Goal: Task Accomplishment & Management: Complete application form

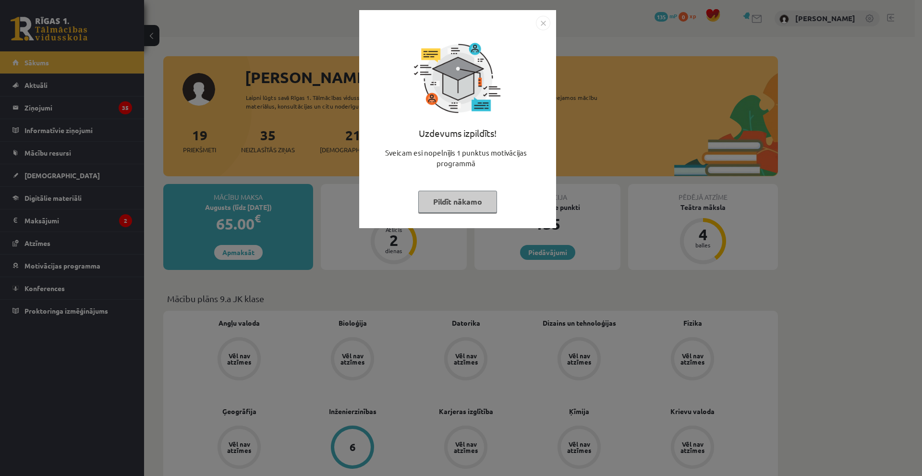
click at [541, 22] on img "Close" at bounding box center [543, 23] width 14 height 14
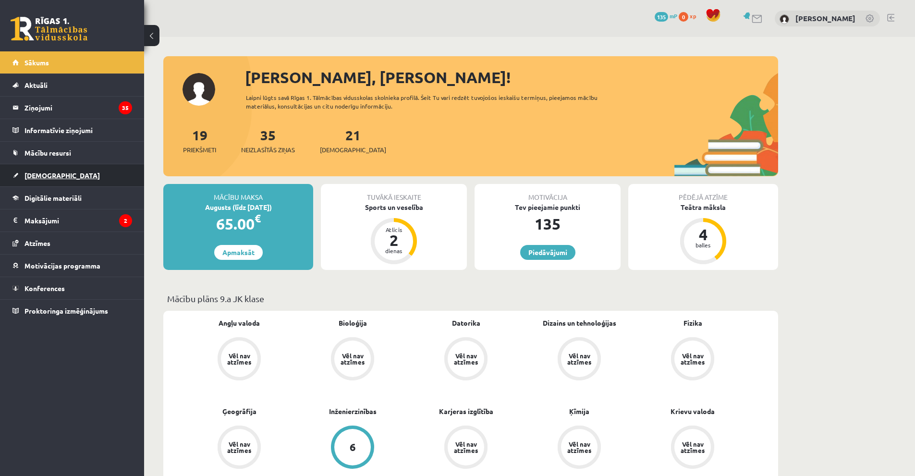
click at [68, 172] on link "[DEMOGRAPHIC_DATA]" at bounding box center [72, 175] width 120 height 22
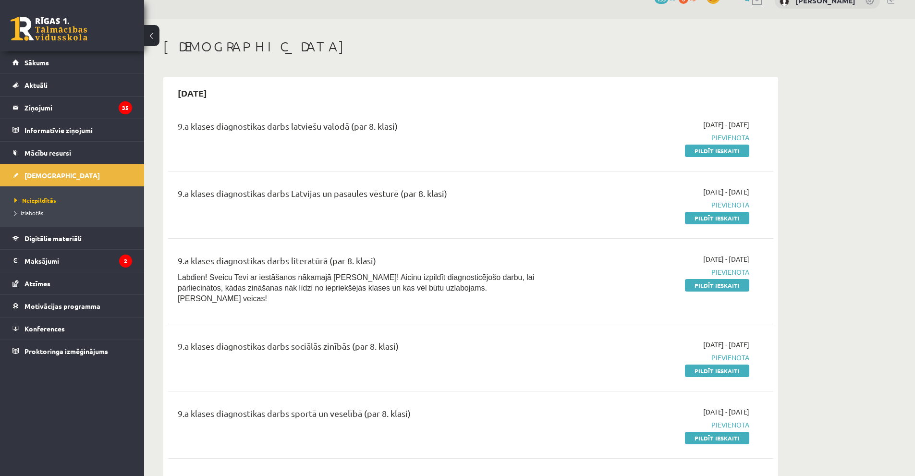
scroll to position [48, 0]
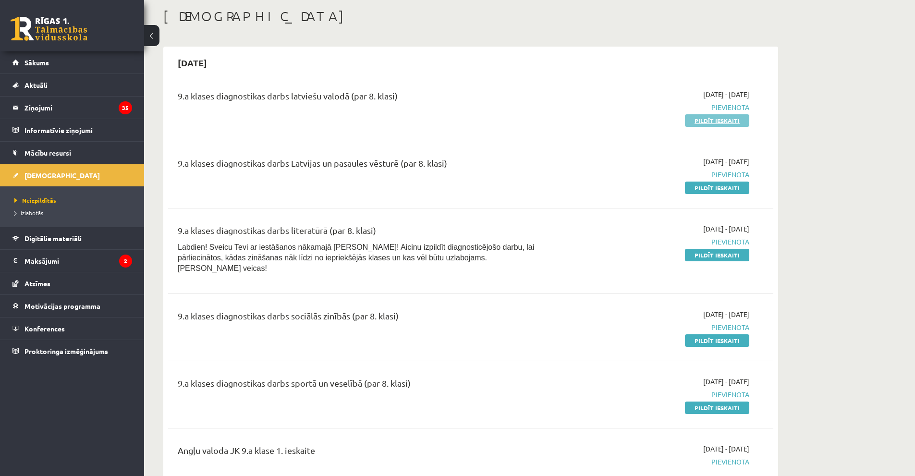
click at [729, 123] on link "Pildīt ieskaiti" at bounding box center [717, 120] width 64 height 12
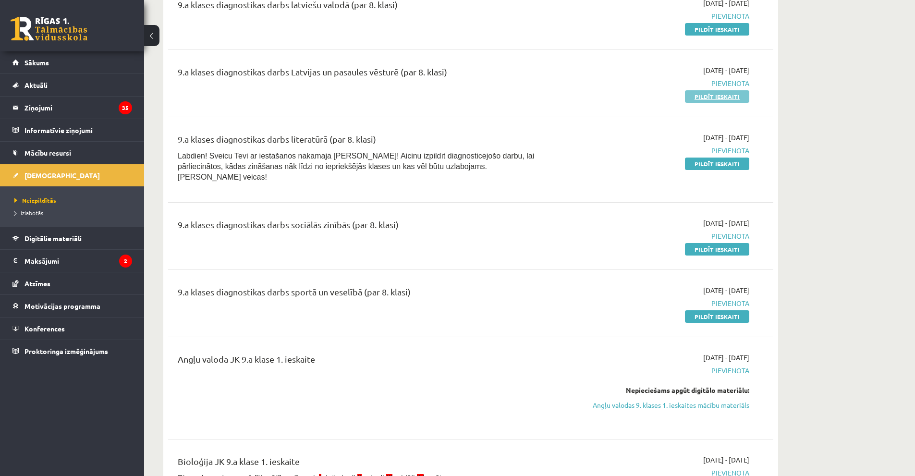
scroll to position [144, 0]
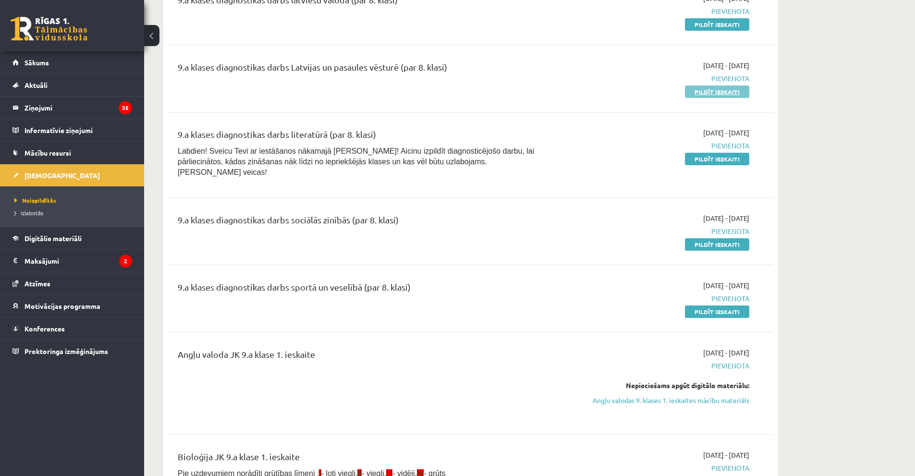
click at [732, 91] on link "Pildīt ieskaiti" at bounding box center [717, 92] width 64 height 12
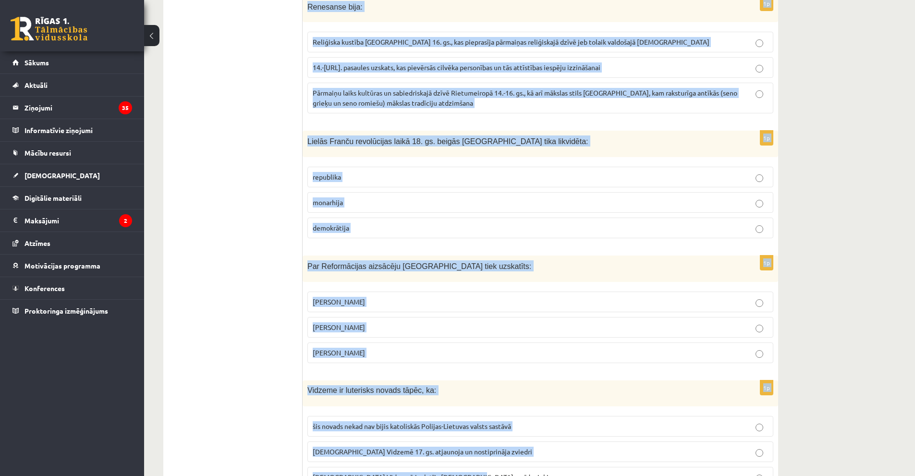
scroll to position [3486, 0]
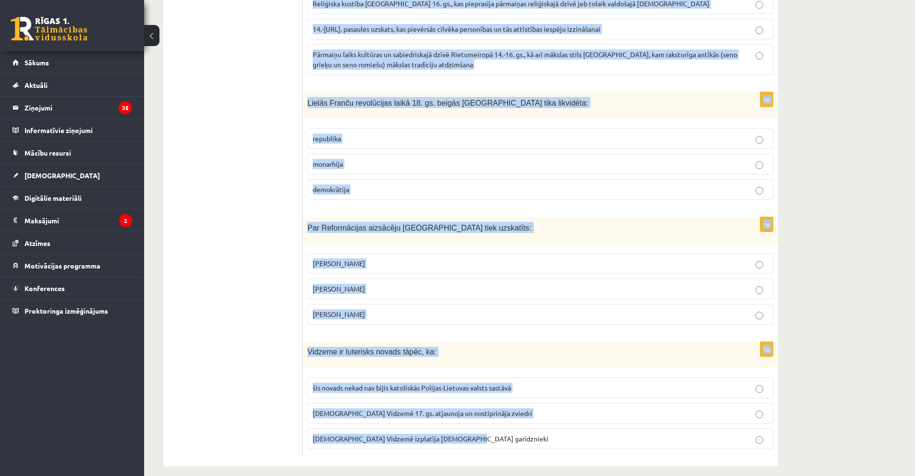
drag, startPoint x: 307, startPoint y: 94, endPoint x: 465, endPoint y: 352, distance: 301.8
copy form "Laikā no 1519. līdz 1522. gadam ceļojumu apkārt zemeslodei, pierādot, ka Zemei …"
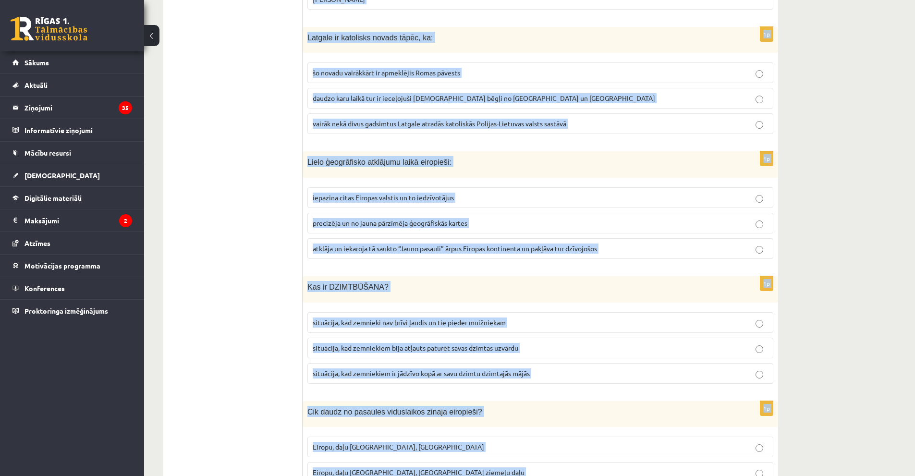
scroll to position [0, 0]
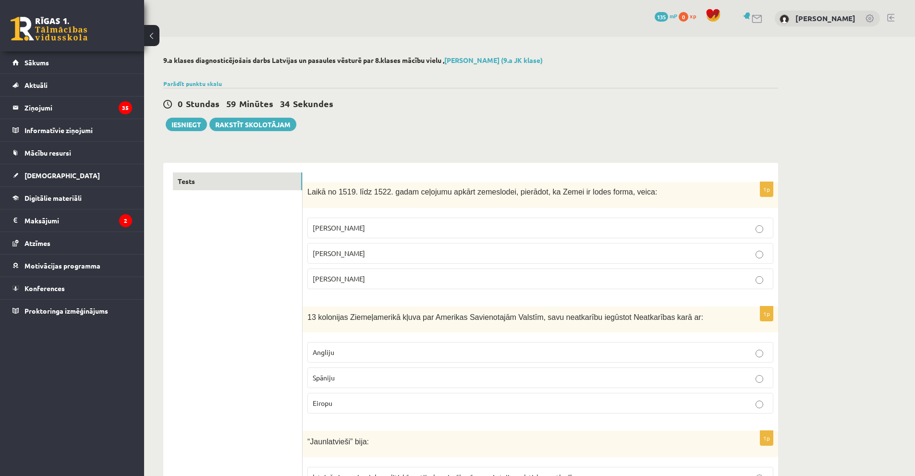
click at [358, 281] on span "Fernans Magelāns" at bounding box center [339, 278] width 52 height 9
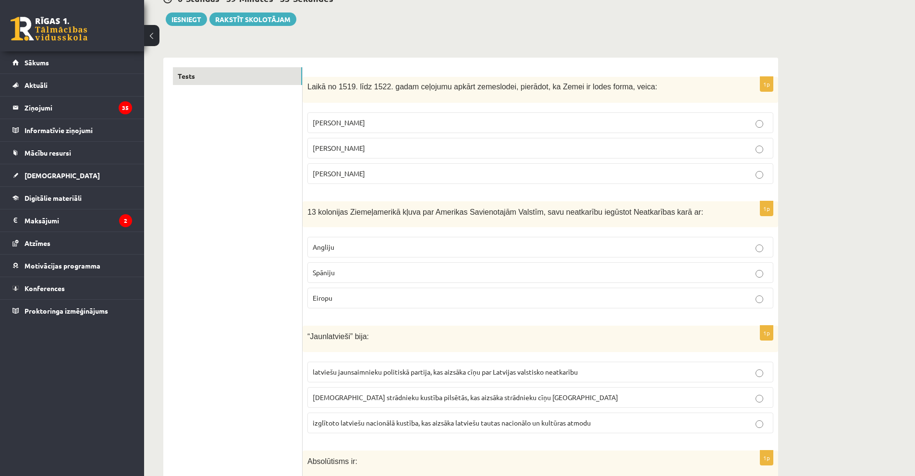
scroll to position [144, 0]
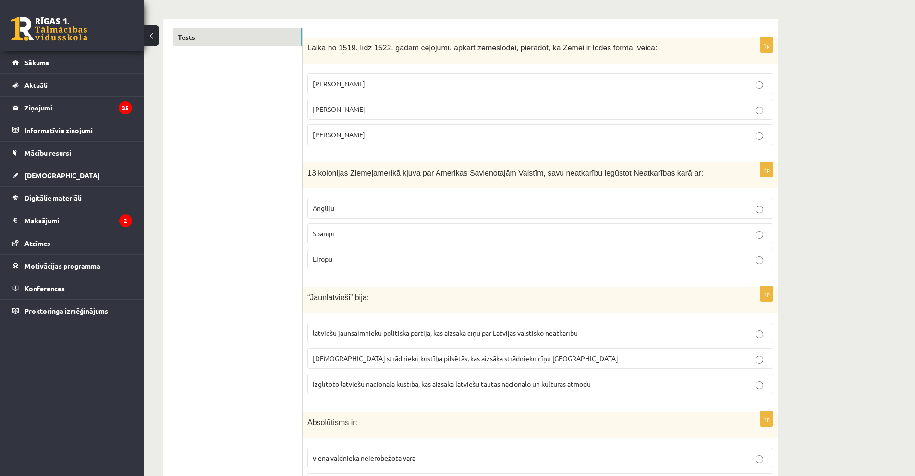
click at [342, 211] on p "Angliju" at bounding box center [540, 208] width 455 height 10
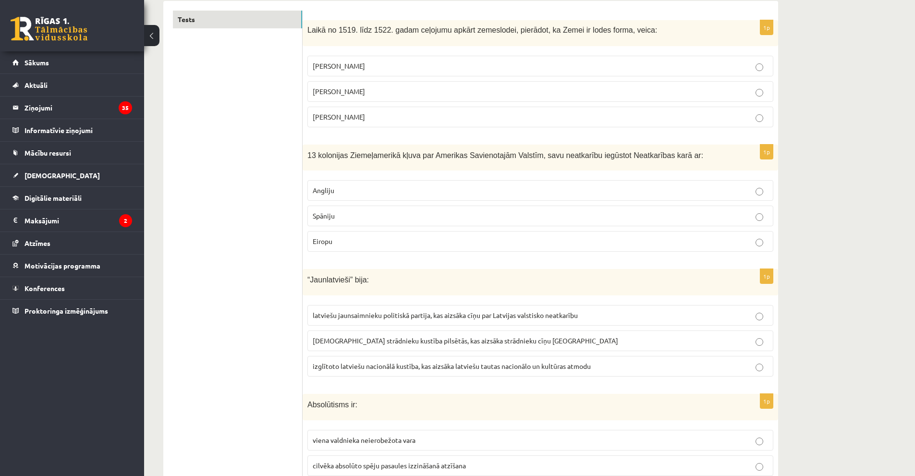
scroll to position [192, 0]
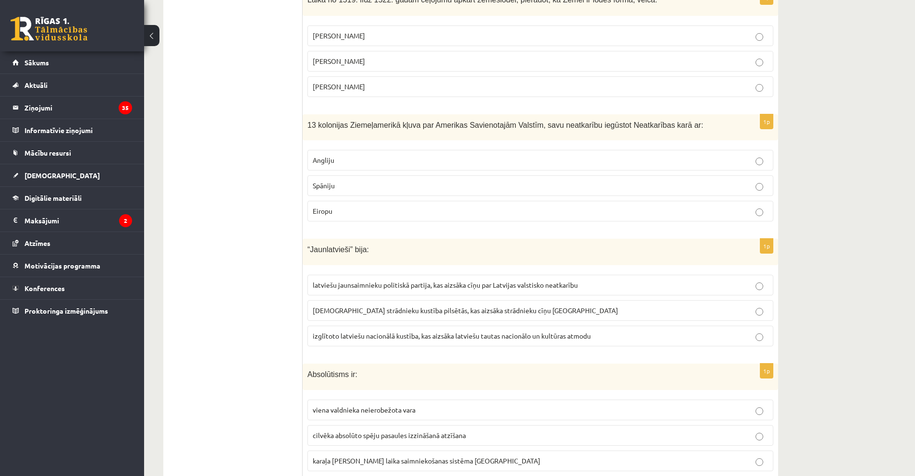
click at [372, 341] on p "izglītoto latviešu nacionālā kustība, kas aizsāka latviešu tautas nacionālo un …" at bounding box center [540, 336] width 455 height 10
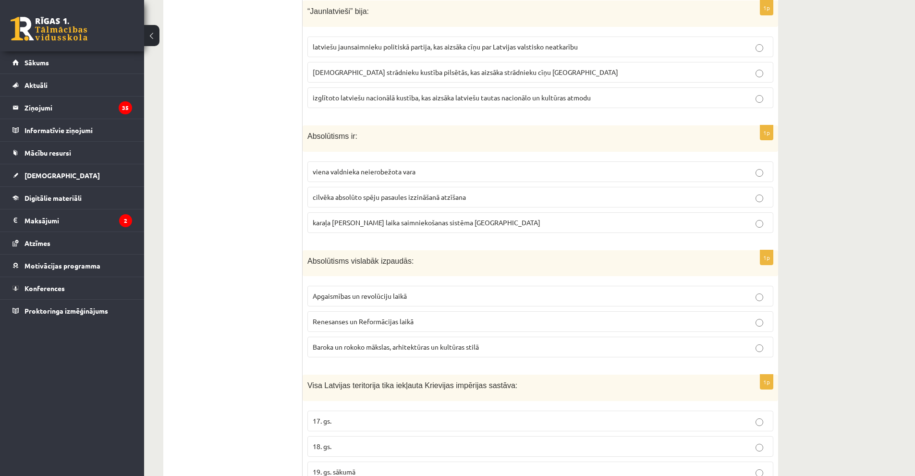
scroll to position [432, 0]
click at [363, 170] on span "viena valdnieka neierobežota vara" at bounding box center [364, 169] width 103 height 9
click at [375, 346] on span "Baroka un rokoko mākslas, arhitektūras un kultūras stilā" at bounding box center [396, 345] width 166 height 9
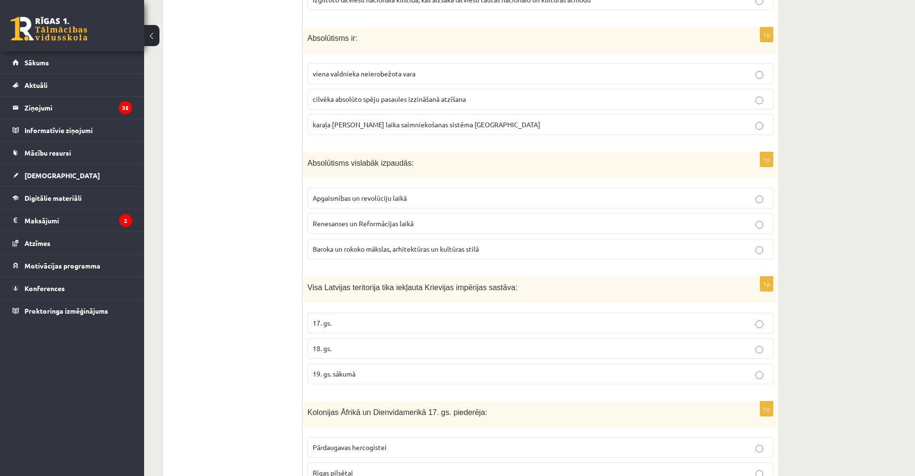
click at [365, 354] on label "18. gs." at bounding box center [540, 348] width 466 height 21
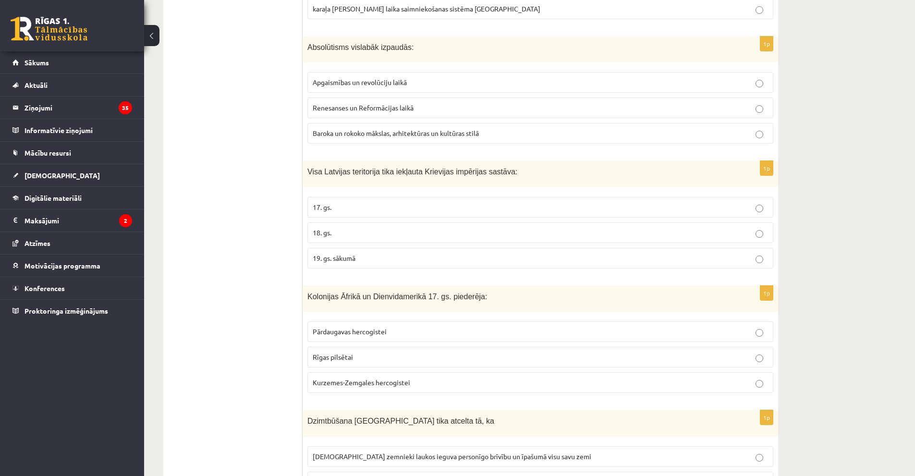
scroll to position [721, 0]
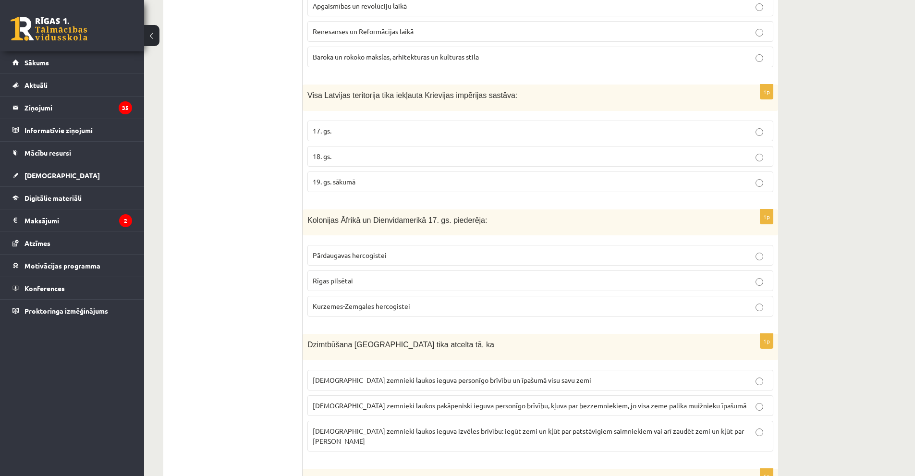
click at [383, 311] on p "Kurzemes-Zemgales hercogistei" at bounding box center [540, 306] width 455 height 10
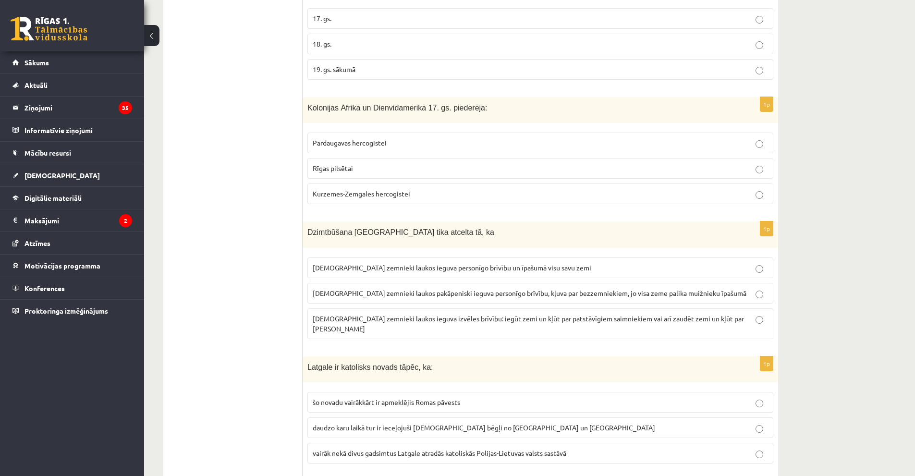
scroll to position [865, 0]
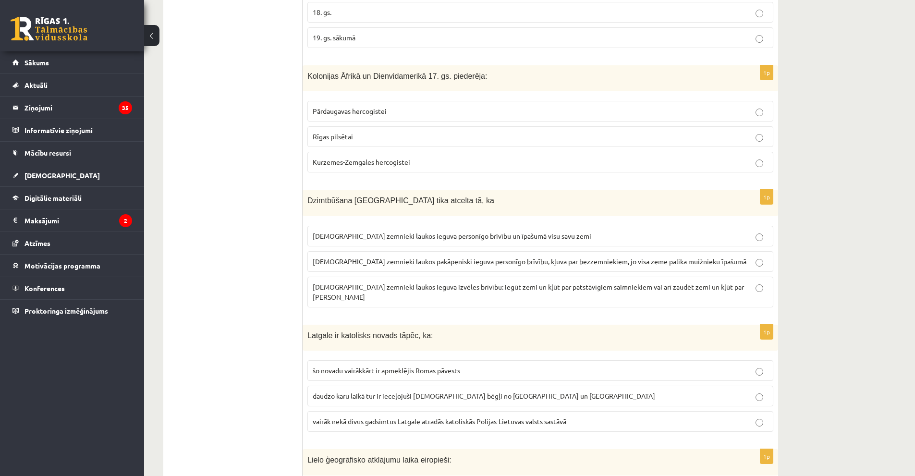
click at [409, 289] on span "latviešu zemnieki laukos ieguva izvēles brīvību: iegūt zemi un kļūt par patstāv…" at bounding box center [528, 291] width 431 height 19
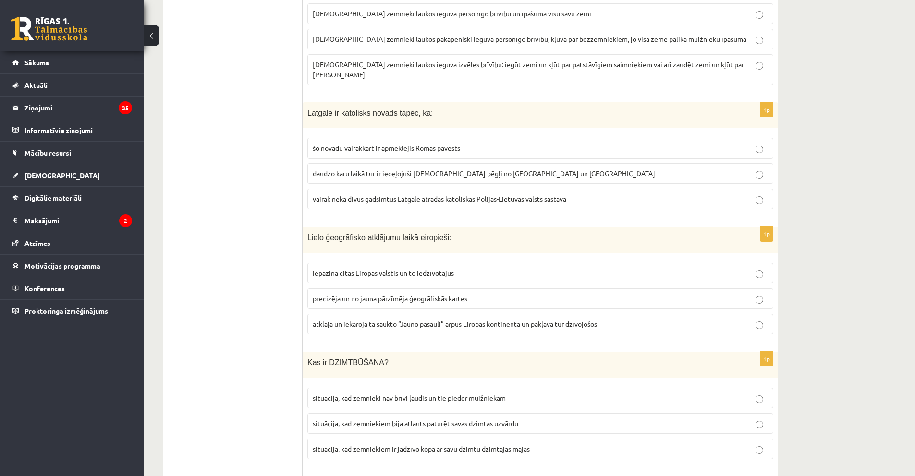
scroll to position [1105, 0]
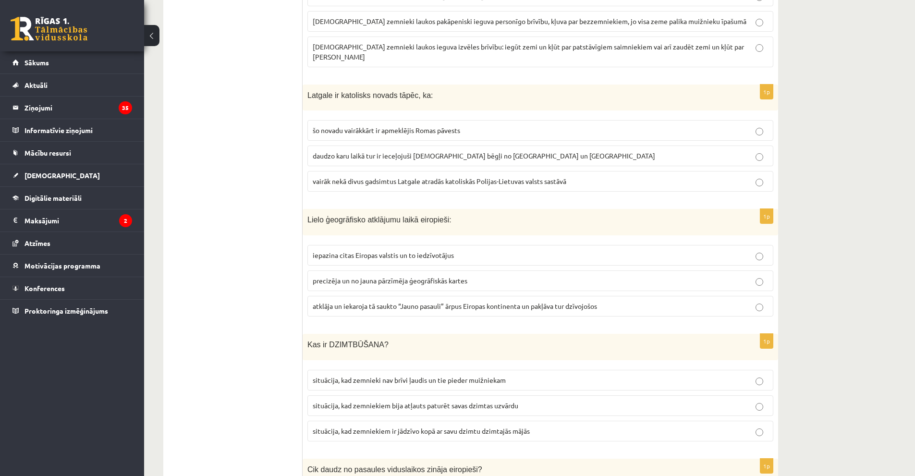
click at [391, 177] on span "vairāk nekā divus gadsimtus Latgale atradās katoliskās Polijas-Lietuvas valsts …" at bounding box center [440, 181] width 254 height 9
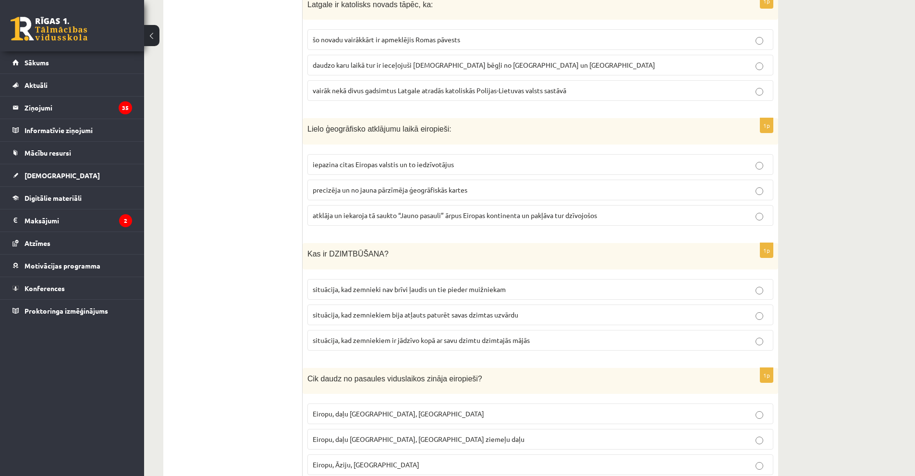
scroll to position [1201, 0]
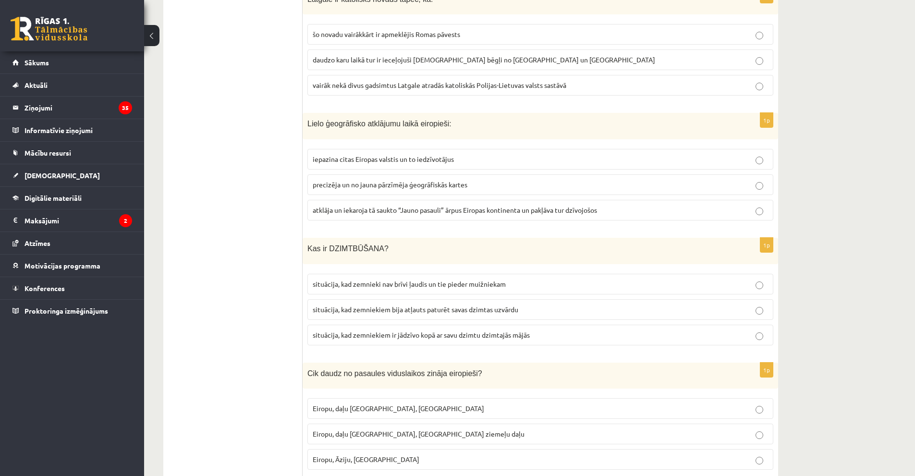
click at [369, 206] on span "atklāja un iekaroja tā saukto “Jauno pasauli” ārpus Eiropas kontinenta un pakļā…" at bounding box center [455, 210] width 284 height 9
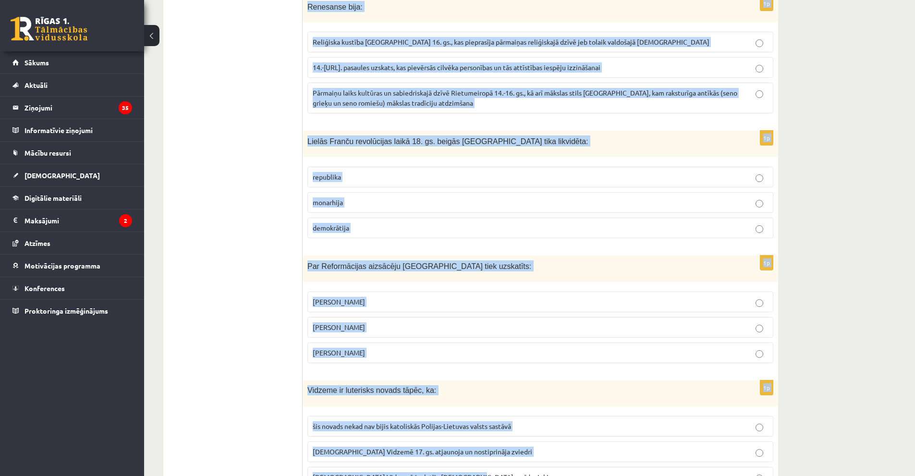
scroll to position [3486, 0]
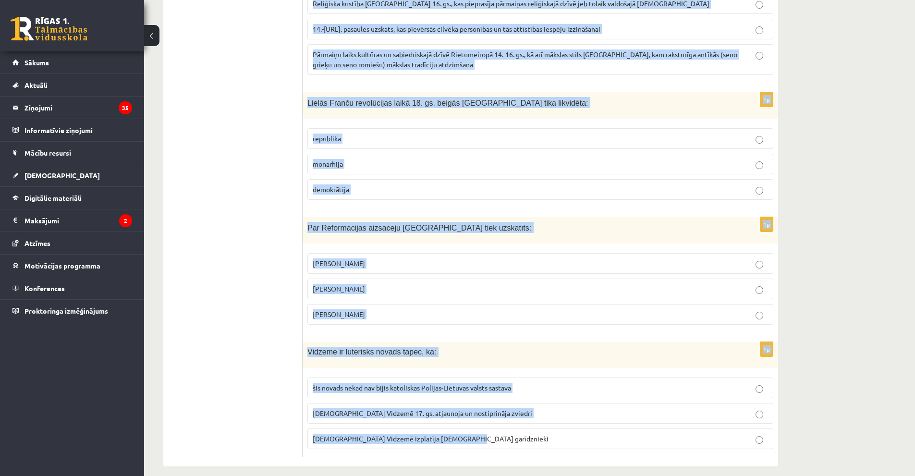
drag, startPoint x: 305, startPoint y: 238, endPoint x: 567, endPoint y: 476, distance: 354.3
copy form "Kas ir DZIMTBŪŠANA? situācija, kad zemnieki nav brīvi ļaudis un tie pieder muiž…"
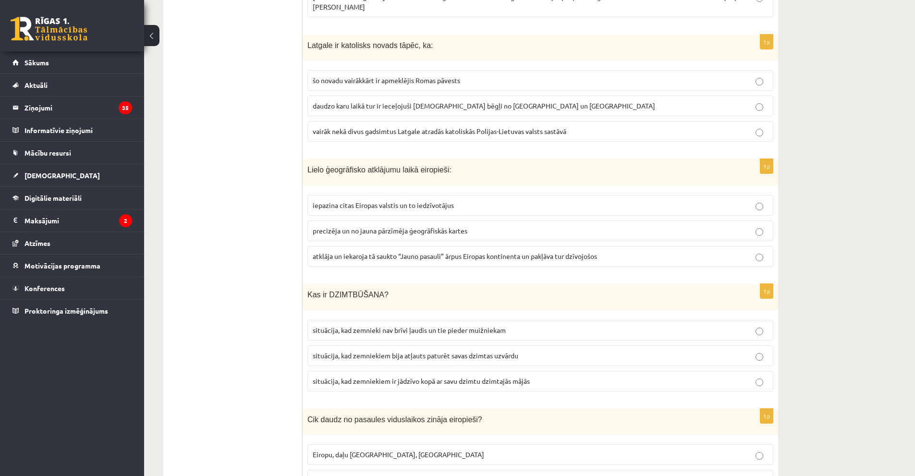
scroll to position [1276, 0]
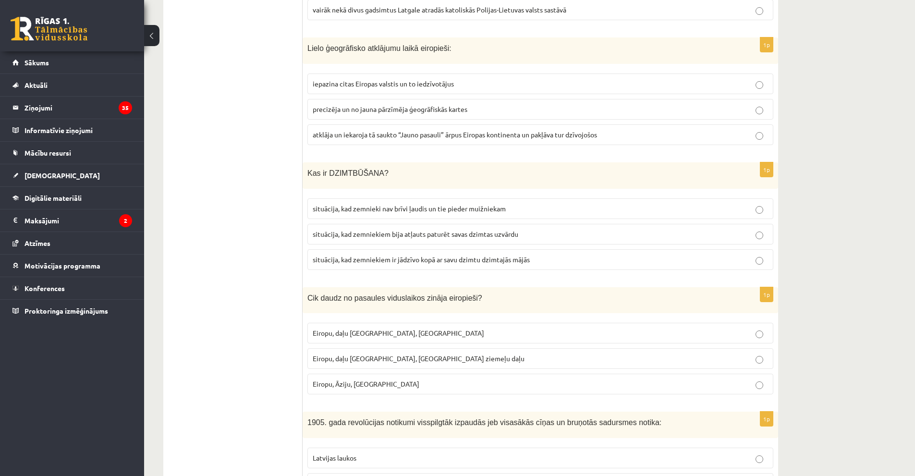
click at [404, 204] on span "situācija, kad zemnieki nav brīvi ļaudis un tie pieder muižniekam" at bounding box center [409, 208] width 193 height 9
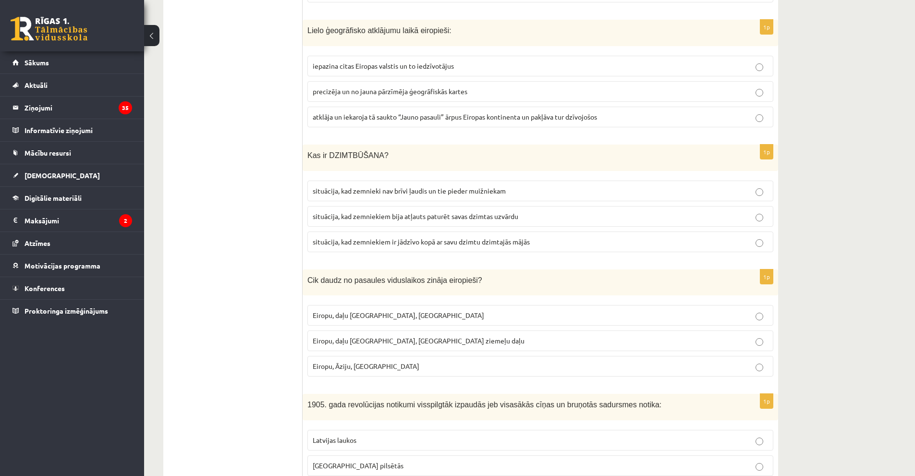
scroll to position [1324, 0]
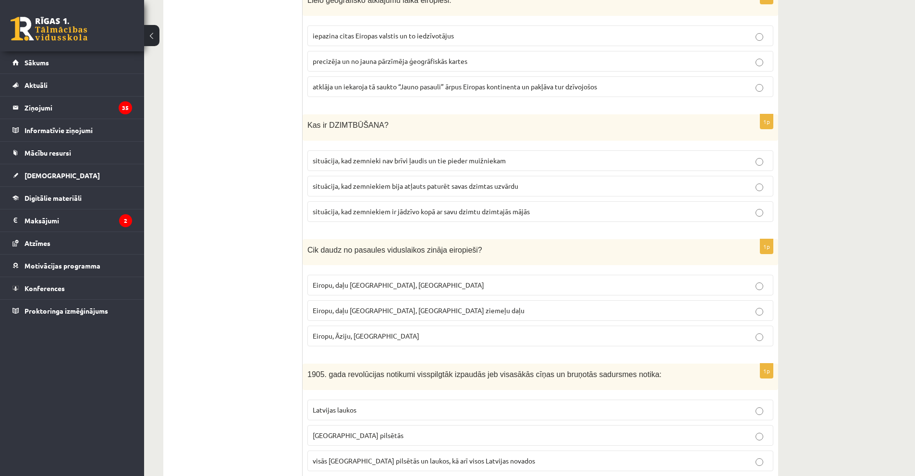
click at [387, 281] on span "Eiropu, daļu Āfrikas, Austrāliju" at bounding box center [398, 285] width 171 height 9
click at [402, 306] on span "Eiropu, daļu Āzijas, Āfrikas ziemeļu daļu" at bounding box center [419, 310] width 212 height 9
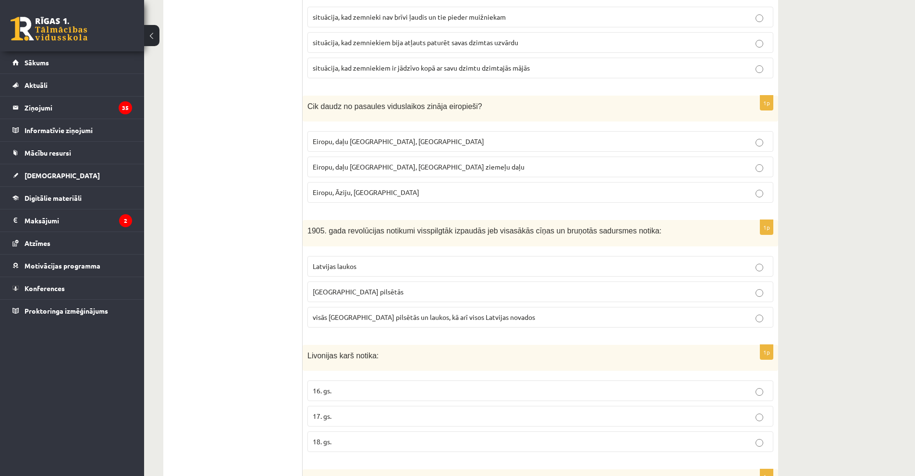
scroll to position [1468, 0]
click at [387, 312] on span "visās Latvijas pilsētās un laukos, kā arī visos Latvijas novados" at bounding box center [424, 316] width 222 height 9
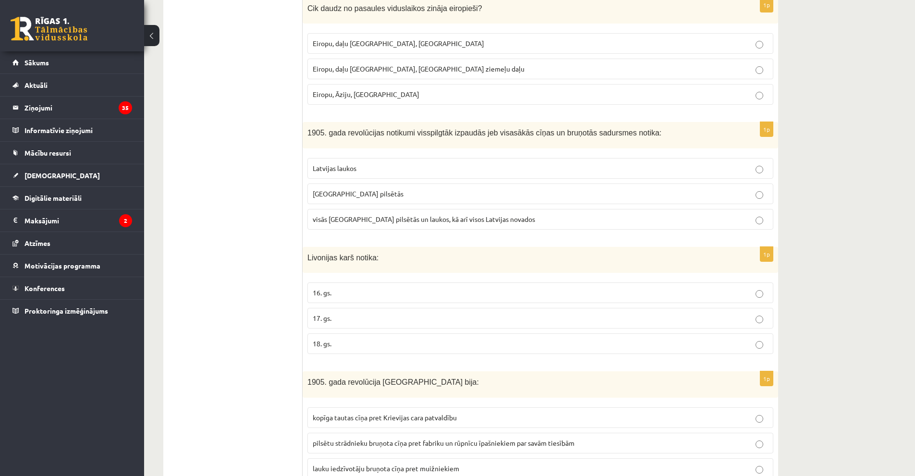
scroll to position [1613, 0]
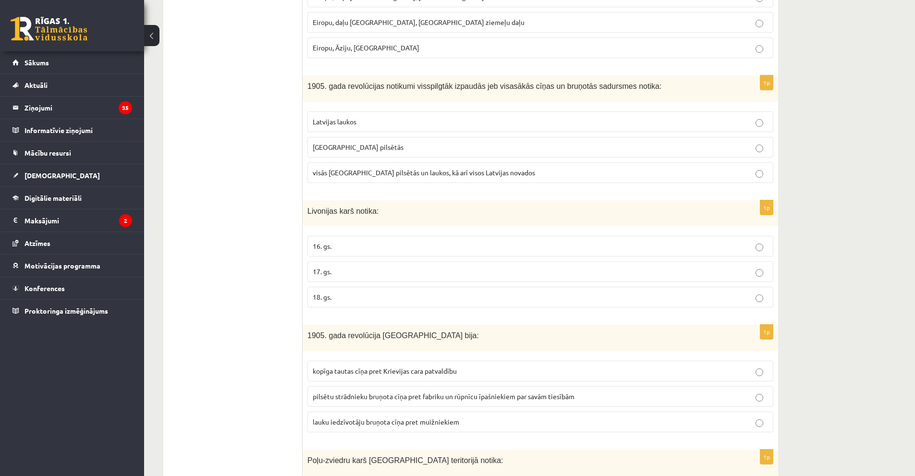
drag, startPoint x: 374, startPoint y: 255, endPoint x: 382, endPoint y: 259, distance: 9.0
click at [377, 261] on label "17. gs." at bounding box center [540, 271] width 466 height 21
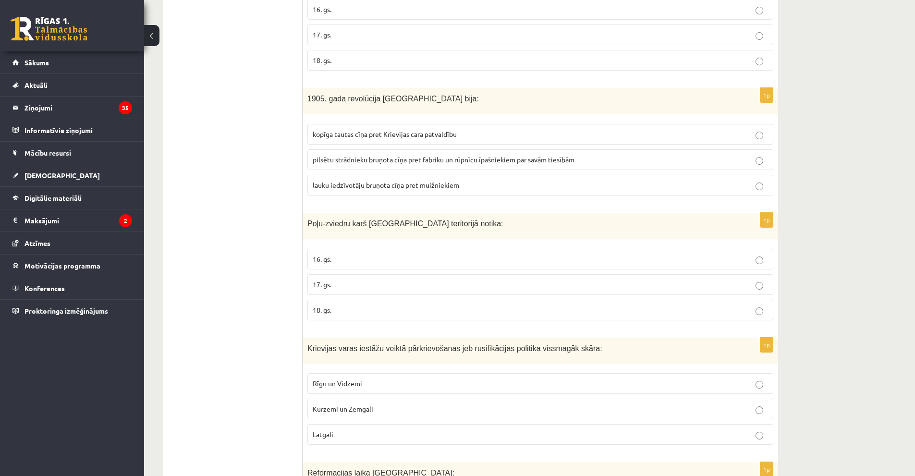
scroll to position [1853, 0]
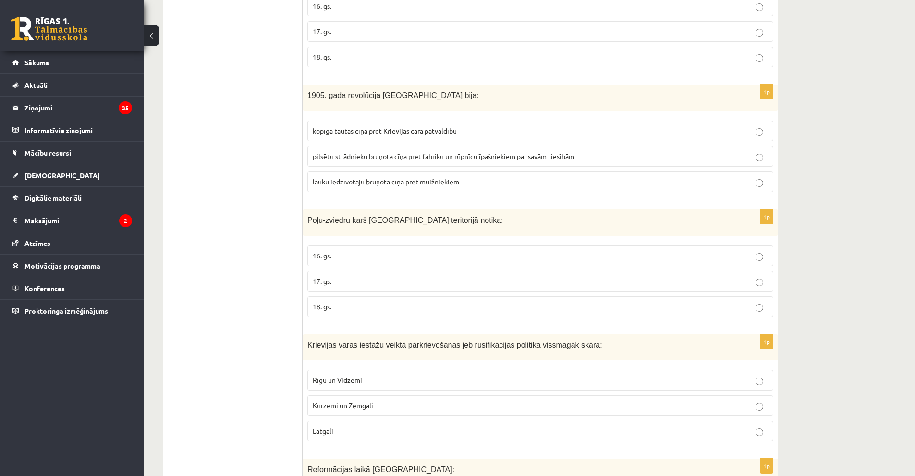
click at [371, 126] on span "kopīga tautas cīņa pret Krievijas cara patvaldību" at bounding box center [385, 130] width 144 height 9
click at [403, 276] on p "17. gs." at bounding box center [540, 281] width 455 height 10
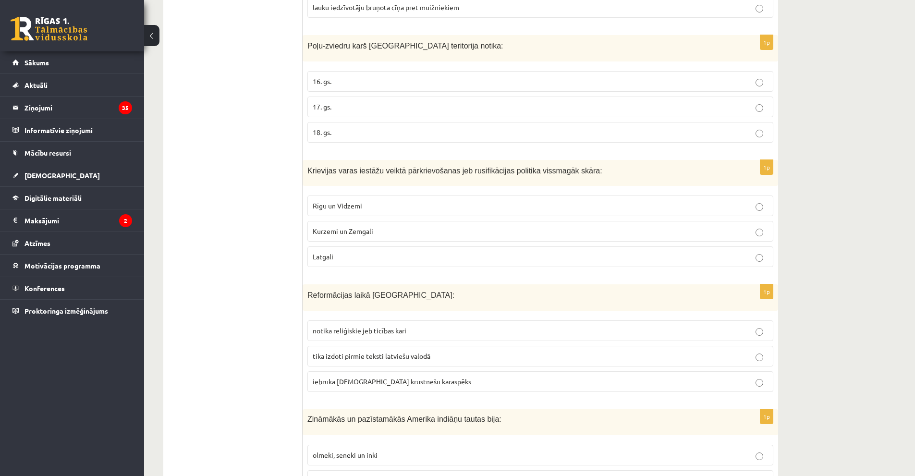
scroll to position [2141, 0]
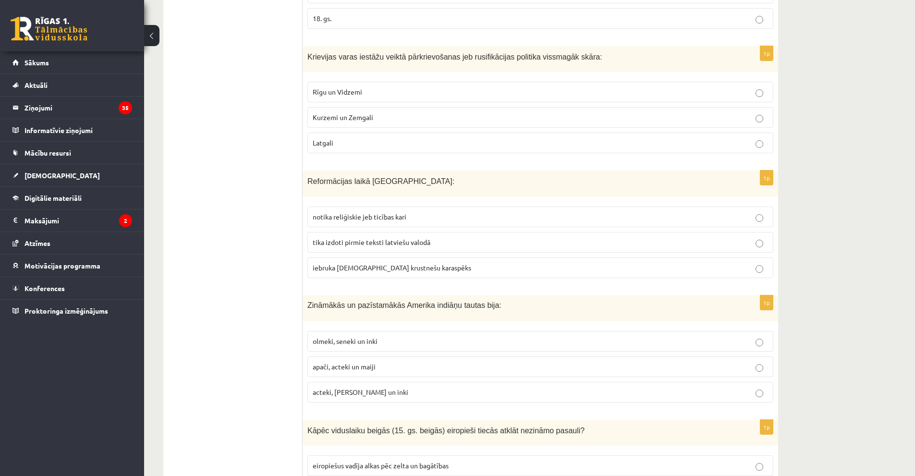
click at [382, 138] on p "Latgali" at bounding box center [540, 143] width 455 height 10
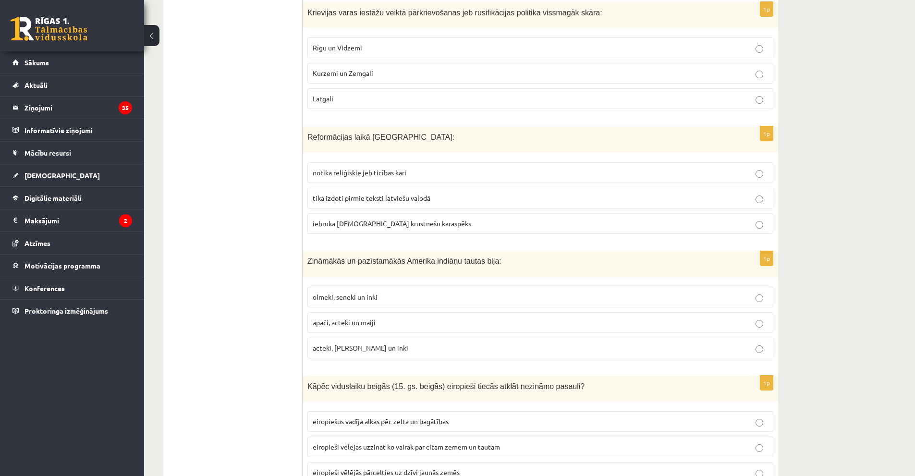
scroll to position [2189, 0]
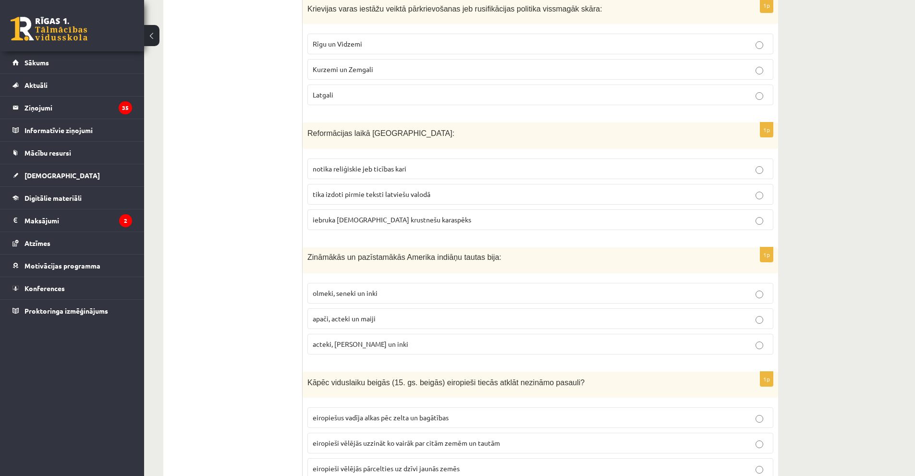
click at [401, 189] on p "tika izdoti pirmie teksti latviešu valodā" at bounding box center [540, 194] width 455 height 10
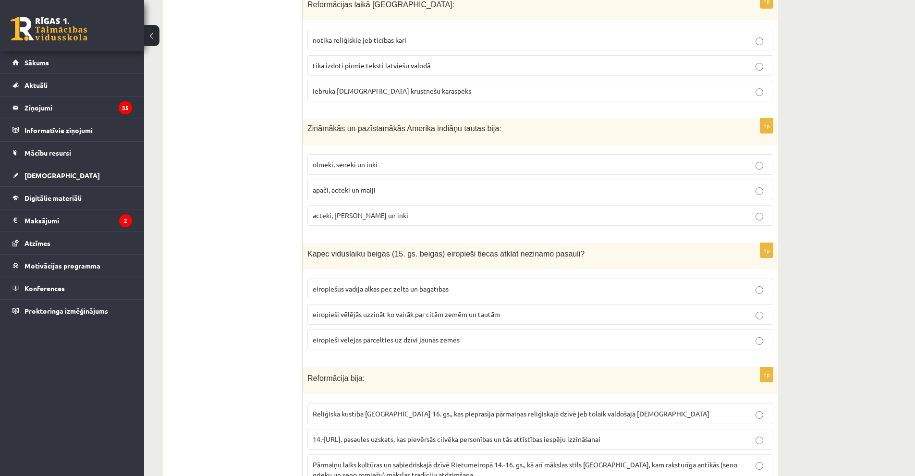
scroll to position [2333, 0]
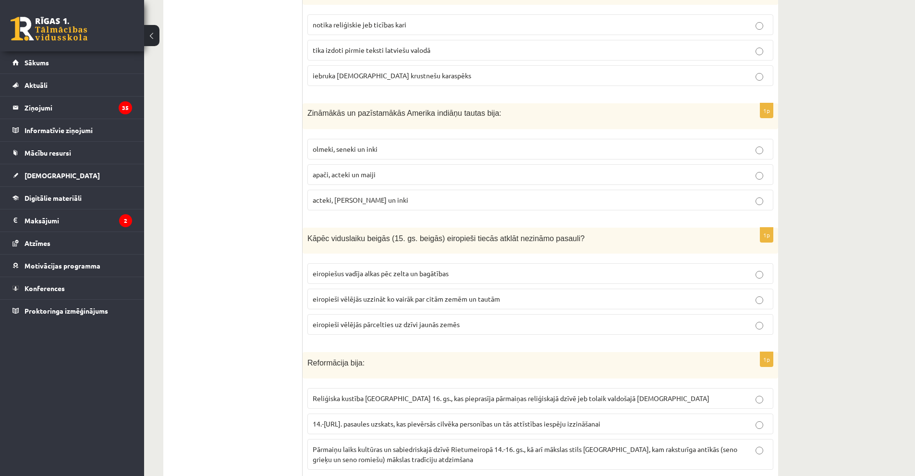
click at [370, 195] on p "acteki, maiji un inki" at bounding box center [540, 200] width 455 height 10
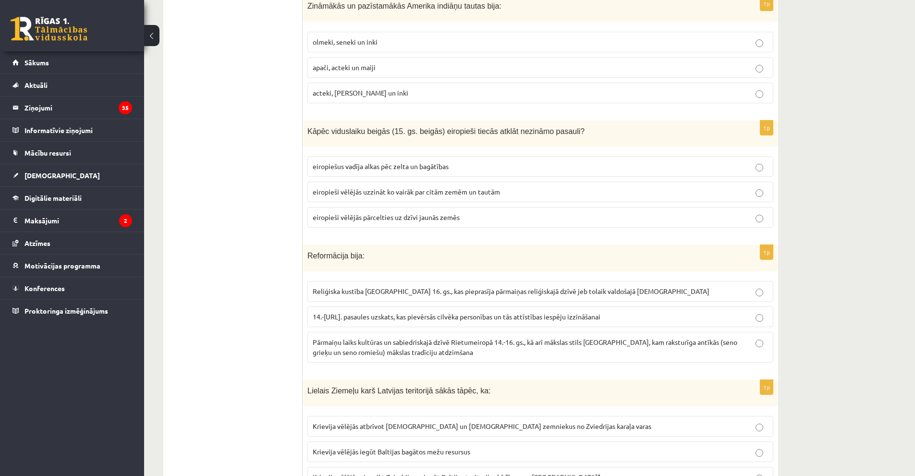
scroll to position [2477, 0]
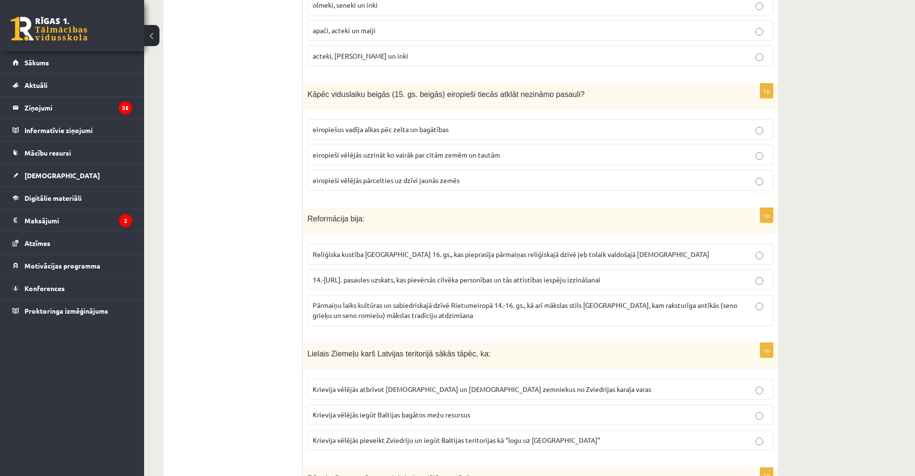
click at [403, 124] on p "eiropiešus vadīja alkas pēc zelta un bagātības" at bounding box center [540, 129] width 455 height 10
click at [406, 250] on span "Reliģiska kustība Eiropā 16. gs., kas pieprasīja pārmaiņas reliģiskajā dzīvē je…" at bounding box center [511, 254] width 397 height 9
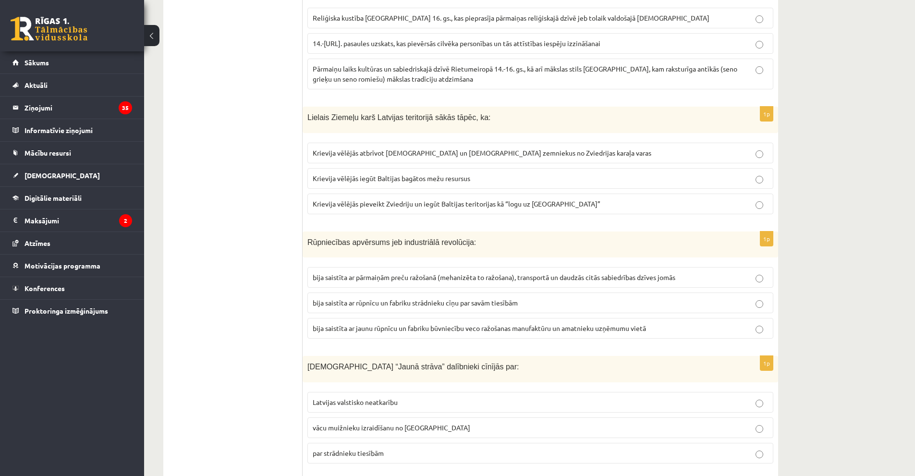
scroll to position [2717, 0]
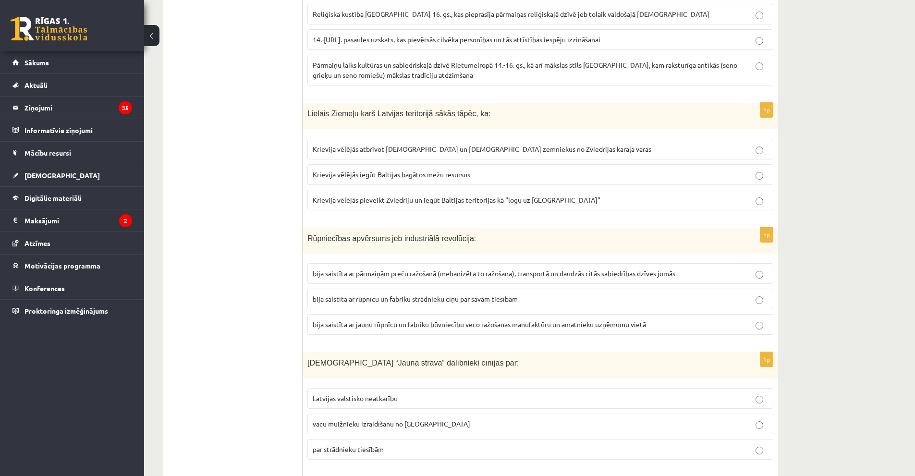
click at [461, 195] on span "Krievija vēlējās pieveikt Zviedriju un iegūt Baltijas teritorijas kā “logu uz E…" at bounding box center [457, 199] width 288 height 9
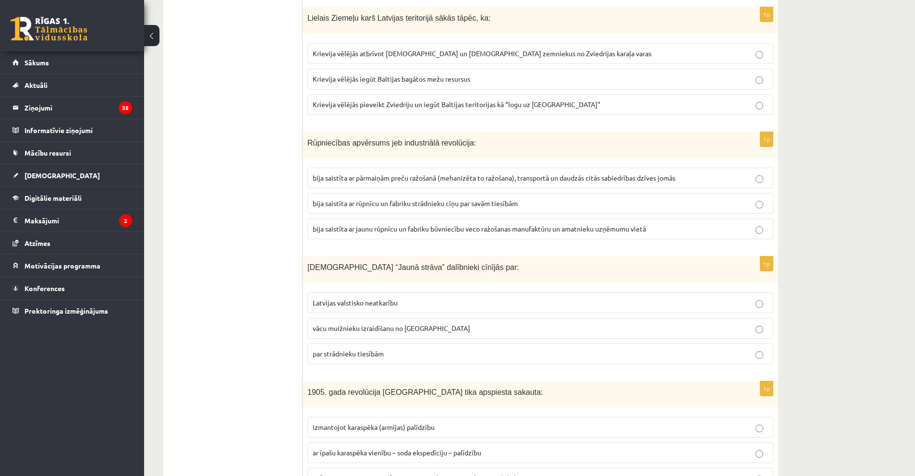
scroll to position [2813, 0]
click at [417, 173] on span "bija saistīta ar pārmaiņām preču ražošanā (mehanizēta to ražošana), transportā …" at bounding box center [494, 177] width 363 height 9
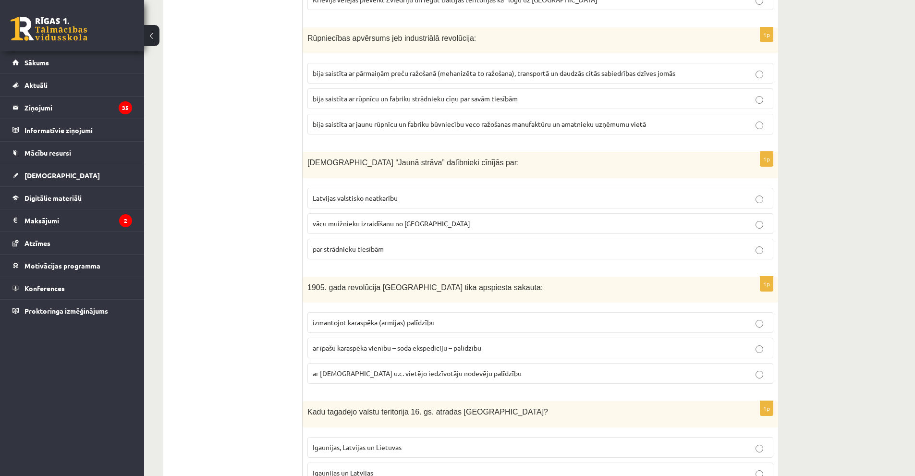
scroll to position [2909, 0]
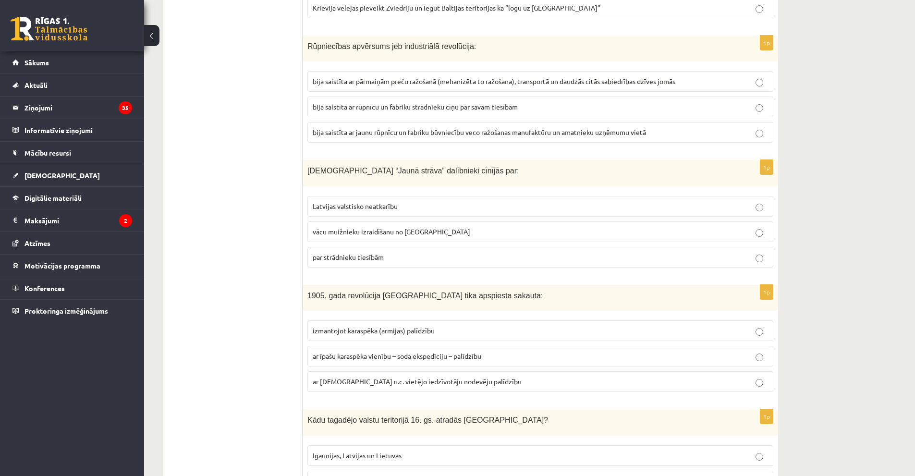
drag, startPoint x: 385, startPoint y: 243, endPoint x: 386, endPoint y: 249, distance: 6.8
click at [386, 252] on p "par strādnieku tiesībām" at bounding box center [540, 257] width 455 height 10
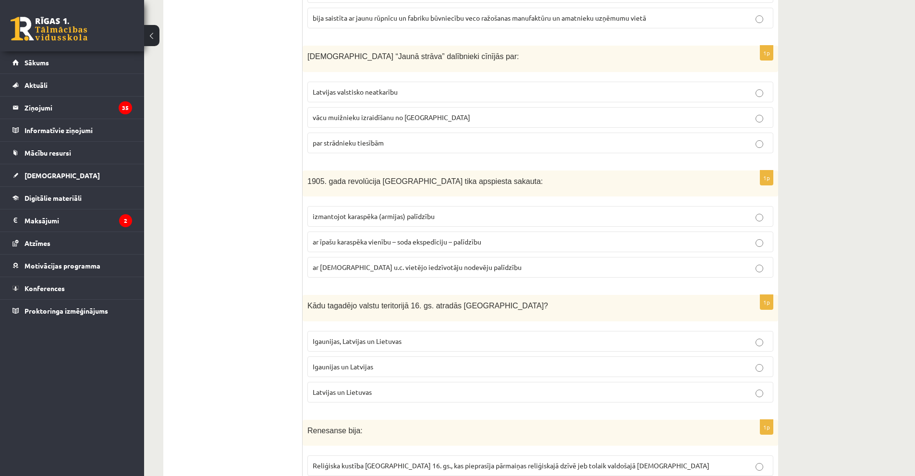
scroll to position [3054, 0]
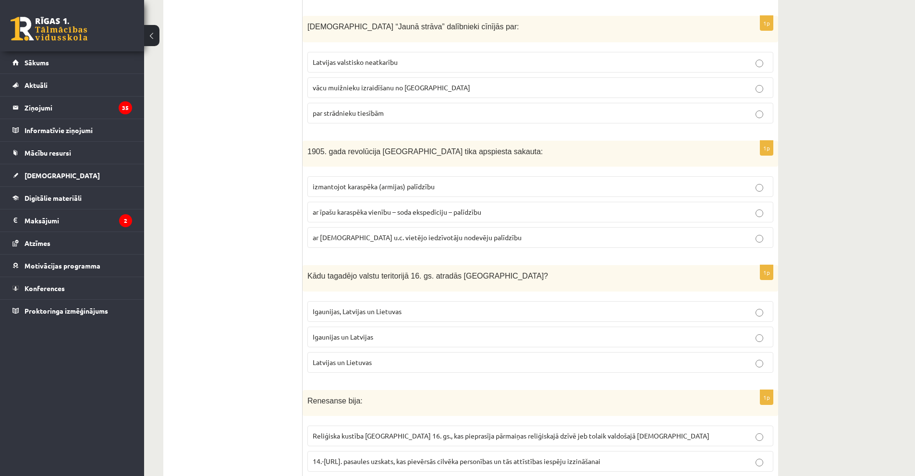
click at [415, 211] on label "ar īpašu karaspēka vienību – soda ekspedīciju – palīdzību" at bounding box center [540, 212] width 466 height 21
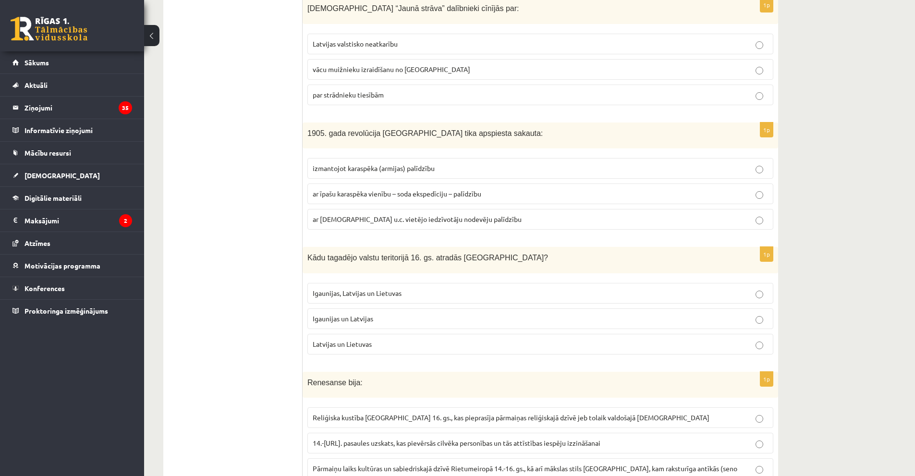
scroll to position [3150, 0]
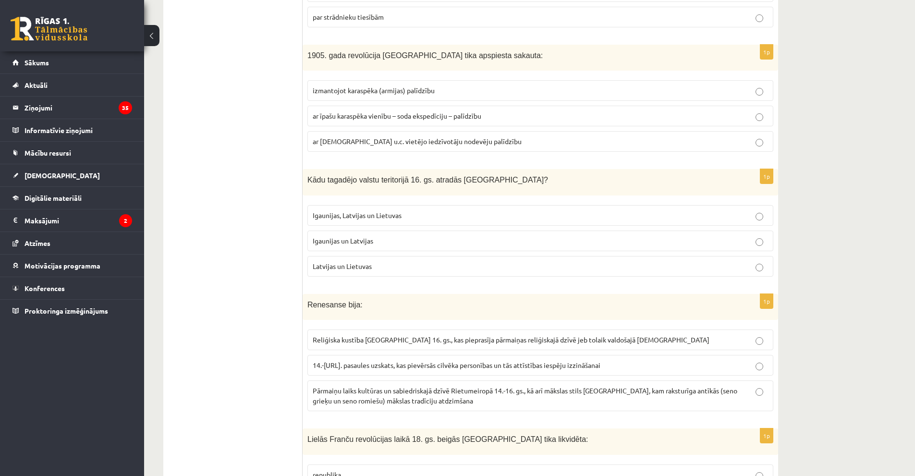
click at [404, 236] on p "Igaunijas un Latvijas" at bounding box center [540, 241] width 455 height 10
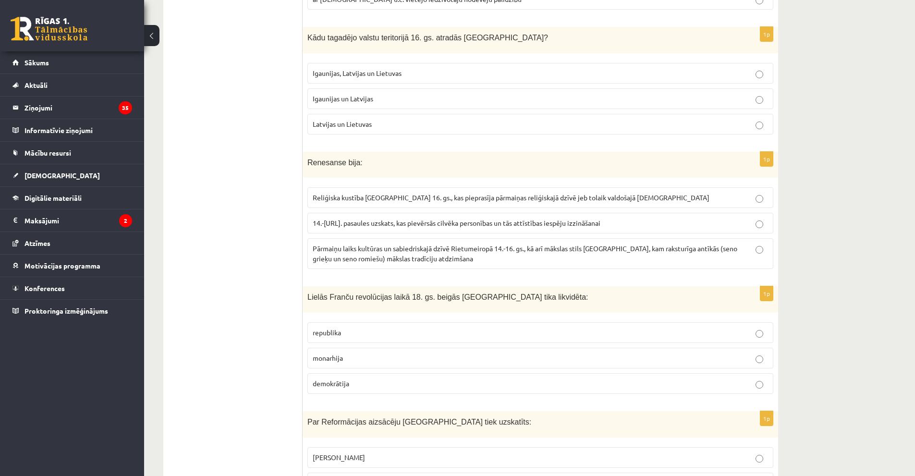
scroll to position [3294, 0]
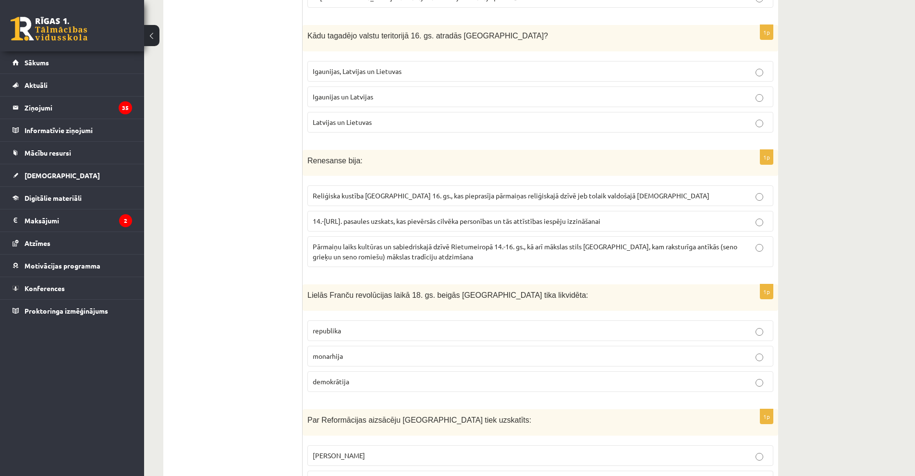
click at [573, 242] on span "Pārmaiņu laiks kultūras un sabiedriskajā dzīvē Rietumeiropā 14.-16. gs., kā arī…" at bounding box center [525, 251] width 425 height 19
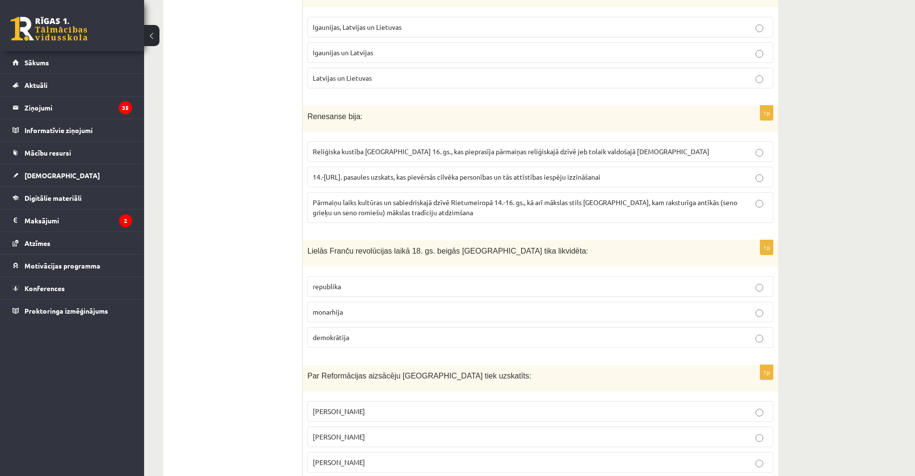
scroll to position [3342, 0]
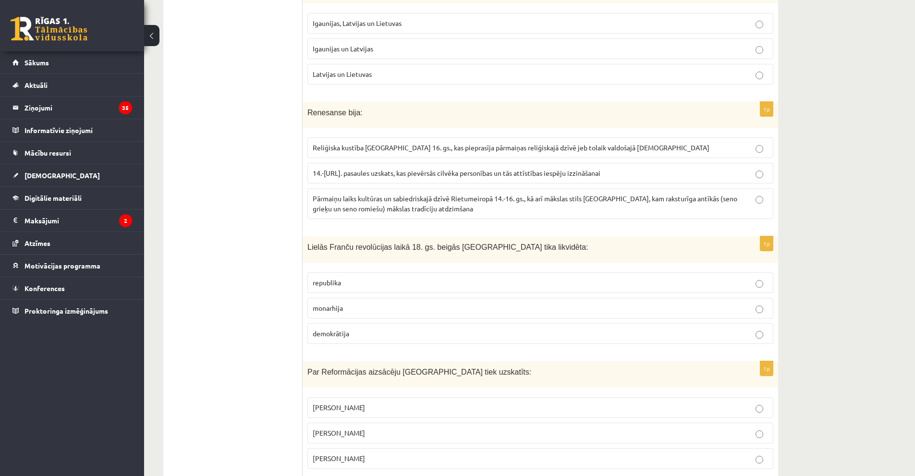
click at [340, 304] on label "monarhija" at bounding box center [540, 308] width 466 height 21
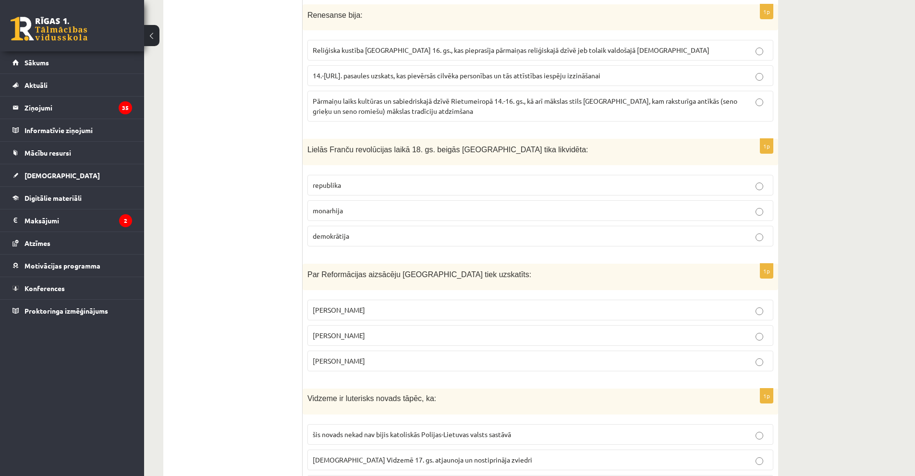
scroll to position [3486, 0]
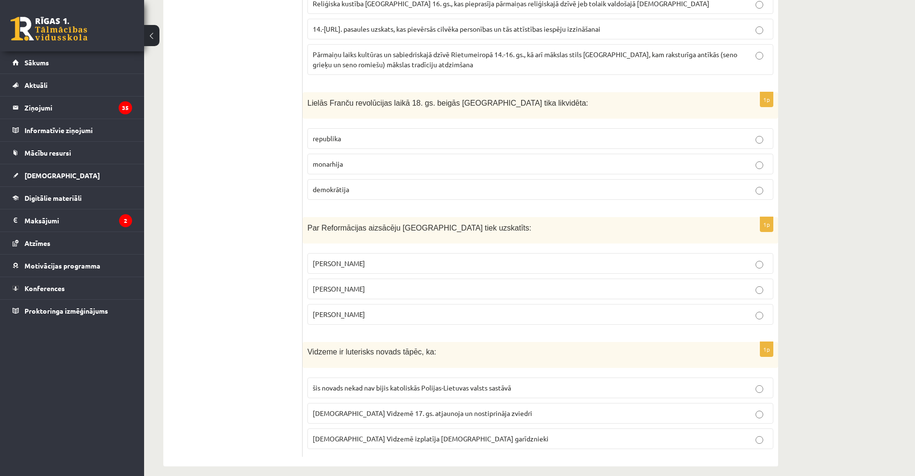
click at [378, 284] on p "Mārtiņš Luters" at bounding box center [540, 289] width 455 height 10
click at [372, 408] on p "luterānismu Vidzemē 17. gs. atjaunoja un nostiprināja zviedri" at bounding box center [540, 413] width 455 height 10
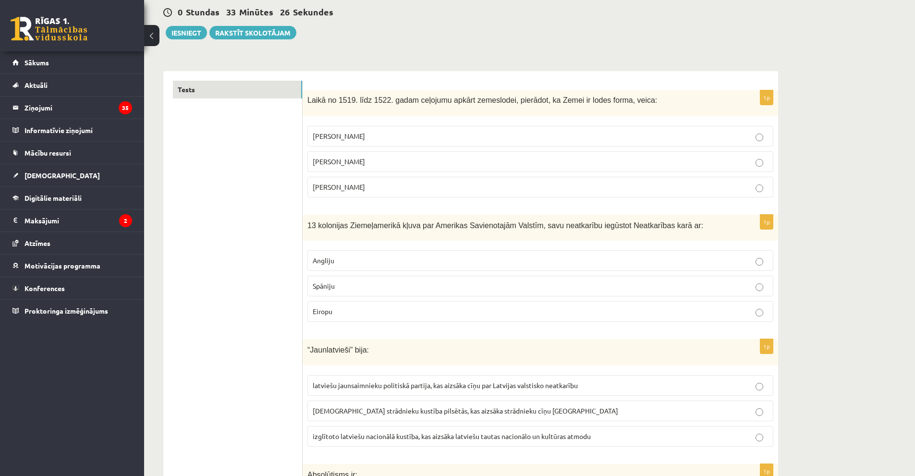
scroll to position [0, 0]
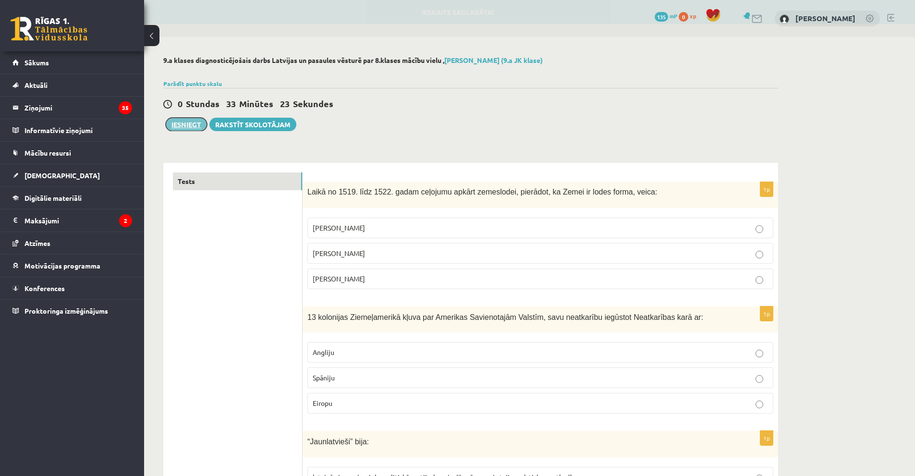
click at [179, 121] on button "Iesniegt" at bounding box center [186, 124] width 41 height 13
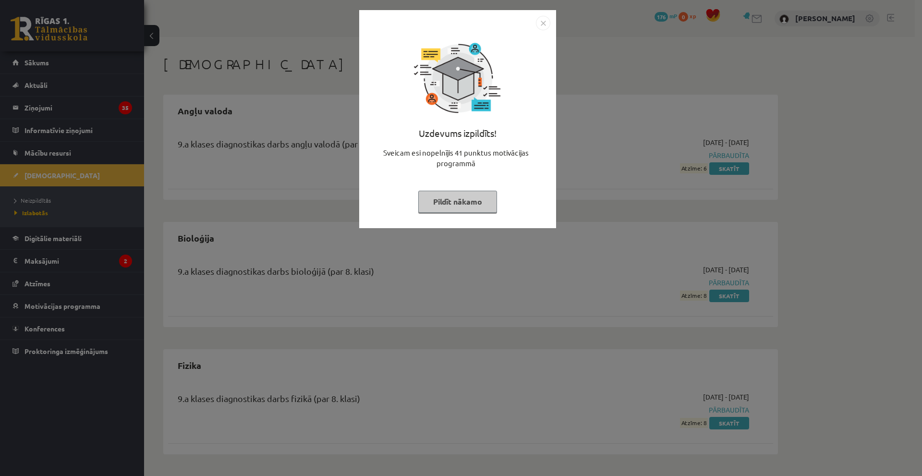
drag, startPoint x: 542, startPoint y: 21, endPoint x: 531, endPoint y: 18, distance: 11.3
click at [541, 21] on img "Close" at bounding box center [543, 23] width 14 height 14
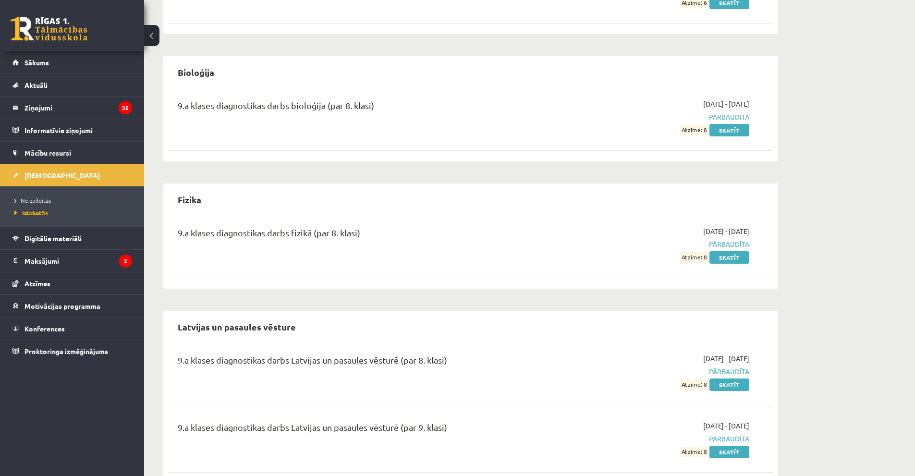
scroll to position [192, 0]
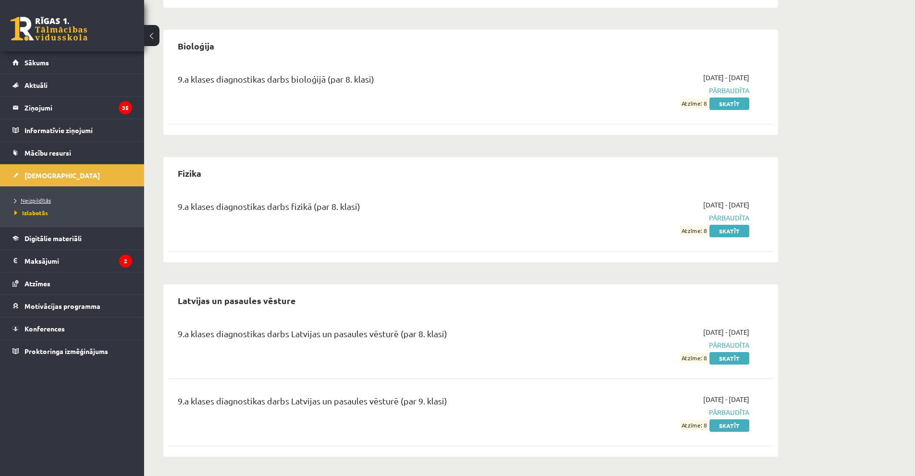
click at [47, 198] on span "Neizpildītās" at bounding box center [32, 200] width 37 height 8
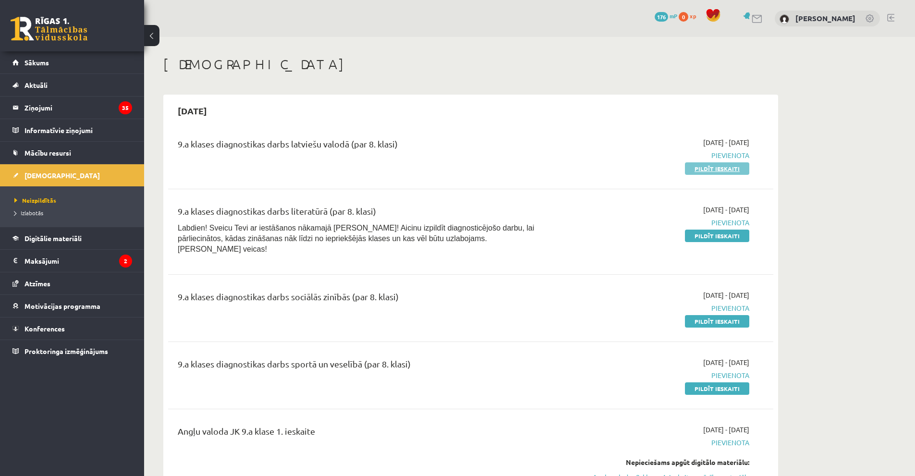
click at [729, 170] on link "Pildīt ieskaiti" at bounding box center [717, 168] width 64 height 12
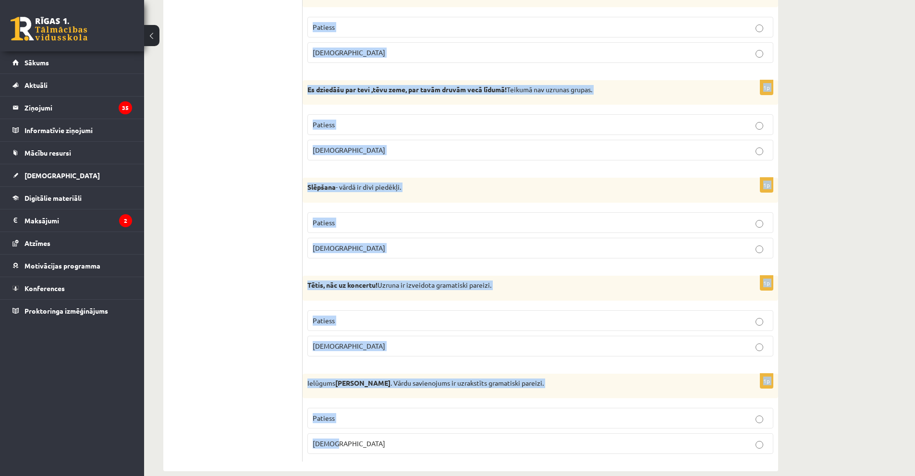
scroll to position [2675, 0]
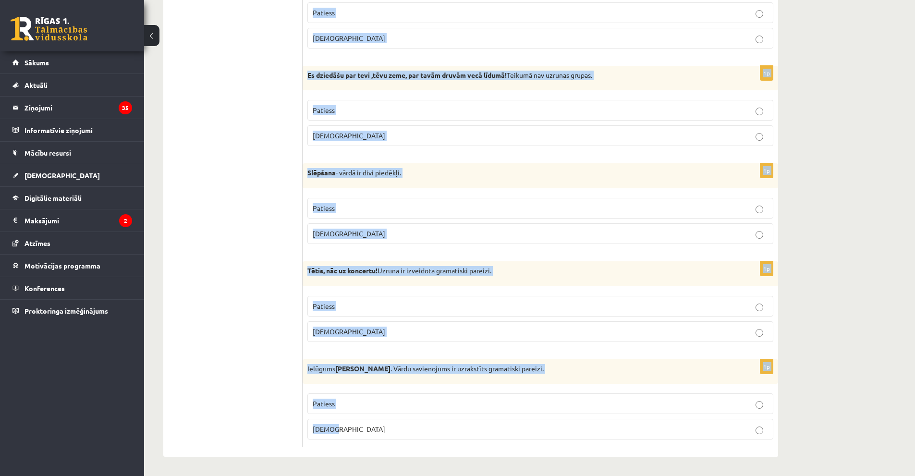
drag, startPoint x: 311, startPoint y: 83, endPoint x: 643, endPoint y: 476, distance: 515.1
copy form "Apgalvojums ir patiess vai aplams? 1p Vēstule adresēta Kristīnei Kārklai. Vārdu…"
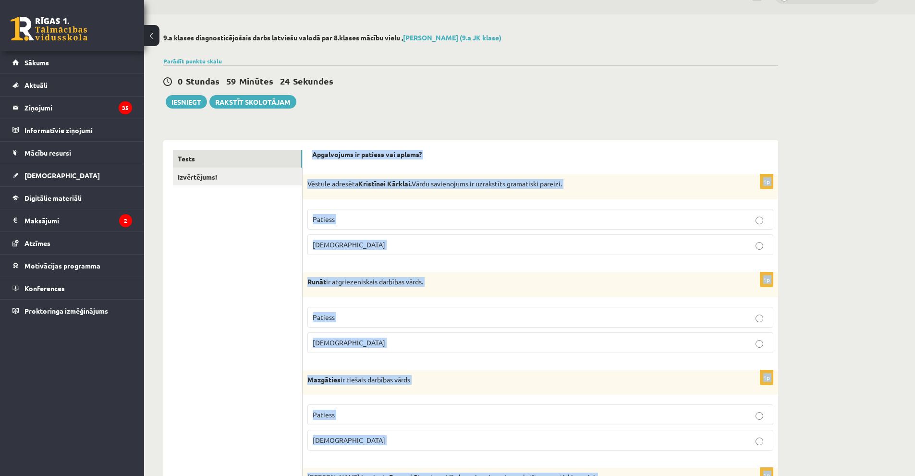
scroll to position [0, 0]
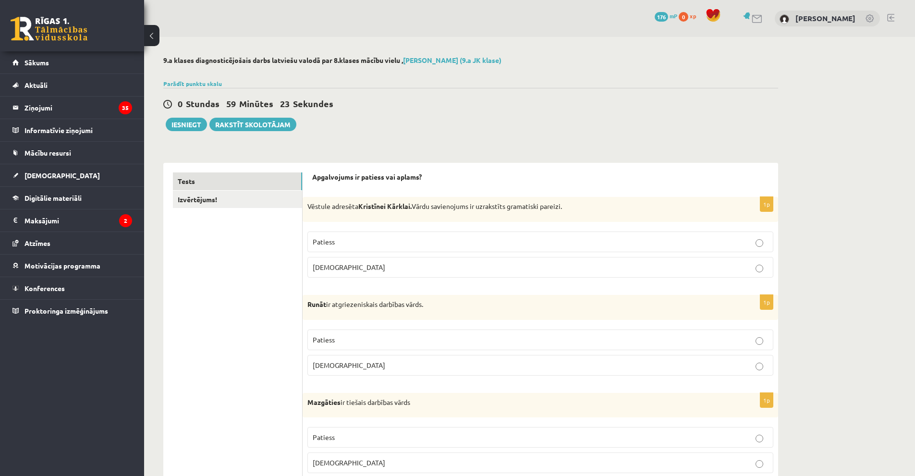
click at [360, 268] on p "Aplams" at bounding box center [540, 267] width 455 height 10
click at [367, 366] on p "Aplams" at bounding box center [540, 365] width 455 height 10
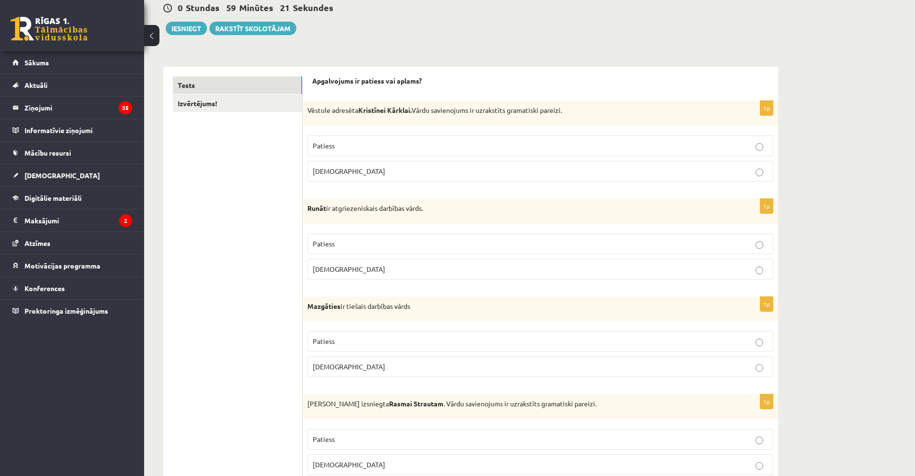
click at [358, 364] on p "Aplams" at bounding box center [540, 367] width 455 height 10
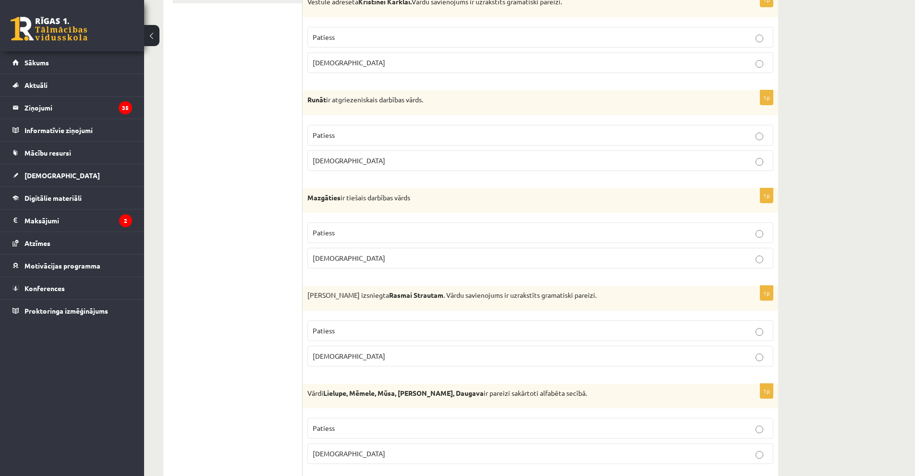
scroll to position [240, 0]
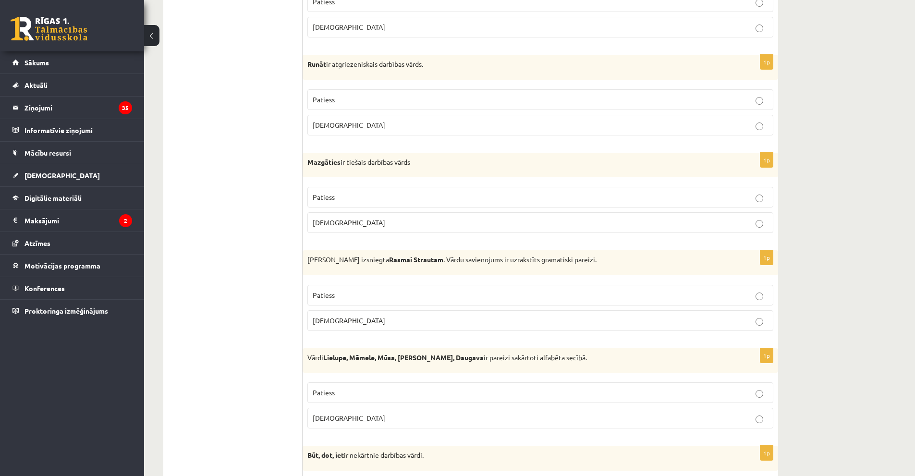
click at [339, 319] on p "Aplams" at bounding box center [540, 321] width 455 height 10
click at [340, 419] on p "Aplams" at bounding box center [540, 418] width 455 height 10
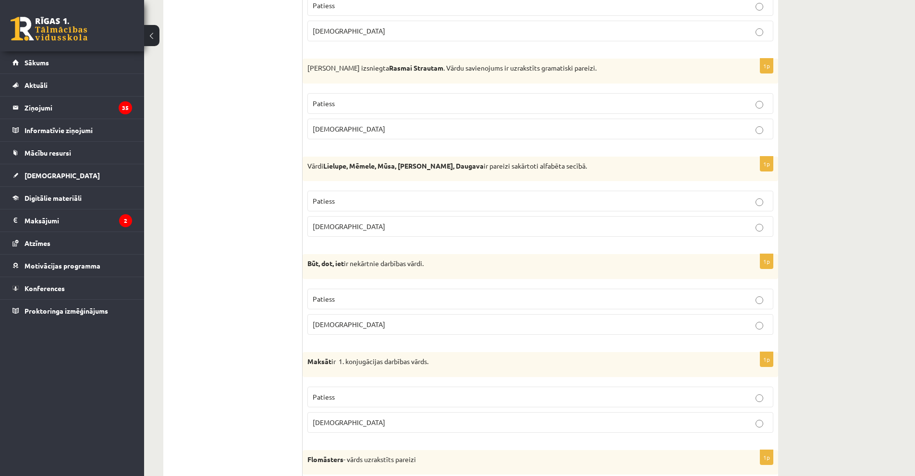
scroll to position [432, 0]
click at [374, 292] on label "Patiess" at bounding box center [540, 298] width 466 height 21
click at [361, 399] on p "Patiess" at bounding box center [540, 396] width 455 height 10
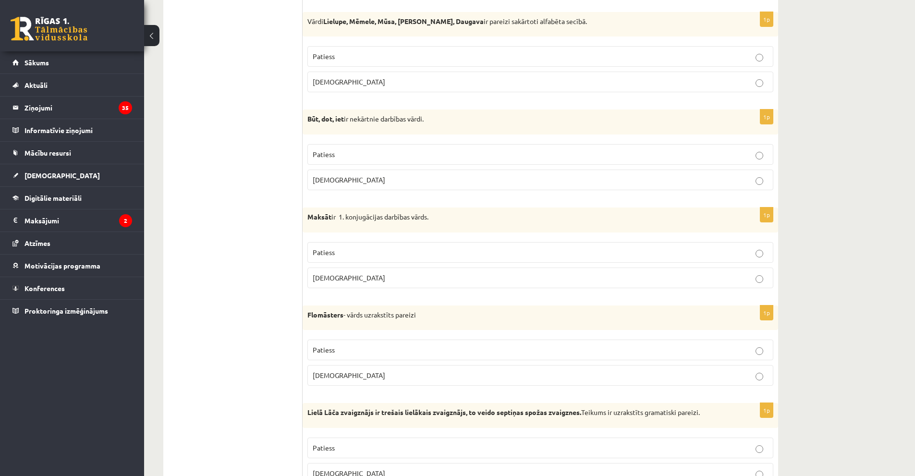
click at [356, 353] on p "Patiess" at bounding box center [540, 350] width 455 height 10
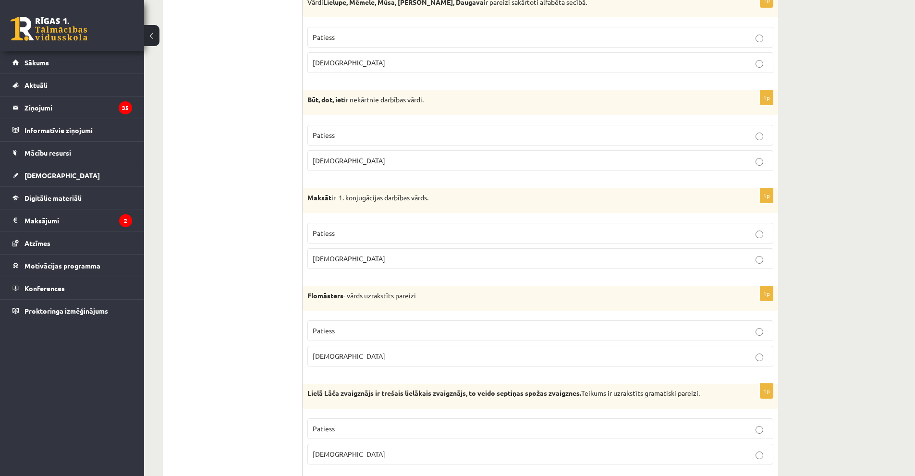
scroll to position [672, 0]
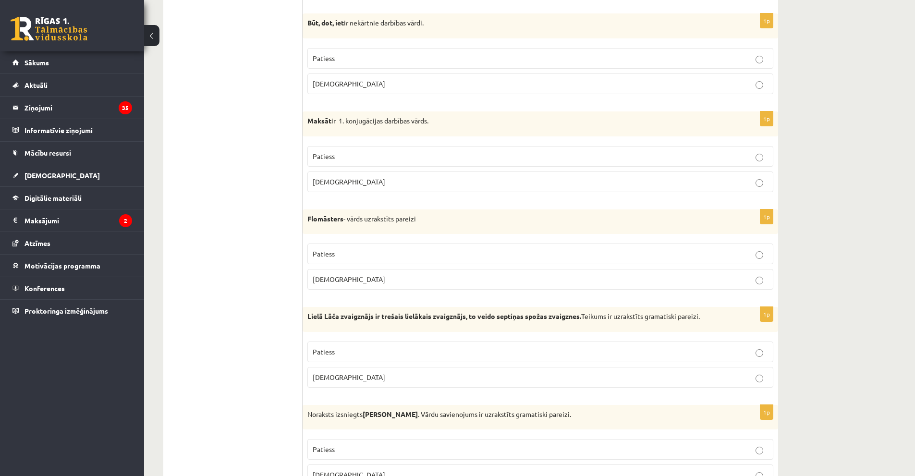
click at [356, 354] on p "Patiess" at bounding box center [540, 352] width 455 height 10
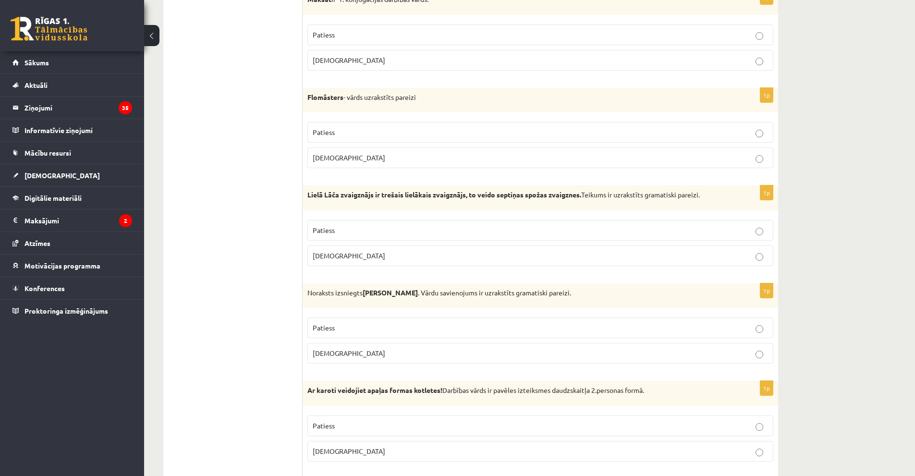
scroll to position [817, 0]
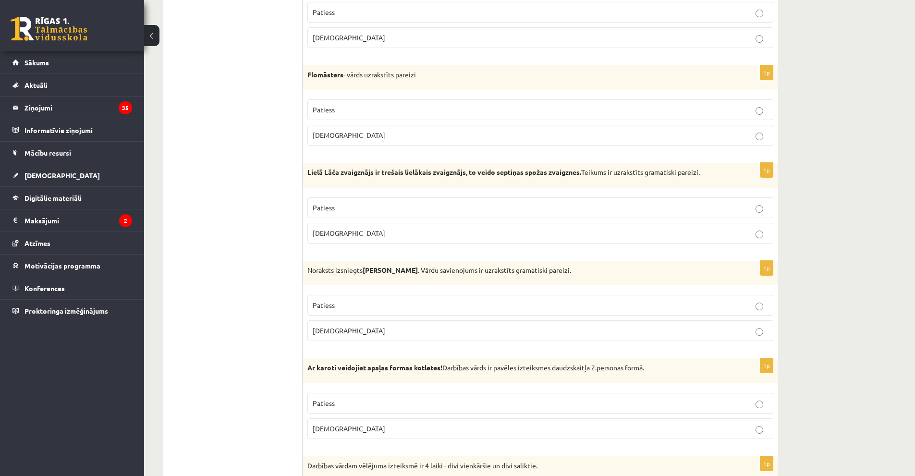
click at [378, 332] on p "Aplams" at bounding box center [540, 331] width 455 height 10
click at [387, 399] on p "Patiess" at bounding box center [540, 403] width 455 height 10
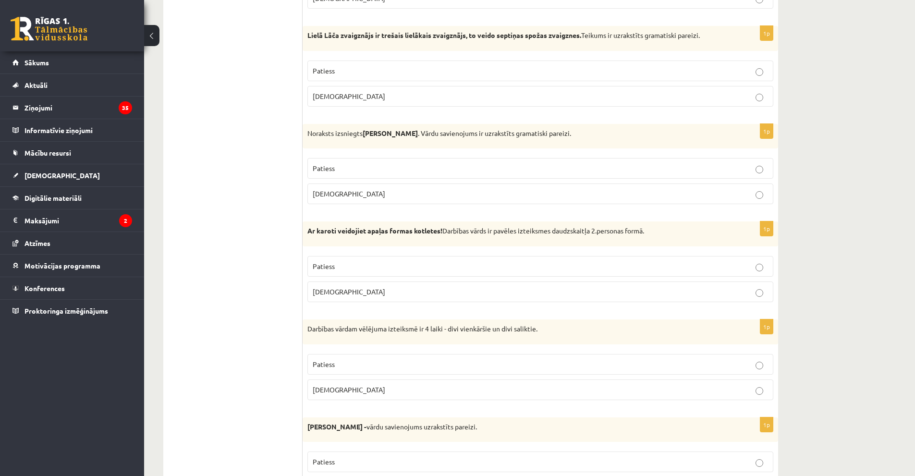
scroll to position [961, 0]
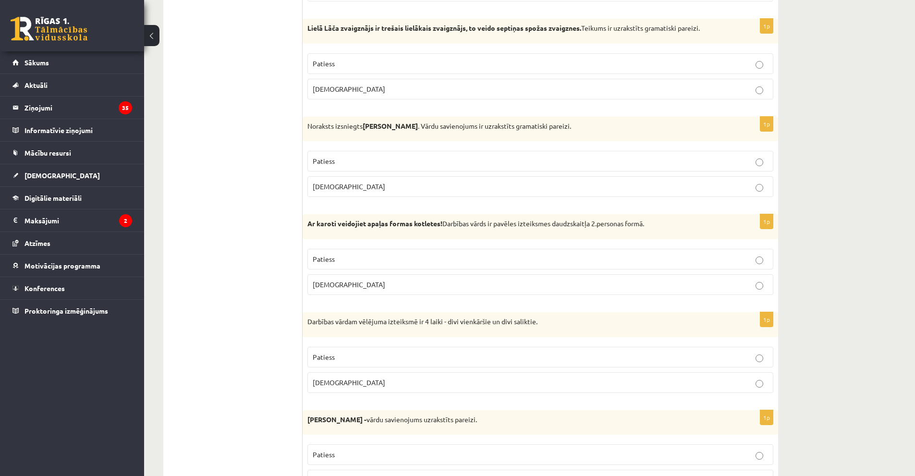
click at [349, 352] on label "Patiess" at bounding box center [540, 357] width 466 height 21
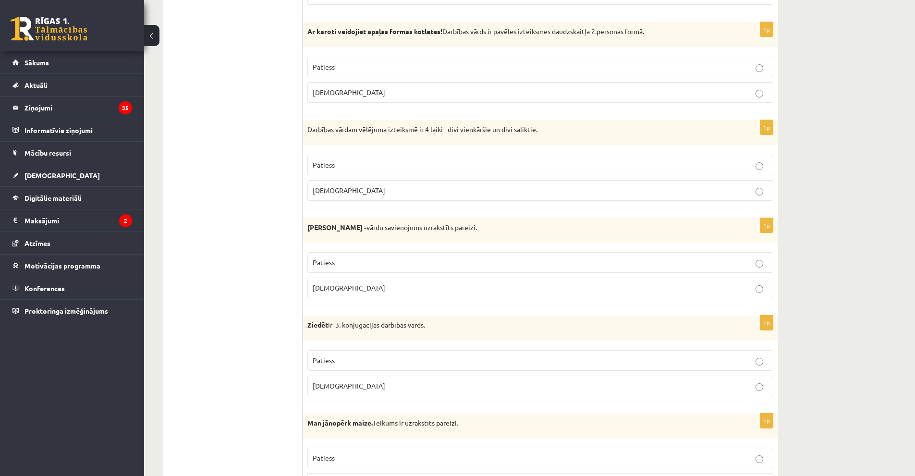
click at [399, 289] on p "Aplams" at bounding box center [540, 288] width 455 height 10
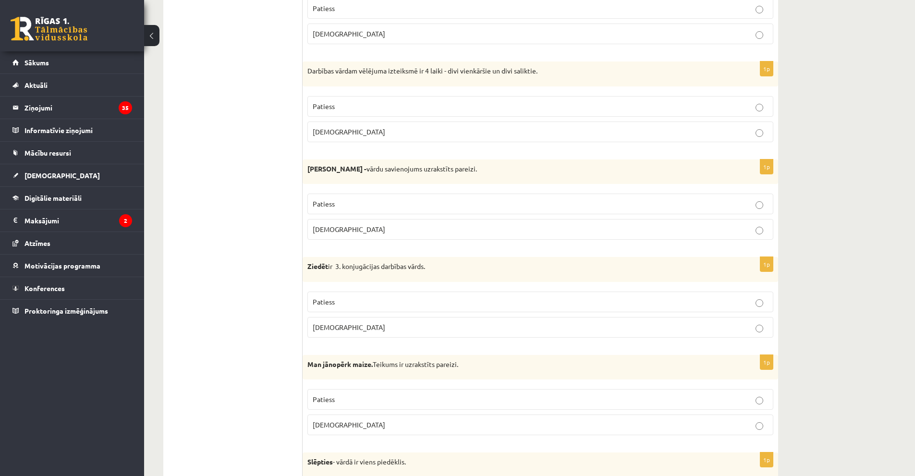
scroll to position [1249, 0]
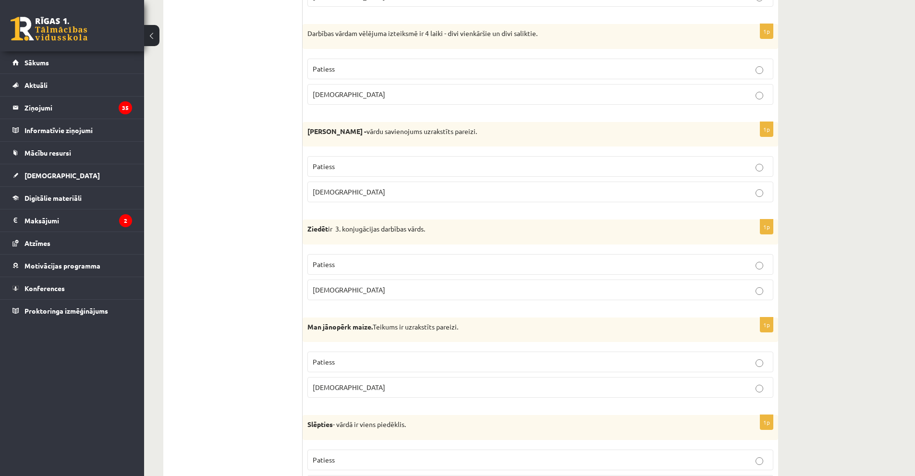
click at [340, 263] on p "Patiess" at bounding box center [540, 264] width 455 height 10
click at [347, 363] on p "Patiess" at bounding box center [540, 362] width 455 height 10
click at [350, 461] on p "Patiess" at bounding box center [540, 460] width 455 height 10
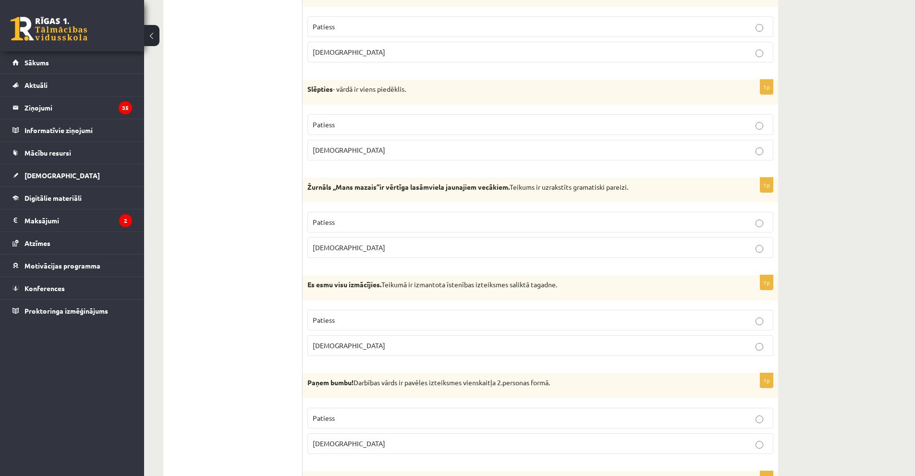
scroll to position [1585, 0]
click at [410, 222] on p "Patiess" at bounding box center [540, 221] width 455 height 10
click at [409, 311] on label "Patiess" at bounding box center [540, 319] width 466 height 21
click at [420, 423] on label "Patiess" at bounding box center [540, 417] width 466 height 21
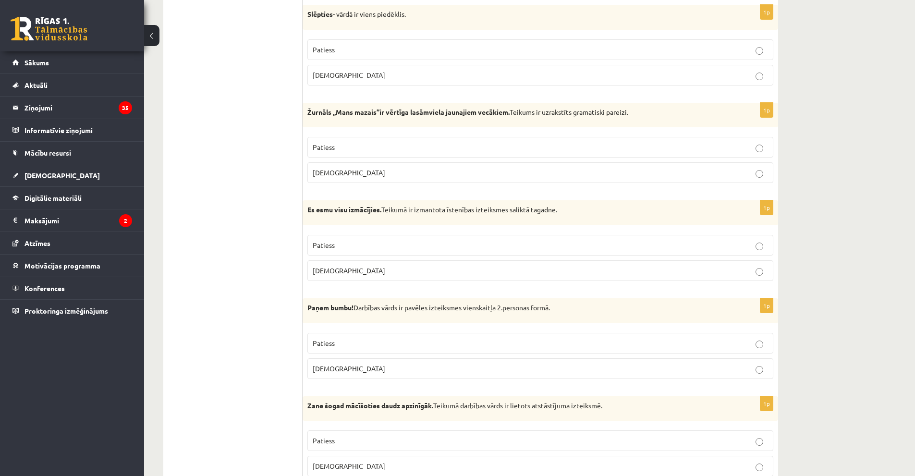
scroll to position [1729, 0]
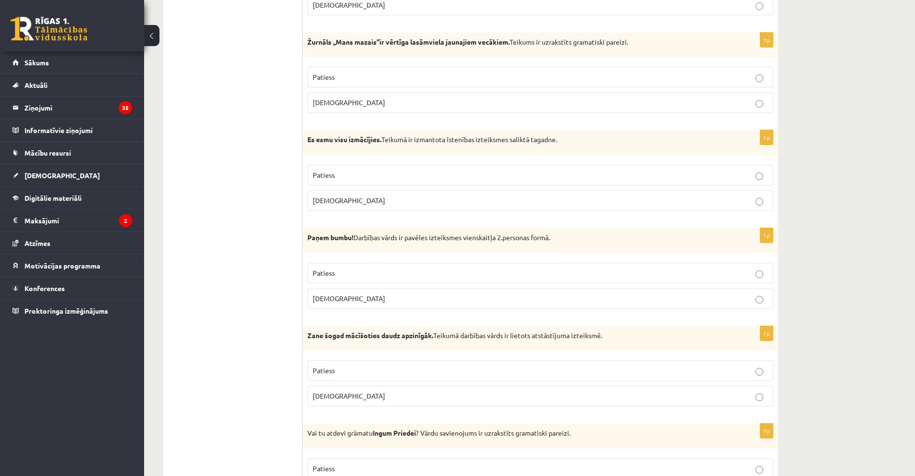
click at [389, 364] on label "Patiess" at bounding box center [540, 370] width 466 height 21
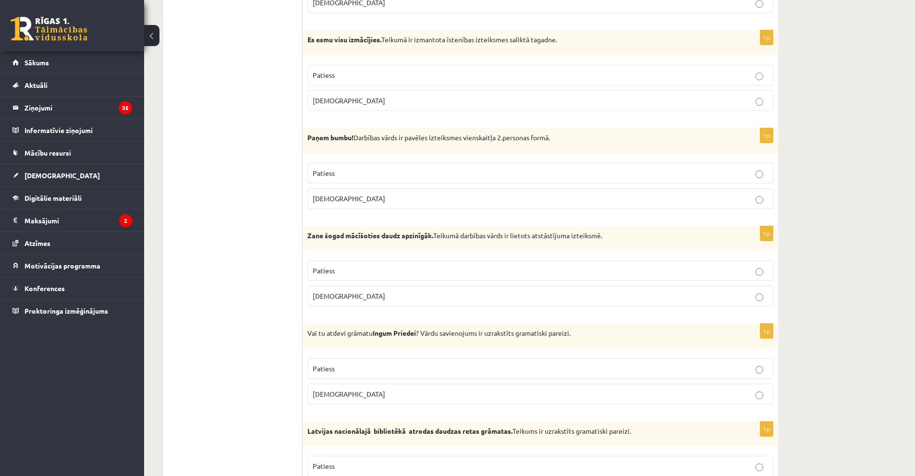
scroll to position [1873, 0]
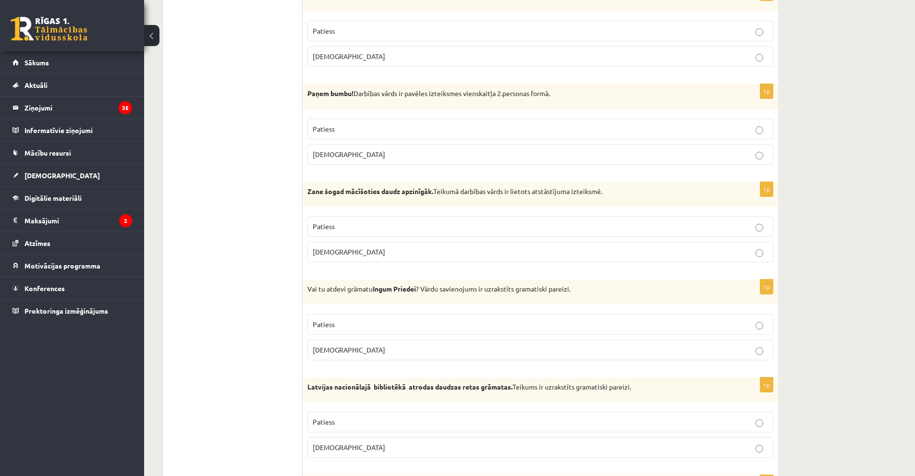
click at [375, 349] on p "Aplams" at bounding box center [540, 350] width 455 height 10
click at [374, 427] on p "Patiess" at bounding box center [540, 422] width 455 height 10
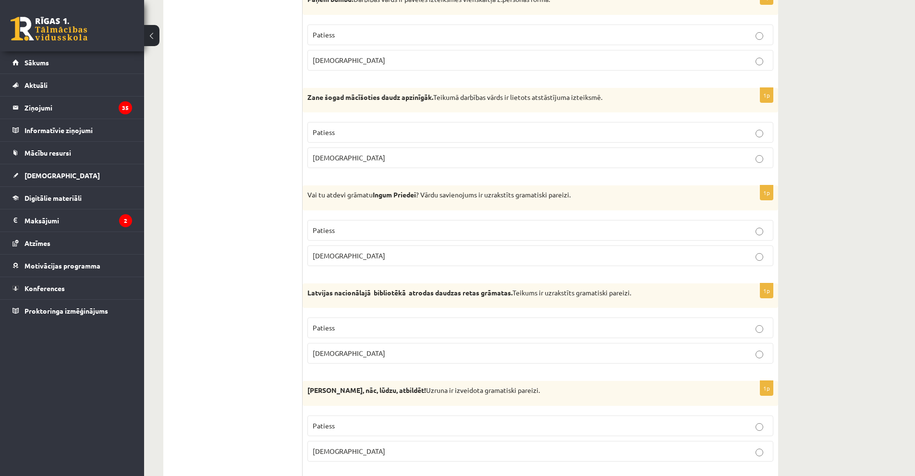
scroll to position [1969, 0]
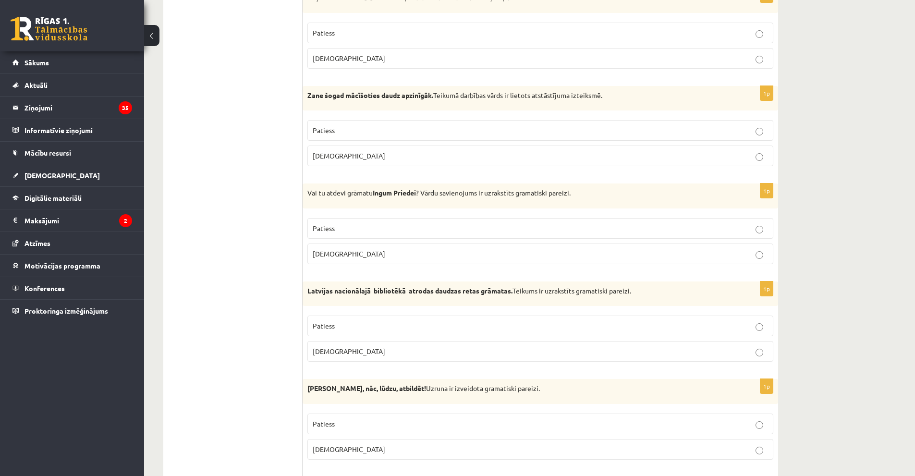
click at [354, 450] on p "Aplams" at bounding box center [540, 449] width 455 height 10
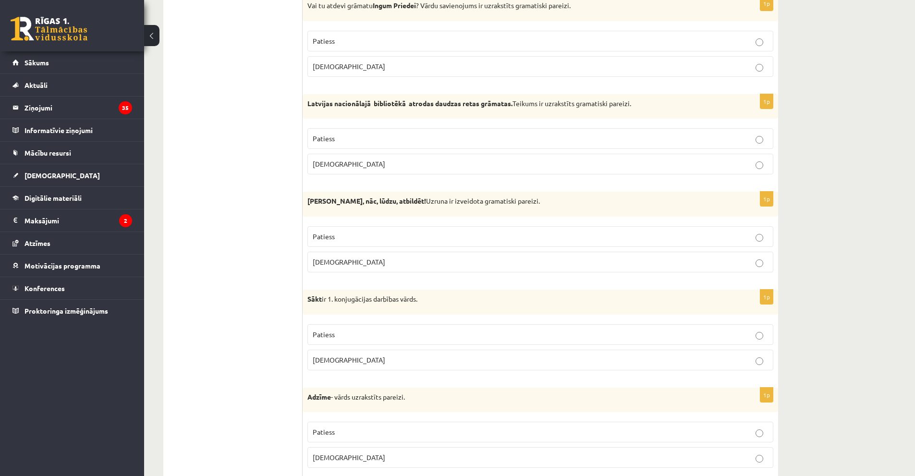
scroll to position [2162, 0]
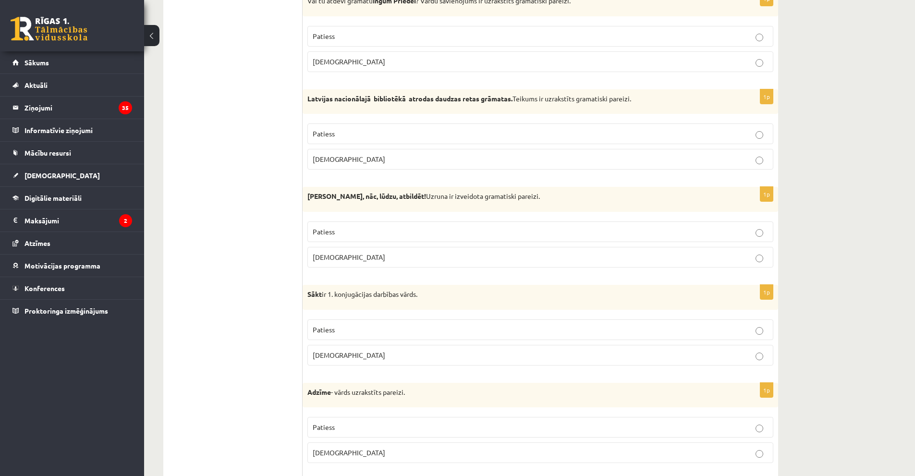
click at [337, 333] on p "Patiess" at bounding box center [540, 330] width 455 height 10
click at [362, 457] on p "Aplams" at bounding box center [540, 453] width 455 height 10
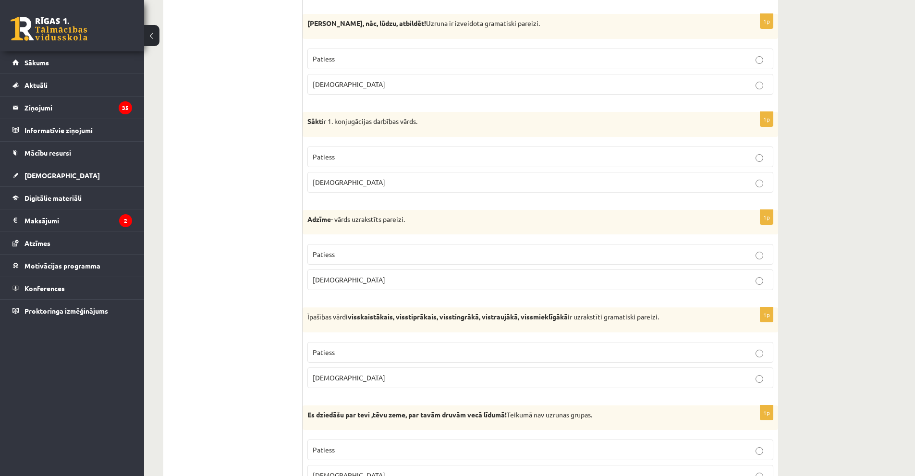
scroll to position [2354, 0]
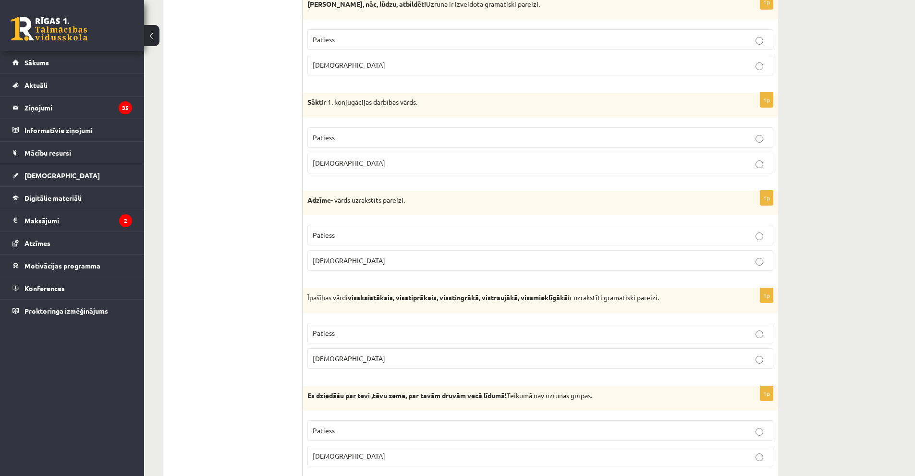
click at [437, 334] on p "Patiess" at bounding box center [540, 333] width 455 height 10
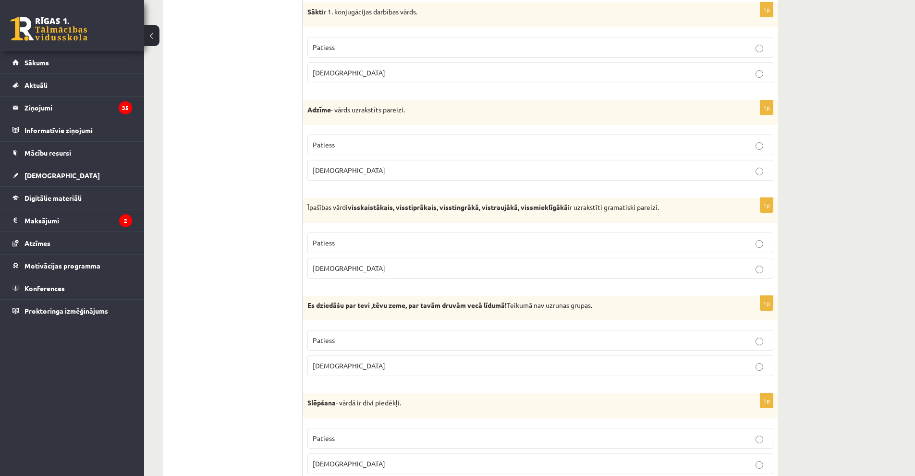
scroll to position [2450, 0]
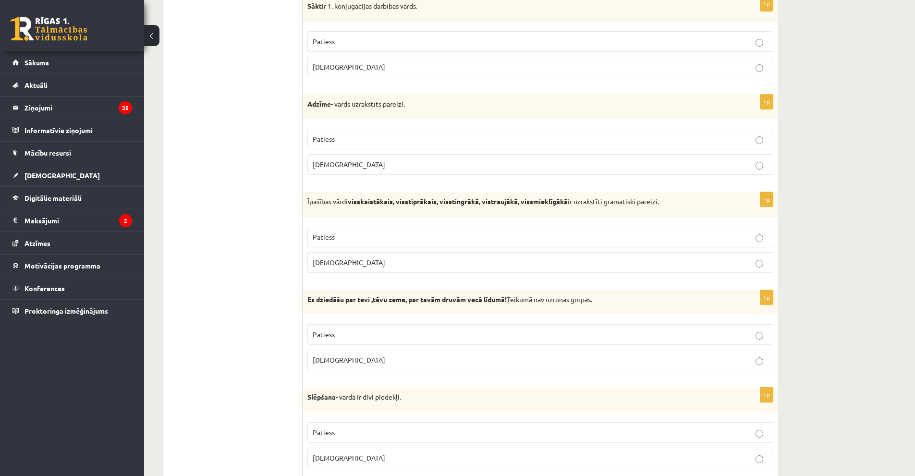
click at [355, 357] on p "Aplams" at bounding box center [540, 360] width 455 height 10
click at [363, 455] on p "Aplams" at bounding box center [540, 458] width 455 height 10
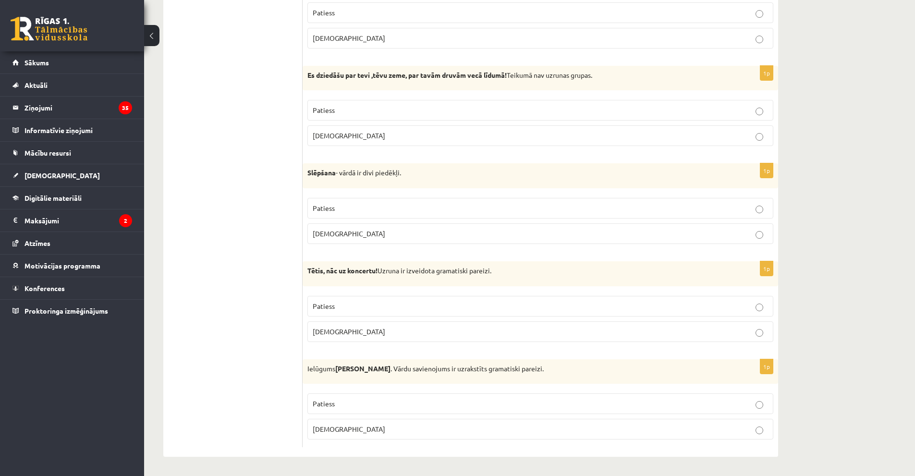
scroll to position [2675, 0]
click at [397, 429] on p "Aplams" at bounding box center [540, 429] width 455 height 10
drag, startPoint x: 419, startPoint y: 301, endPoint x: 424, endPoint y: 302, distance: 5.5
click at [421, 301] on p "Patiess" at bounding box center [540, 306] width 455 height 10
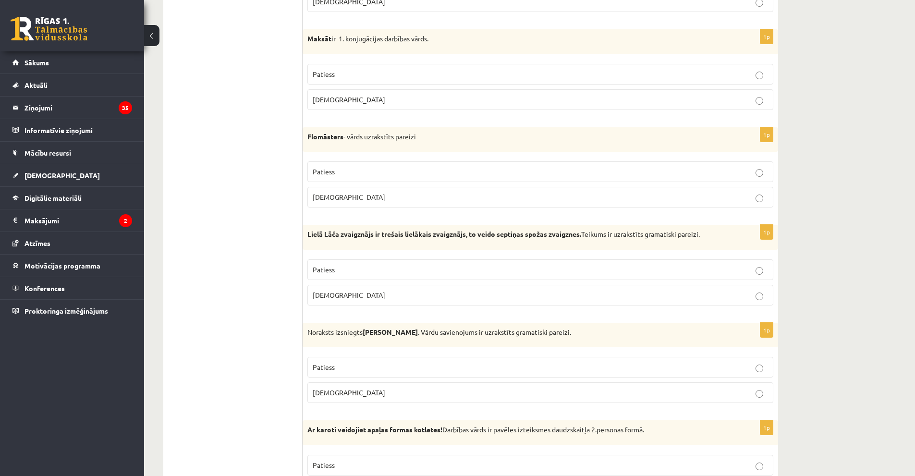
scroll to position [769, 0]
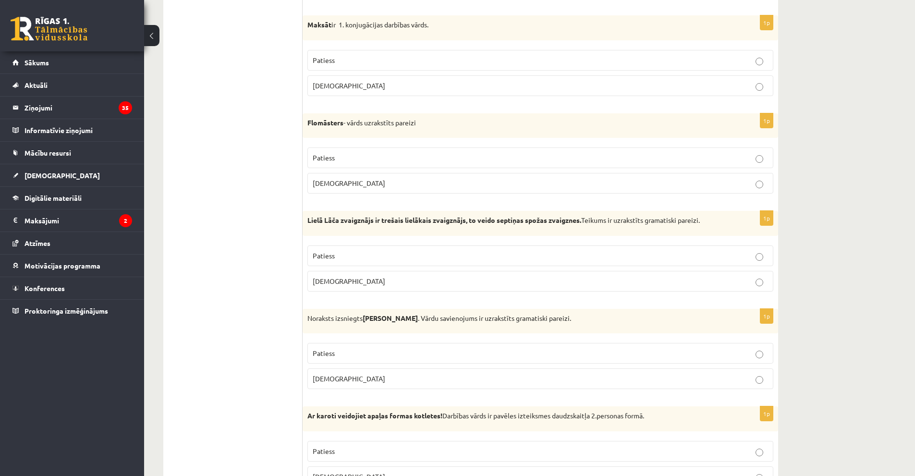
click at [650, 183] on p "Aplams" at bounding box center [540, 183] width 455 height 10
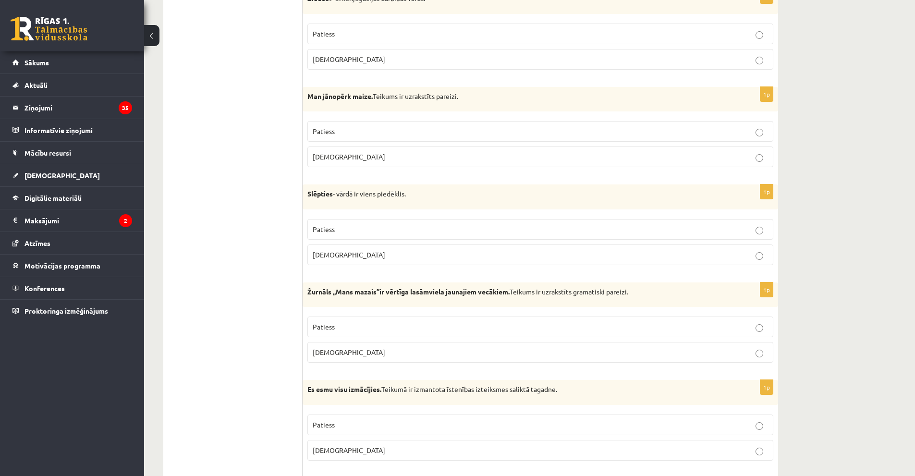
scroll to position [1921, 0]
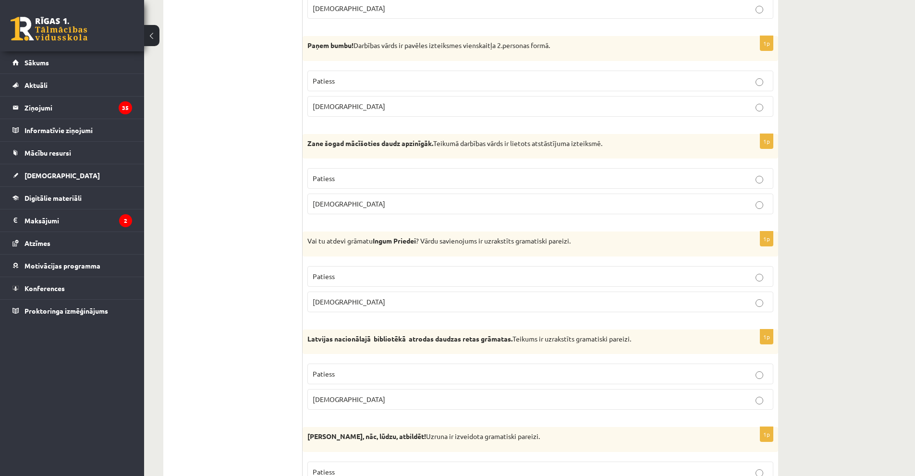
drag, startPoint x: 664, startPoint y: 195, endPoint x: 668, endPoint y: 192, distance: 5.4
click at [666, 195] on label "Aplams" at bounding box center [540, 204] width 466 height 21
click at [687, 102] on p "Aplams" at bounding box center [540, 106] width 455 height 10
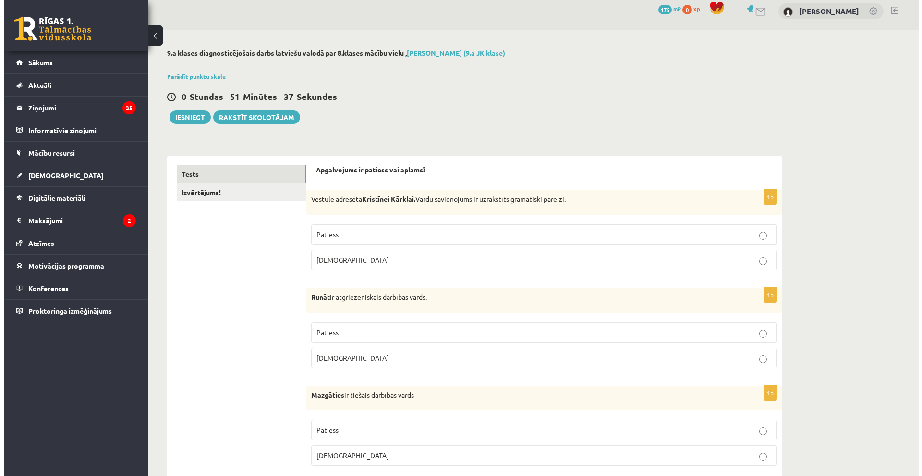
scroll to position [0, 0]
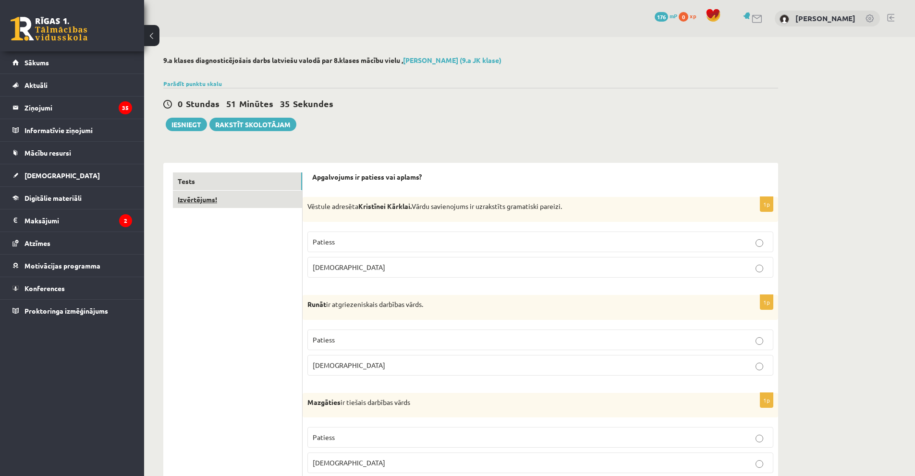
click at [223, 197] on link "Izvērtējums!" at bounding box center [237, 200] width 129 height 18
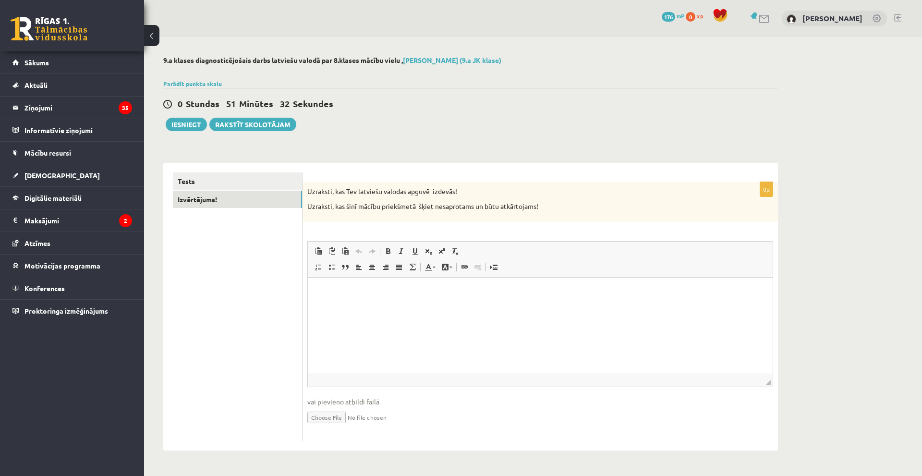
click at [348, 302] on html at bounding box center [540, 291] width 465 height 29
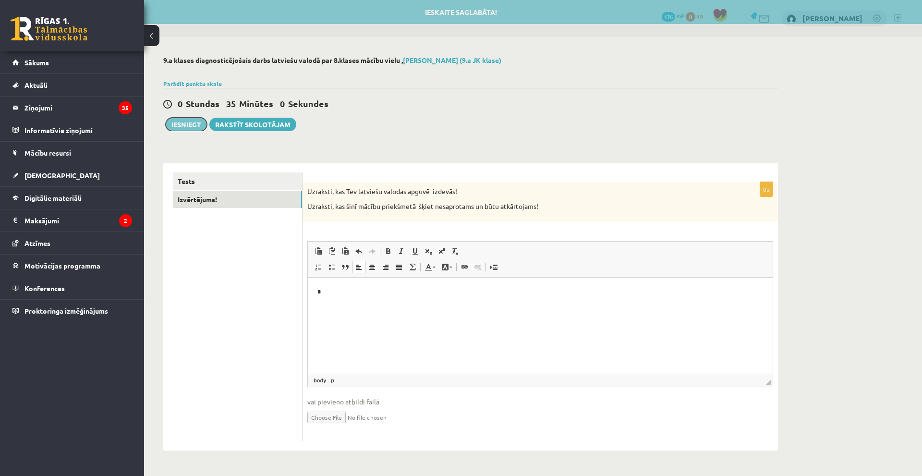
click at [187, 128] on button "Iesniegt" at bounding box center [186, 124] width 41 height 13
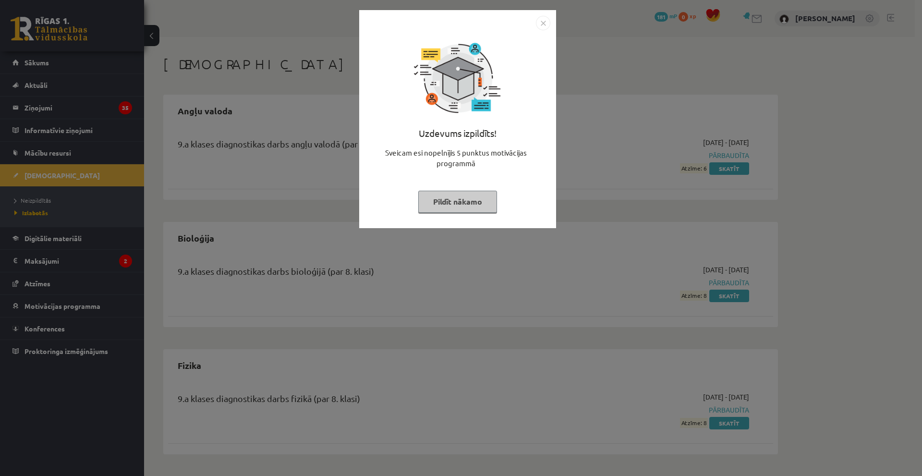
click at [544, 21] on img "Close" at bounding box center [543, 23] width 14 height 14
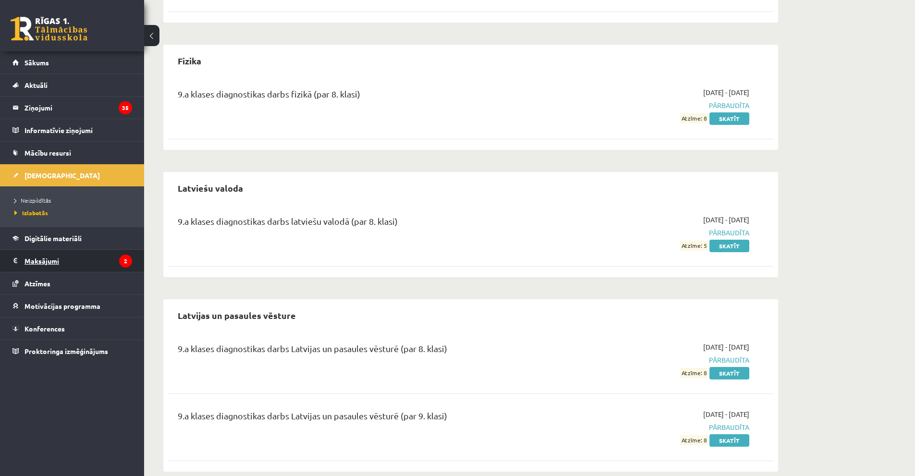
scroll to position [271, 0]
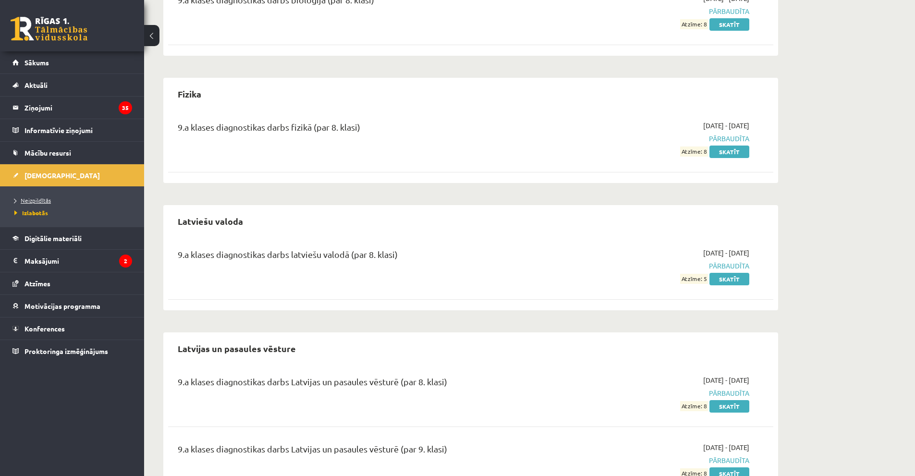
click at [33, 198] on span "Neizpildītās" at bounding box center [32, 200] width 37 height 8
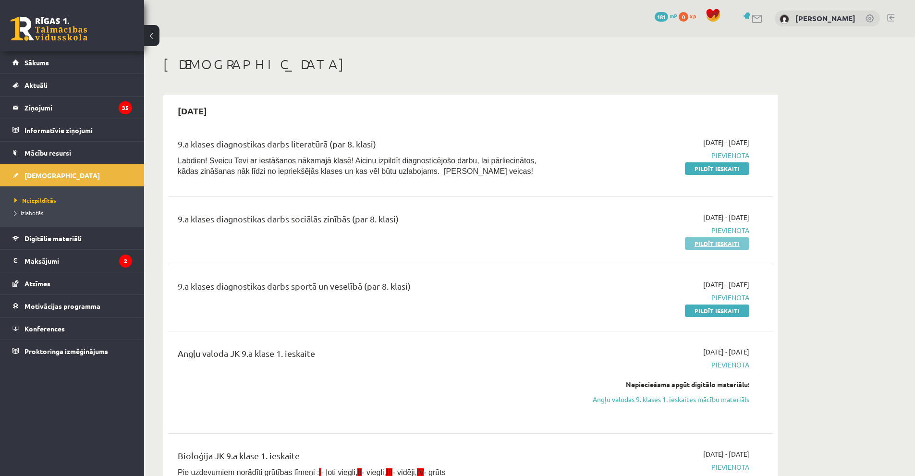
click at [729, 246] on link "Pildīt ieskaiti" at bounding box center [717, 243] width 64 height 12
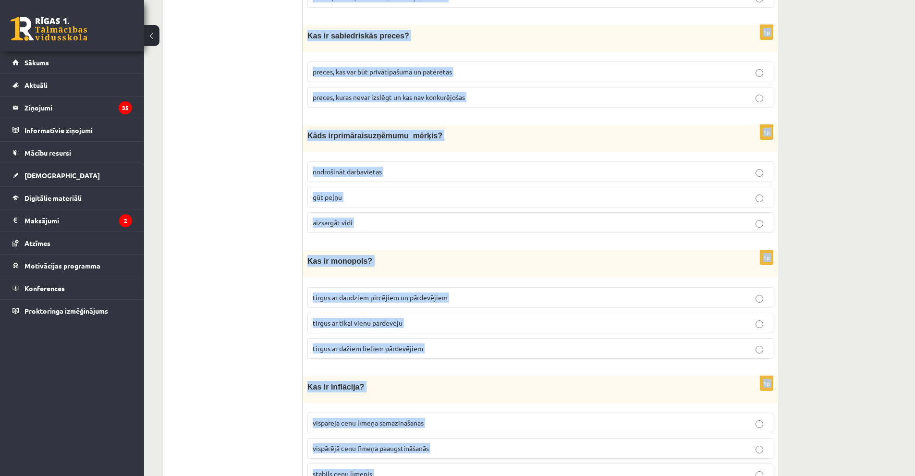
scroll to position [3313, 0]
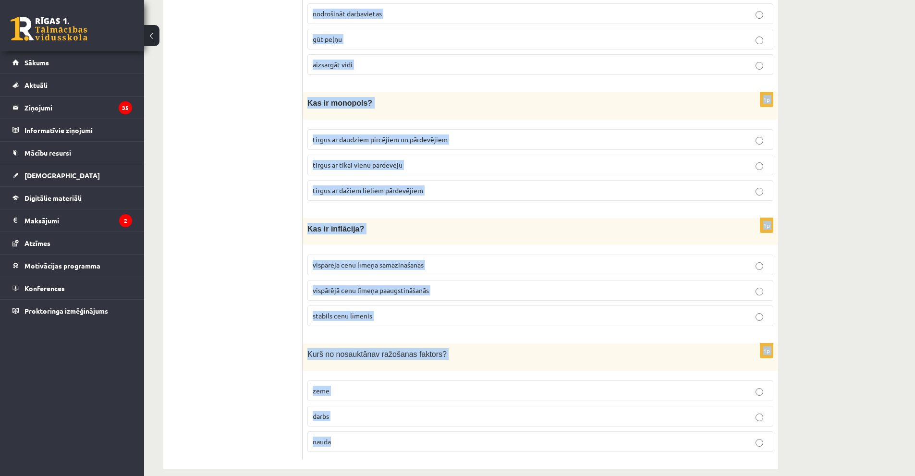
drag, startPoint x: 306, startPoint y: 188, endPoint x: 496, endPoint y: 436, distance: 312.4
copy form "Lore ip dolorsita consectet adipiscin elitse? doeiusmodt incid utlab etdolore m…"
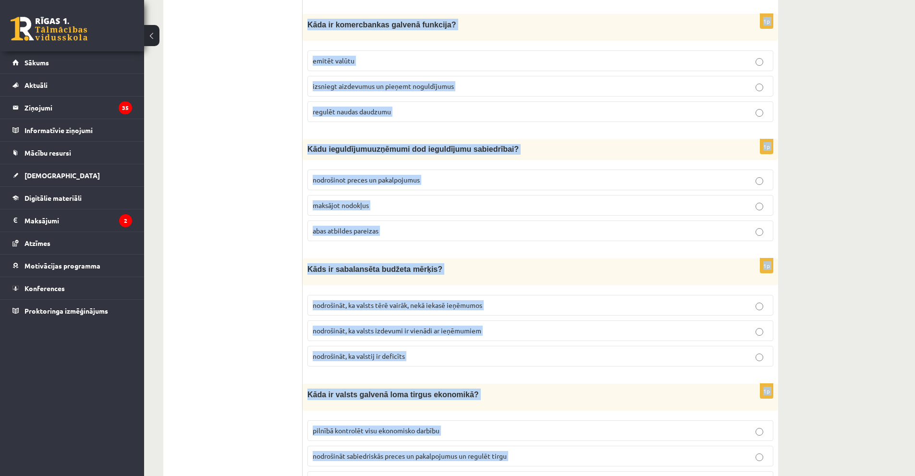
scroll to position [0, 0]
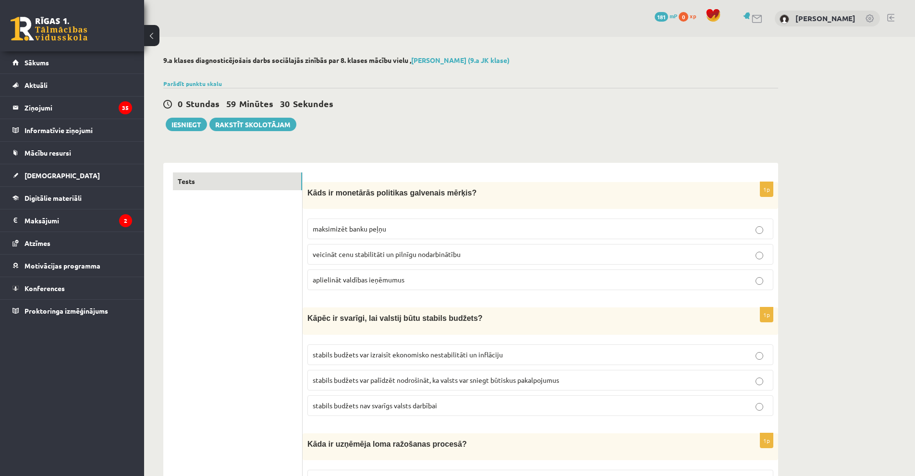
click at [318, 249] on p "veicināt cenu stabilitāti un pilnīgu nodarbinātību" at bounding box center [540, 254] width 455 height 10
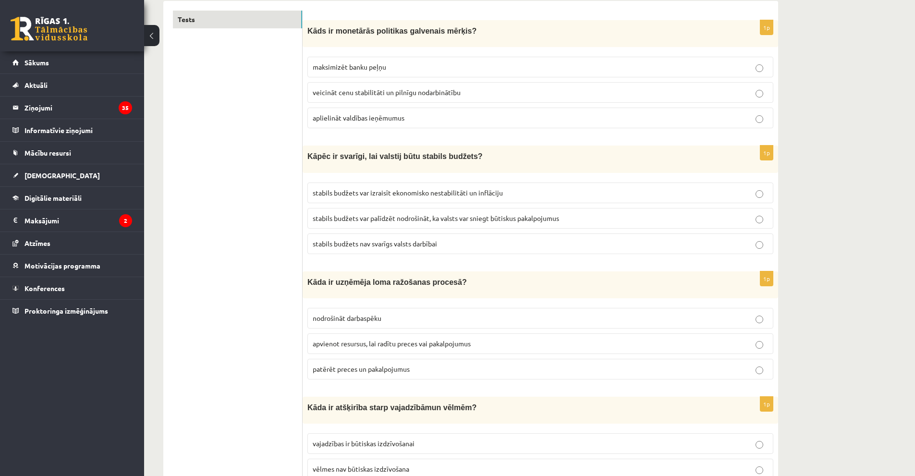
scroll to position [192, 0]
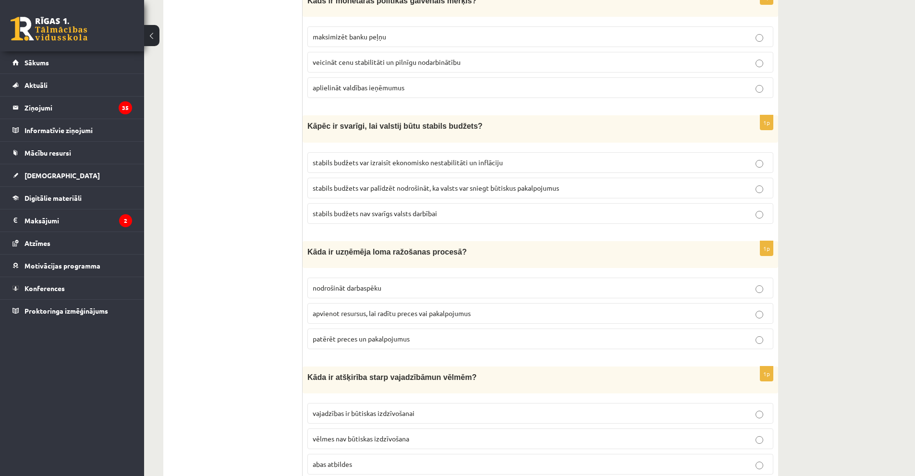
drag, startPoint x: 567, startPoint y: 185, endPoint x: 572, endPoint y: 202, distance: 17.0
click at [568, 185] on p "stabils budžets var palīdzēt nodrošināt, ka valsts var sniegt būtiskus pakalpoj…" at bounding box center [540, 188] width 455 height 10
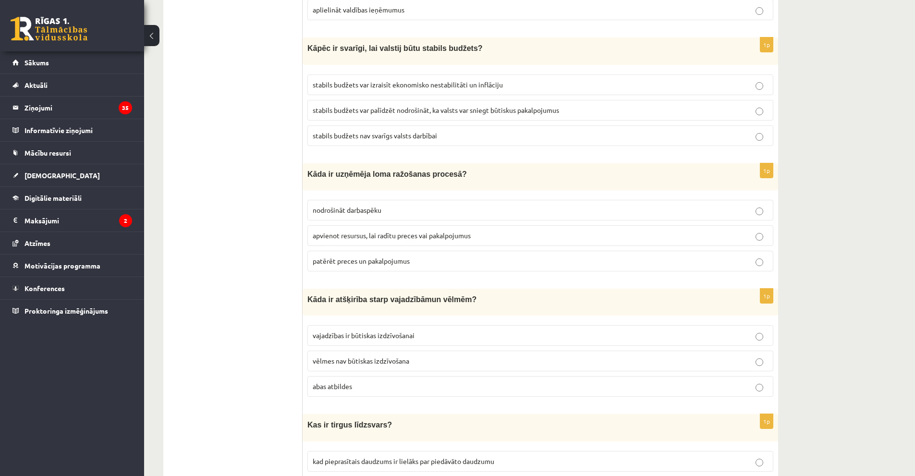
scroll to position [288, 0]
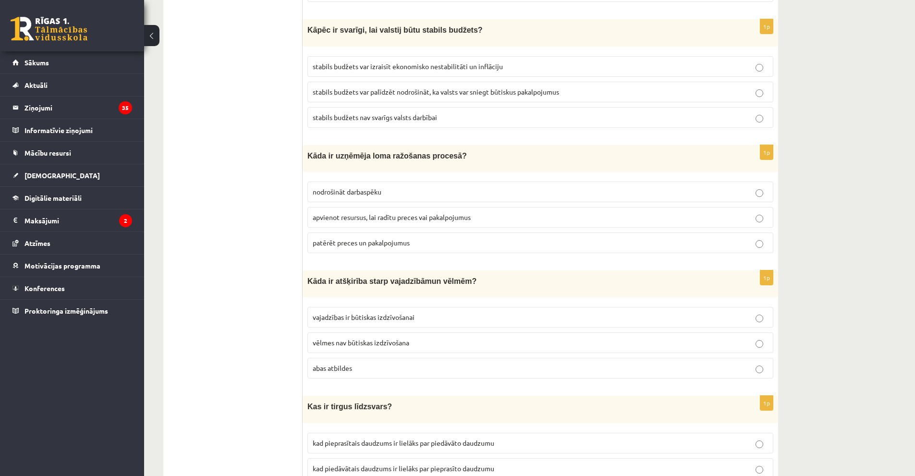
click at [482, 207] on label "apvienot resursus, lai radītu preces vai pakalpojumus" at bounding box center [540, 217] width 466 height 21
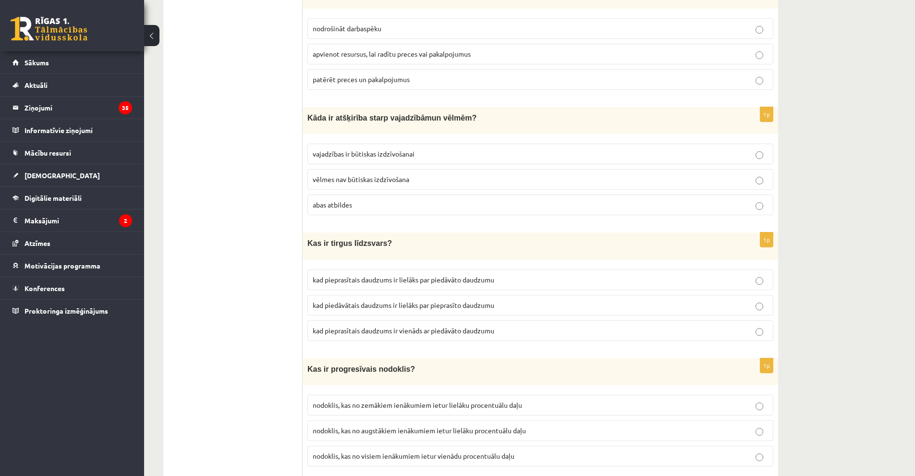
scroll to position [480, 0]
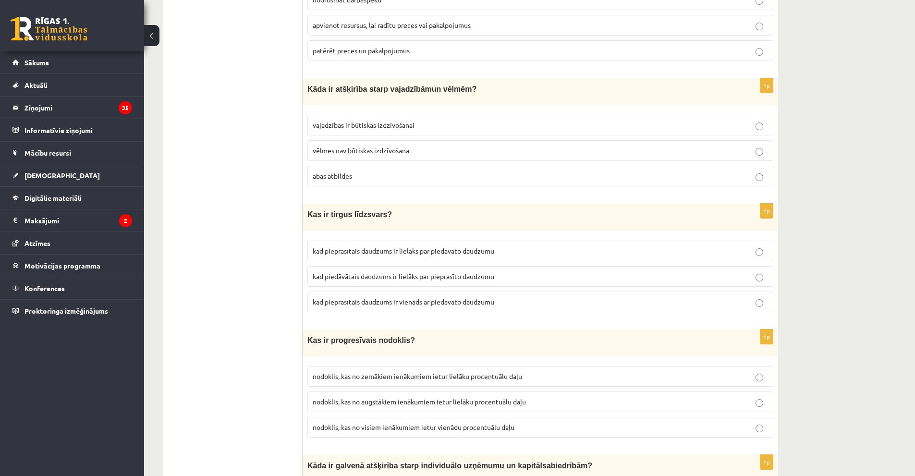
click at [380, 148] on span "vēlmes nav būtiskas izdzīvošana" at bounding box center [361, 150] width 97 height 9
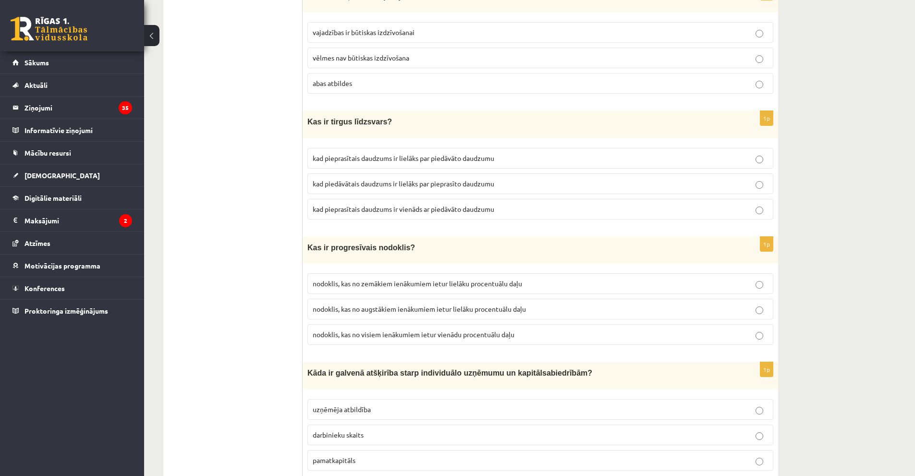
scroll to position [576, 0]
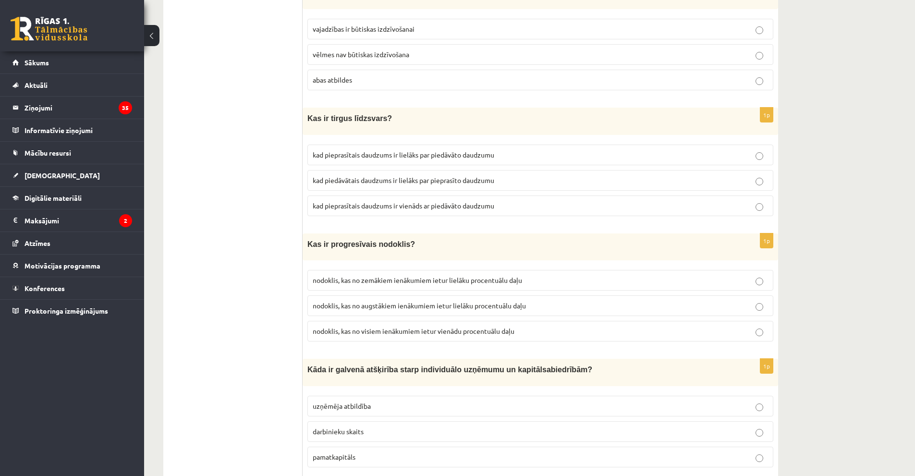
click at [501, 204] on p "kad pieprasītais daudzums ir vienāds ar piedāvāto daudzumu" at bounding box center [540, 206] width 455 height 10
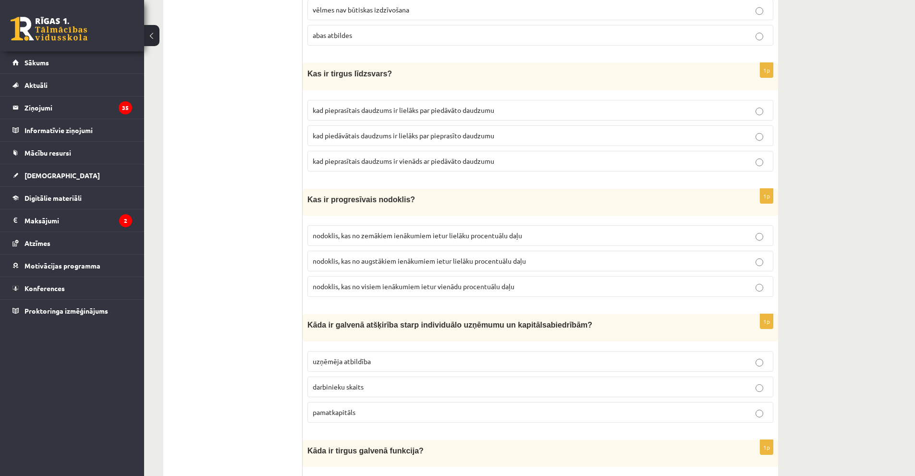
scroll to position [624, 0]
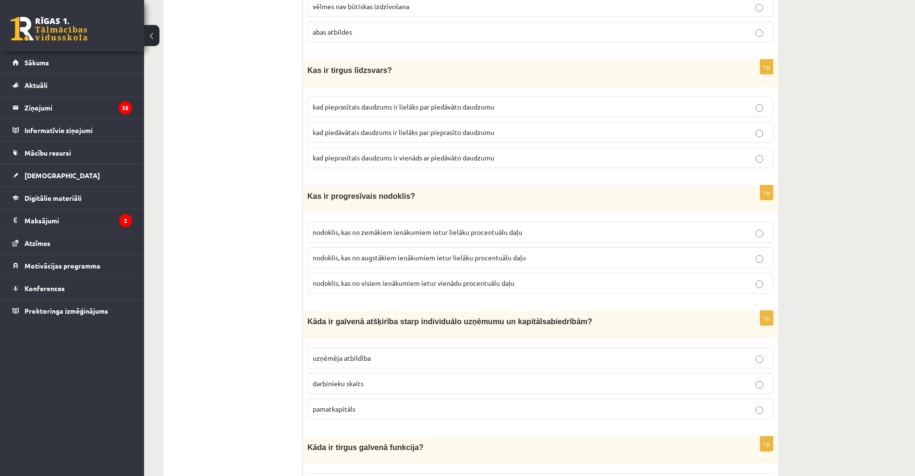
click at [427, 253] on p "nodoklis, kas no augstākiem ienākumiem ietur lielāku procentuālu daļu" at bounding box center [540, 258] width 455 height 10
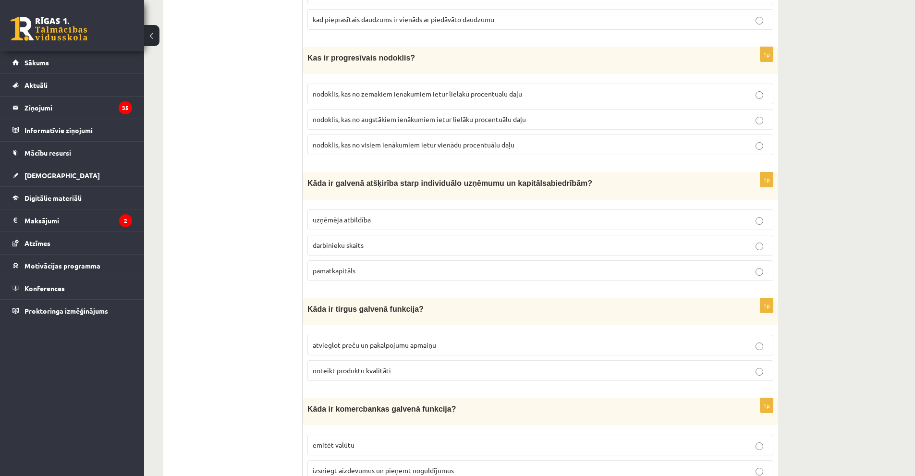
scroll to position [769, 0]
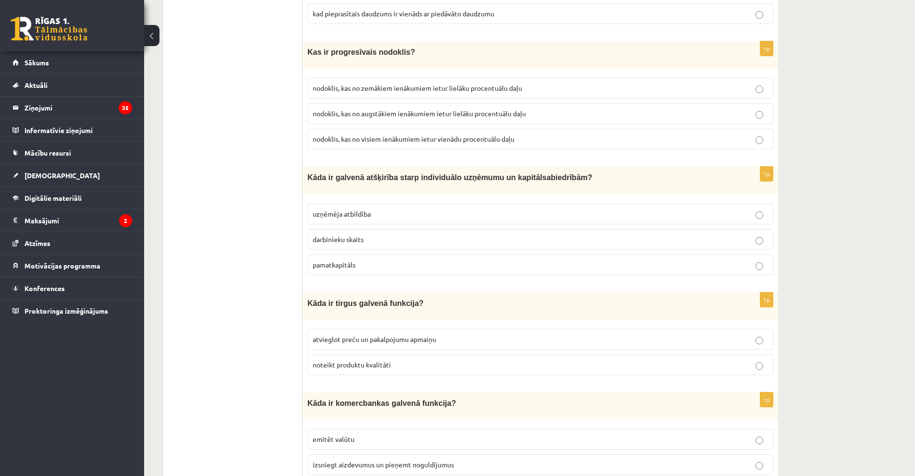
click at [358, 214] on span "uzņēmēja atbildība" at bounding box center [342, 213] width 58 height 9
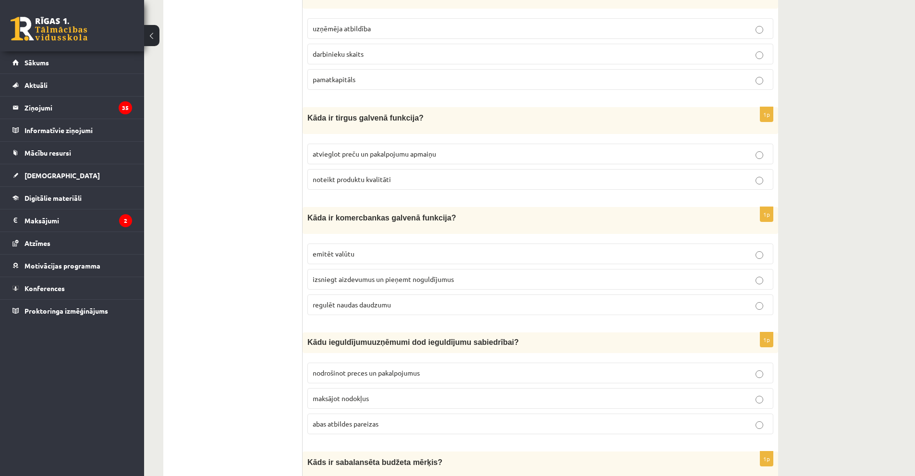
scroll to position [961, 0]
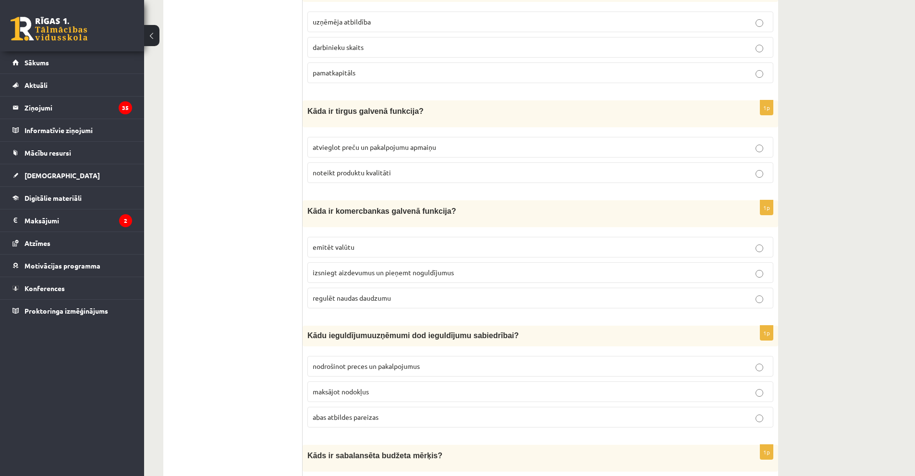
click at [394, 148] on p "atvieglot preču un pakalpojumu apmaiņu" at bounding box center [540, 147] width 455 height 10
click at [342, 272] on span "izsniegt aizdevumus un pieņemt noguldījumus" at bounding box center [383, 272] width 141 height 9
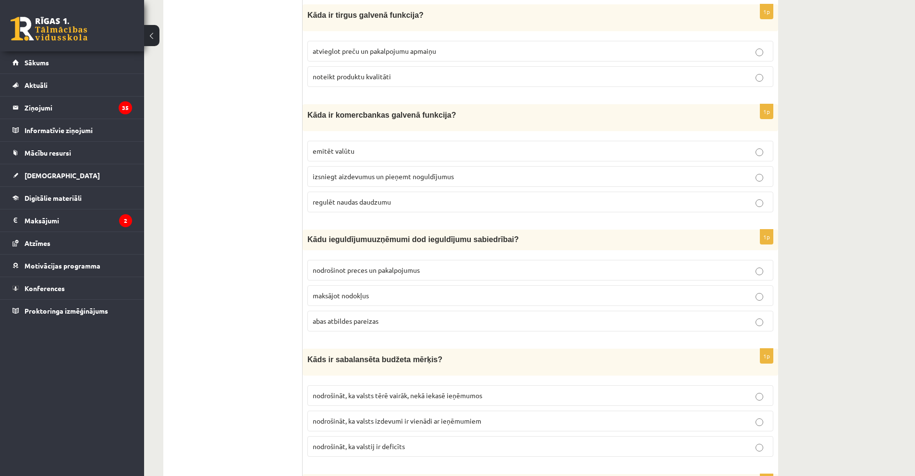
click at [359, 319] on span "abas atbildes pareizas" at bounding box center [346, 321] width 66 height 9
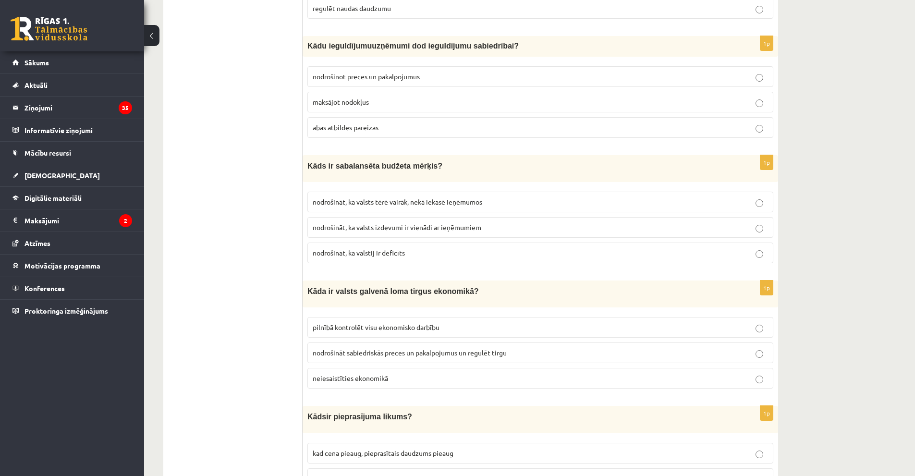
scroll to position [1297, 0]
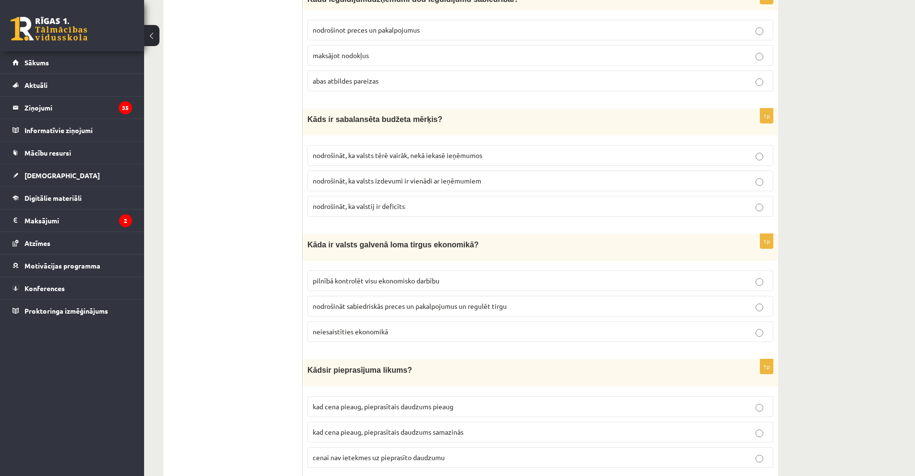
click at [457, 176] on span "nodrošināt, ka valsts izdevumi ir vienādi ar ieņēmumiem" at bounding box center [397, 180] width 169 height 9
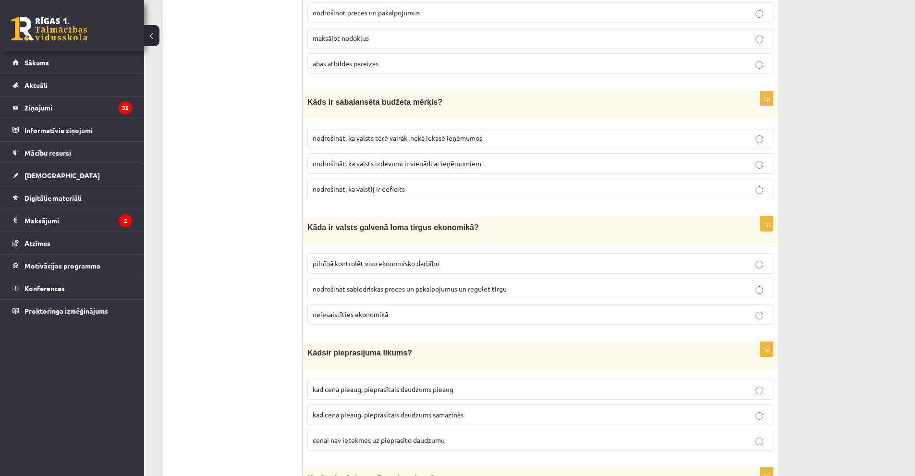
scroll to position [1393, 0]
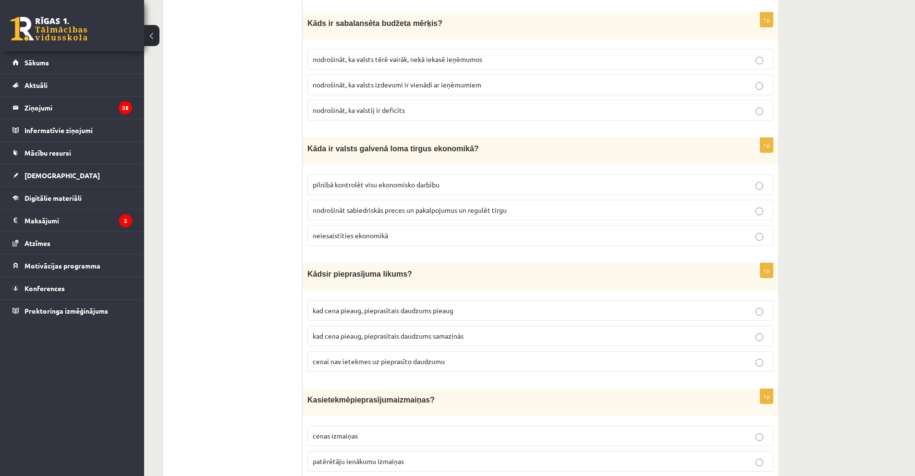
click at [502, 208] on span "nodrošināt sabiedriskās preces un pakalpojumus un regulēt tirgu" at bounding box center [410, 210] width 194 height 9
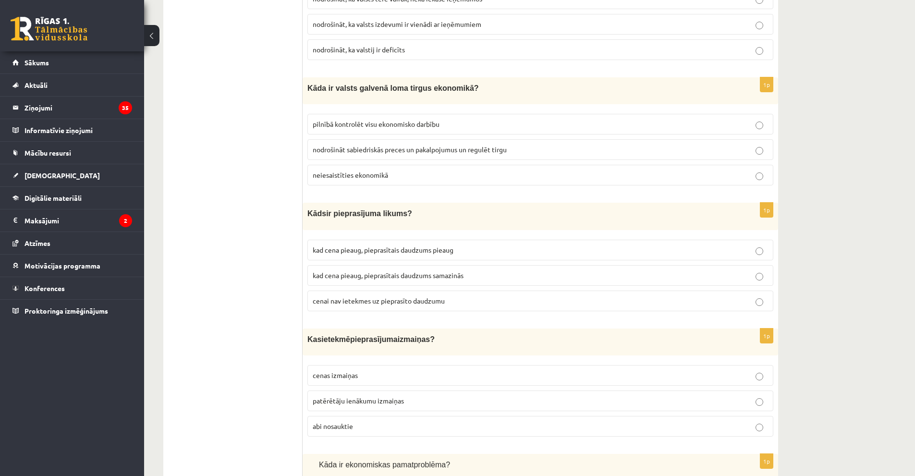
scroll to position [1489, 0]
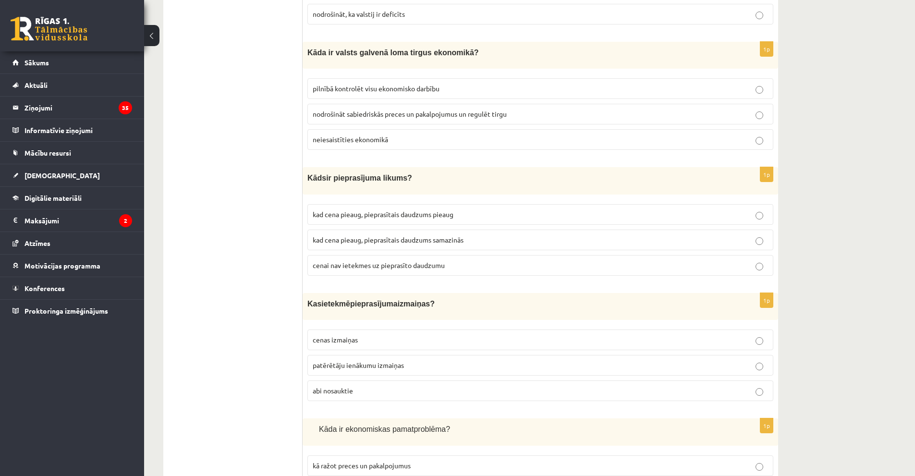
click at [498, 235] on p "kad cena pieaug, pieprasītais daudzums samazinās" at bounding box center [540, 240] width 455 height 10
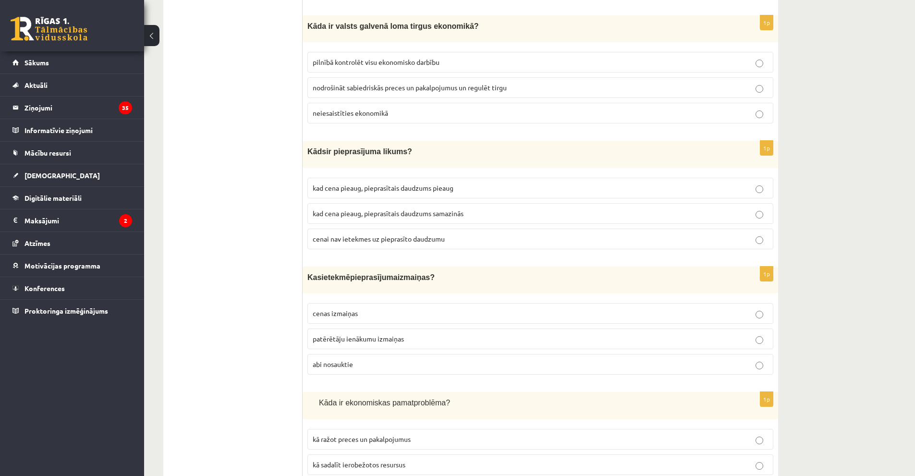
scroll to position [1633, 0]
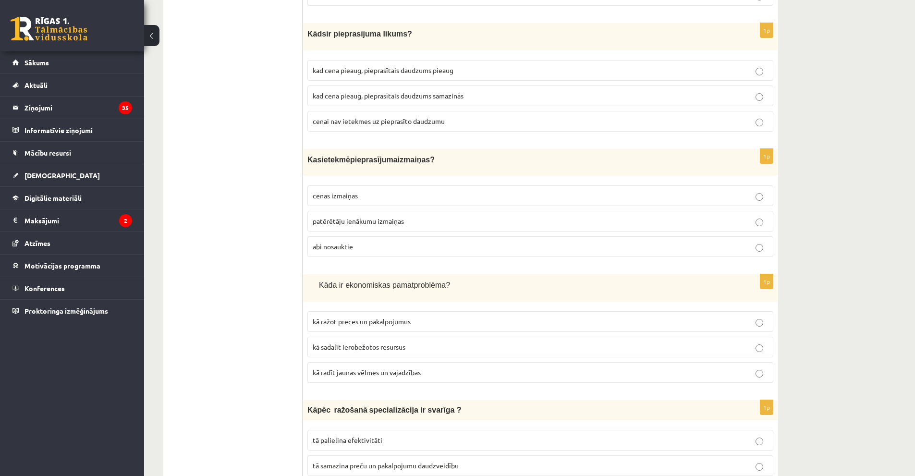
click at [413, 242] on p "abi nosauktie" at bounding box center [540, 247] width 455 height 10
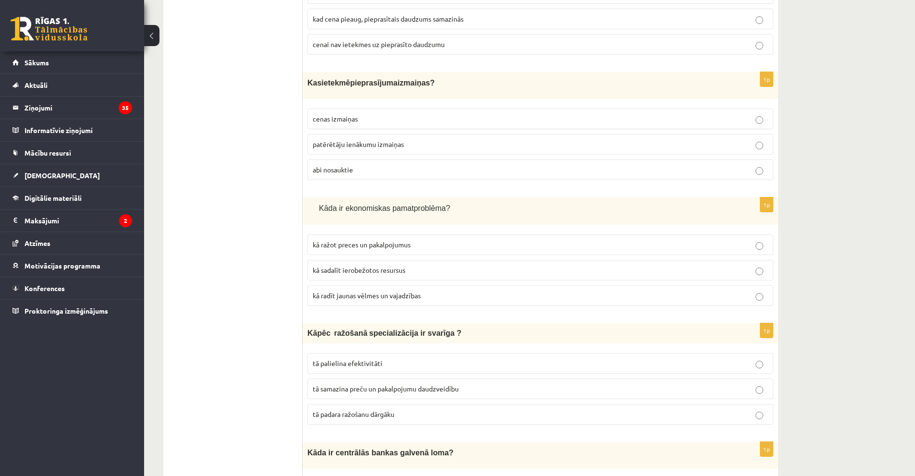
scroll to position [1729, 0]
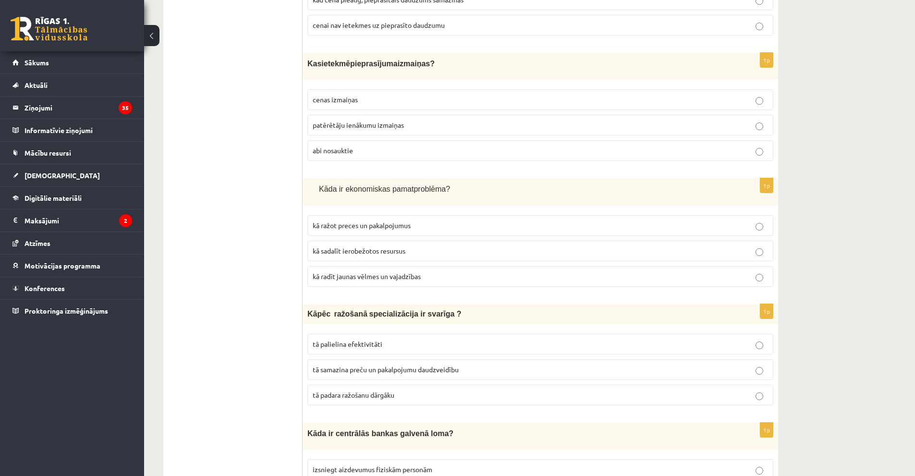
click at [437, 246] on p "kā sadalīt ierobežotos resursus" at bounding box center [540, 251] width 455 height 10
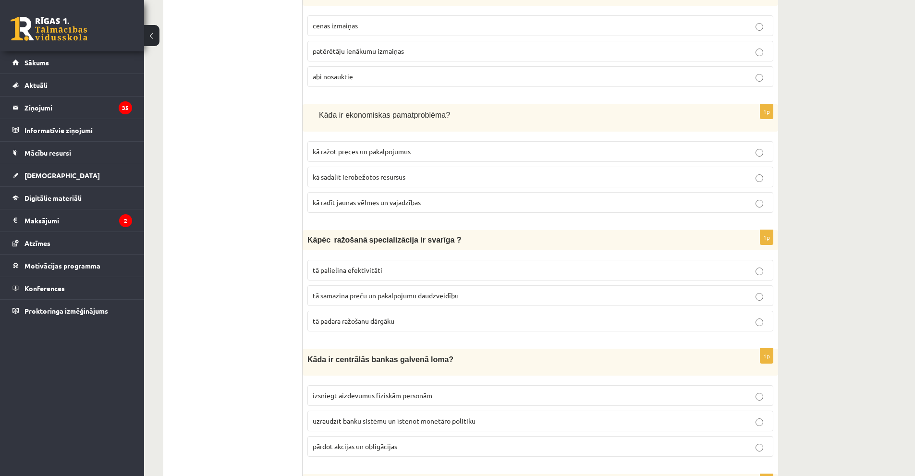
scroll to position [1825, 0]
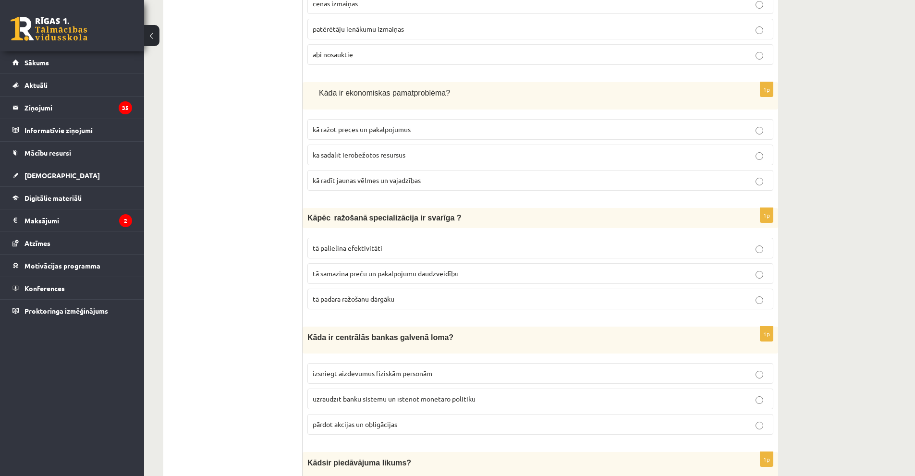
click at [367, 247] on label "tā palielina efektivitāti" at bounding box center [540, 248] width 466 height 21
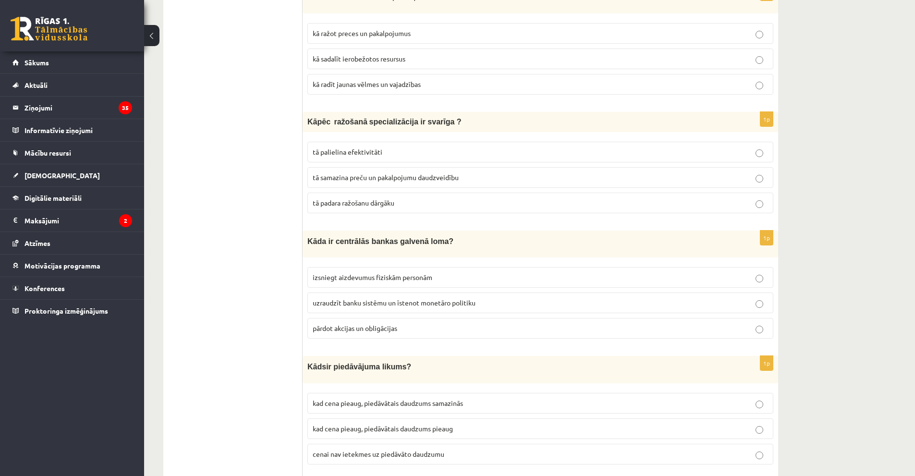
click at [381, 153] on label "tā palielina efektivitāti" at bounding box center [540, 152] width 466 height 21
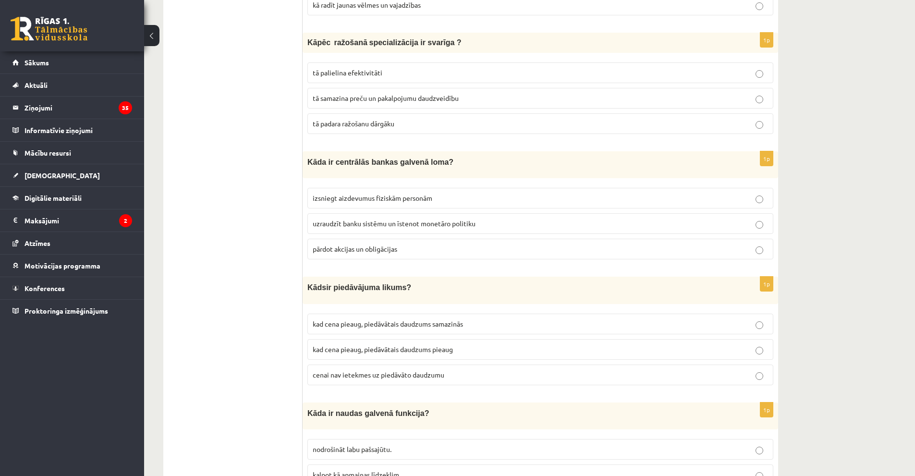
scroll to position [2017, 0]
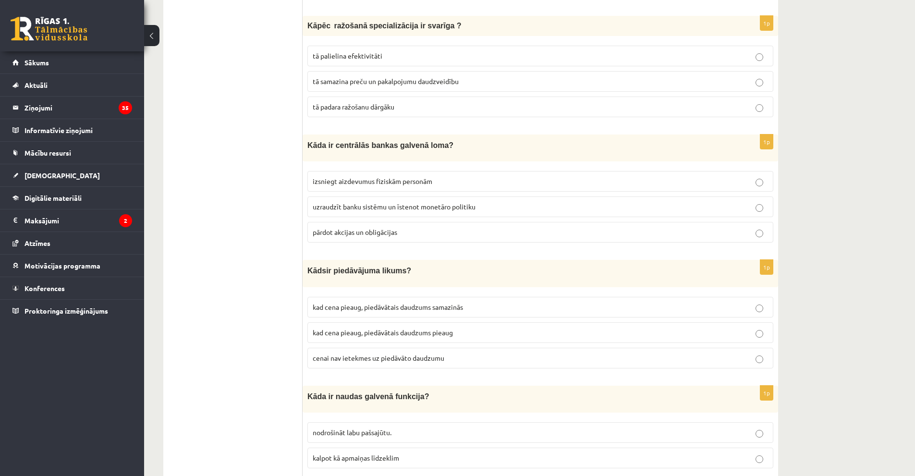
click at [510, 202] on p "uzraudzīt banku sistēmu un īstenot monetāro politiku" at bounding box center [540, 207] width 455 height 10
click at [499, 331] on label "kad cena pieaug, piedāvātais daudzums pieaug" at bounding box center [540, 332] width 466 height 21
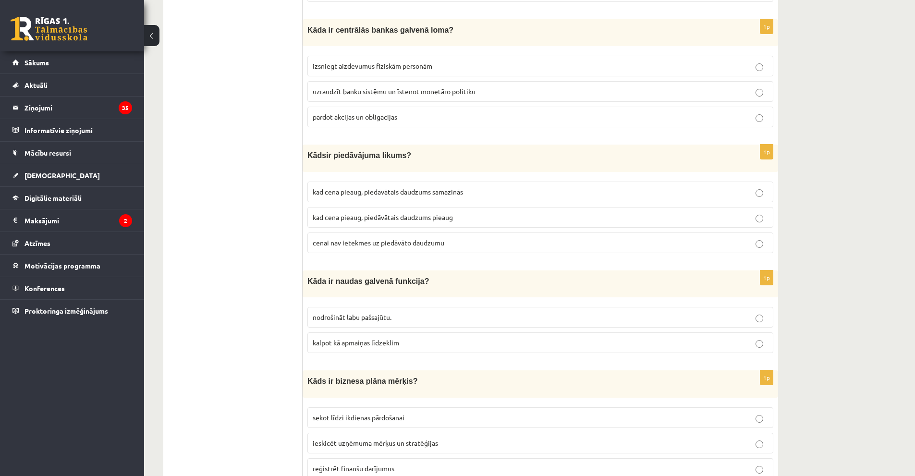
scroll to position [2210, 0]
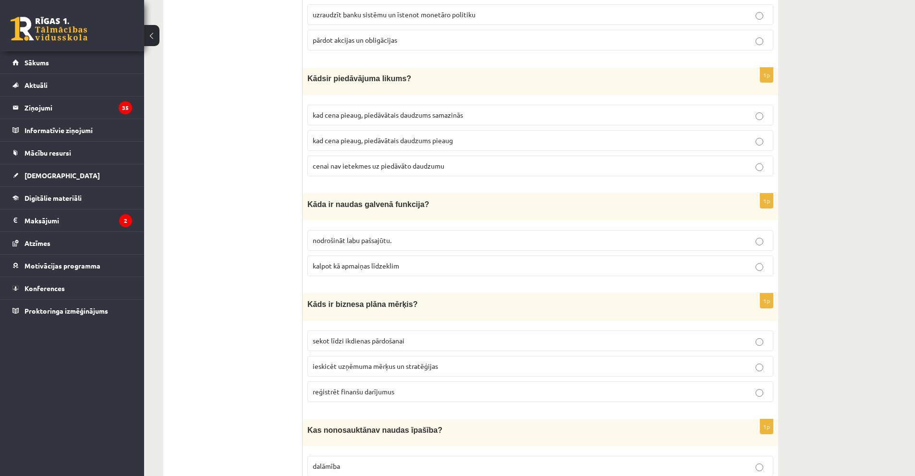
click at [449, 263] on p "kalpot kā apmaiņas līdzeklim" at bounding box center [540, 266] width 455 height 10
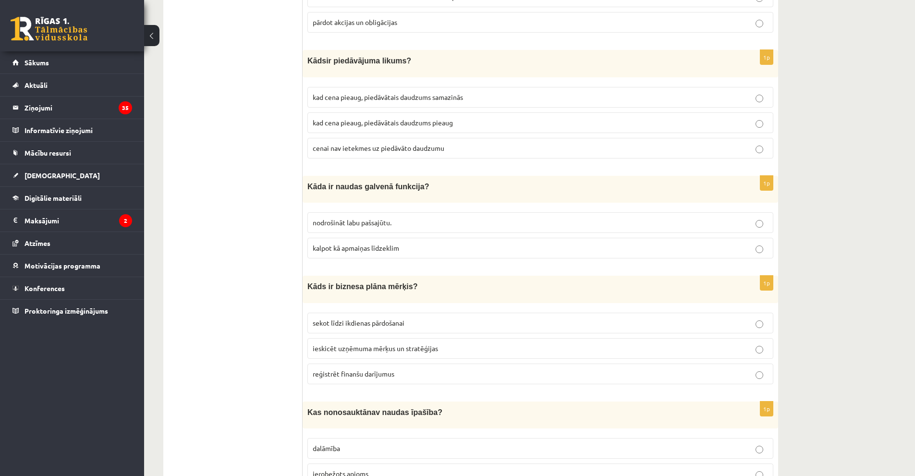
scroll to position [2306, 0]
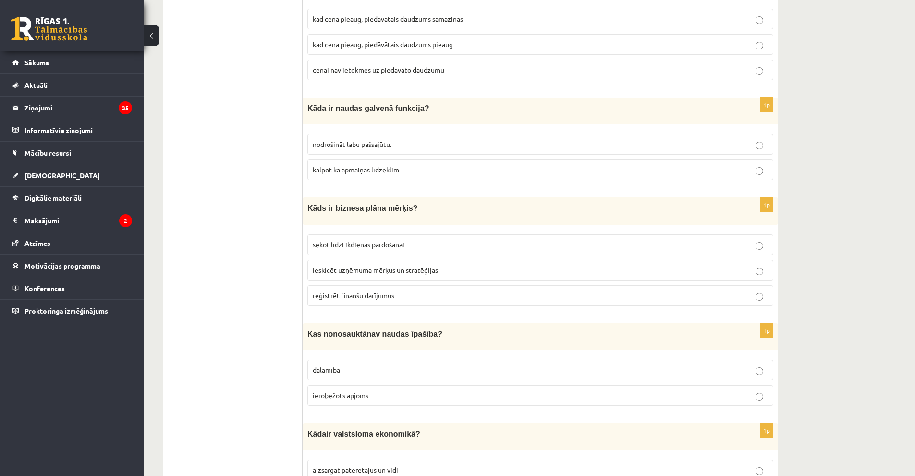
click at [565, 267] on p "ieskicēt uzņēmuma mērķus un stratēģijas" at bounding box center [540, 270] width 455 height 10
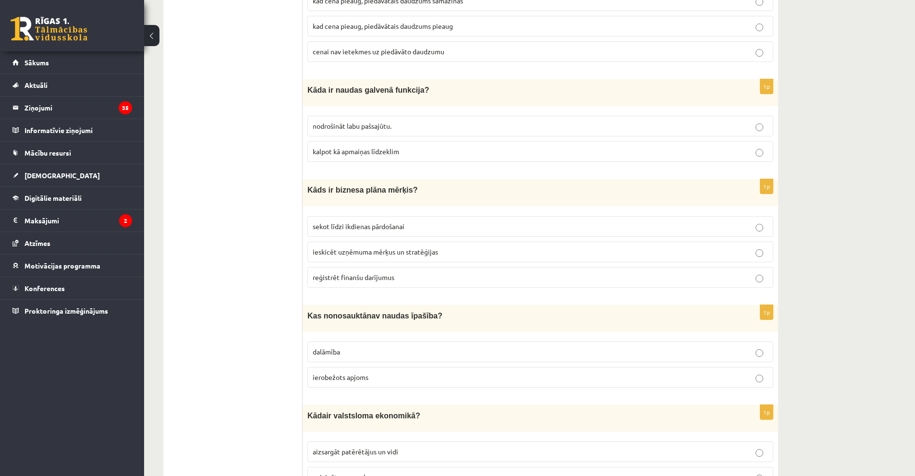
scroll to position [2354, 0]
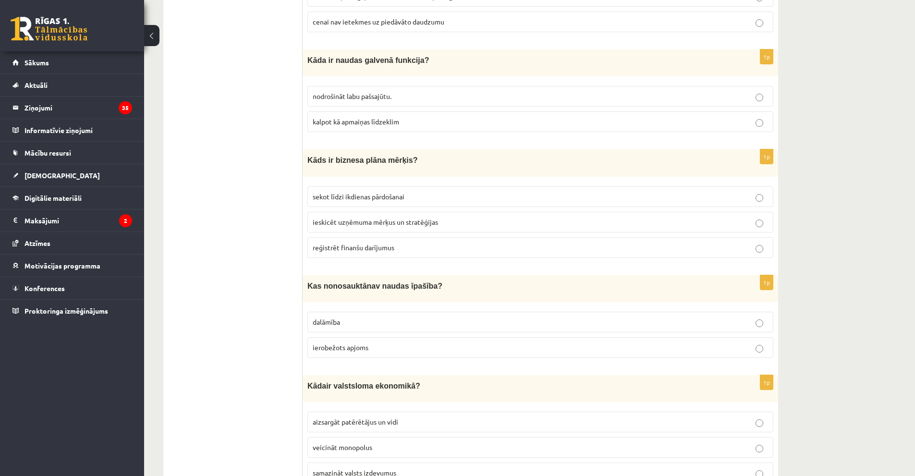
click at [381, 318] on label "dalāmība" at bounding box center [540, 322] width 466 height 21
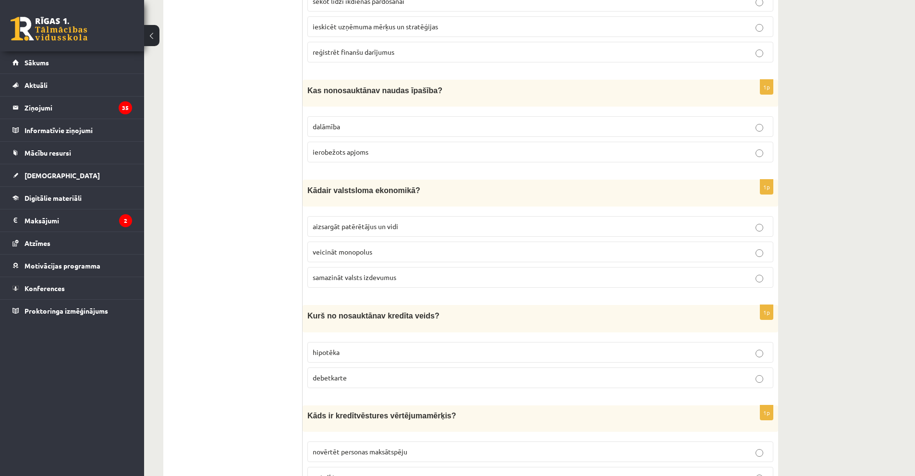
scroll to position [2594, 0]
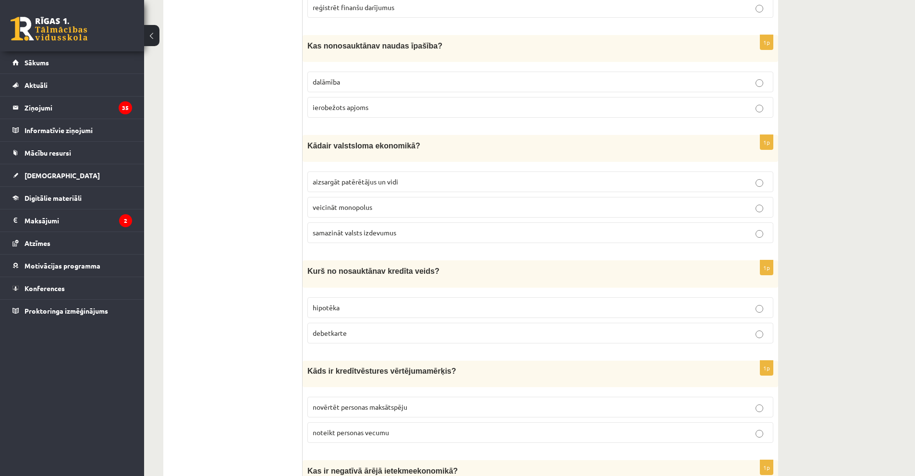
click at [374, 180] on label "aizsargāt patērētājus un vidi" at bounding box center [540, 181] width 466 height 21
click at [376, 328] on p "debetkarte" at bounding box center [540, 333] width 455 height 10
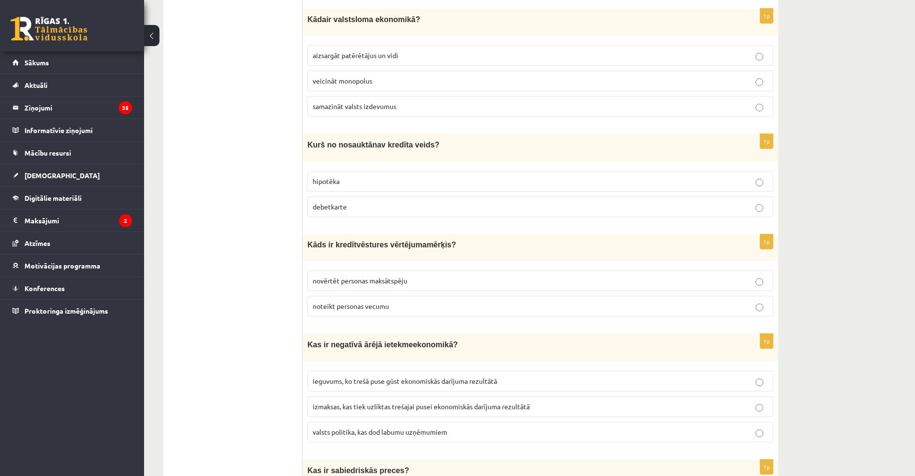
scroll to position [2738, 0]
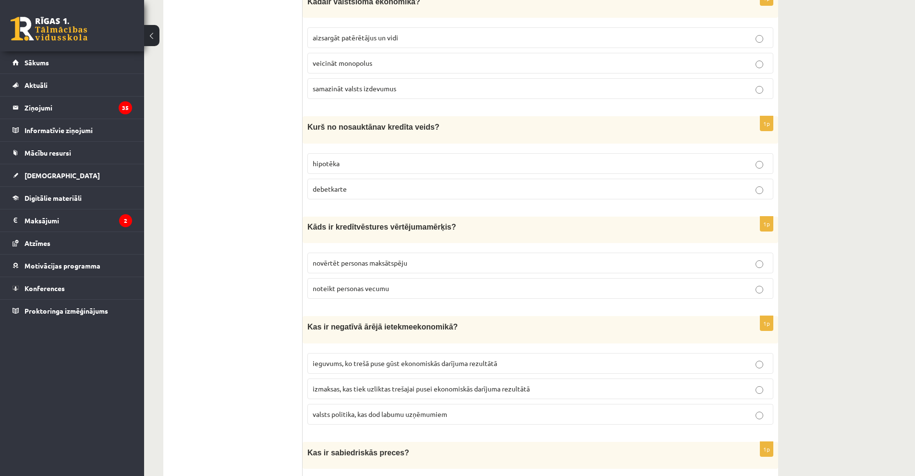
click at [406, 258] on p "novērtēt personas maksātspēju" at bounding box center [540, 263] width 455 height 10
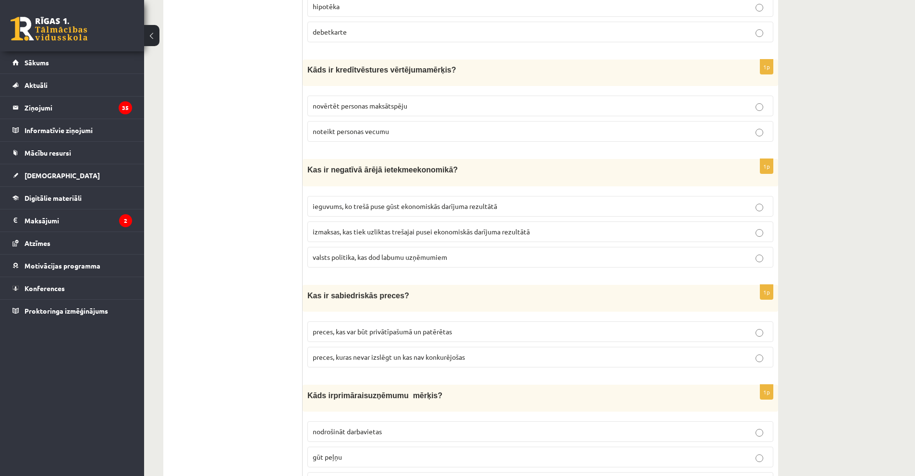
scroll to position [2930, 0]
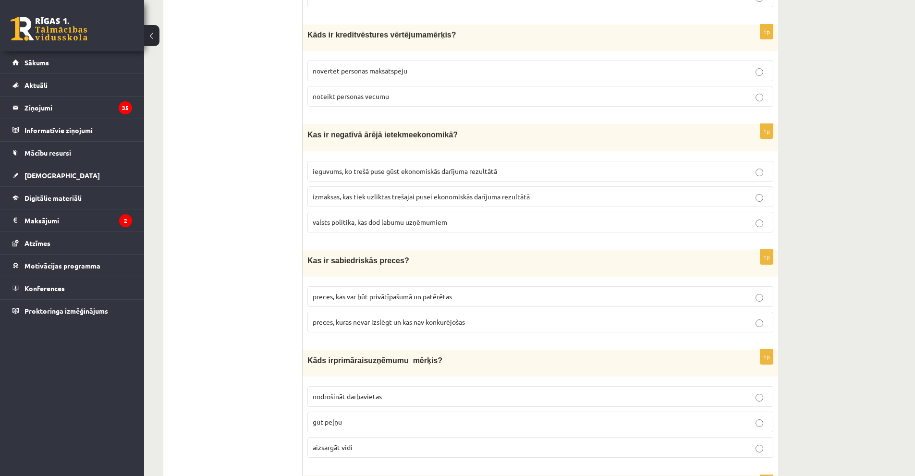
click at [417, 192] on label "izmaksas, kas tiek uzliktas trešajai pusei ekonomiskās darījuma rezultātā" at bounding box center [540, 196] width 466 height 21
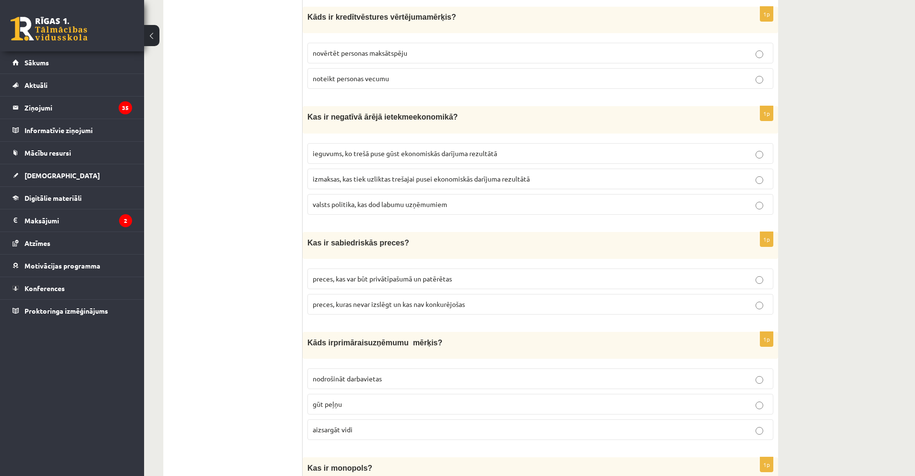
scroll to position [2978, 0]
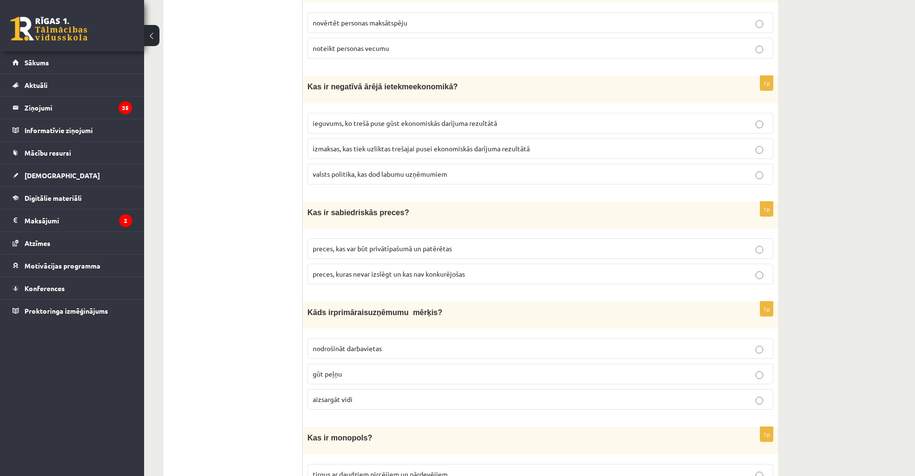
click at [426, 269] on p "preces, kuras nevar izslēgt un kas nav konkurējošas" at bounding box center [540, 274] width 455 height 10
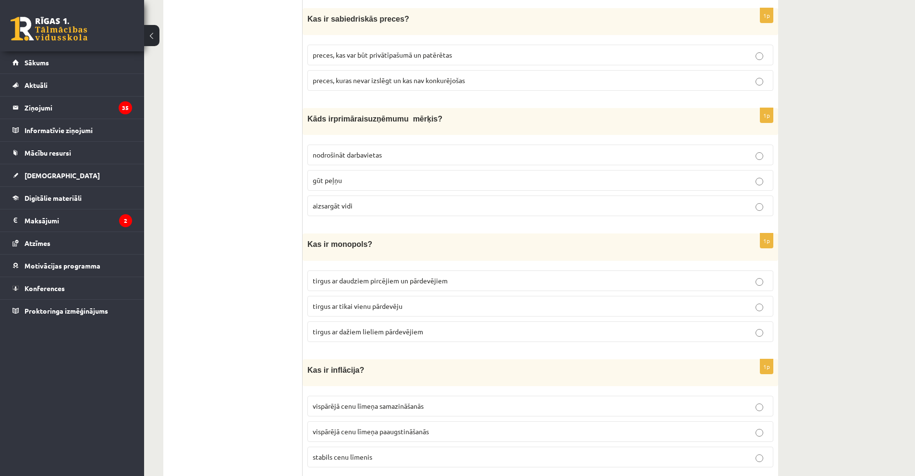
scroll to position [3169, 0]
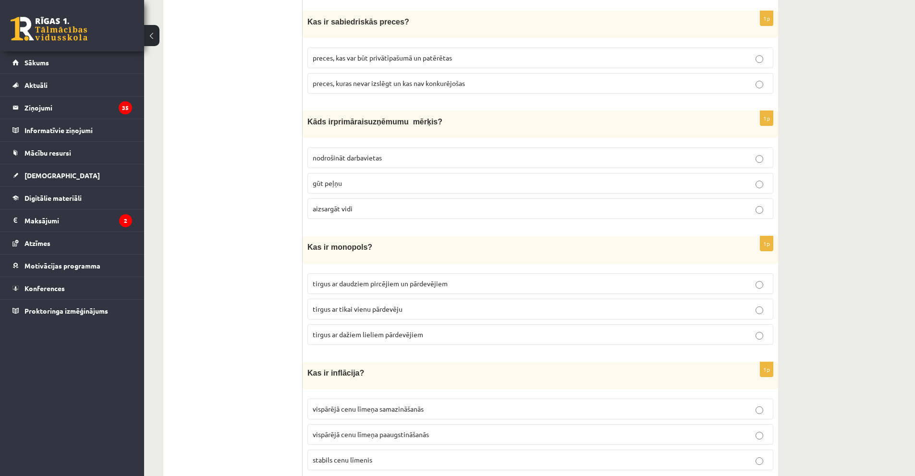
click at [462, 178] on p "gūt peļņu" at bounding box center [540, 183] width 455 height 10
click at [445, 304] on p "tirgus ar tikai vienu pārdevēju" at bounding box center [540, 309] width 455 height 10
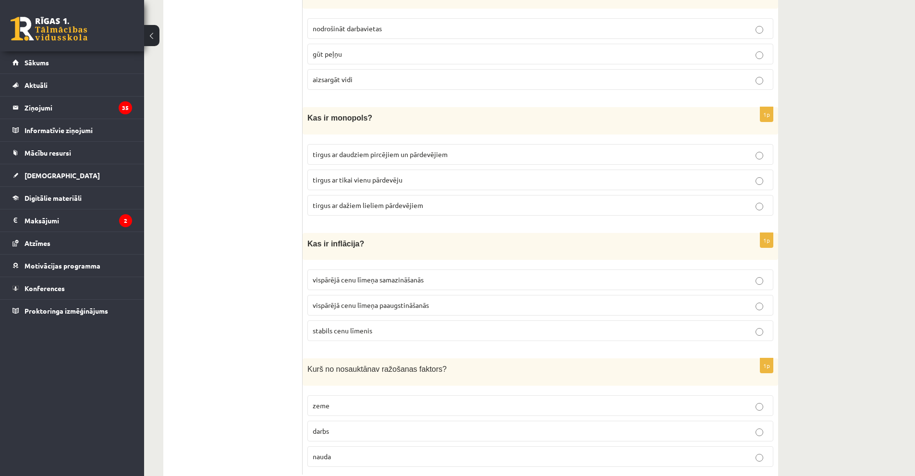
scroll to position [3313, 0]
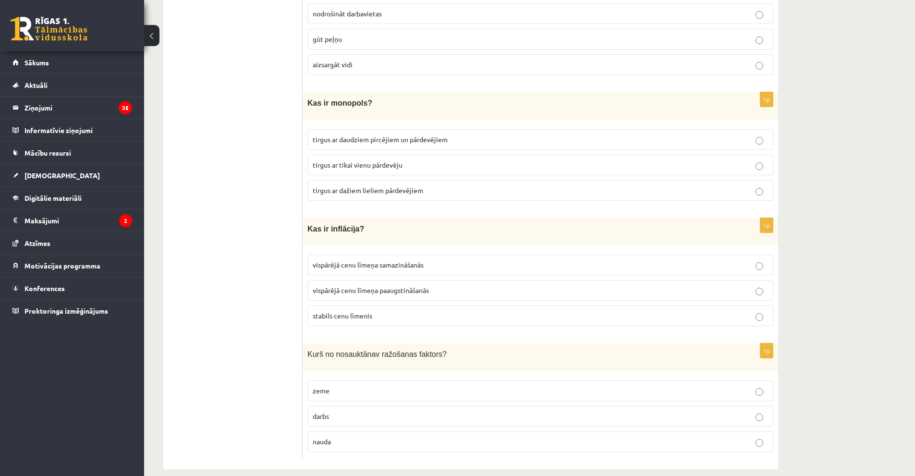
click at [396, 285] on p "vispārējā cenu līmeņa paaugstināšanās" at bounding box center [540, 290] width 455 height 10
drag, startPoint x: 386, startPoint y: 425, endPoint x: 393, endPoint y: 430, distance: 8.3
click at [387, 437] on p "nauda" at bounding box center [540, 442] width 455 height 10
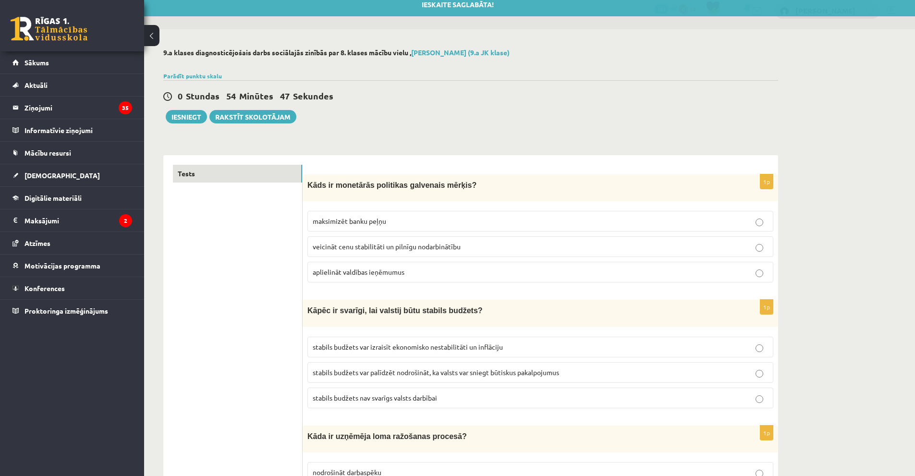
scroll to position [0, 0]
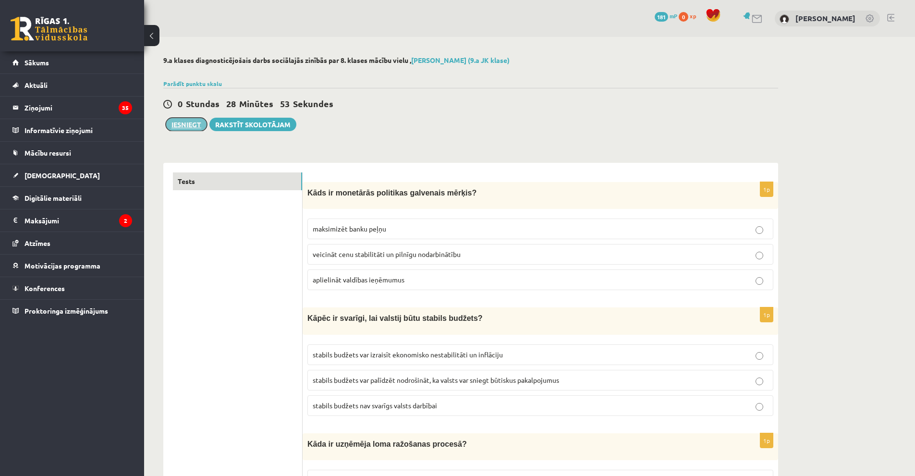
click at [194, 123] on button "Iesniegt" at bounding box center [186, 124] width 41 height 13
click at [189, 129] on button "Iesniegt" at bounding box center [186, 124] width 41 height 13
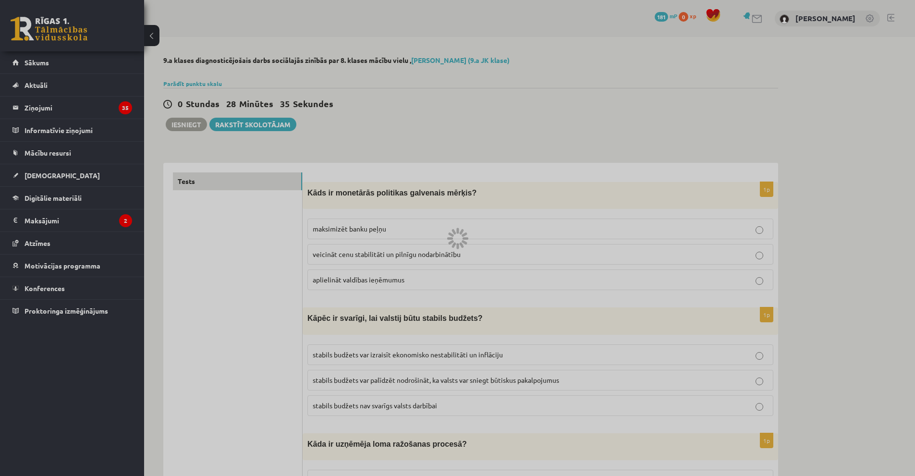
click at [424, 158] on div at bounding box center [457, 238] width 915 height 476
click at [391, 193] on div at bounding box center [457, 238] width 915 height 476
drag, startPoint x: 352, startPoint y: 156, endPoint x: 238, endPoint y: 68, distance: 144.2
click at [333, 136] on div at bounding box center [457, 238] width 915 height 476
drag, startPoint x: 238, startPoint y: 68, endPoint x: 40, endPoint y: 121, distance: 204.4
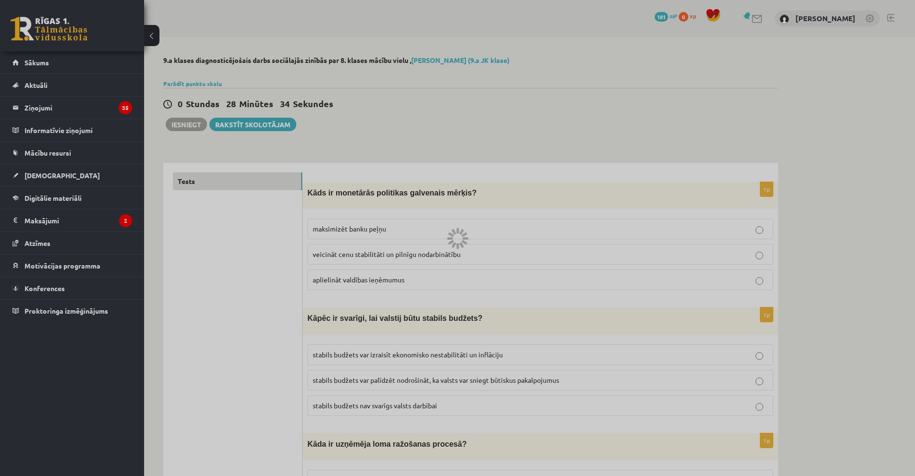
click at [40, 121] on div at bounding box center [457, 238] width 915 height 476
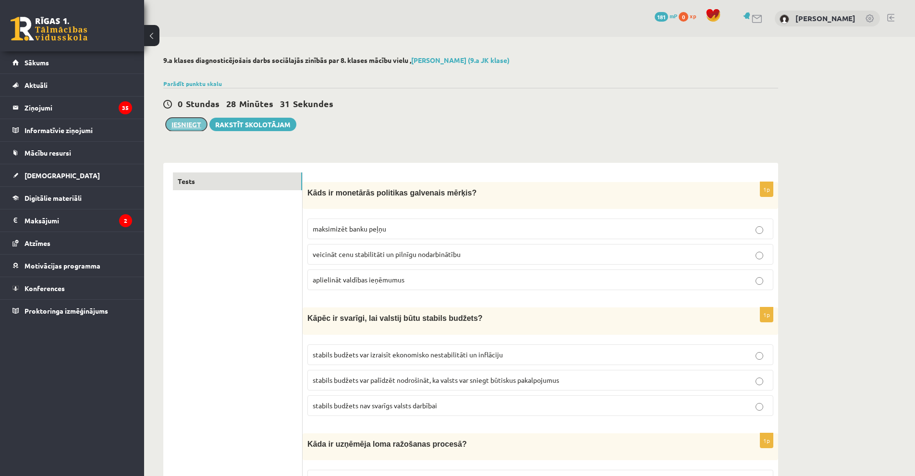
click at [185, 124] on button "Iesniegt" at bounding box center [186, 124] width 41 height 13
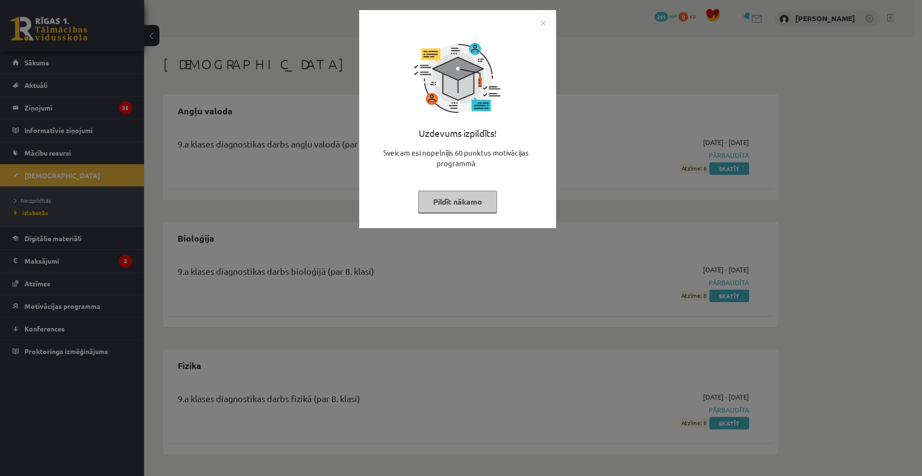
click at [542, 25] on img "Close" at bounding box center [543, 23] width 14 height 14
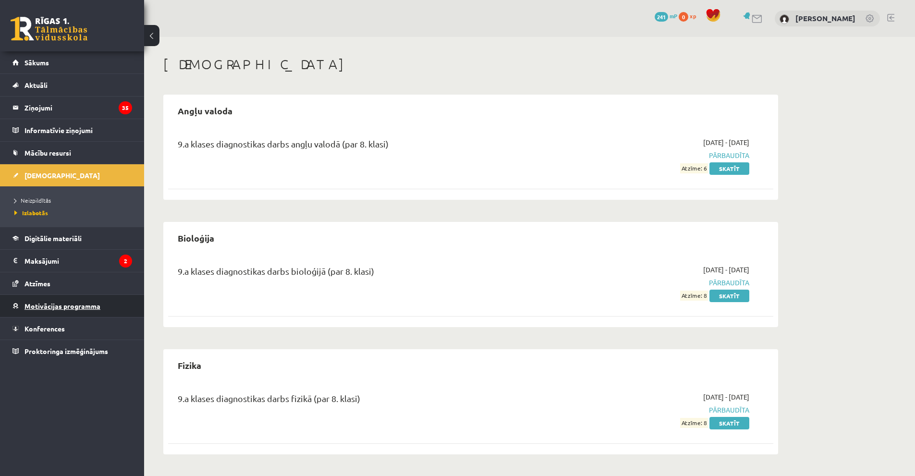
click at [57, 301] on link "Motivācijas programma" at bounding box center [72, 306] width 120 height 22
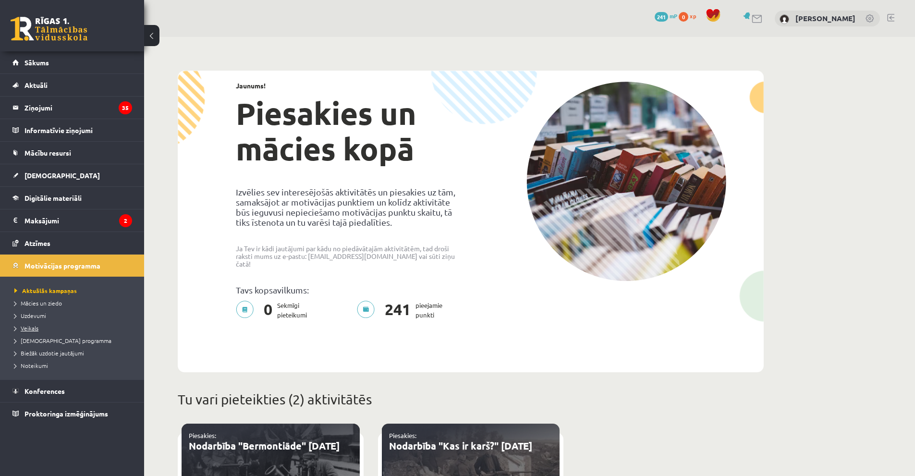
click at [36, 326] on span "Veikals" at bounding box center [26, 328] width 24 height 8
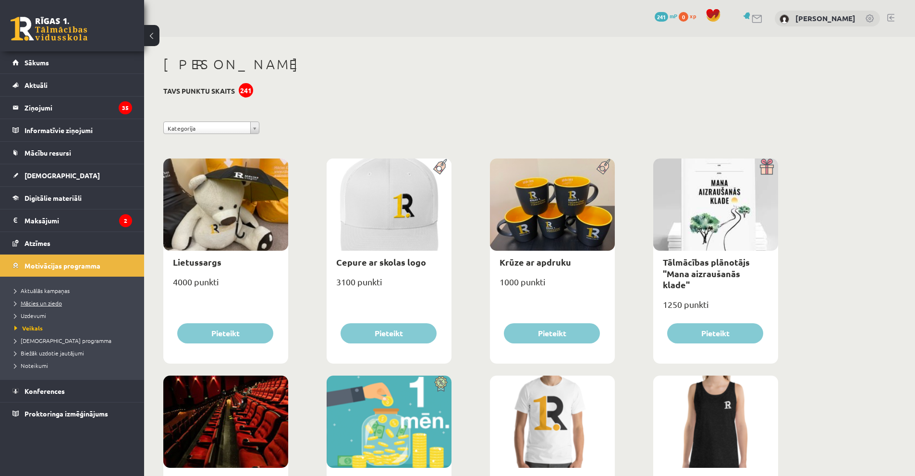
click at [45, 305] on span "Mācies un ziedo" at bounding box center [38, 303] width 48 height 8
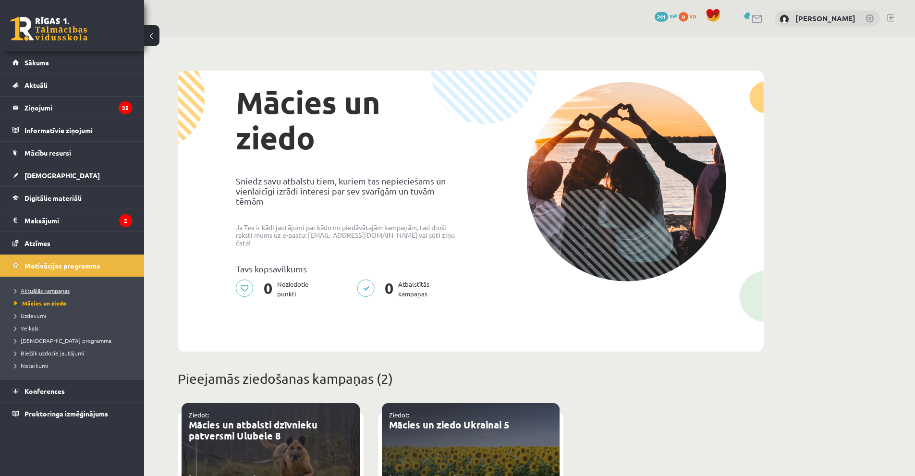
click at [41, 289] on span "Aktuālās kampaņas" at bounding box center [41, 291] width 55 height 8
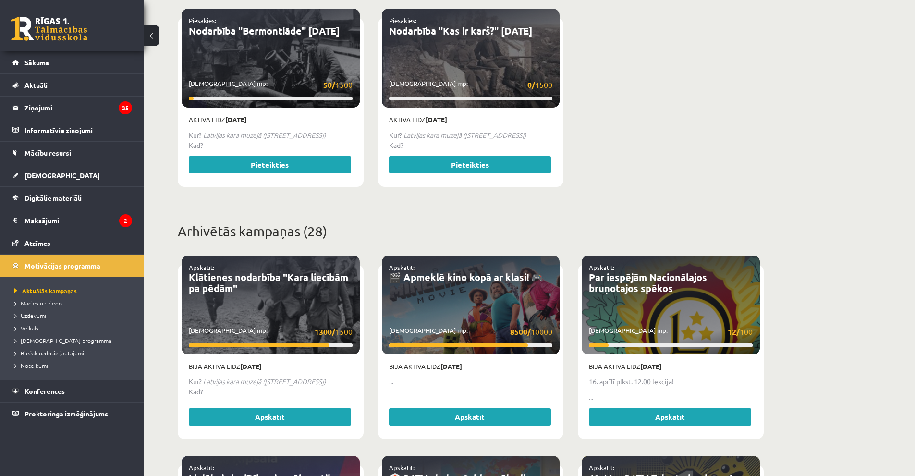
scroll to position [432, 0]
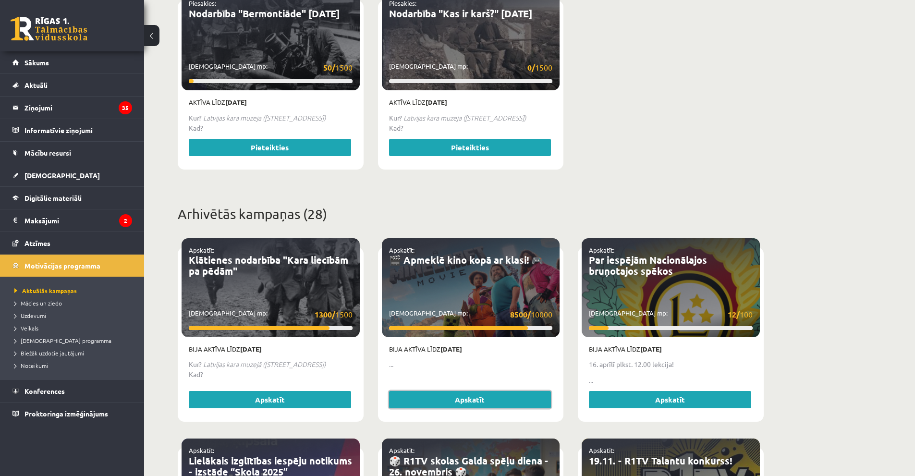
click at [491, 392] on link "Apskatīt" at bounding box center [470, 399] width 162 height 17
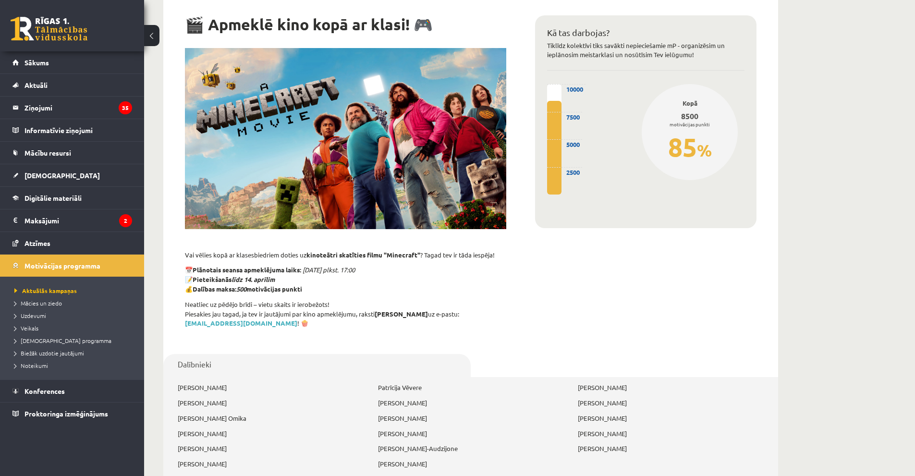
scroll to position [288, 0]
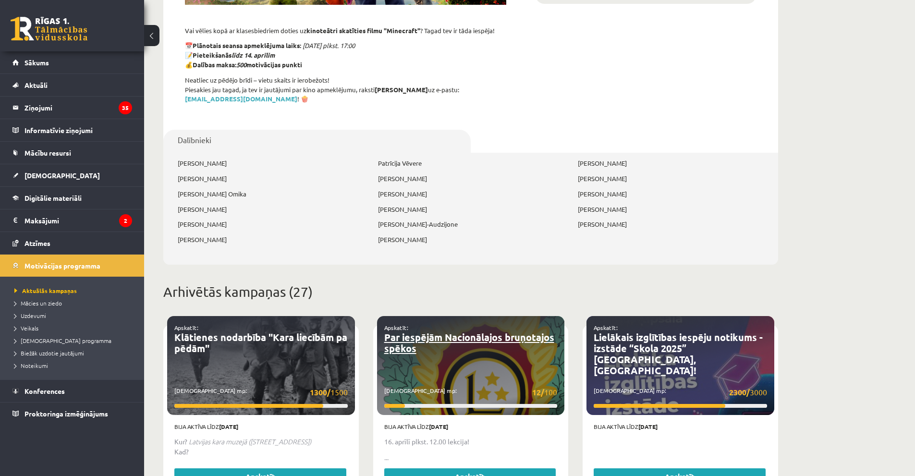
click at [465, 331] on link "Par iespējām Nacionālajos bruņotajos spēkos" at bounding box center [469, 343] width 170 height 24
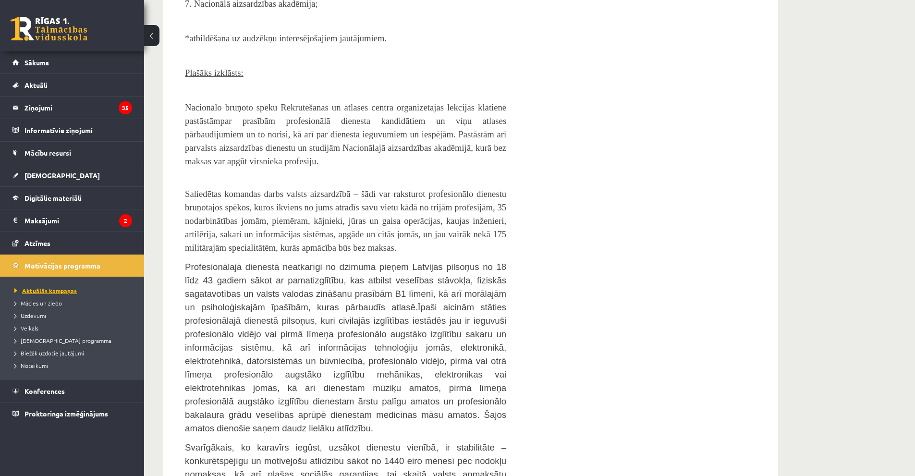
scroll to position [624, 0]
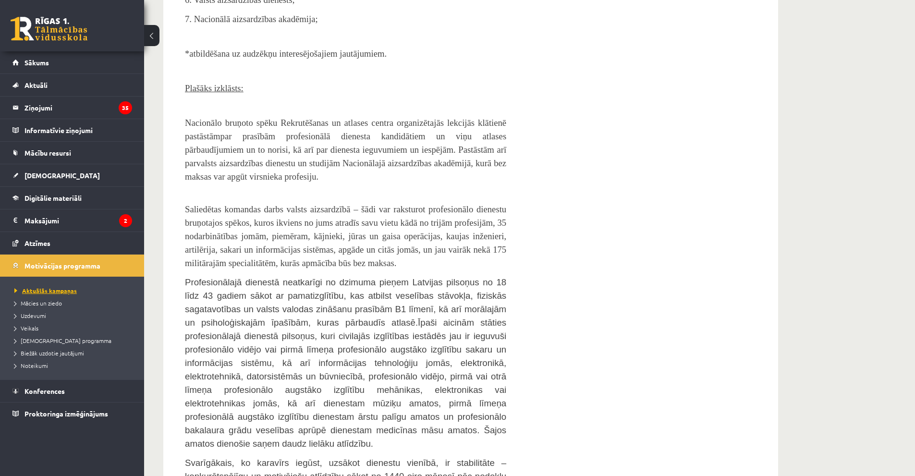
click at [58, 290] on span "Aktuālās kampaņas" at bounding box center [45, 291] width 62 height 8
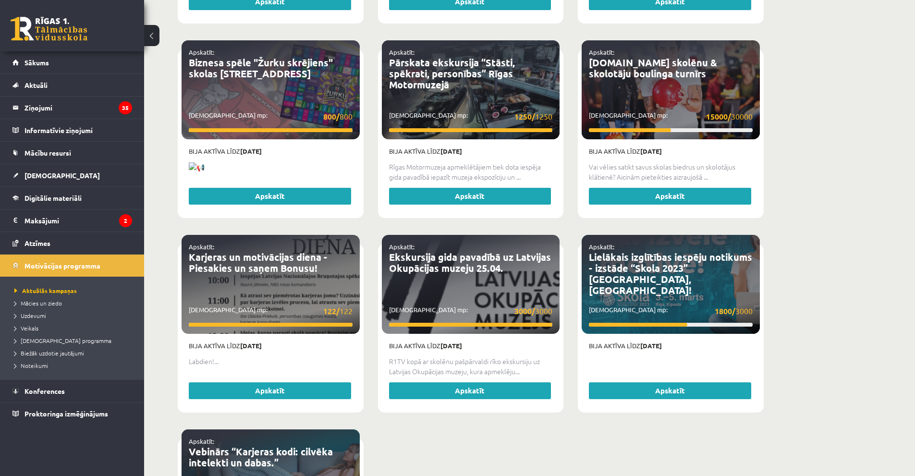
scroll to position [2015, 0]
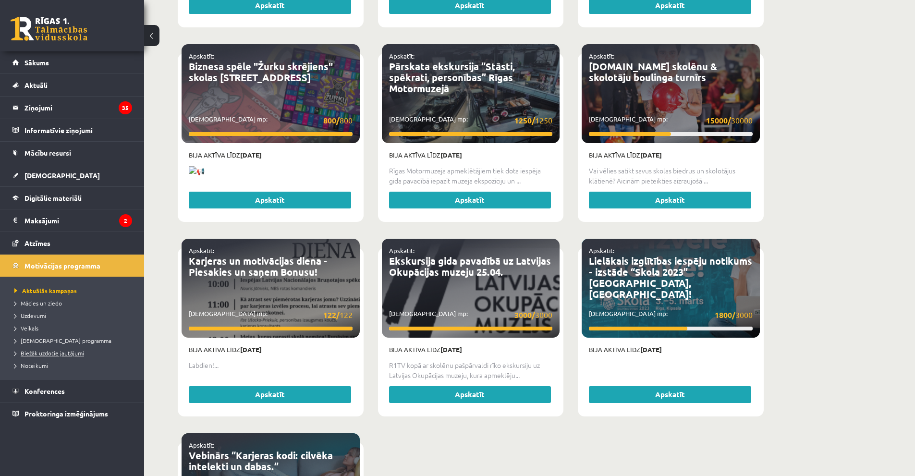
click at [57, 353] on span "Biežāk uzdotie jautājumi" at bounding box center [49, 353] width 70 height 8
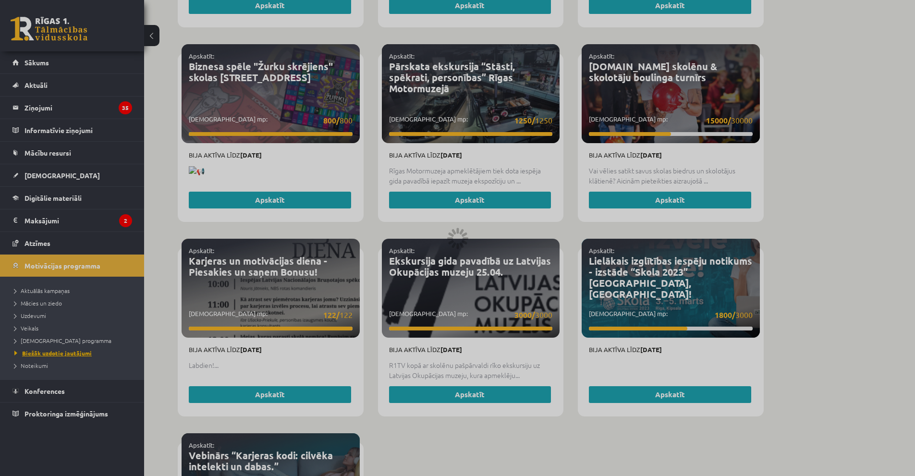
scroll to position [90, 0]
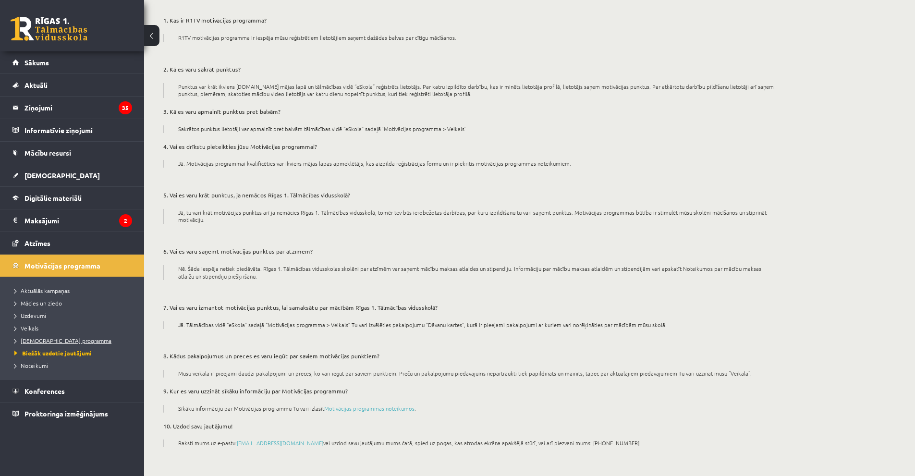
click at [45, 340] on span "[DEMOGRAPHIC_DATA] programma" at bounding box center [62, 341] width 97 height 8
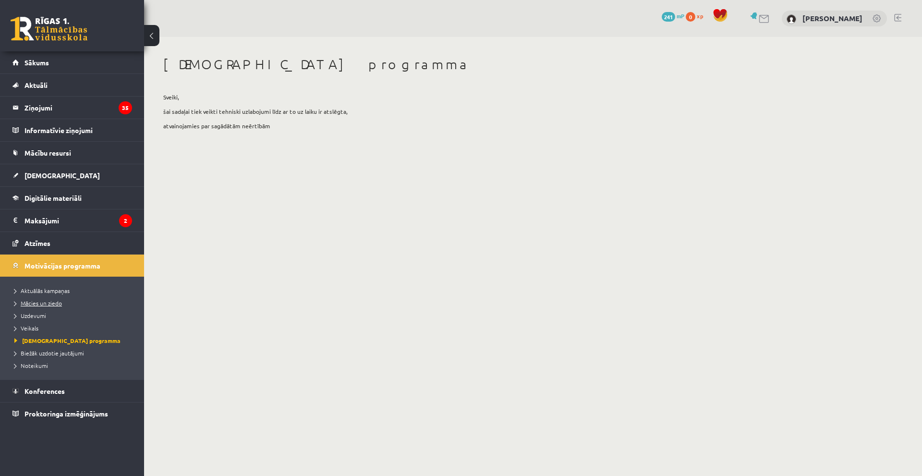
click at [42, 301] on span "Mācies un ziedo" at bounding box center [38, 303] width 48 height 8
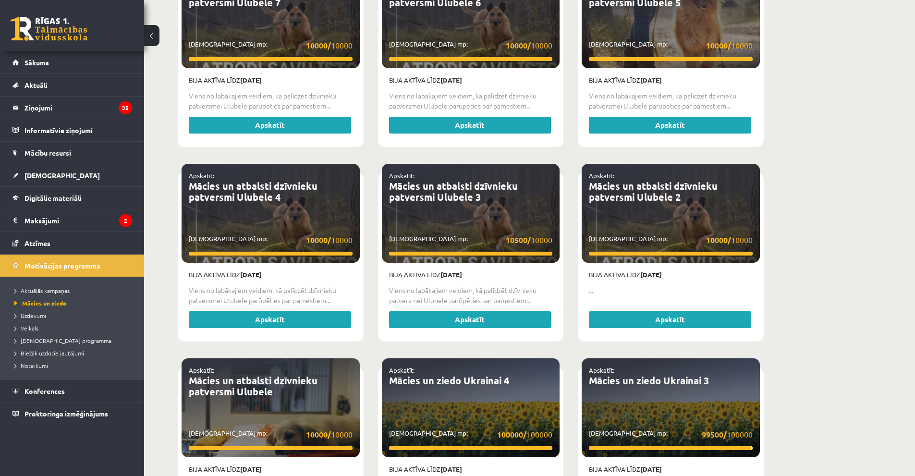
scroll to position [678, 0]
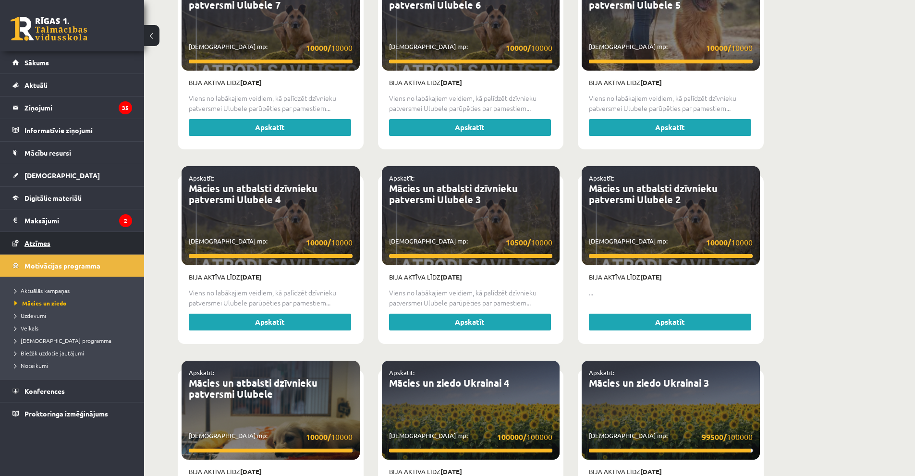
click at [49, 242] on span "Atzīmes" at bounding box center [37, 243] width 26 height 9
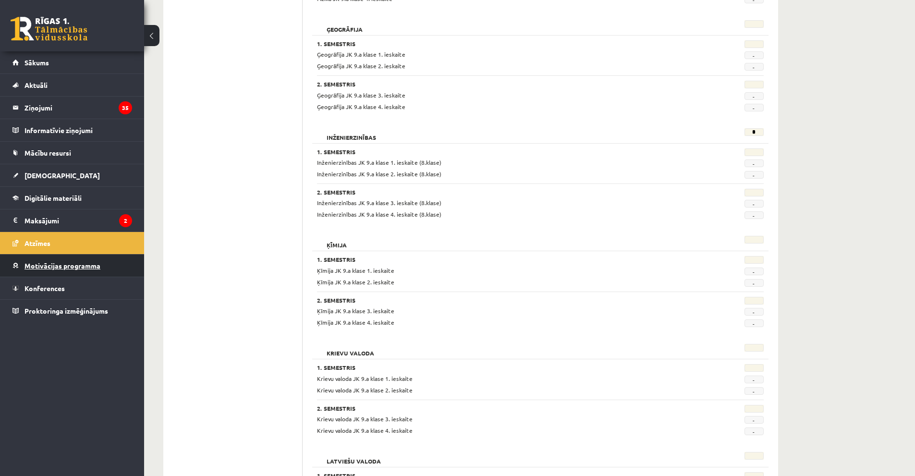
click at [84, 271] on link "Motivācijas programma" at bounding box center [72, 266] width 120 height 22
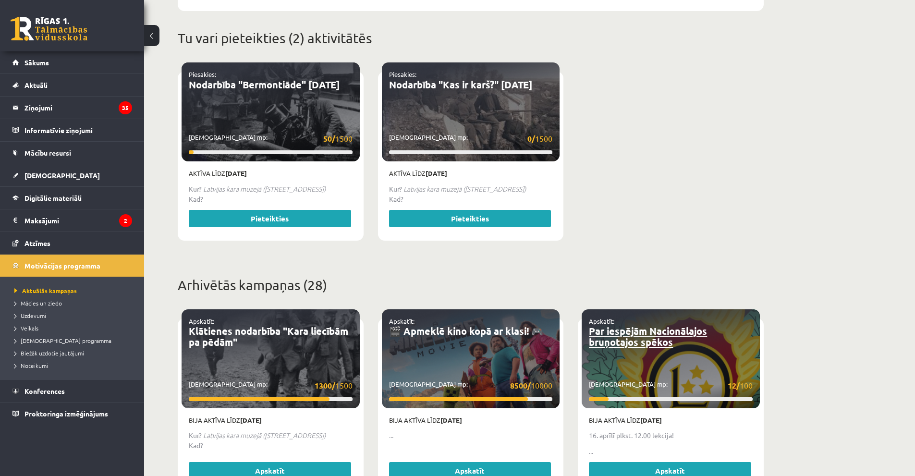
scroll to position [342, 0]
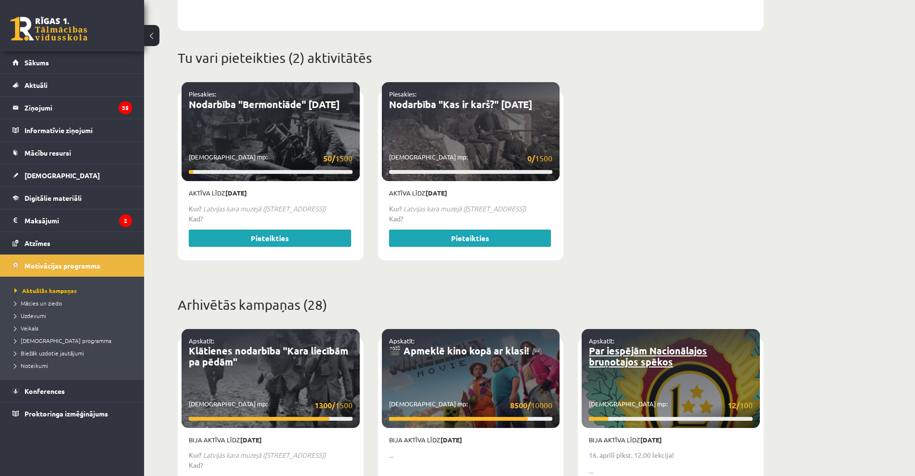
click at [672, 359] on link "Par iespējām Nacionālajos bruņotajos spēkos" at bounding box center [648, 356] width 118 height 24
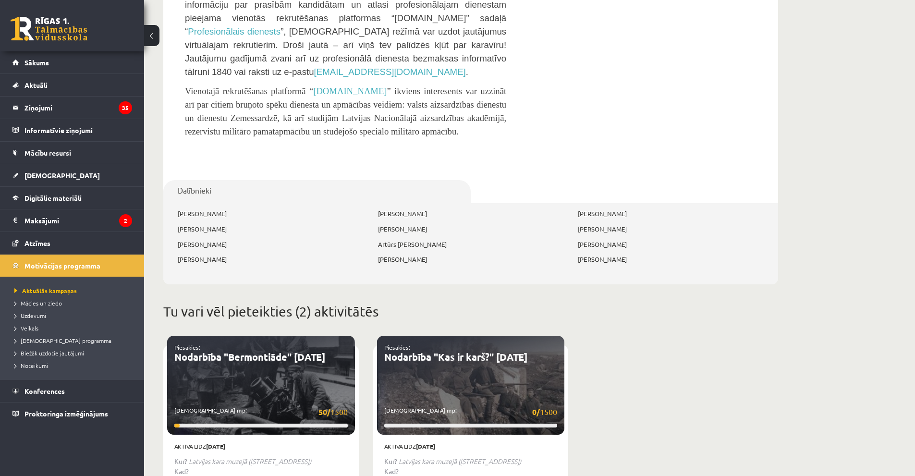
scroll to position [1297, 0]
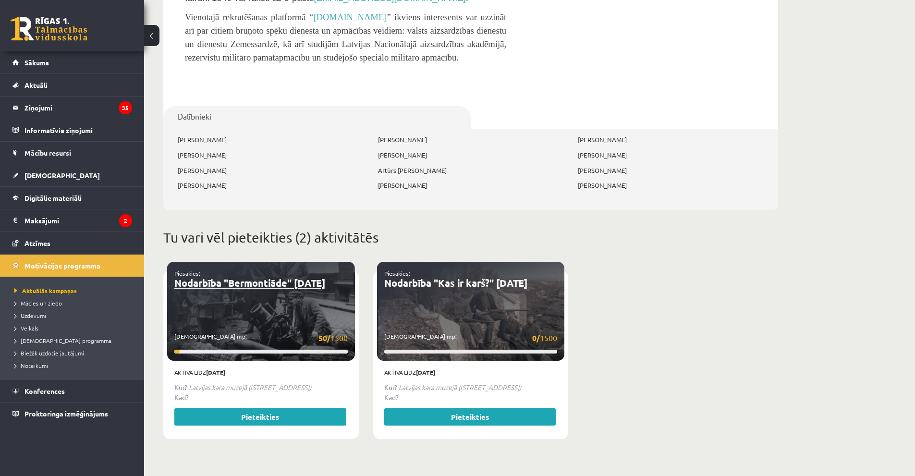
click at [305, 282] on link "Nodarbība "Bermontiāde" [DATE]" at bounding box center [249, 283] width 151 height 12
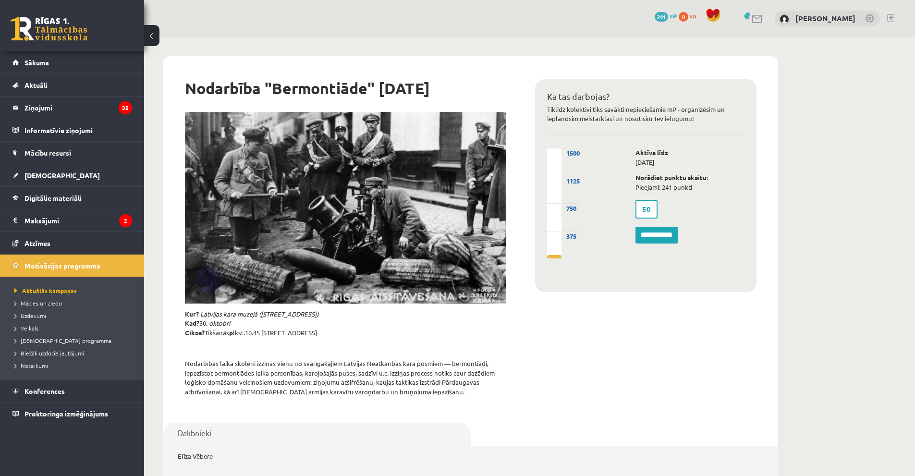
click at [652, 209] on label "50" at bounding box center [646, 209] width 22 height 19
click at [674, 205] on div "50" at bounding box center [657, 209] width 58 height 24
click at [32, 315] on span "Uzdevumi" at bounding box center [30, 316] width 32 height 8
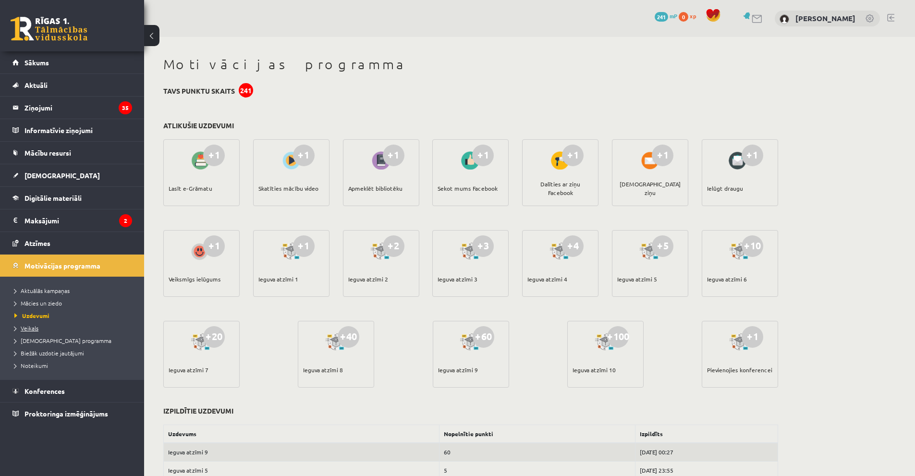
click at [22, 328] on span "Veikals" at bounding box center [26, 328] width 24 height 8
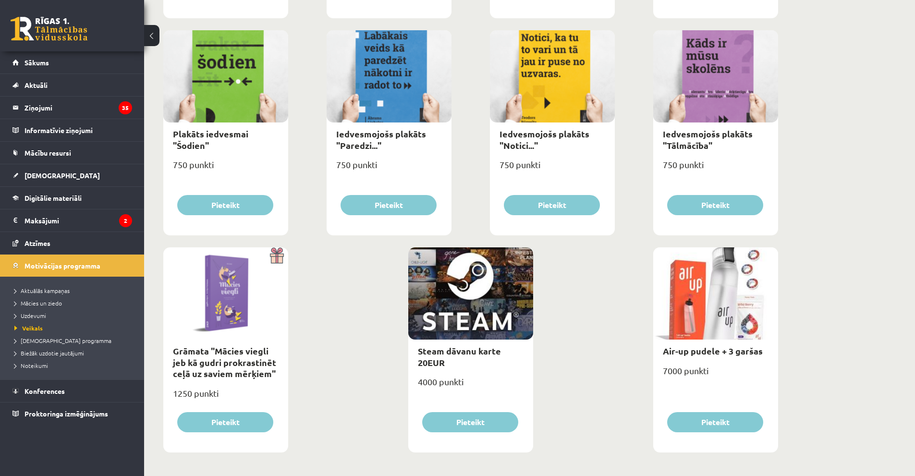
scroll to position [1000, 0]
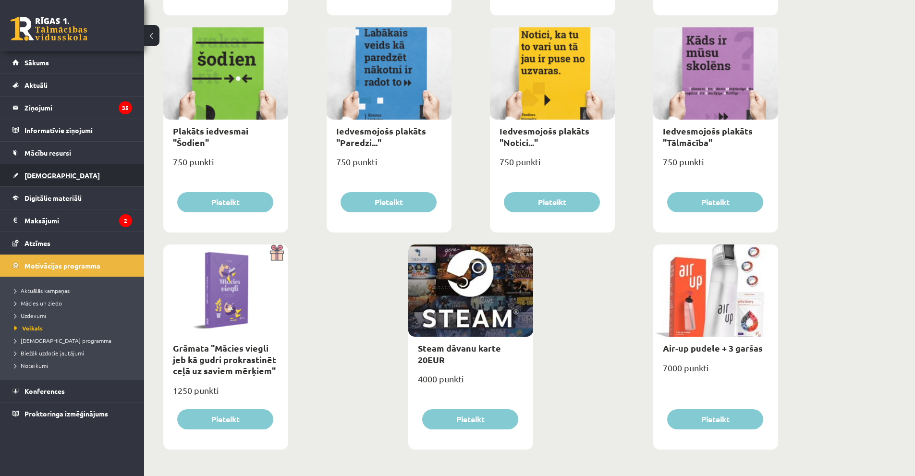
click at [41, 177] on span "[DEMOGRAPHIC_DATA]" at bounding box center [61, 175] width 75 height 9
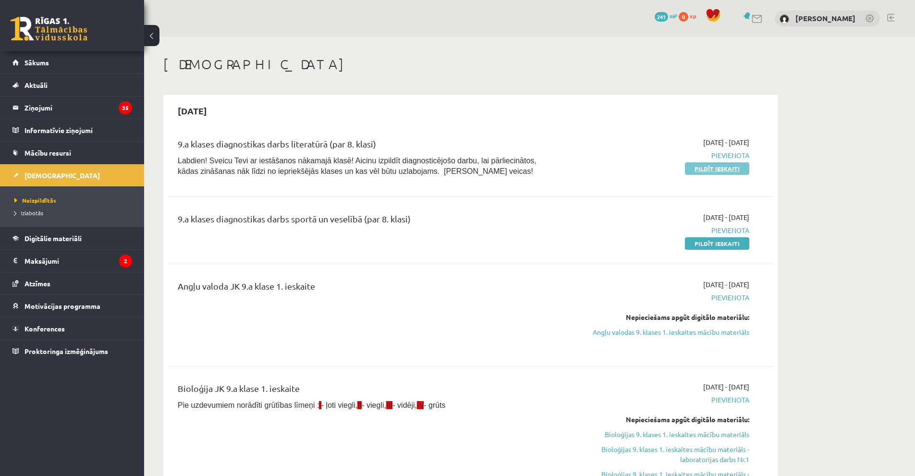
click at [711, 171] on link "Pildīt ieskaiti" at bounding box center [717, 168] width 64 height 12
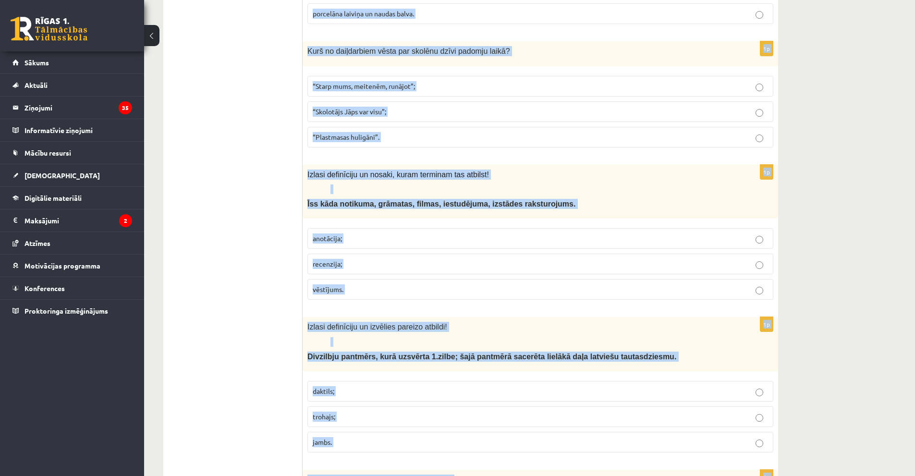
scroll to position [3579, 0]
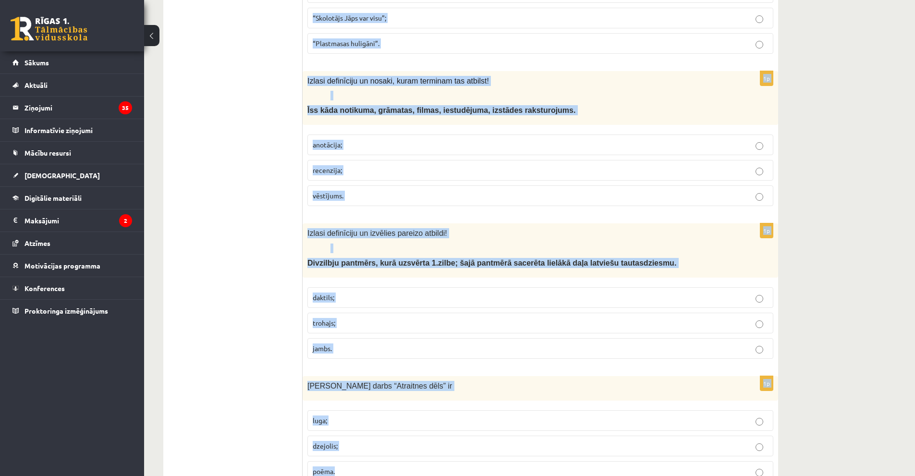
drag, startPoint x: 304, startPoint y: 154, endPoint x: 629, endPoint y: 476, distance: 457.9
copy form "Kas ir Bērnu, jauniešu un vecāku žūrija? Lasīšanas aktivitāte, kurā lasītāji vē…"
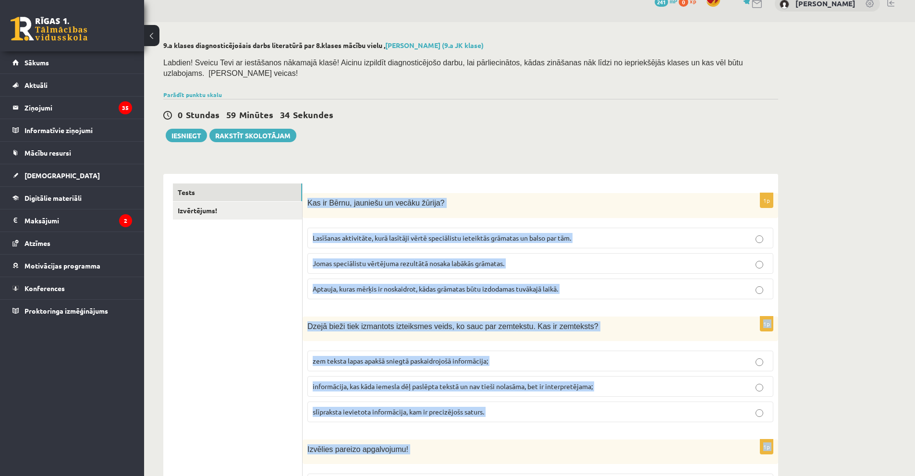
scroll to position [10, 0]
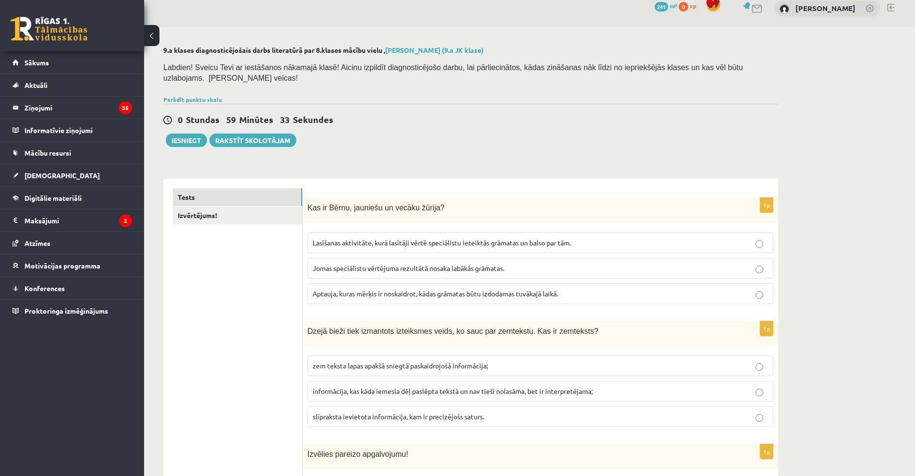
drag, startPoint x: 151, startPoint y: 286, endPoint x: 226, endPoint y: 298, distance: 76.0
click at [362, 238] on p "Lasīšanas aktivitāte, kurā lasītāji vērtē speciālistu ieteiktās grāmatas un bal…" at bounding box center [540, 243] width 455 height 10
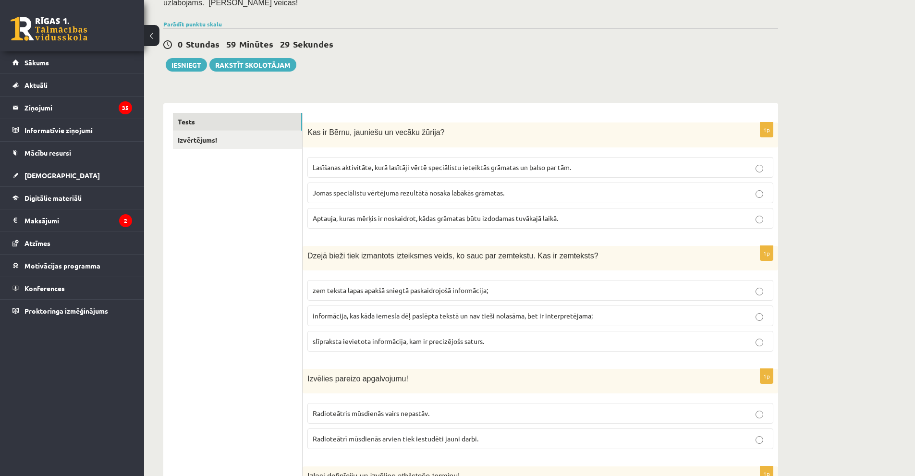
scroll to position [106, 0]
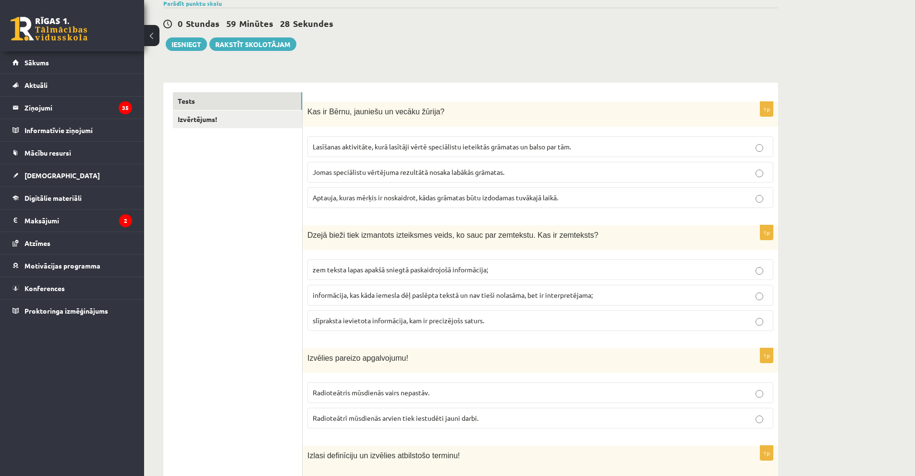
click at [336, 291] on span "informācija, kas kāda iemesla dēļ paslēpta tekstā un nav tieši nolasāma, bet ir…" at bounding box center [453, 295] width 280 height 9
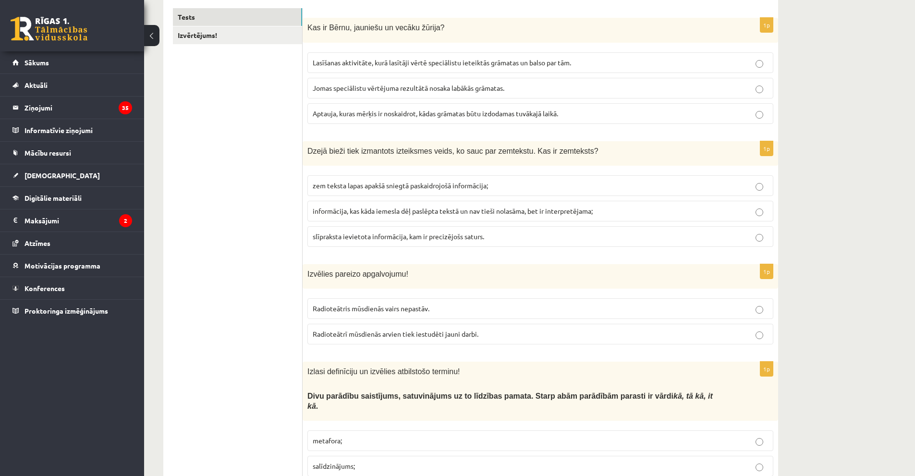
scroll to position [202, 0]
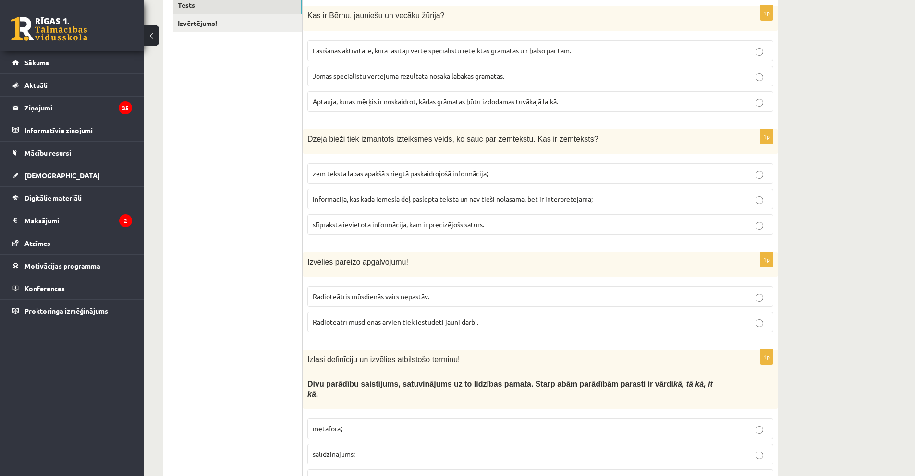
click at [402, 292] on p "Radioteātris mūsdienās vairs nepastāv." at bounding box center [540, 297] width 455 height 10
click at [404, 318] on span "Radioteātrī mūsdienās arvien tiek iestudēti jauni darbi." at bounding box center [396, 322] width 166 height 9
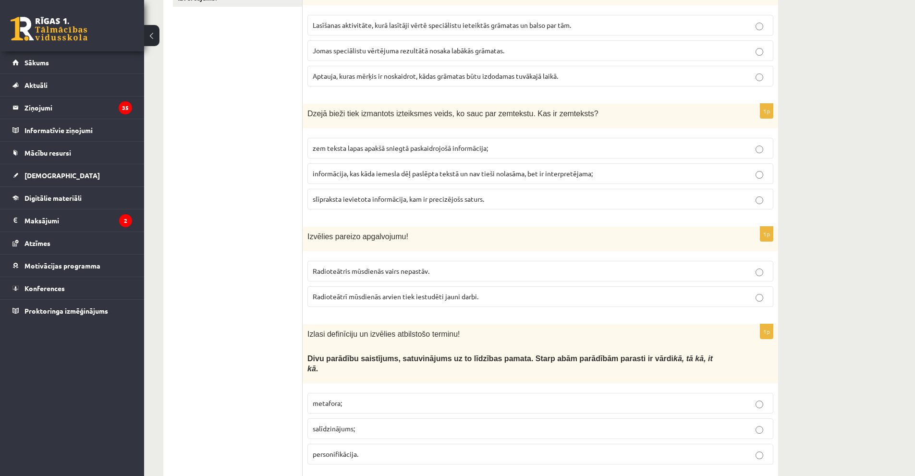
scroll to position [298, 0]
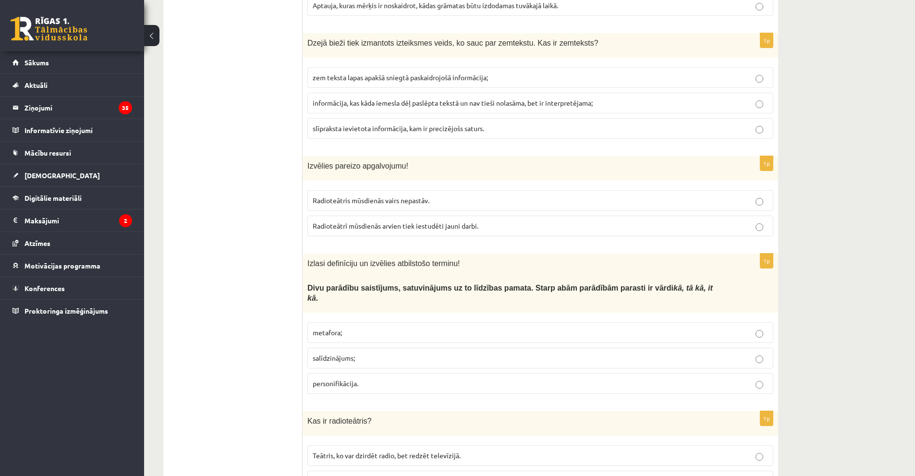
click at [340, 354] on span "salīdzinājums;" at bounding box center [334, 358] width 42 height 9
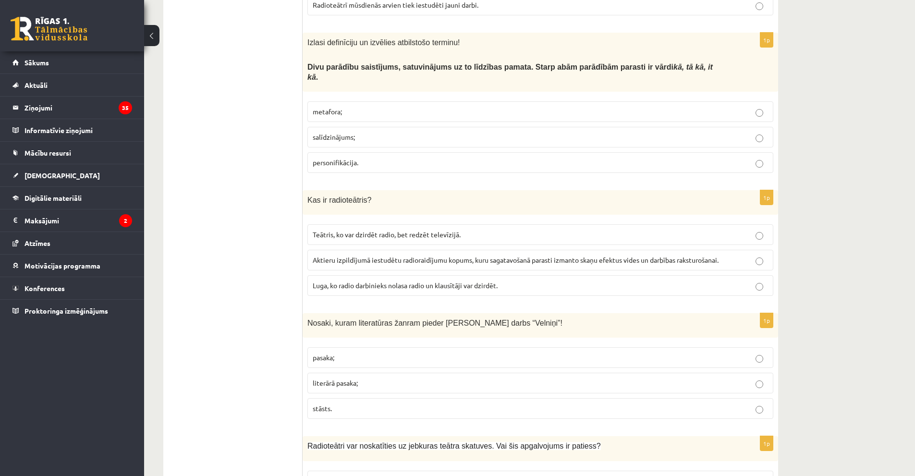
scroll to position [538, 0]
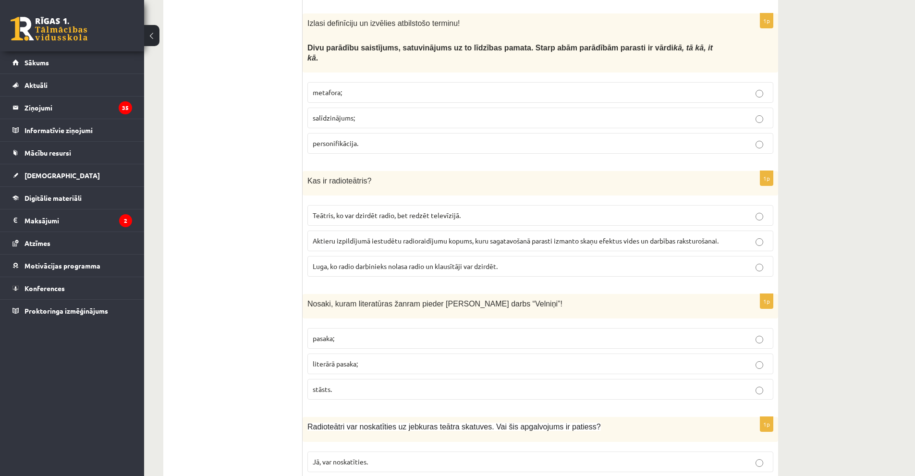
click at [392, 359] on p "literārā pasaka;" at bounding box center [540, 364] width 455 height 10
click at [400, 236] on span "Aktieru izpildījumā iestudētu radioraidījumu kopums, kuru sagatavošanā parasti …" at bounding box center [516, 240] width 406 height 9
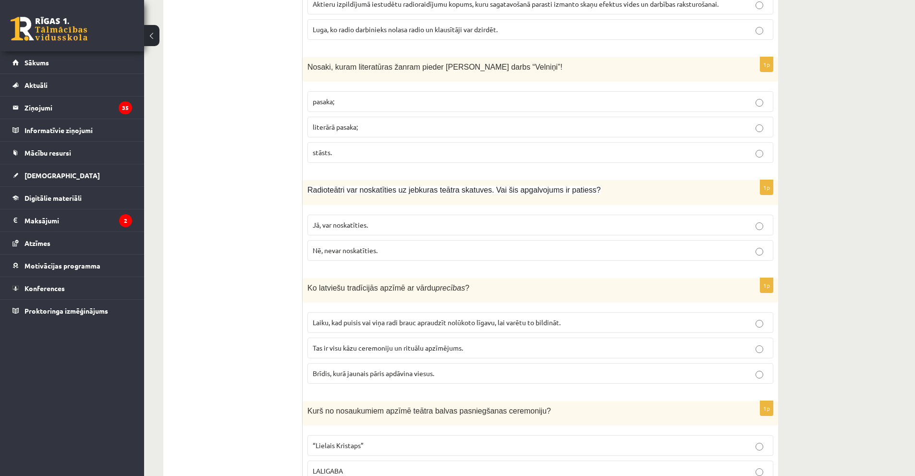
scroll to position [779, 0]
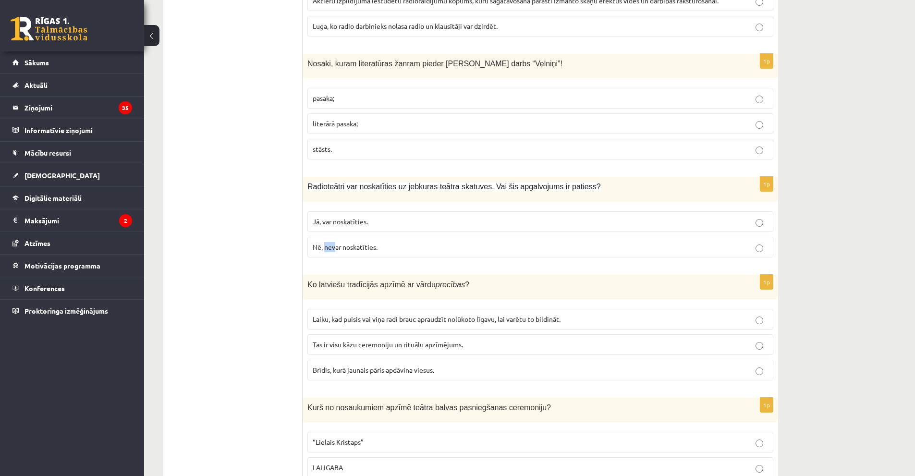
drag, startPoint x: 329, startPoint y: 231, endPoint x: 323, endPoint y: 245, distance: 14.9
click at [323, 245] on div "1p Radioteātri var noskatīties uz jebkuras teātra skatuves. Vai šis apgalvojums…" at bounding box center [541, 221] width 476 height 88
click at [334, 243] on span "Nē, nevar noskatīties." at bounding box center [345, 247] width 65 height 9
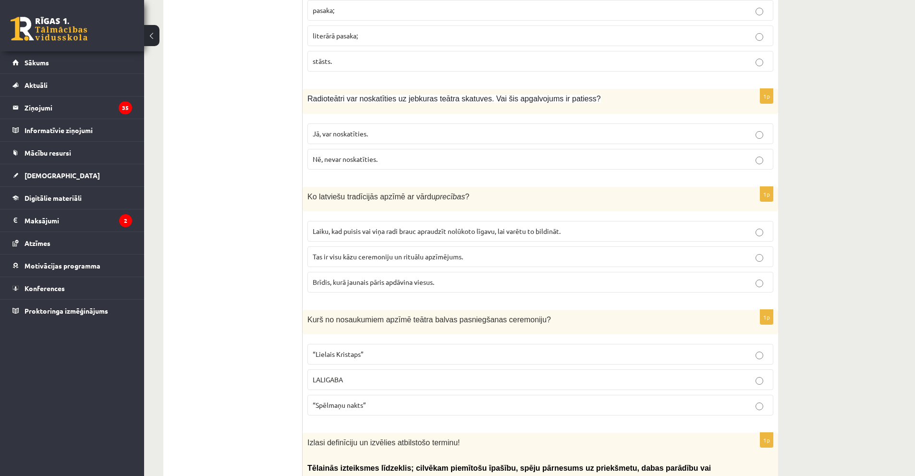
scroll to position [875, 0]
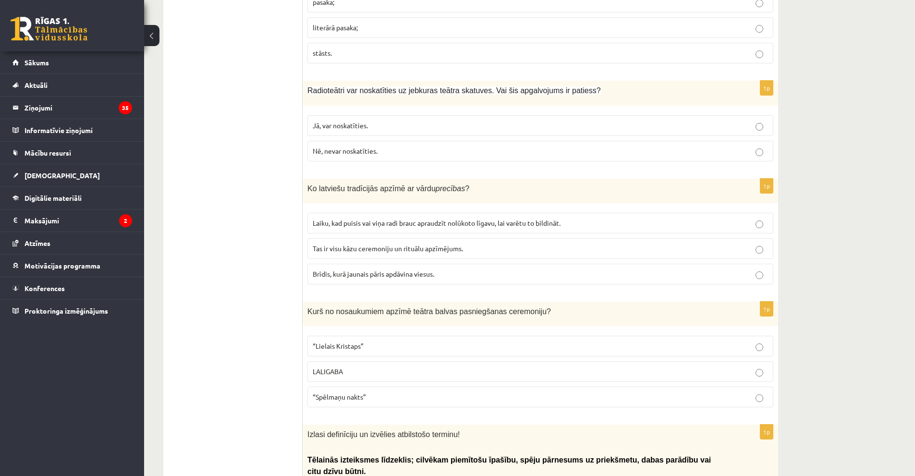
click at [375, 244] on span "Tas ir visu kāzu ceremoniju un rituālu apzīmējums." at bounding box center [388, 248] width 150 height 9
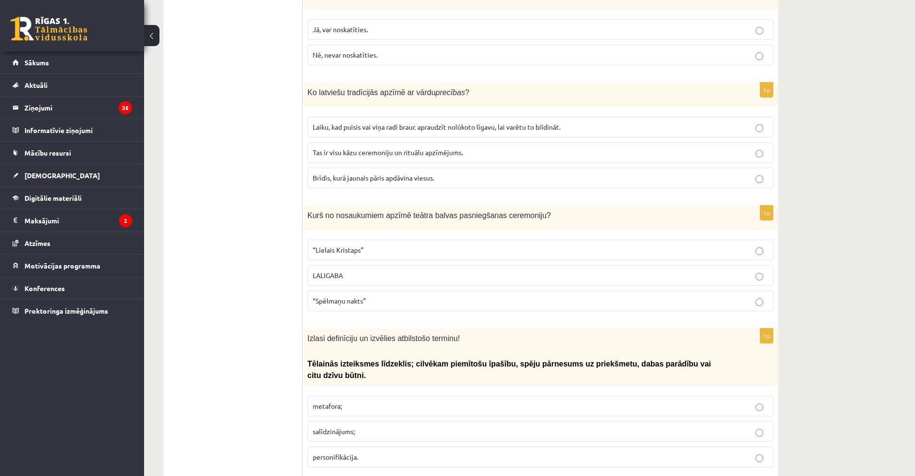
click at [374, 291] on label "“Spēlmaņu nakts”" at bounding box center [540, 301] width 466 height 21
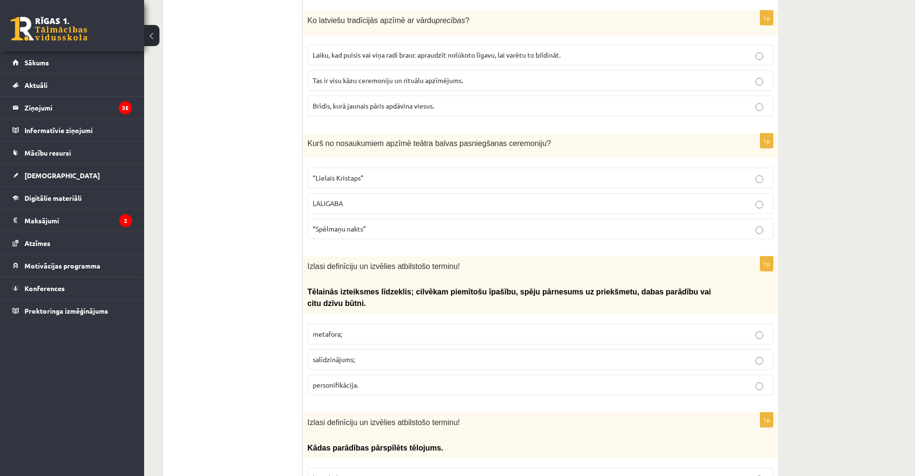
scroll to position [1115, 0]
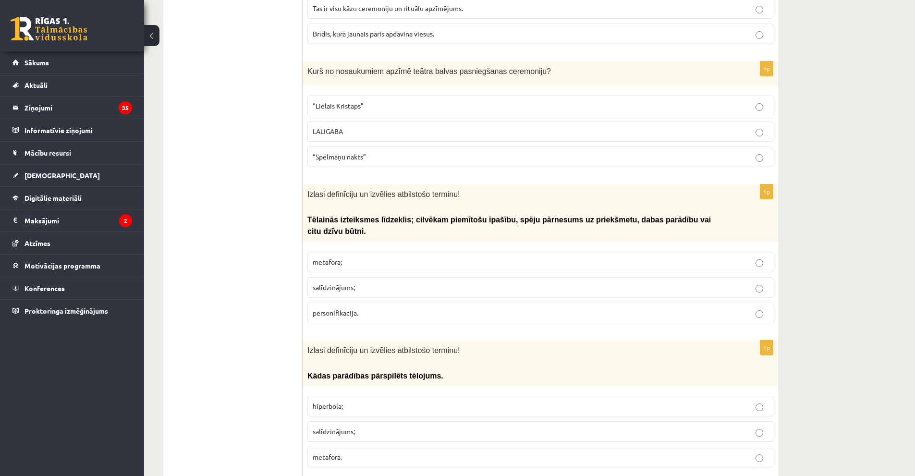
click at [345, 308] on span "personifikācija." at bounding box center [336, 312] width 46 height 9
click at [351, 401] on p "hiperbola;" at bounding box center [540, 406] width 455 height 10
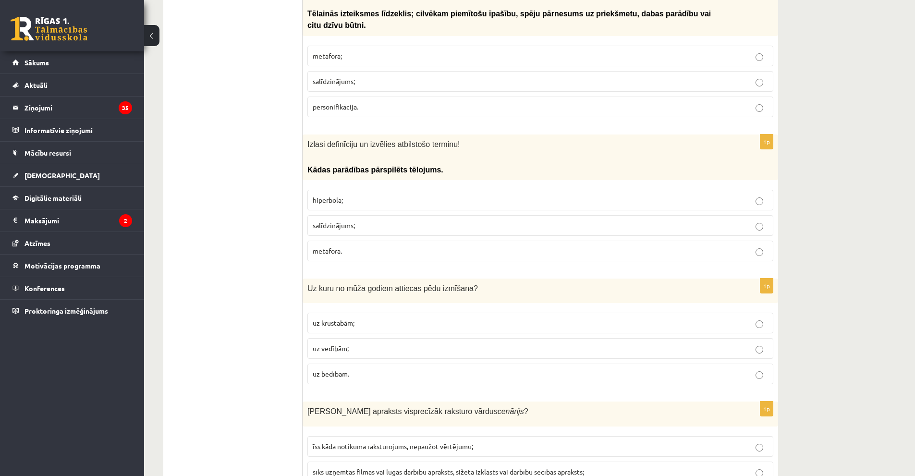
scroll to position [1355, 0]
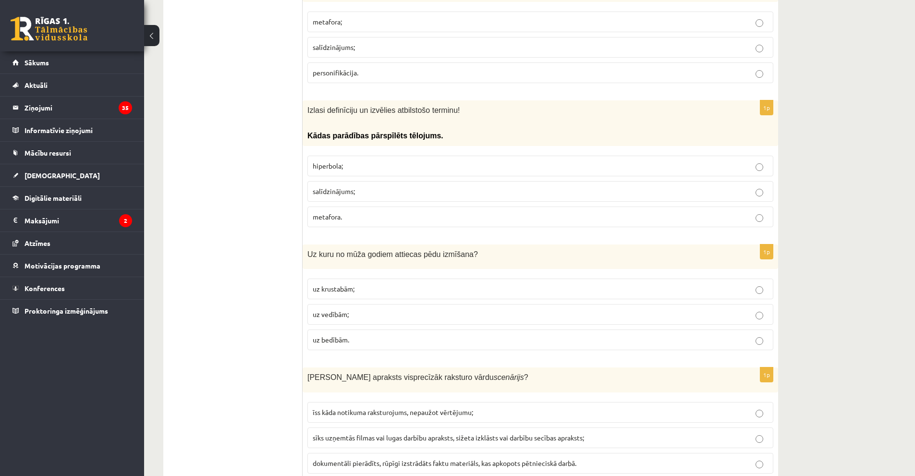
click at [389, 309] on p "uz vedībām;" at bounding box center [540, 314] width 455 height 10
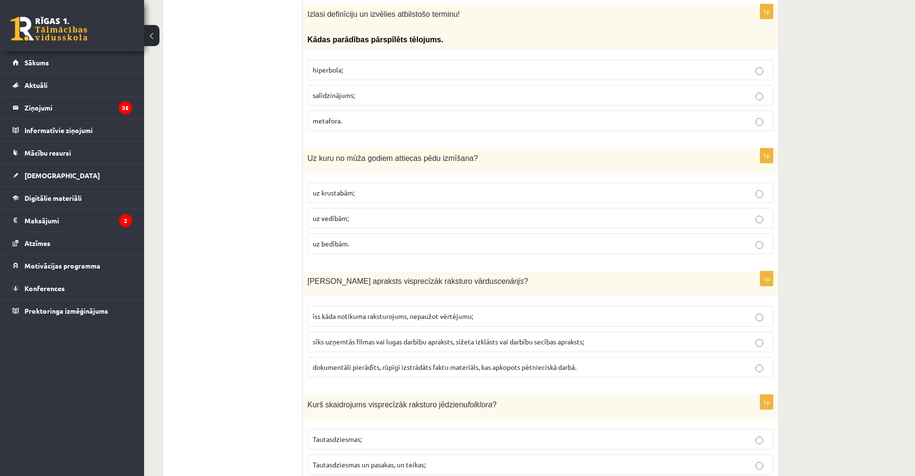
click at [376, 337] on span "sīks uzņemtās filmas vai lugas darbību apraksts, sižeta izklāsts vai darbību se…" at bounding box center [448, 341] width 271 height 9
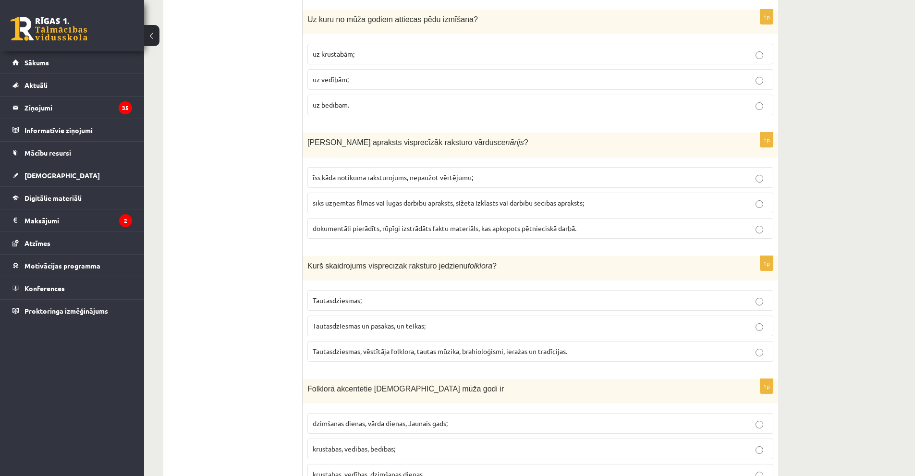
scroll to position [1595, 0]
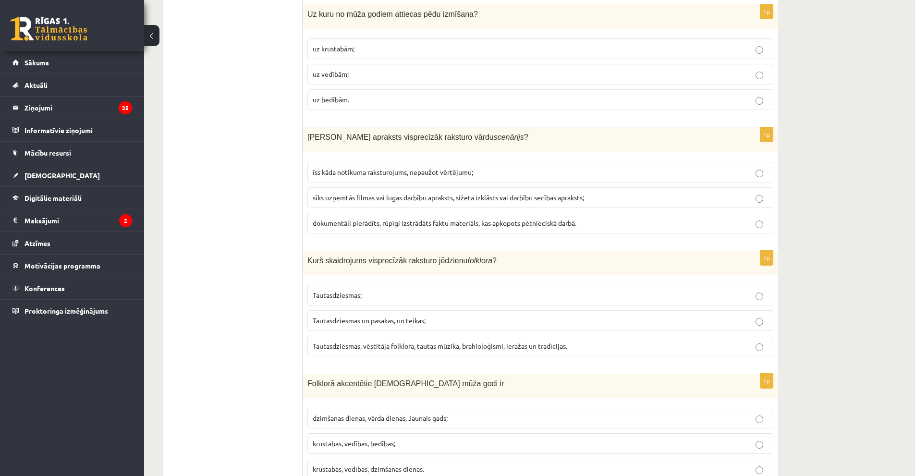
click at [350, 342] on span "Tautasdziesmas, vēstītāja folklora, tautas mūzika, brahioloģismi, ieražas un tr…" at bounding box center [440, 346] width 255 height 9
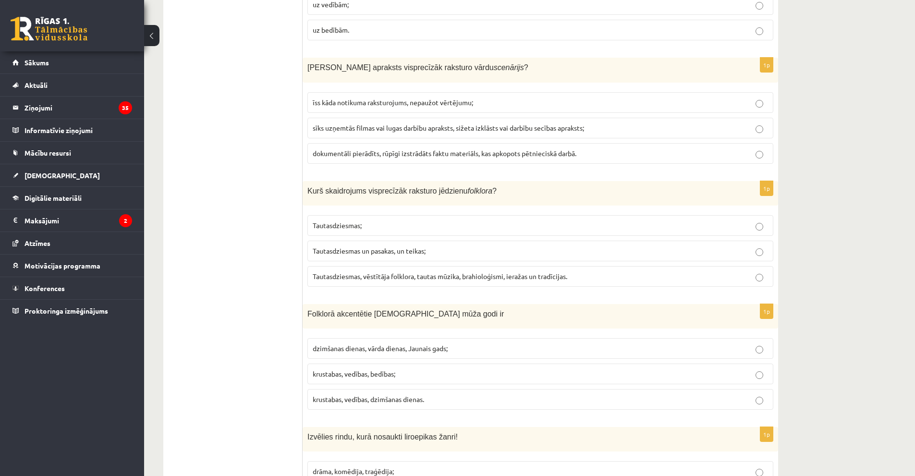
scroll to position [1691, 0]
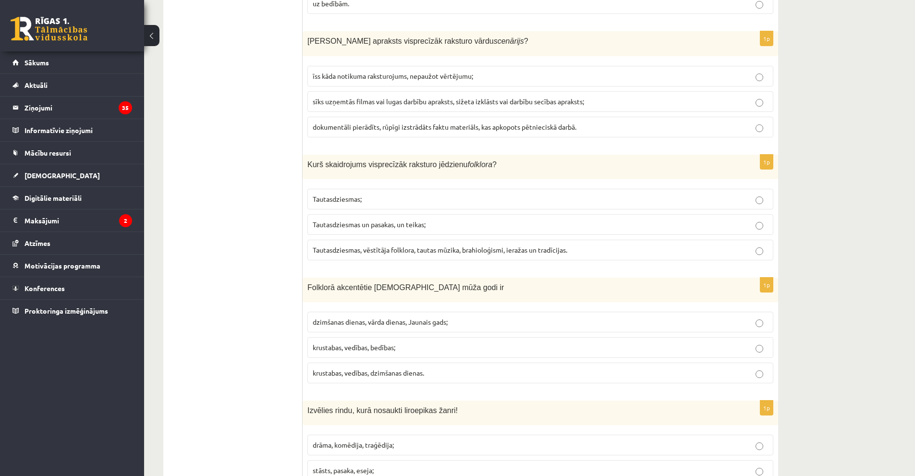
click at [340, 368] on span "krustabas, vedības, dzimšanas dienas." at bounding box center [368, 372] width 111 height 9
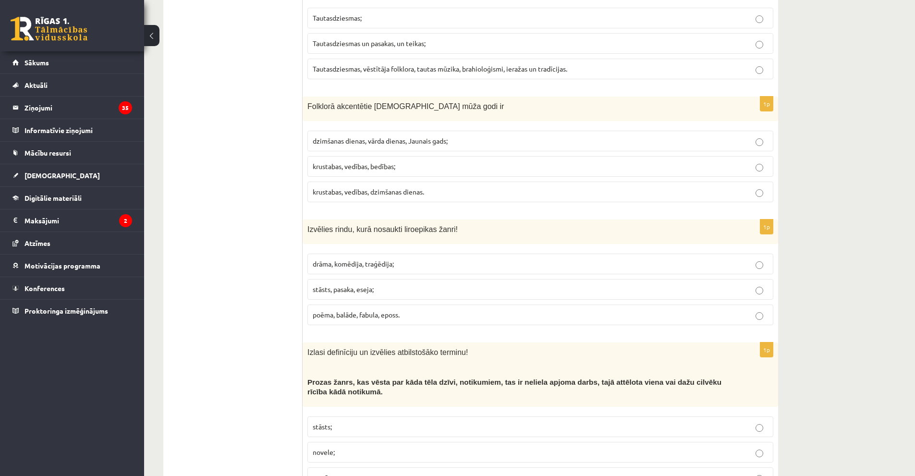
scroll to position [1883, 0]
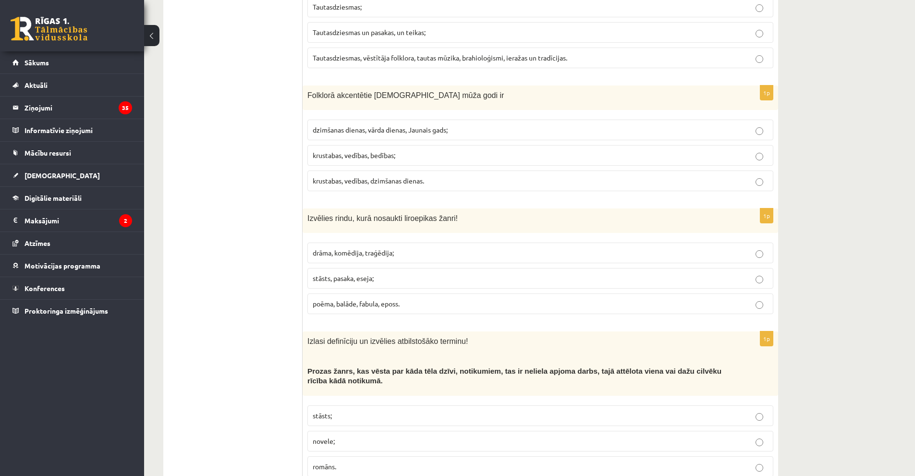
click at [350, 299] on span "poēma, balāde, fabula, eposs." at bounding box center [356, 303] width 87 height 9
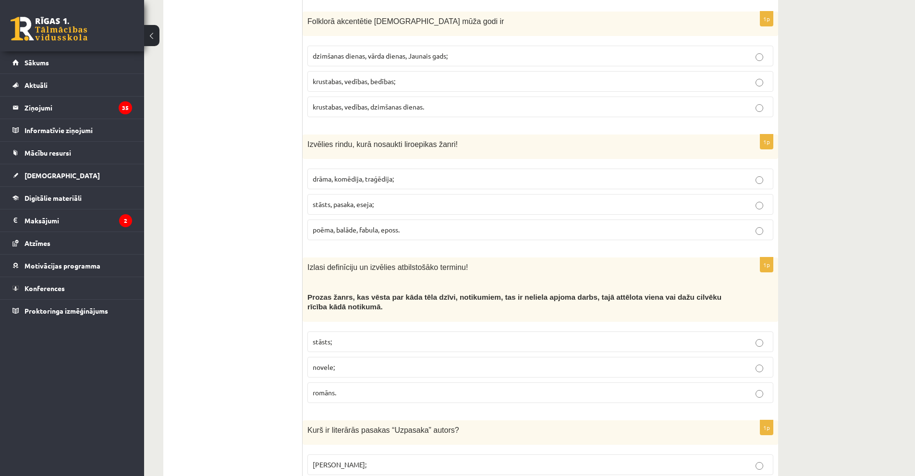
scroll to position [1979, 0]
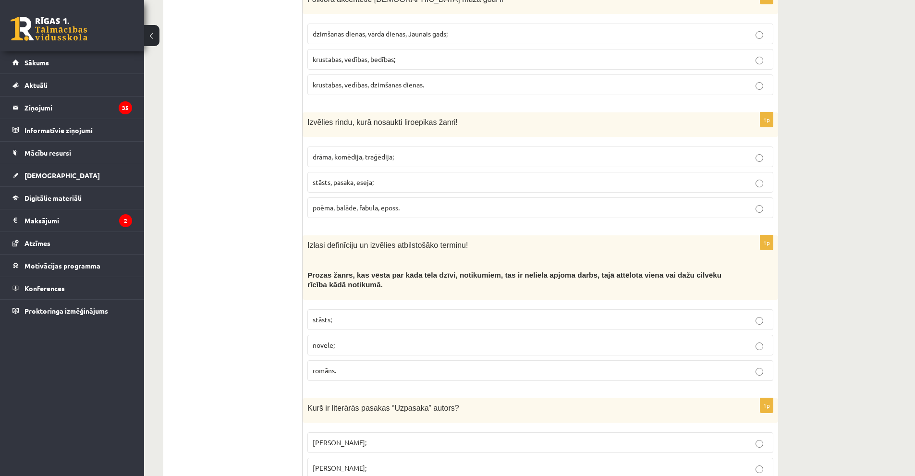
click at [360, 315] on p "stāsts;" at bounding box center [540, 320] width 455 height 10
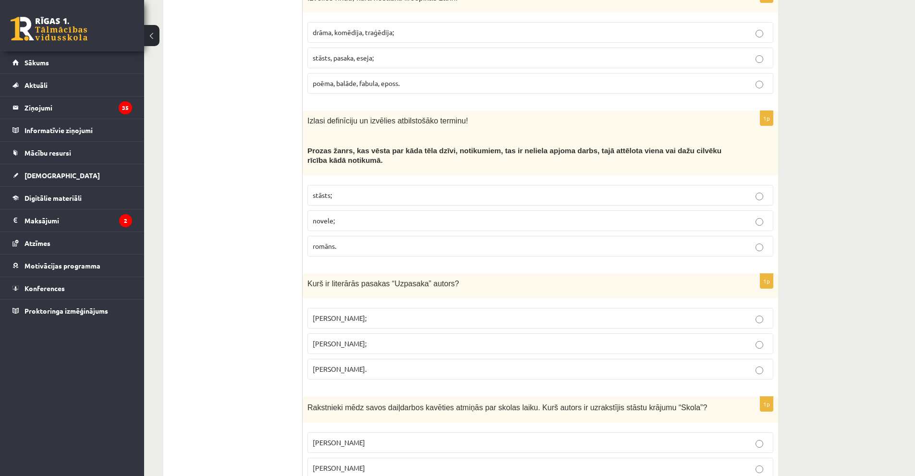
scroll to position [2172, 0]
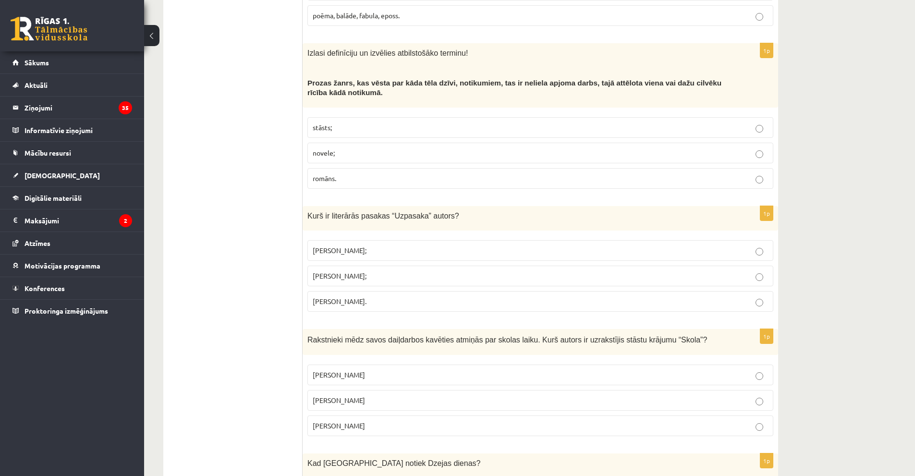
click at [360, 246] on span "Imants Ziedonis;" at bounding box center [340, 250] width 54 height 9
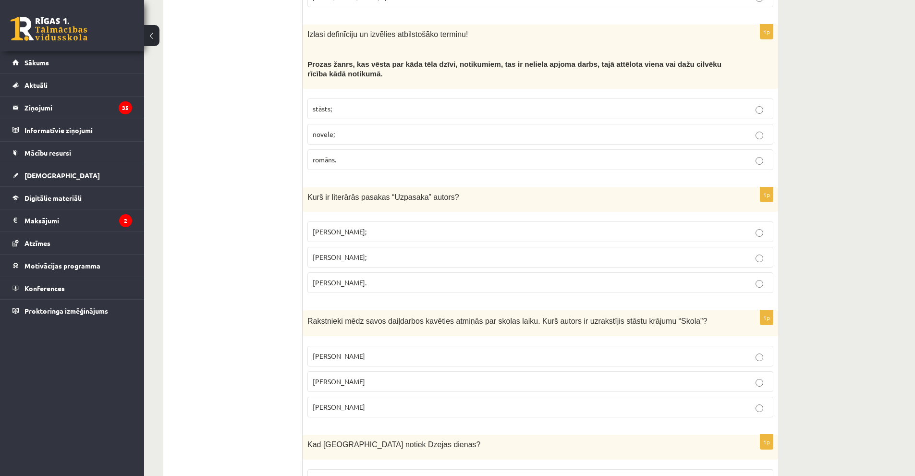
scroll to position [2268, 0]
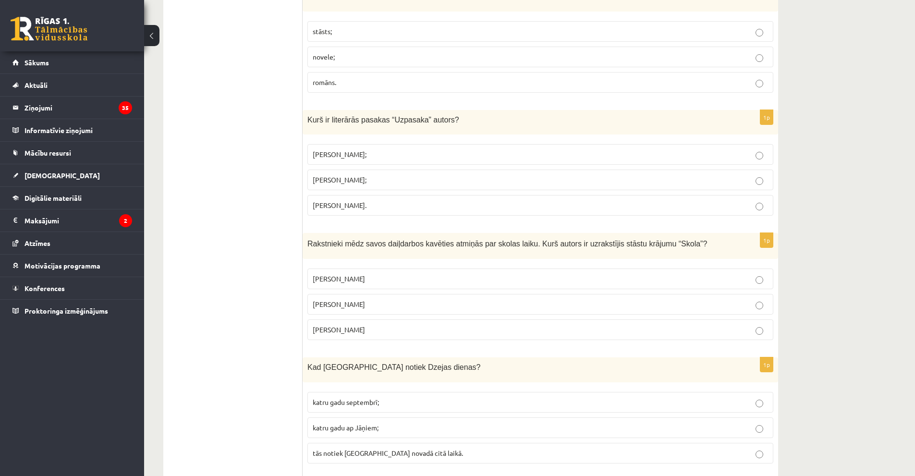
click at [356, 325] on p "Zenta Ērgle" at bounding box center [540, 330] width 455 height 10
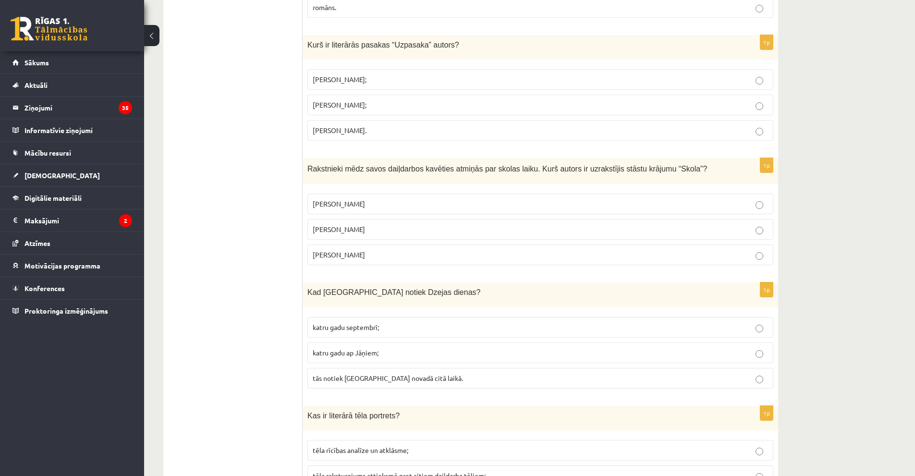
scroll to position [2364, 0]
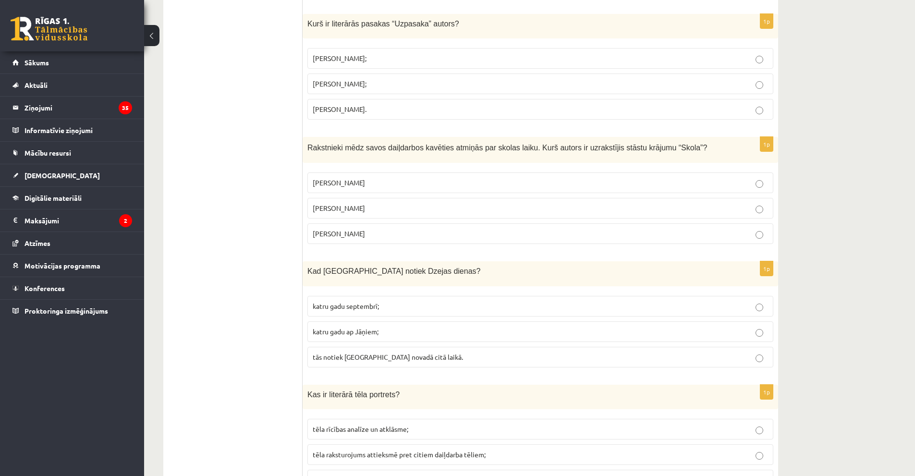
click at [398, 301] on p "katru gadu septembrī;" at bounding box center [540, 306] width 455 height 10
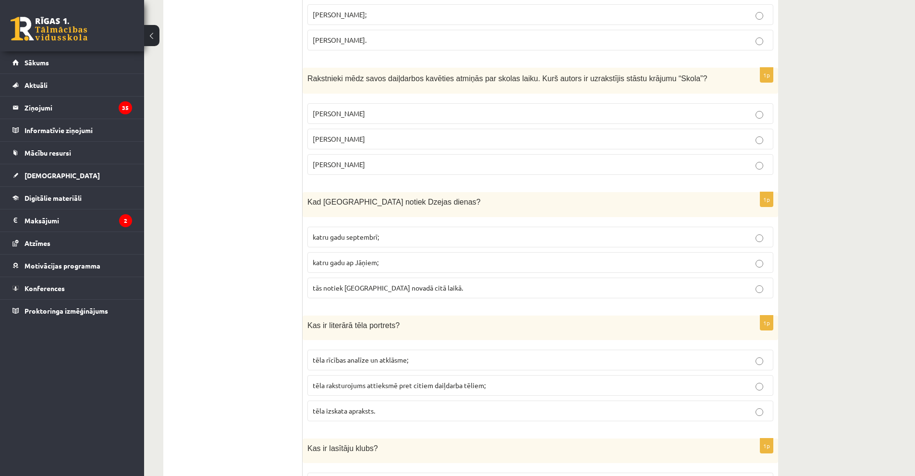
scroll to position [2460, 0]
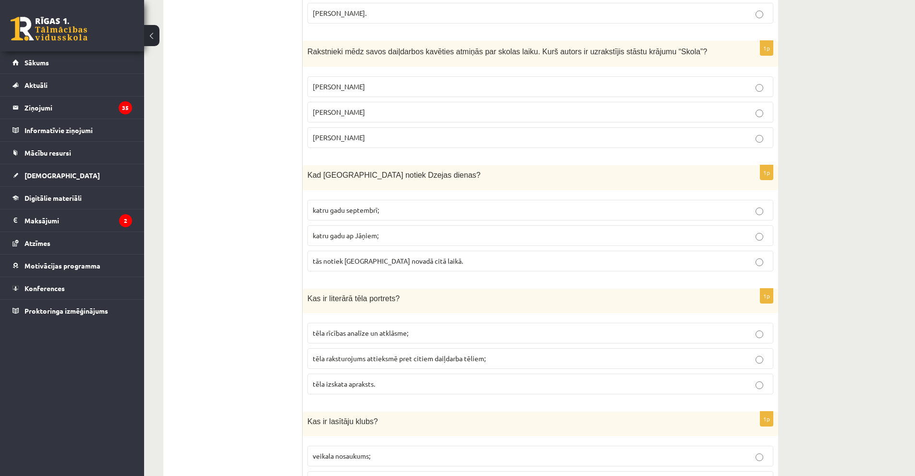
click at [407, 379] on p "tēla izskata apraksts." at bounding box center [540, 384] width 455 height 10
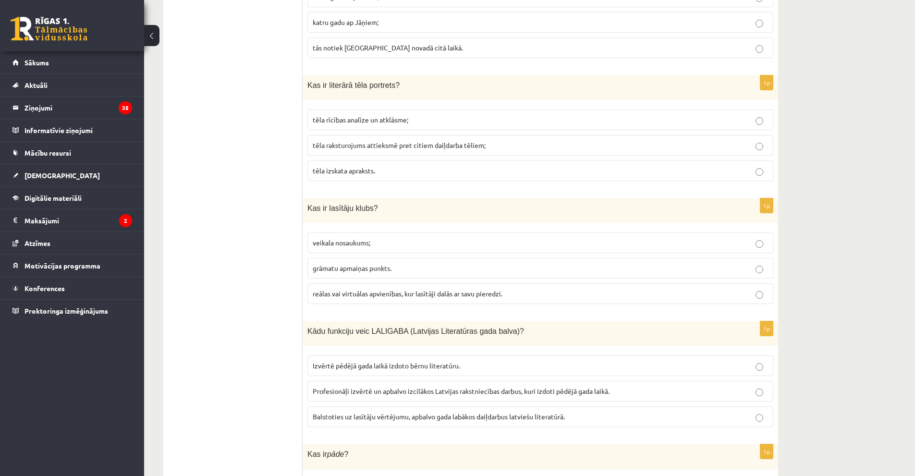
scroll to position [2700, 0]
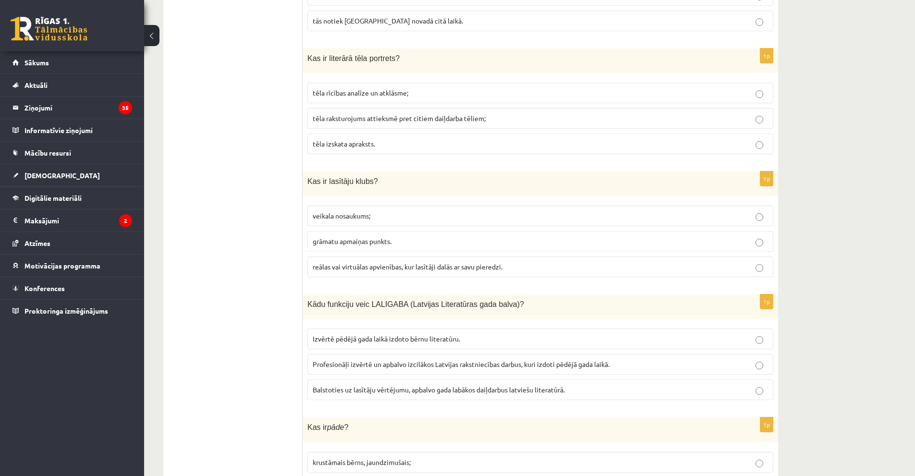
click at [385, 262] on span "reālas vai virtuālas apvienības, kur lasītāji dalās ar savu pieredzi." at bounding box center [408, 266] width 190 height 9
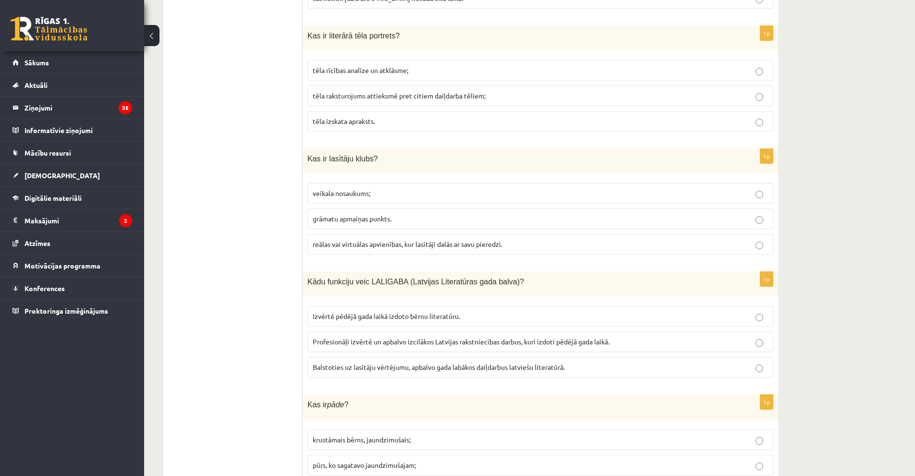
scroll to position [2796, 0]
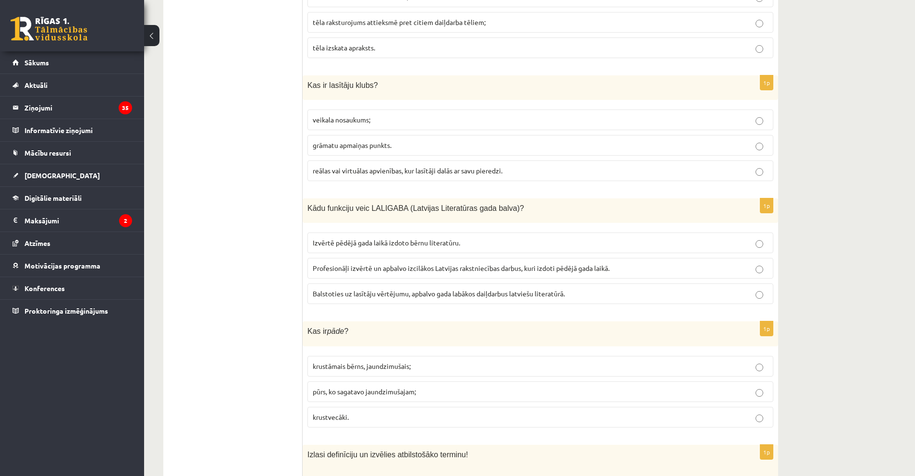
click at [376, 264] on span "Profesionāļi izvērtē un apbalvo izcilākos Latvijas rakstniecības darbus, kuri i…" at bounding box center [461, 268] width 297 height 9
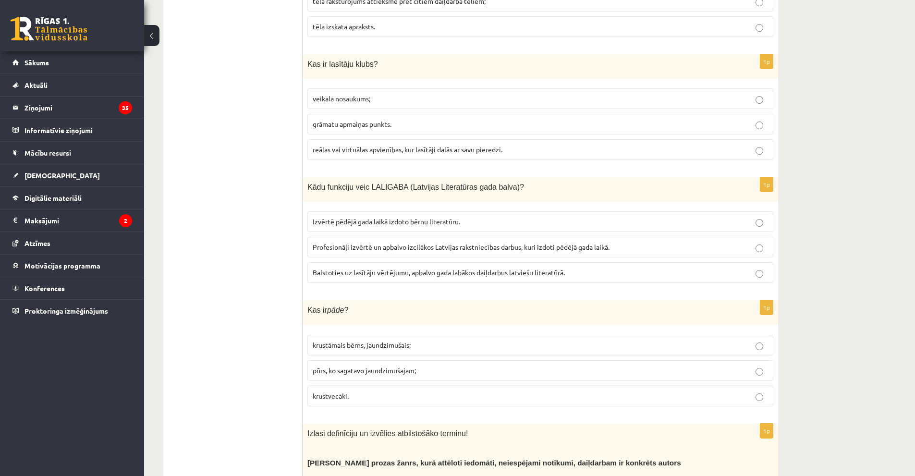
scroll to position [2892, 0]
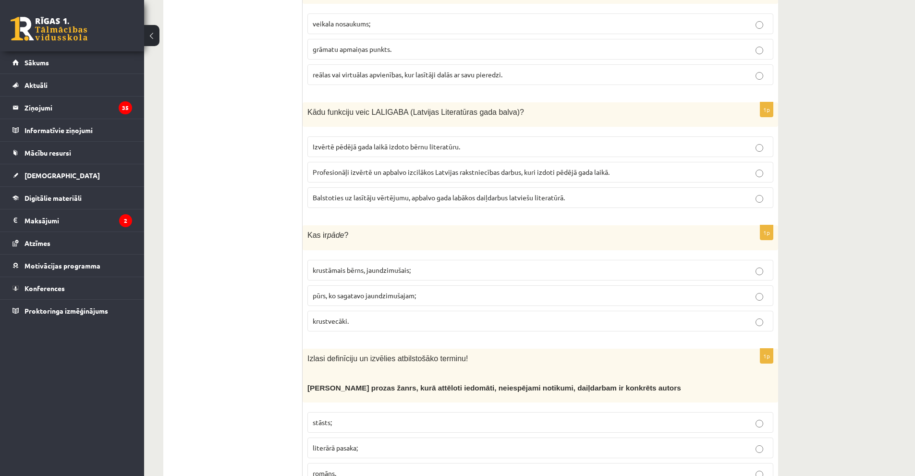
click at [363, 260] on label "krustāmais bērns, jaundzimušais;" at bounding box center [540, 270] width 466 height 21
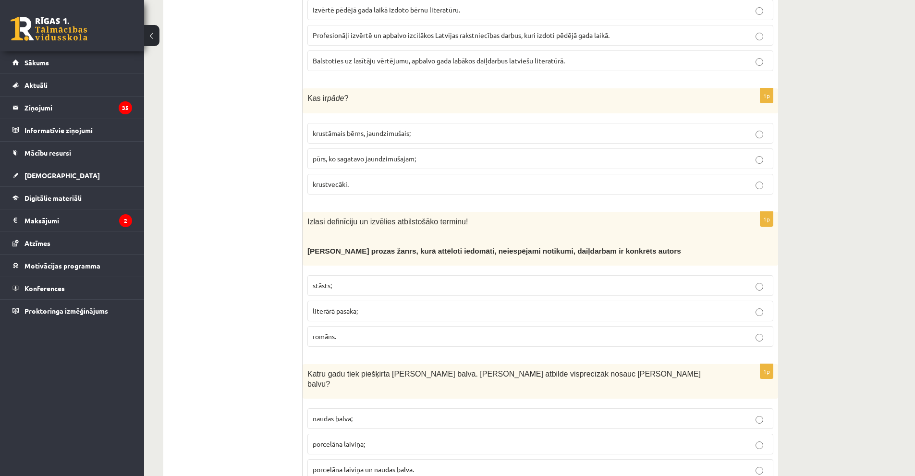
scroll to position [3036, 0]
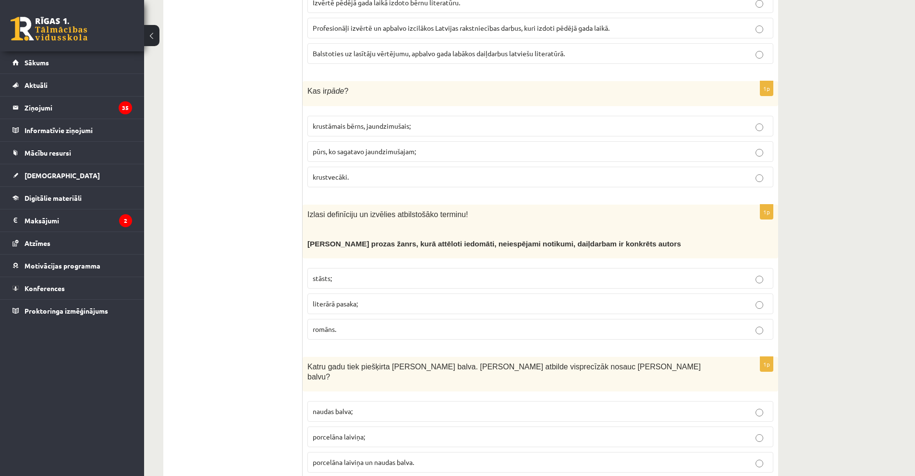
click at [339, 299] on span "literārā pasaka;" at bounding box center [335, 303] width 45 height 9
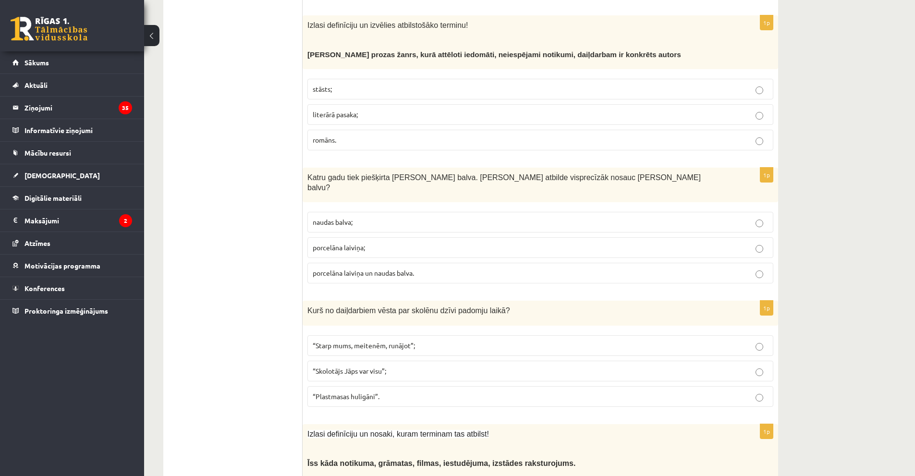
scroll to position [3228, 0]
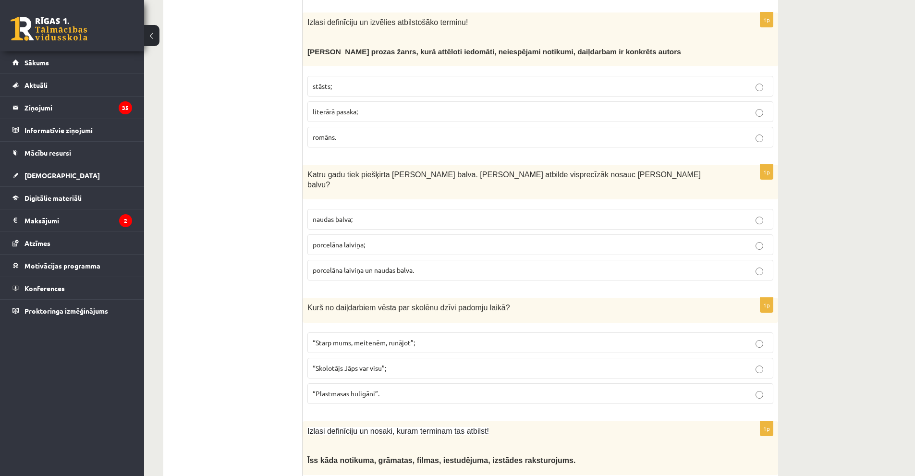
click at [373, 266] on span "porcelāna laiviņa un naudas balva." at bounding box center [363, 270] width 101 height 9
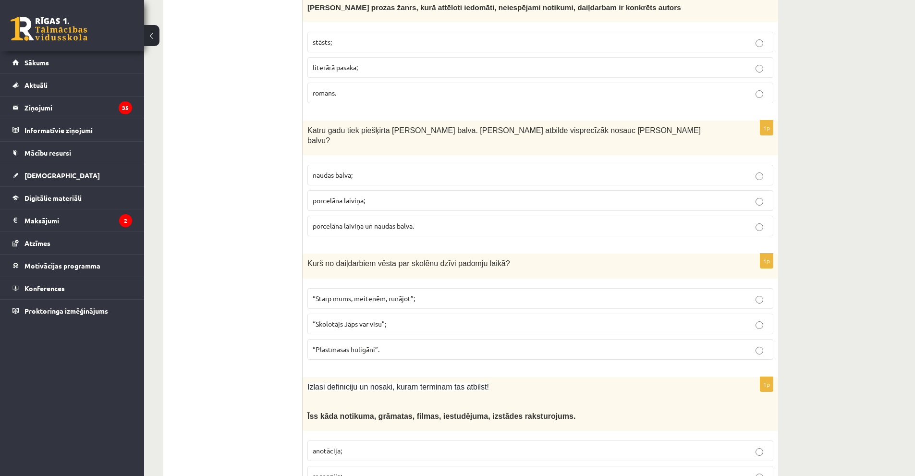
scroll to position [3276, 0]
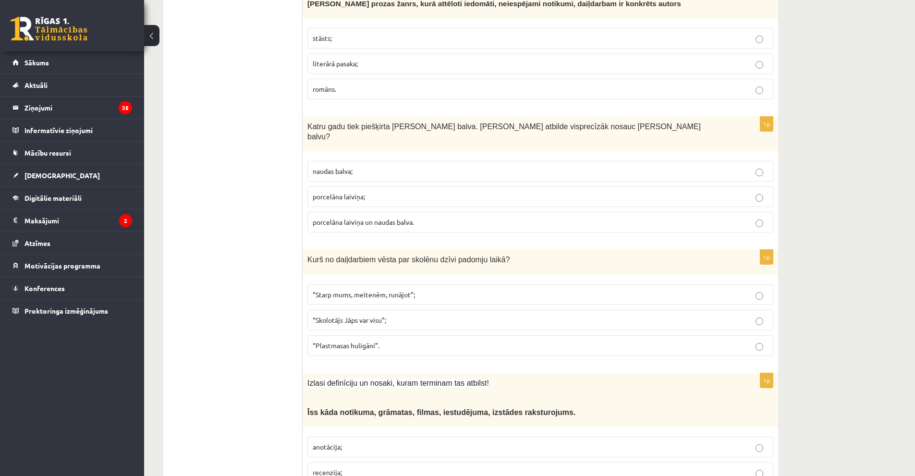
click at [393, 341] on p "“Plastmasas huligāni”." at bounding box center [540, 346] width 455 height 10
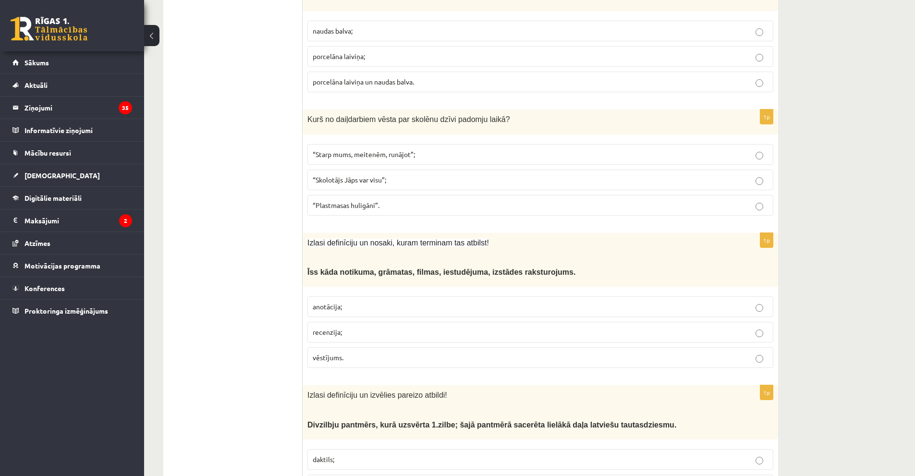
scroll to position [3421, 0]
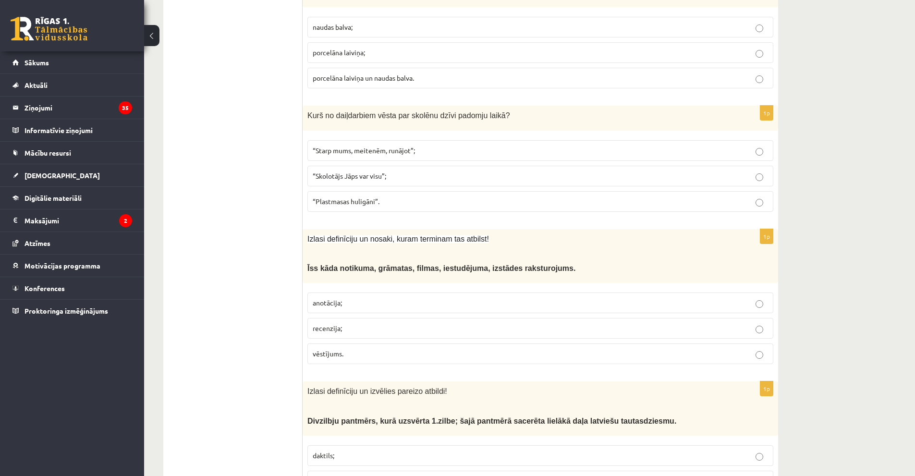
click at [372, 343] on label "vēstījums." at bounding box center [540, 353] width 466 height 21
click at [369, 298] on p "anotācija;" at bounding box center [540, 303] width 455 height 10
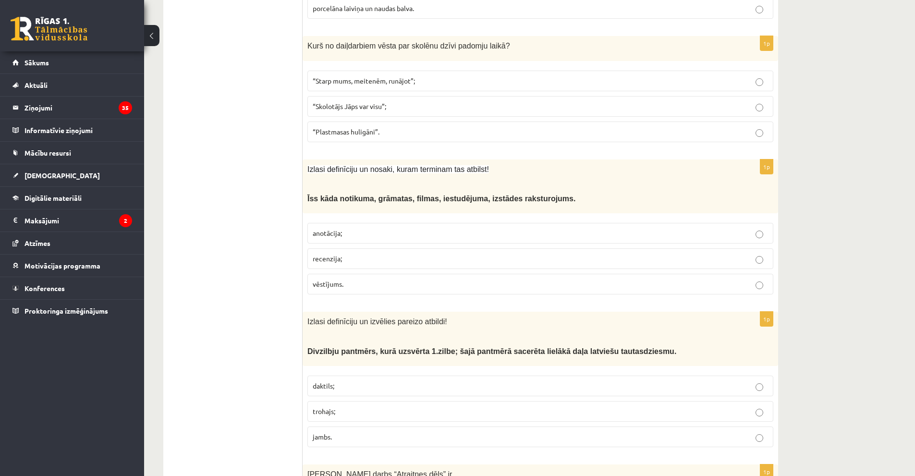
scroll to position [3517, 0]
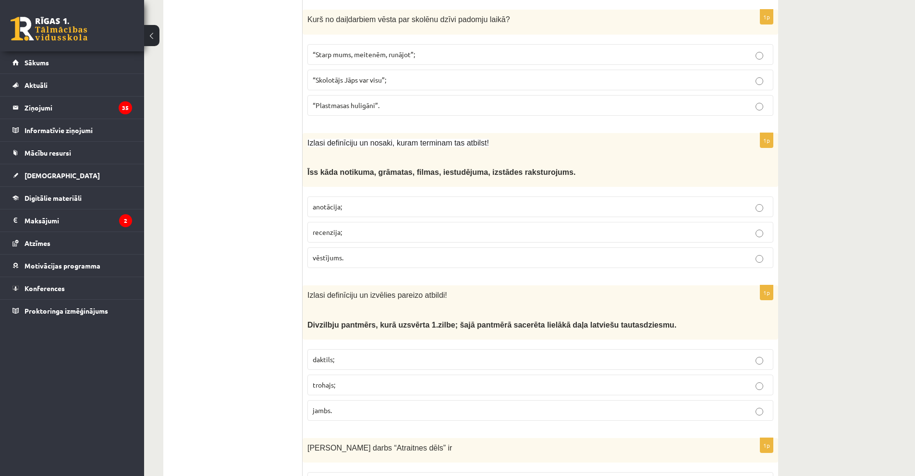
click at [372, 380] on p "trohajs;" at bounding box center [540, 385] width 455 height 10
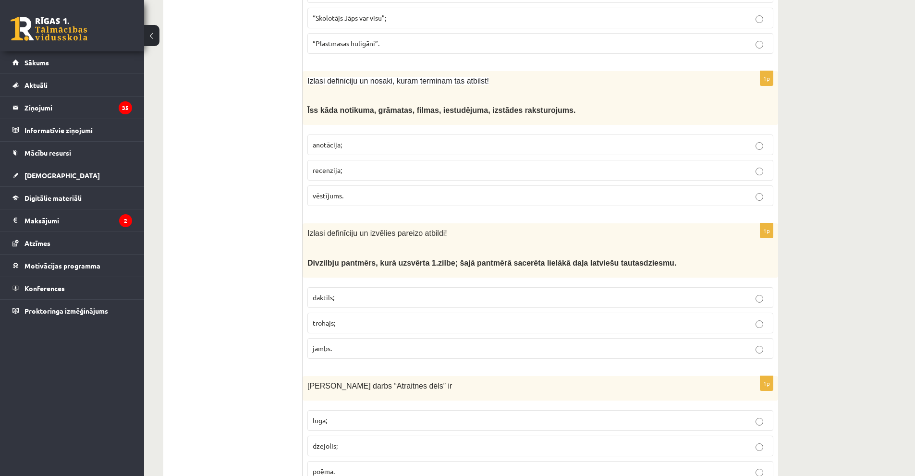
click at [356, 466] on p "poēma." at bounding box center [540, 471] width 455 height 10
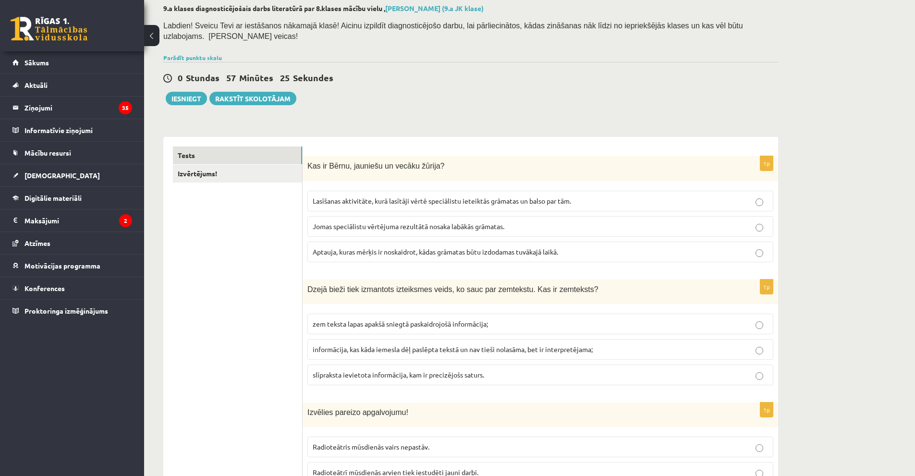
scroll to position [96, 0]
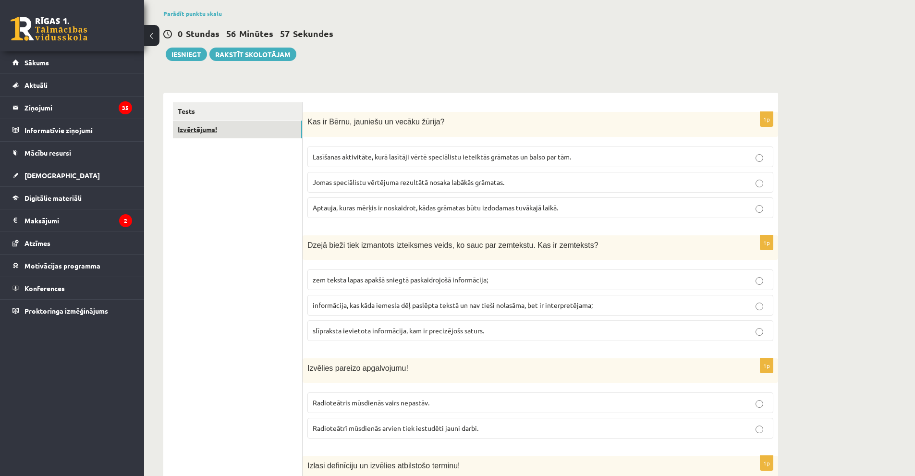
click at [287, 121] on link "Izvērtējums!" at bounding box center [237, 130] width 129 height 18
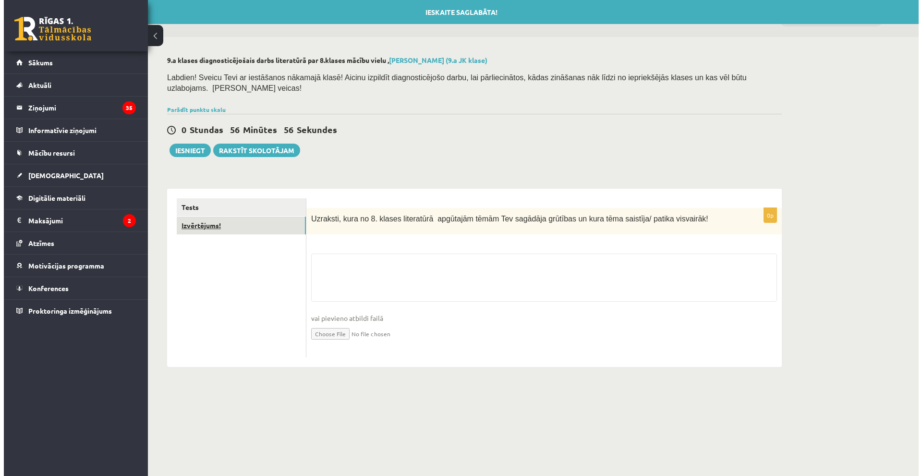
scroll to position [0, 0]
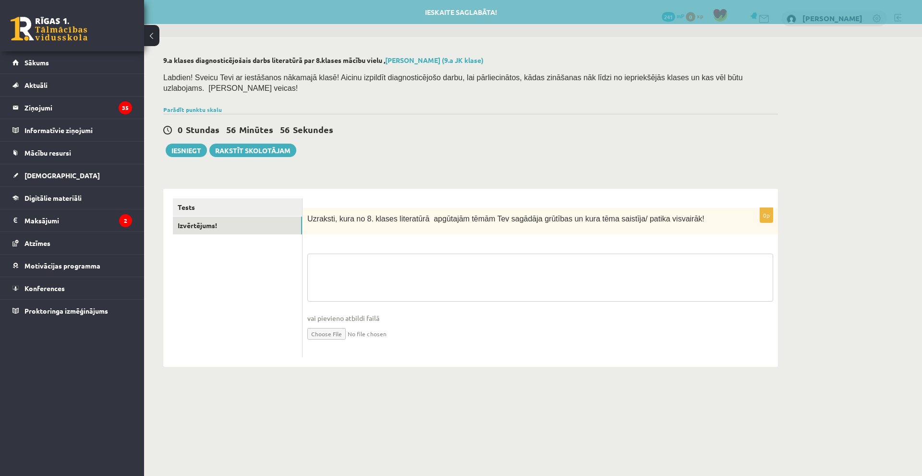
click at [346, 256] on textarea at bounding box center [540, 278] width 466 height 48
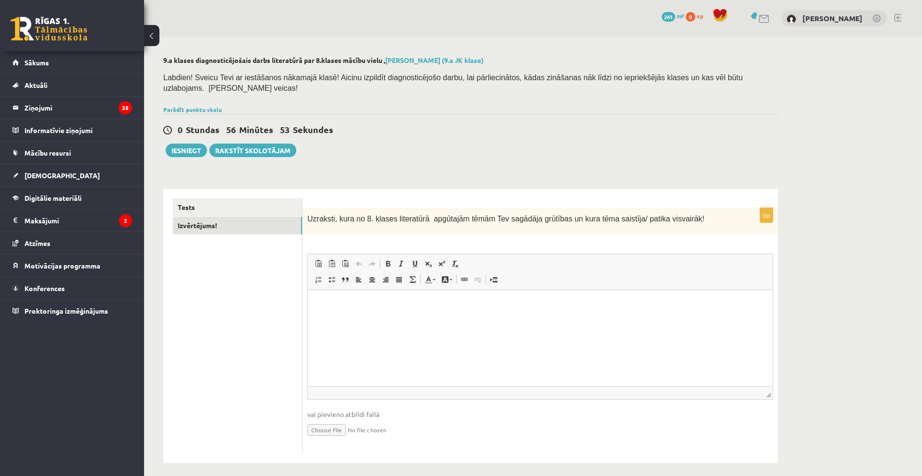
click at [353, 319] on html at bounding box center [540, 304] width 465 height 29
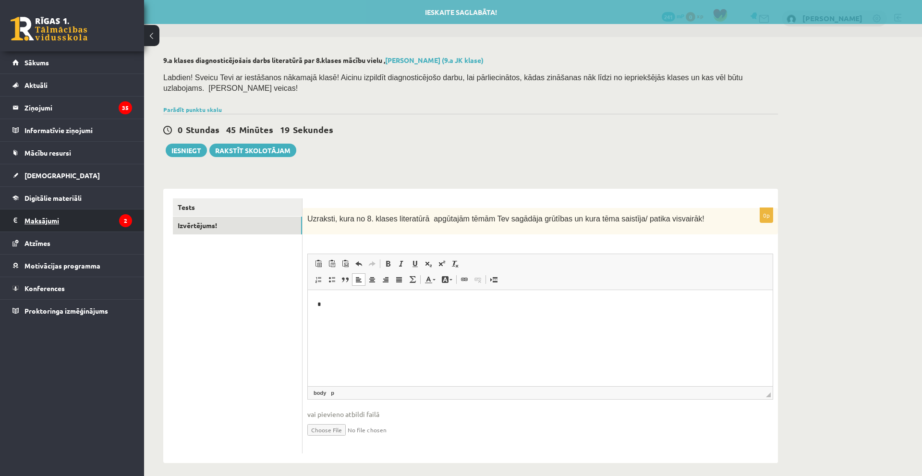
click at [57, 220] on legend "Maksājumi 2" at bounding box center [78, 220] width 108 height 22
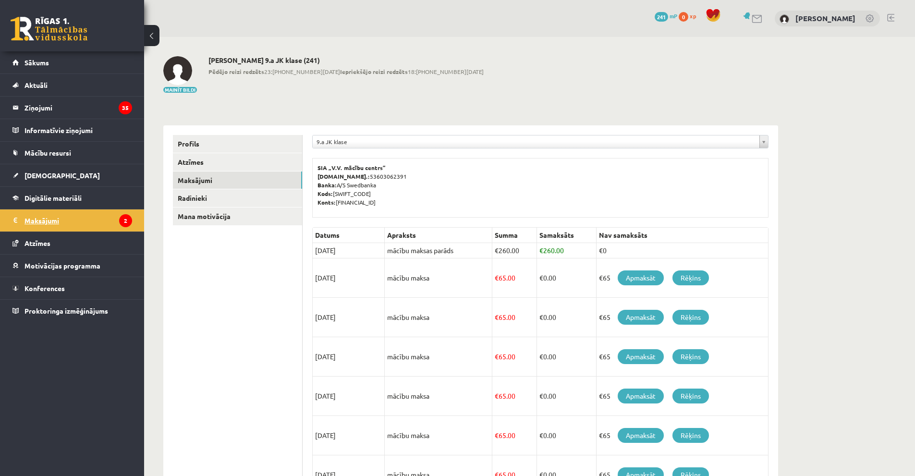
click at [105, 218] on legend "Maksājumi 2" at bounding box center [78, 220] width 108 height 22
click at [241, 146] on link "Profils" at bounding box center [237, 144] width 129 height 18
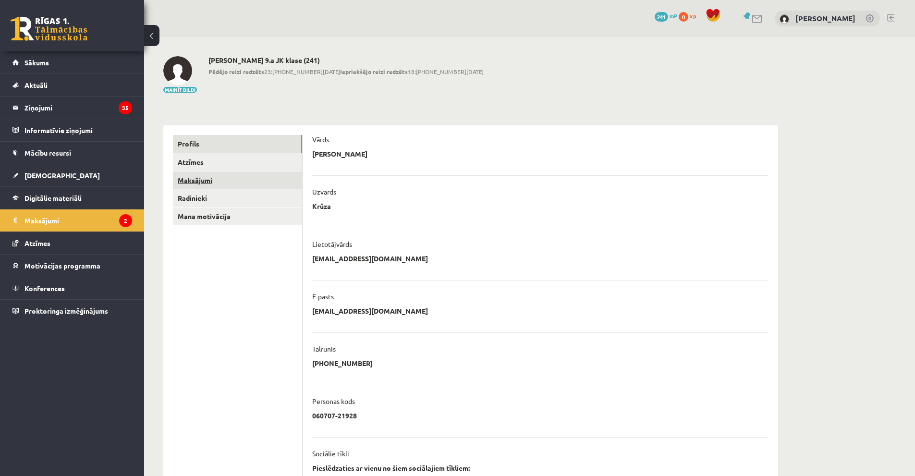
click at [227, 182] on link "Maksājumi" at bounding box center [237, 180] width 129 height 18
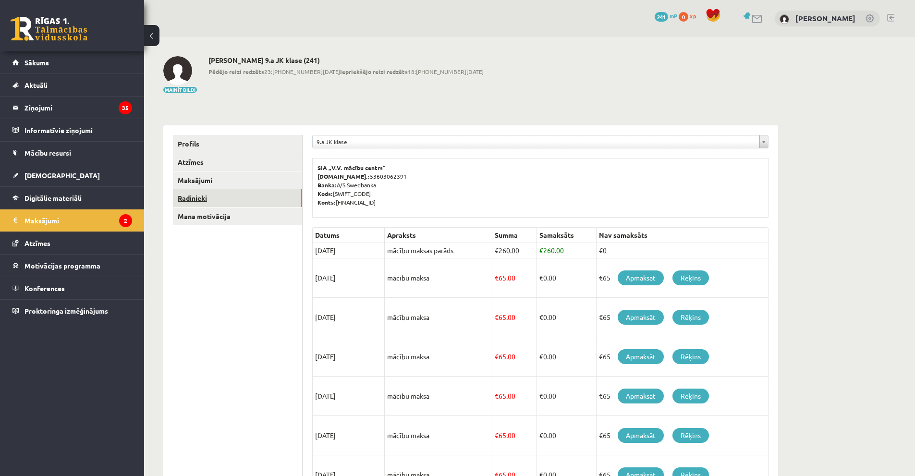
click at [224, 205] on link "Radinieki" at bounding box center [237, 198] width 129 height 18
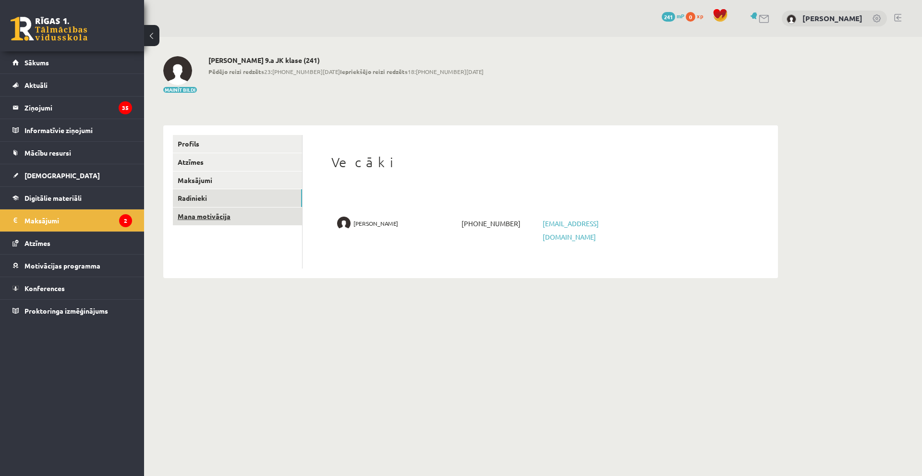
click at [224, 216] on link "Mana motivācija" at bounding box center [237, 217] width 129 height 18
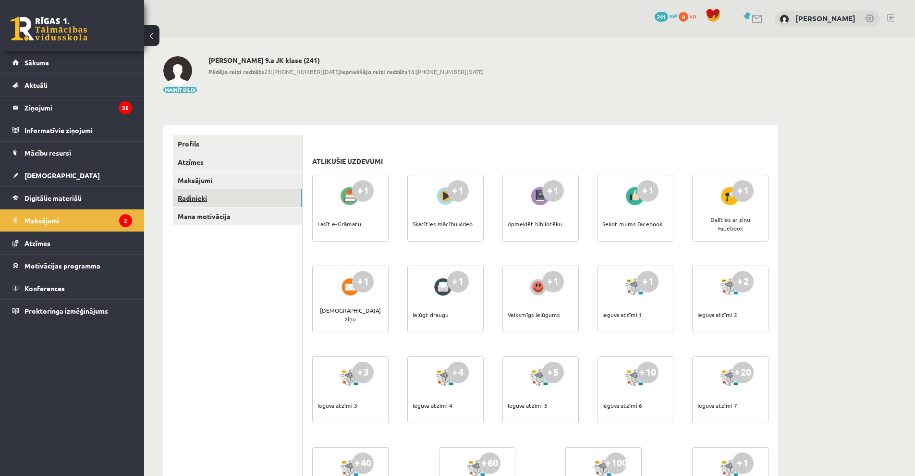
click at [225, 198] on link "Radinieki" at bounding box center [237, 198] width 129 height 18
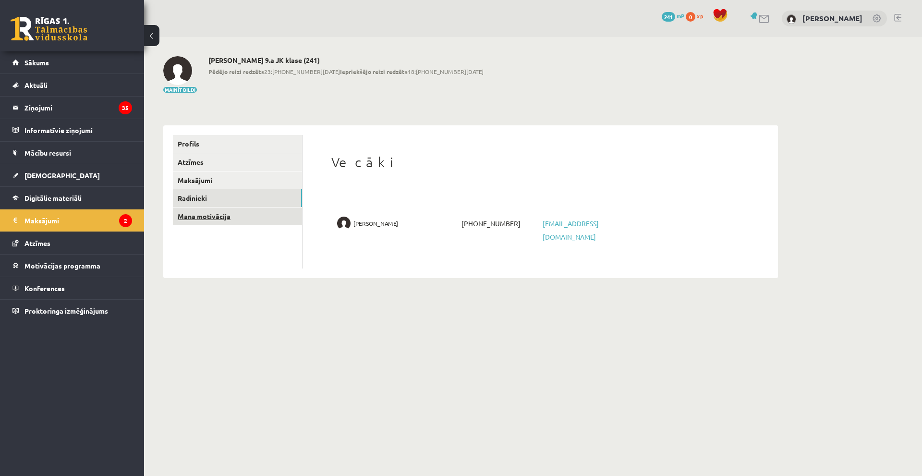
click at [221, 216] on link "Mana motivācija" at bounding box center [237, 217] width 129 height 18
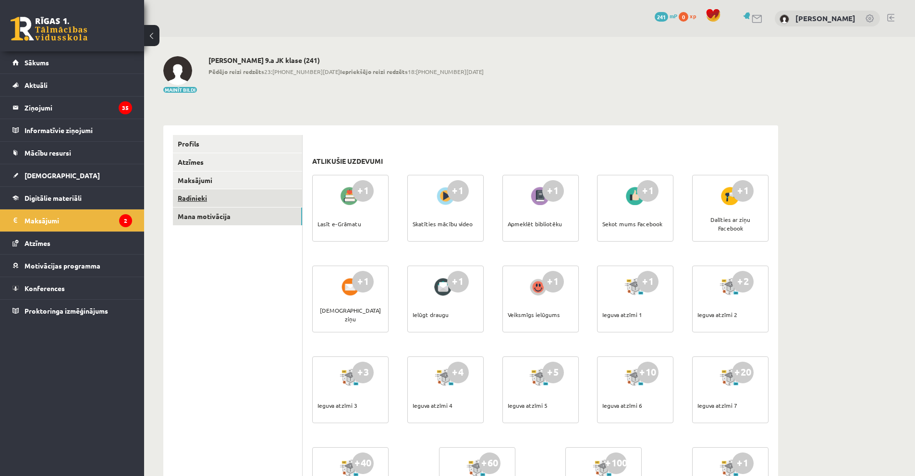
click at [222, 201] on link "Radinieki" at bounding box center [237, 198] width 129 height 18
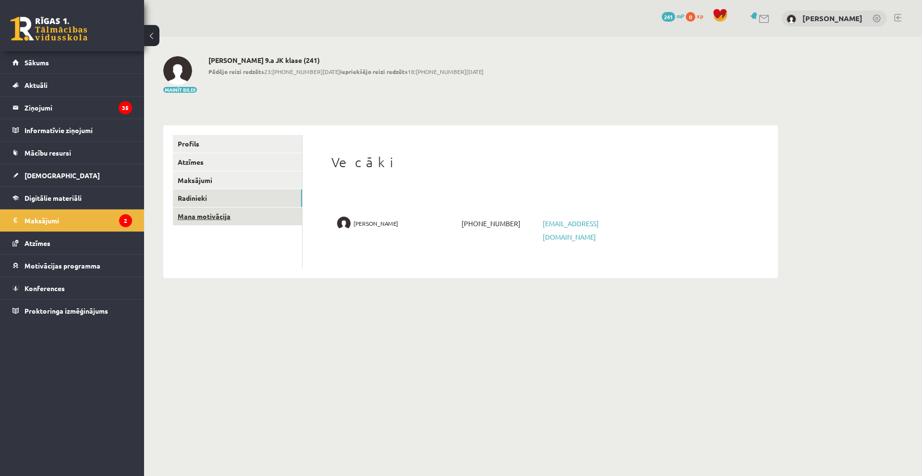
click at [223, 220] on link "Mana motivācija" at bounding box center [237, 217] width 129 height 18
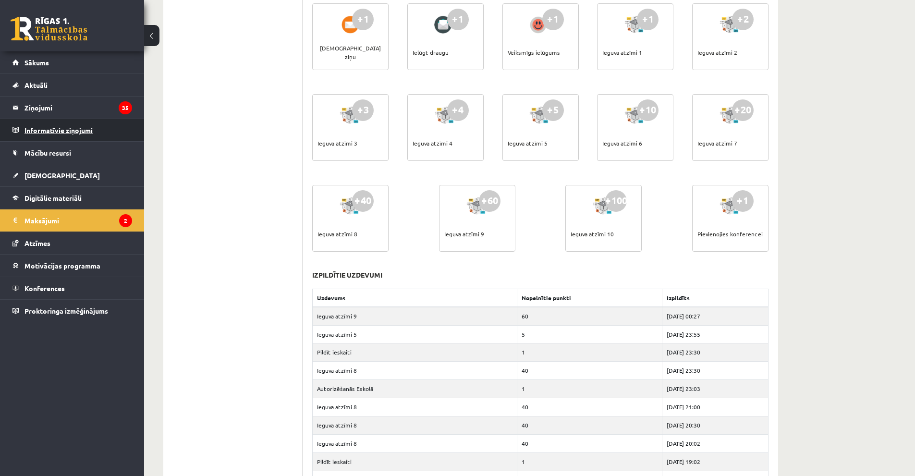
scroll to position [216, 0]
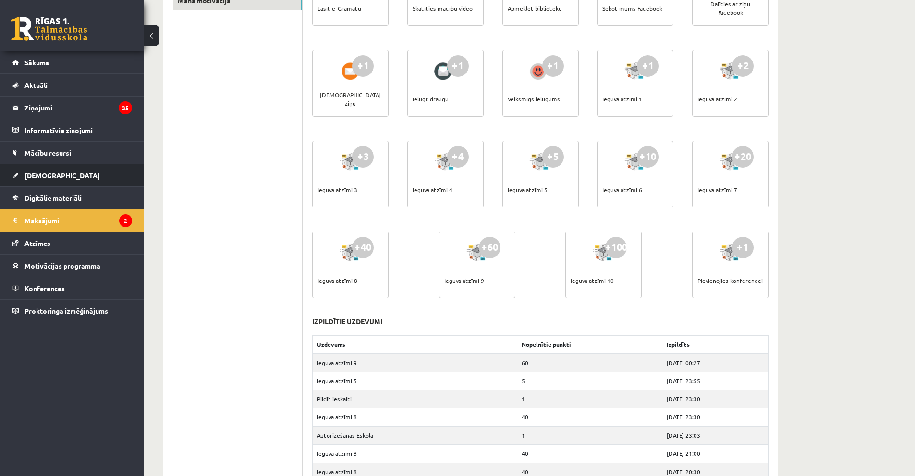
click at [41, 181] on link "[DEMOGRAPHIC_DATA]" at bounding box center [72, 175] width 120 height 22
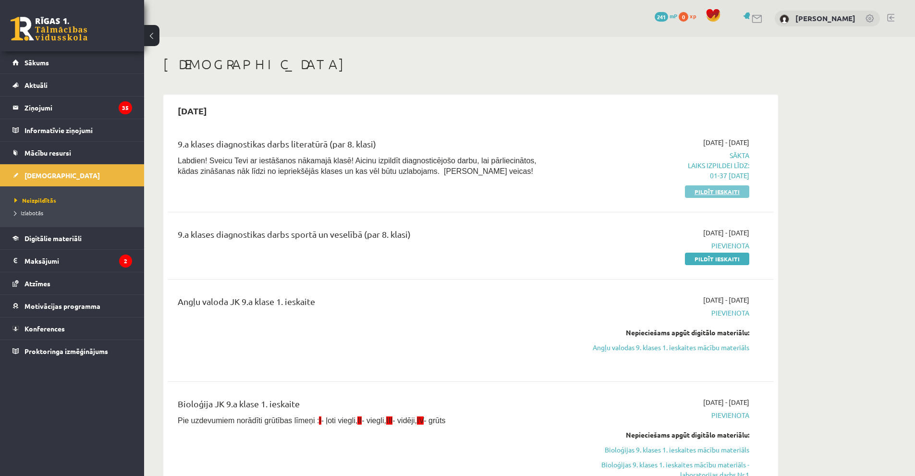
click at [713, 190] on link "Pildīt ieskaiti" at bounding box center [717, 191] width 64 height 12
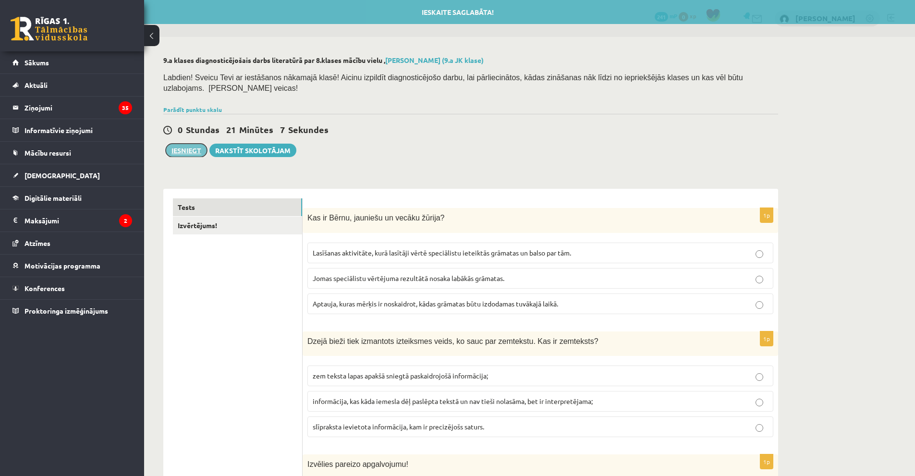
click at [188, 144] on button "Iesniegt" at bounding box center [186, 150] width 41 height 13
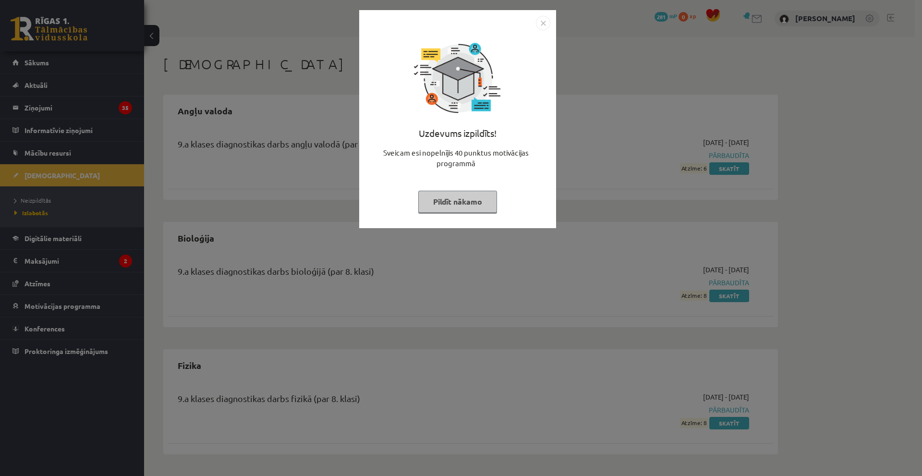
click at [545, 20] on img "Close" at bounding box center [543, 23] width 14 height 14
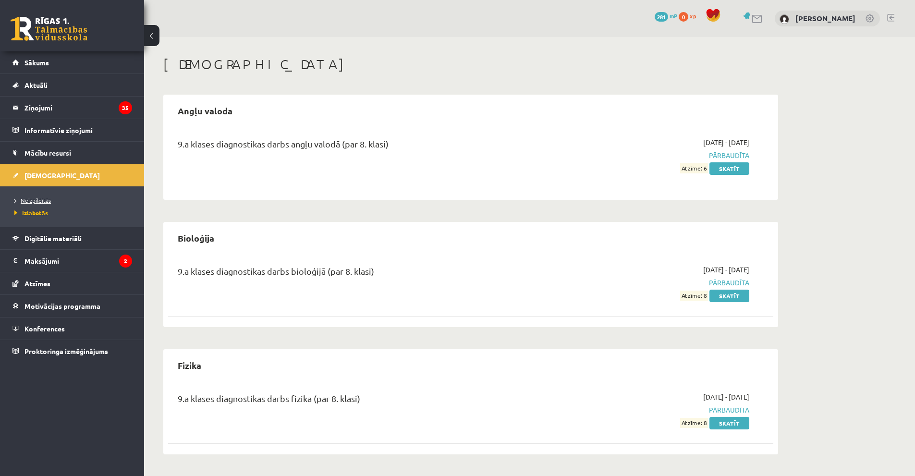
click at [34, 198] on span "Neizpildītās" at bounding box center [32, 200] width 37 height 8
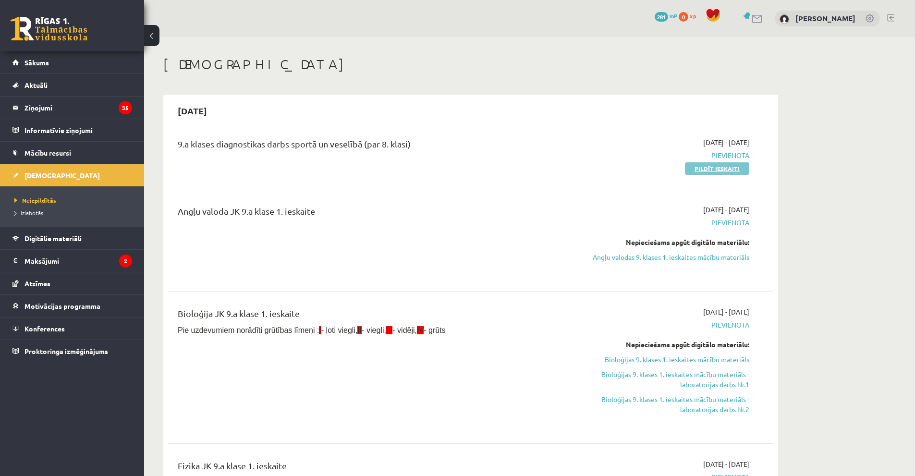
click at [707, 164] on link "Pildīt ieskaiti" at bounding box center [717, 168] width 64 height 12
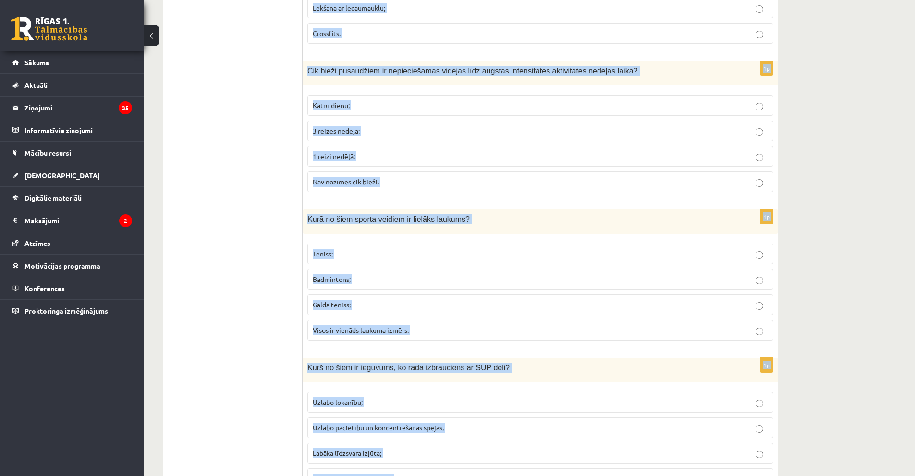
scroll to position [4182, 0]
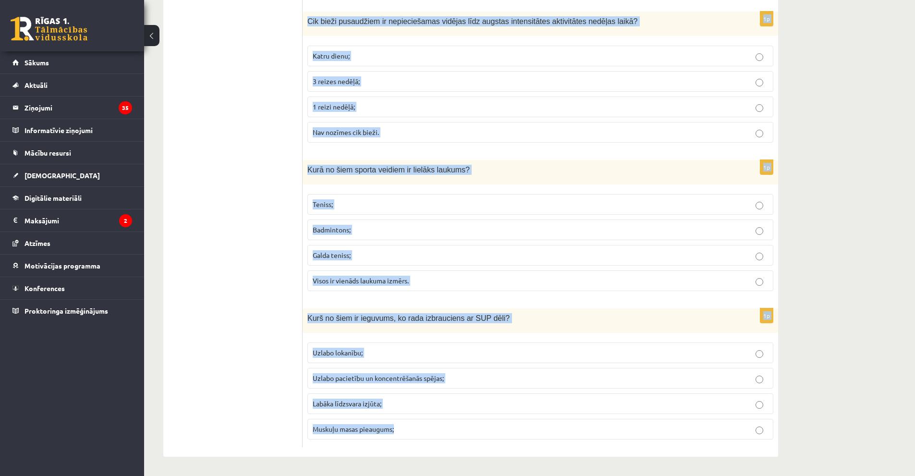
drag, startPoint x: 305, startPoint y: 190, endPoint x: 624, endPoint y: 476, distance: 429.3
copy form "Kura no šīm nav aktīvās atpūtas aktivitāte? Jāšana ar zirgu; Futbola treniņš; P…"
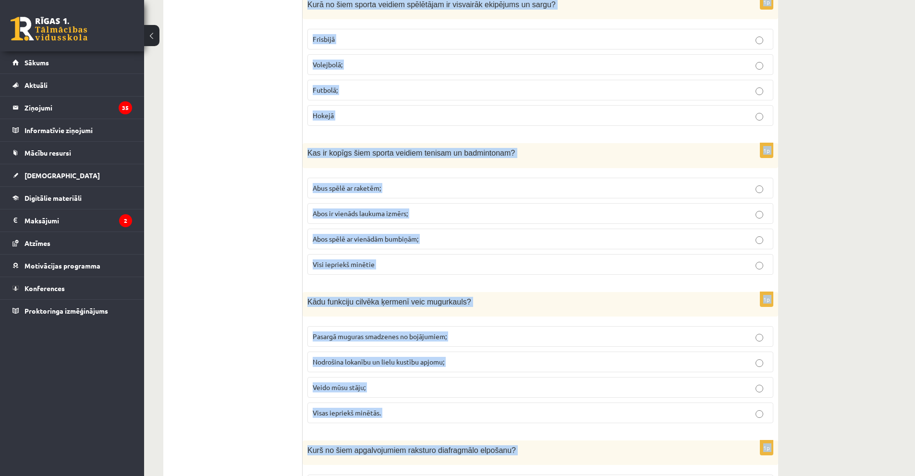
scroll to position [0, 0]
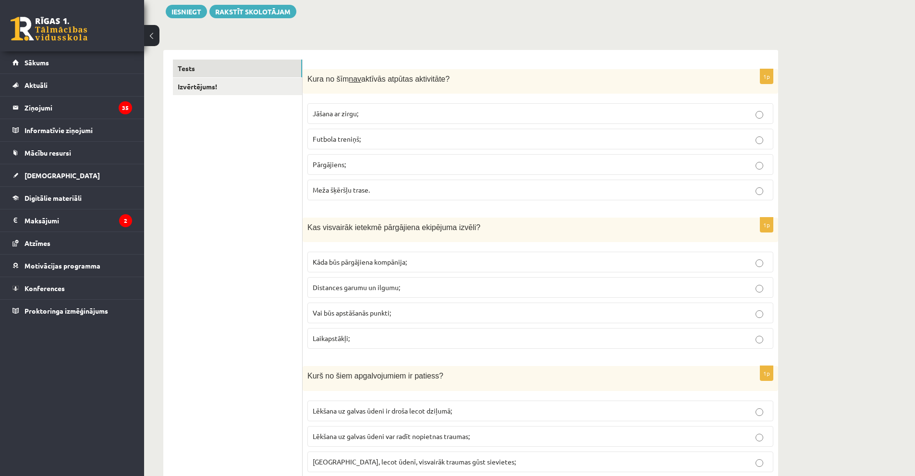
scroll to position [144, 0]
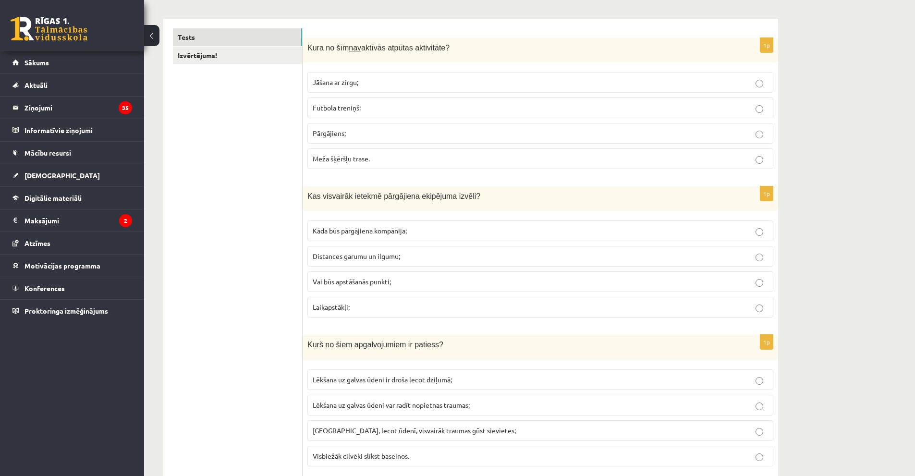
click at [352, 106] on span "Futbola treniņš;" at bounding box center [337, 107] width 48 height 9
click at [414, 258] on p "Distances garumu un ilgumu;" at bounding box center [540, 256] width 455 height 10
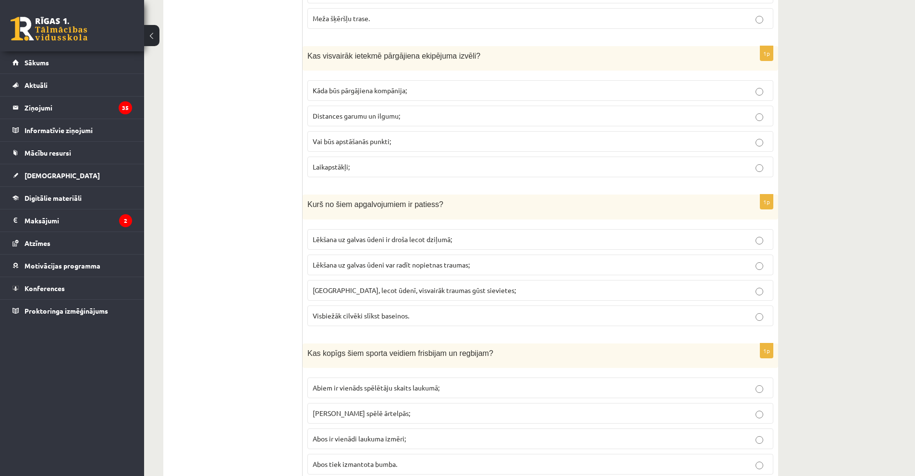
scroll to position [288, 0]
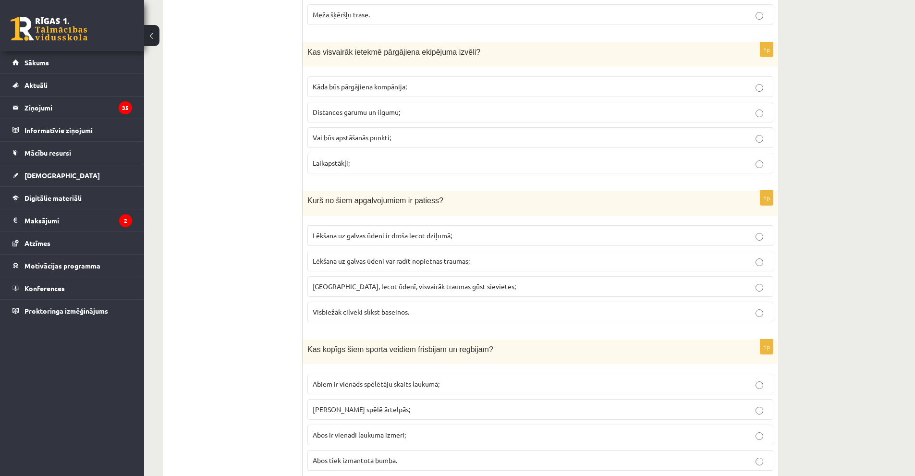
click at [374, 269] on label "Lēkšana uz galvas ūdeni var radīt nopietnas traumas;" at bounding box center [540, 261] width 466 height 21
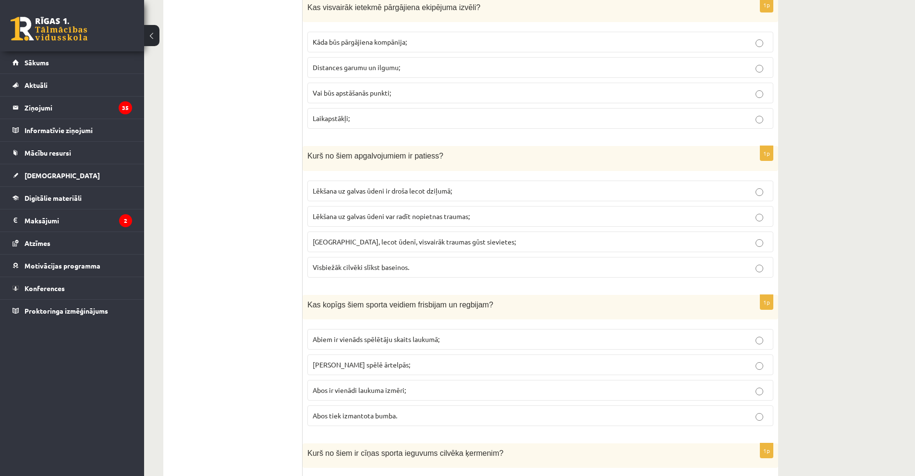
scroll to position [336, 0]
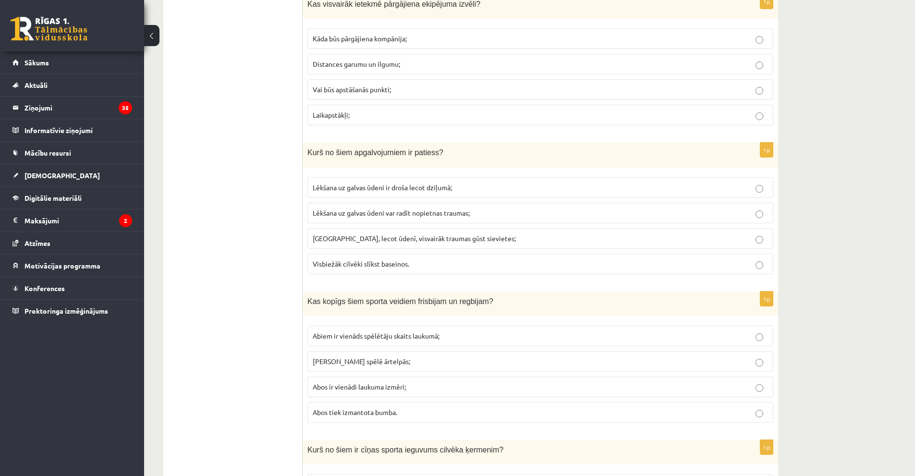
click at [405, 361] on p "Abus spēlē ārtelpās;" at bounding box center [540, 361] width 455 height 10
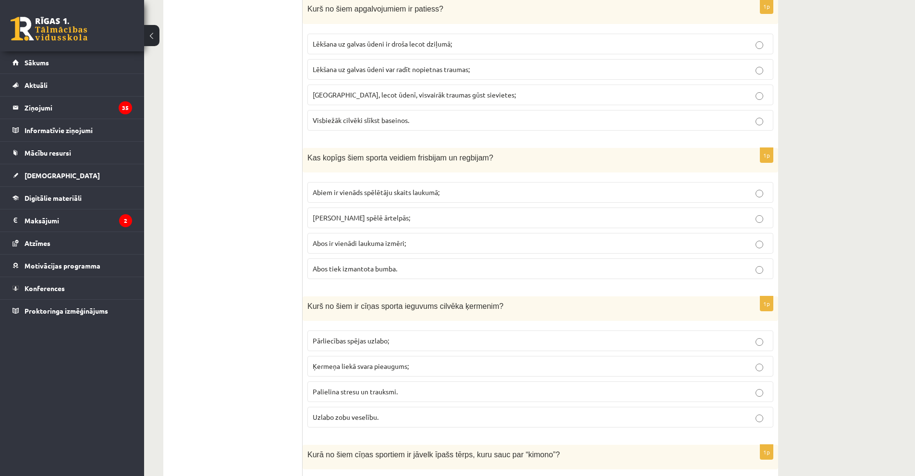
scroll to position [480, 0]
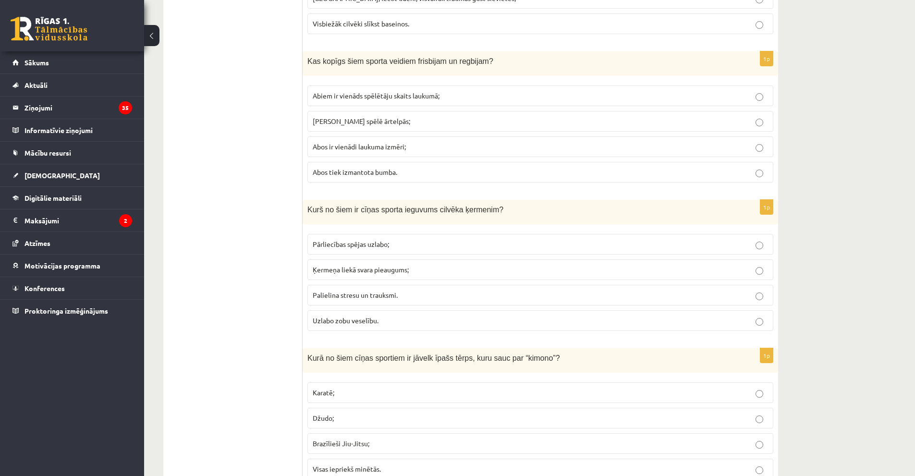
click at [354, 244] on span "Pārliecības spējas uzlabo;" at bounding box center [351, 244] width 76 height 9
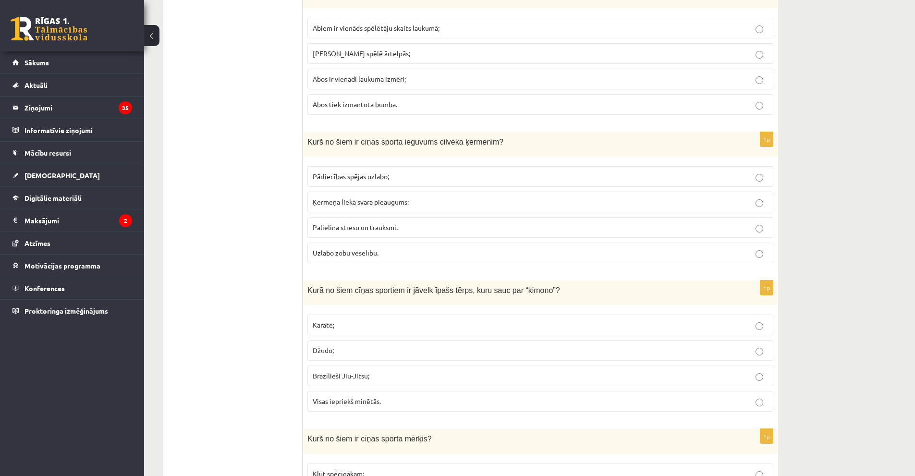
scroll to position [672, 0]
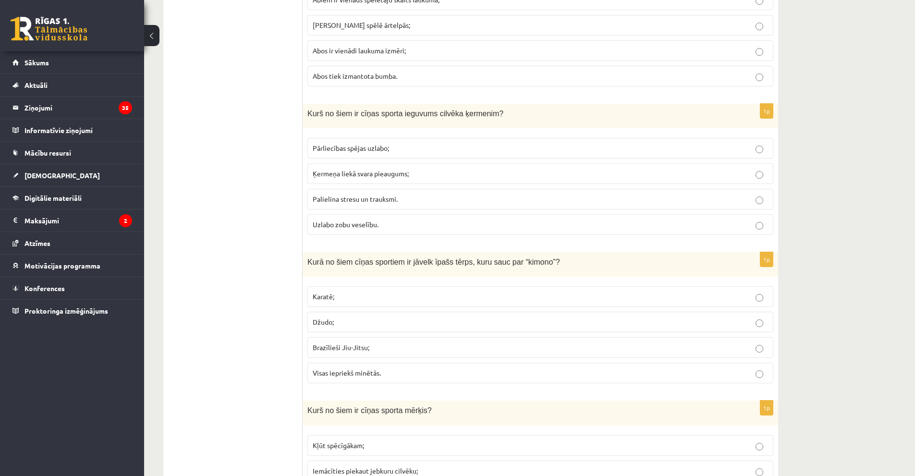
click at [387, 378] on p "Visas iepriekš minētās." at bounding box center [540, 373] width 455 height 10
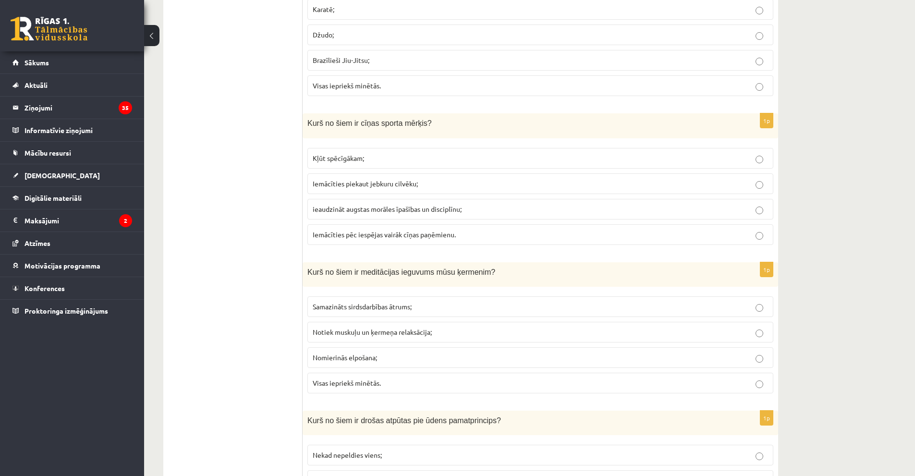
scroll to position [961, 0]
click at [440, 213] on p "ieaudzināt augstas morāles īpašības un disciplīnu;" at bounding box center [540, 208] width 455 height 10
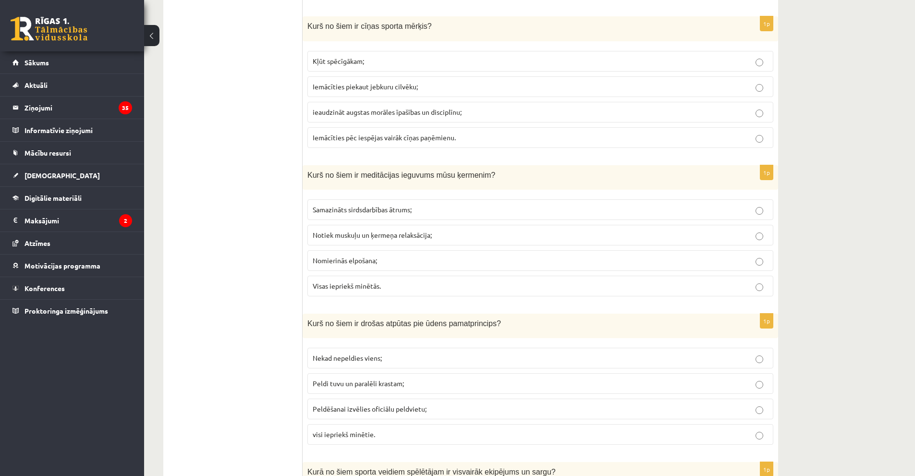
click at [365, 283] on span "Visas iepriekš minētās." at bounding box center [347, 285] width 68 height 9
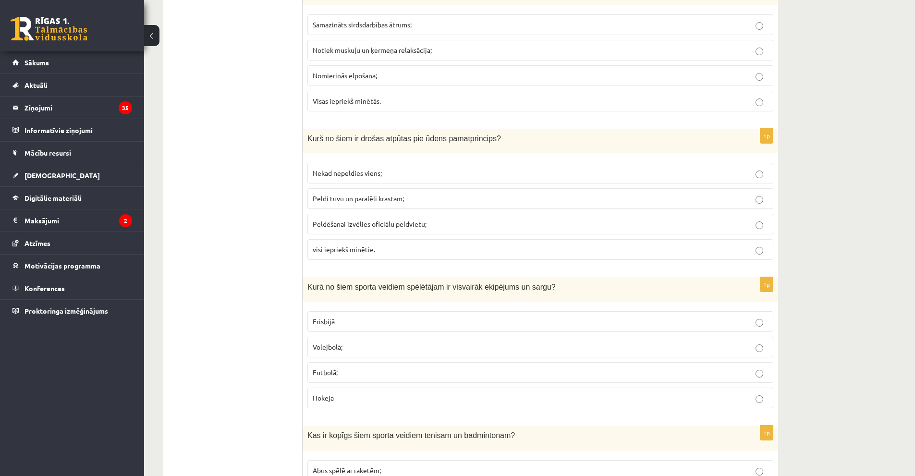
scroll to position [1249, 0]
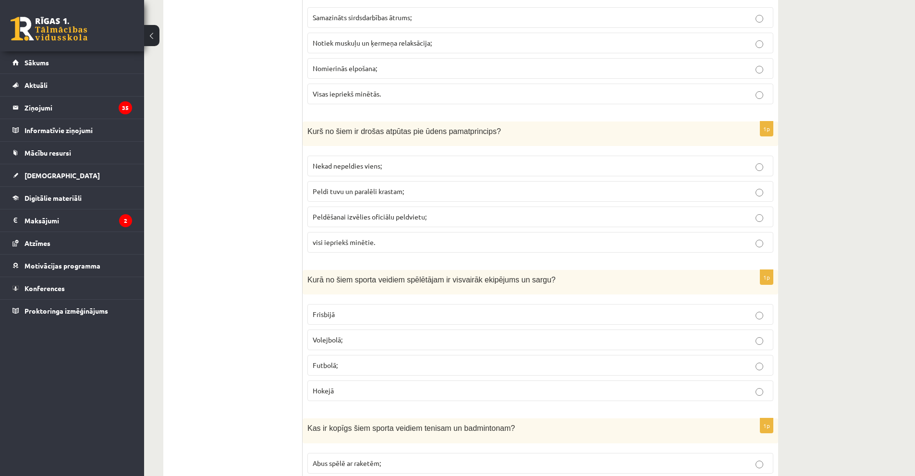
click at [379, 246] on p "visi iepriekš minētie." at bounding box center [540, 242] width 455 height 10
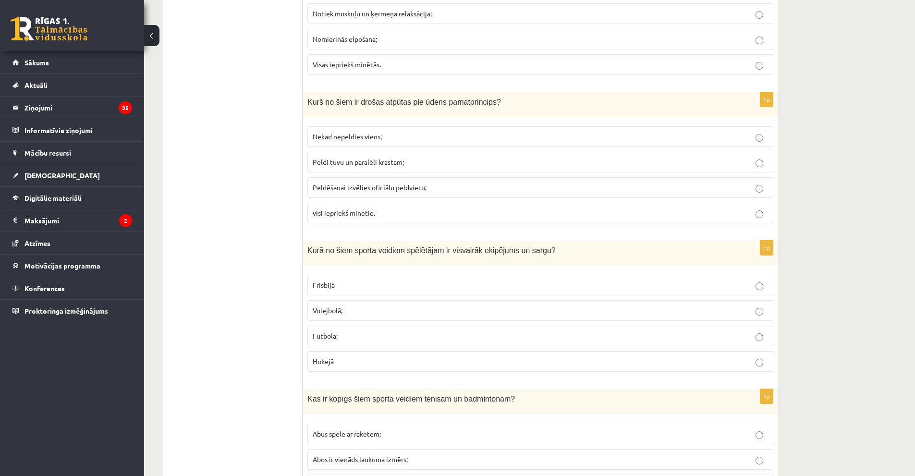
scroll to position [1441, 0]
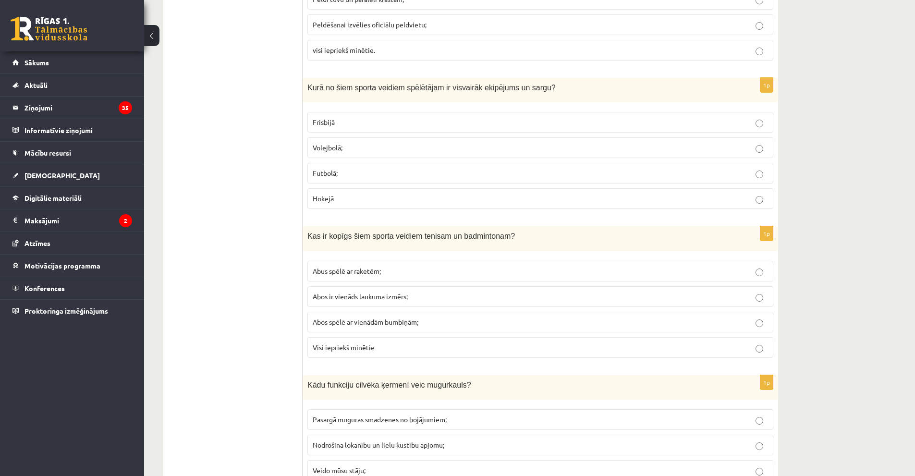
click at [375, 192] on label "Hokejā" at bounding box center [540, 198] width 466 height 21
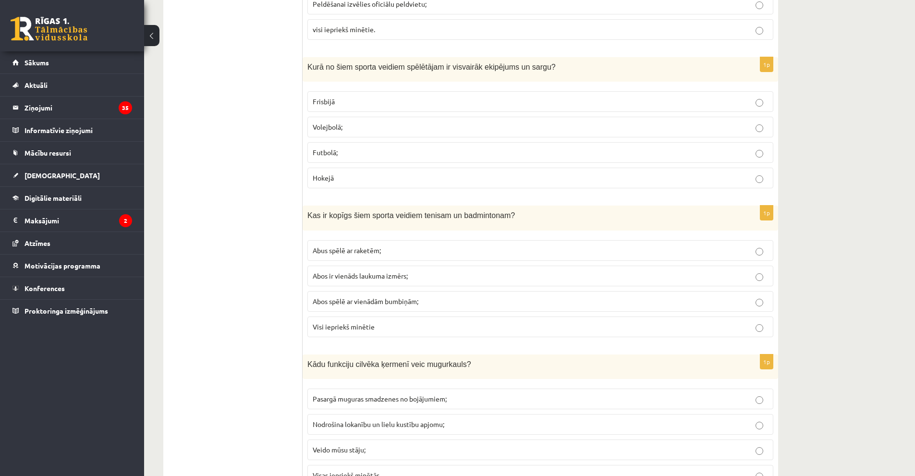
scroll to position [1537, 0]
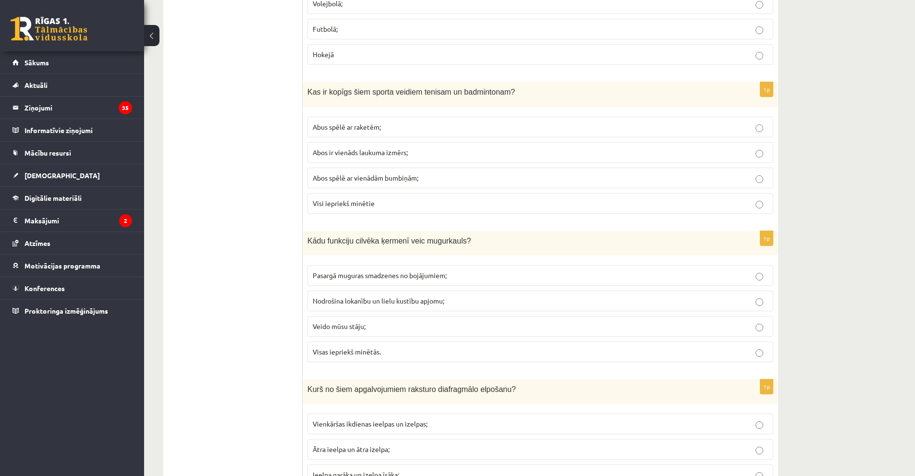
click at [379, 121] on label "Abus spēlē ar raketēm;" at bounding box center [540, 127] width 466 height 21
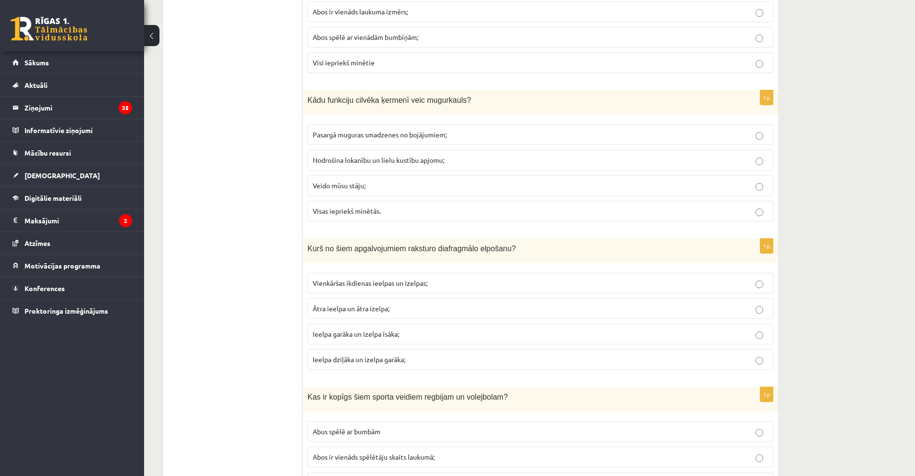
scroll to position [1729, 0]
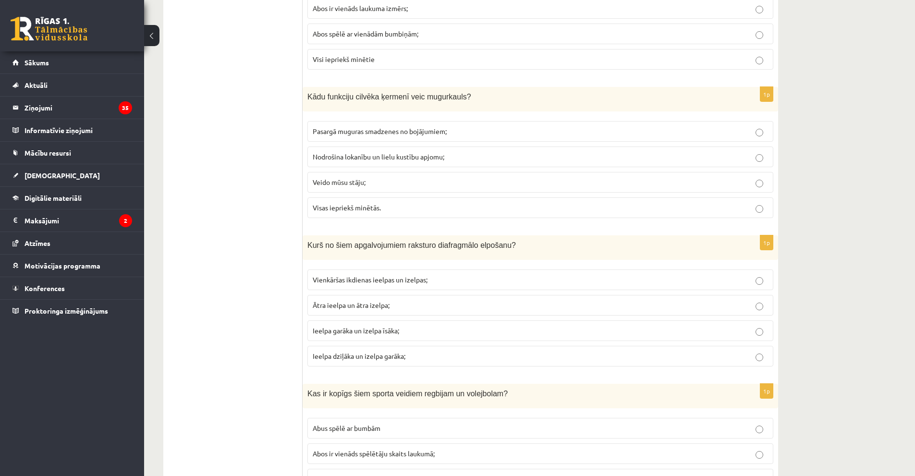
click at [407, 209] on p "Visas iepriekš minētās." at bounding box center [540, 208] width 455 height 10
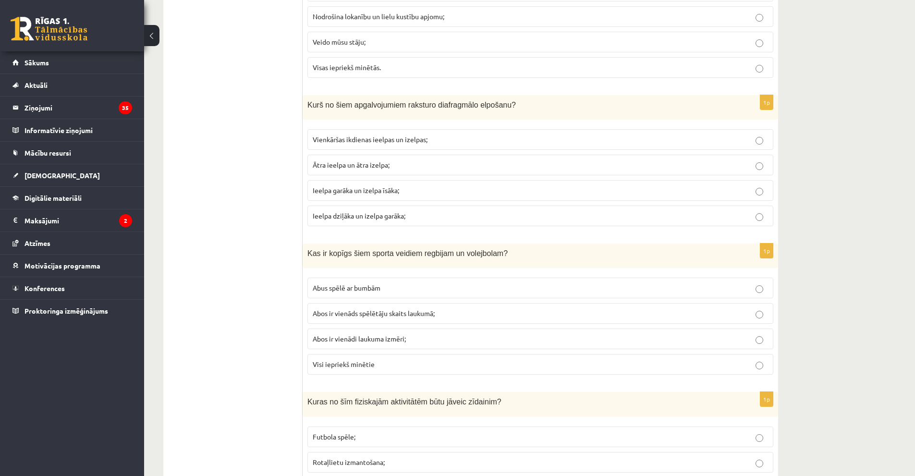
scroll to position [1873, 0]
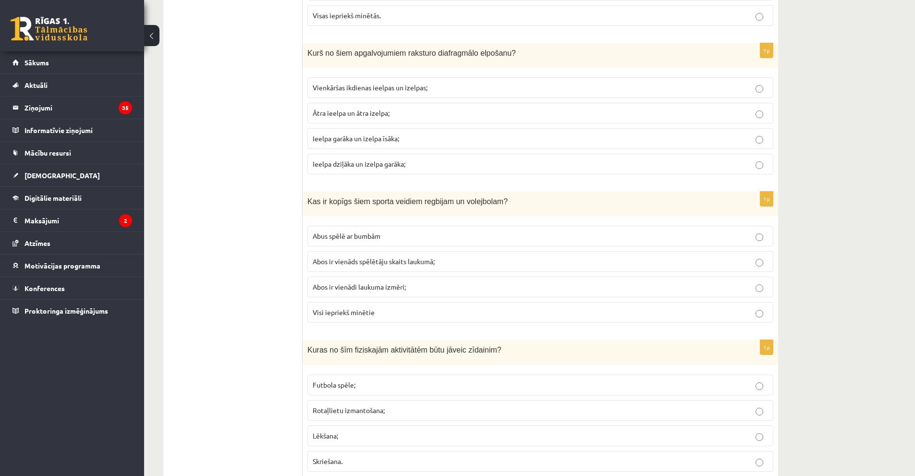
click at [402, 169] on p "Ieelpa dziļāka un izelpa garāka;" at bounding box center [540, 164] width 455 height 10
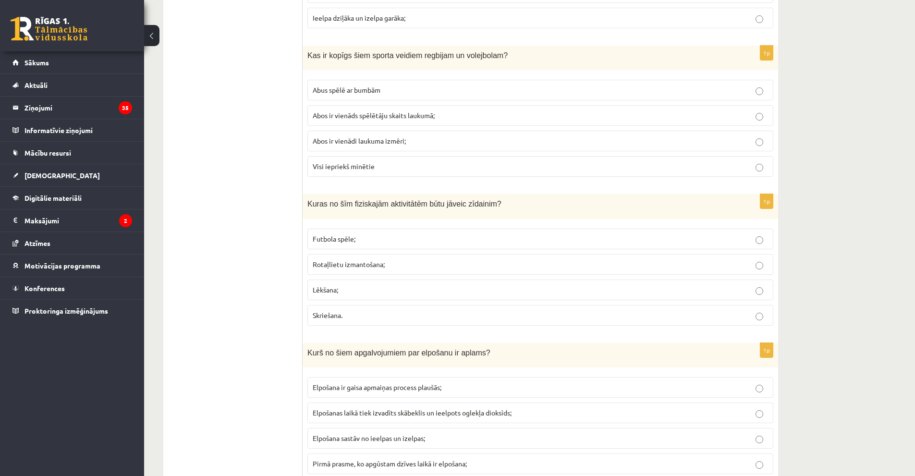
scroll to position [2065, 0]
click at [412, 90] on p "Abus spēlē ar bumbām" at bounding box center [540, 92] width 455 height 10
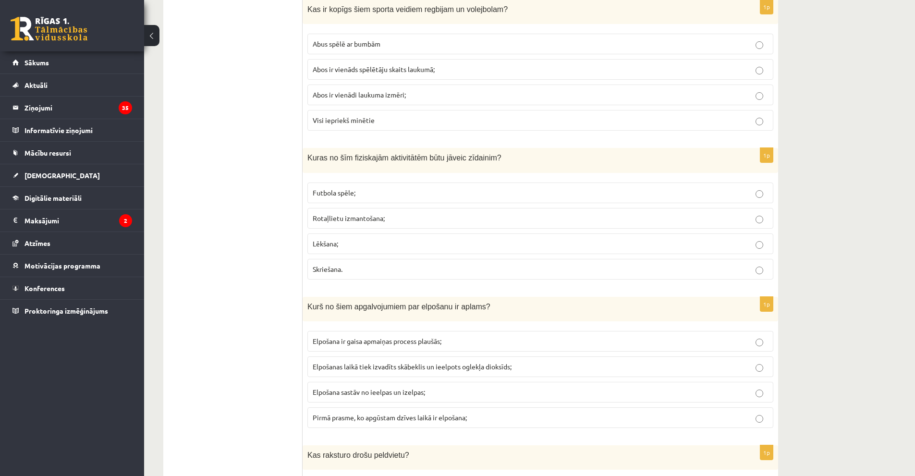
click at [357, 220] on span "Rotaļlietu izmantošana;" at bounding box center [349, 218] width 72 height 9
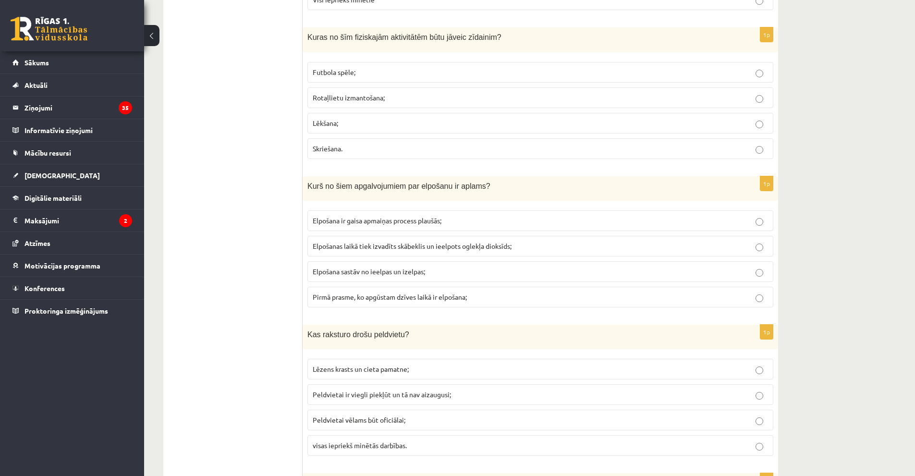
scroll to position [2258, 0]
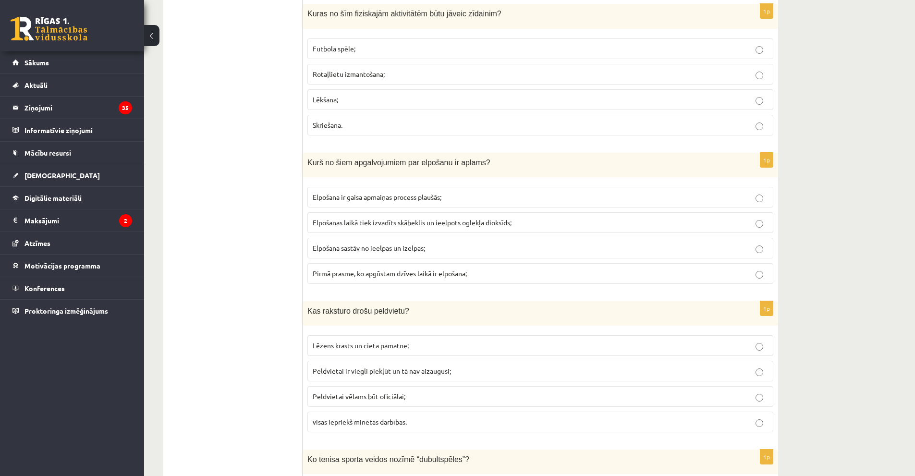
click at [422, 227] on p "Elpošanas laikā tiek izvadīts skābeklis un ieelpots oglekļa dioksīds;" at bounding box center [540, 223] width 455 height 10
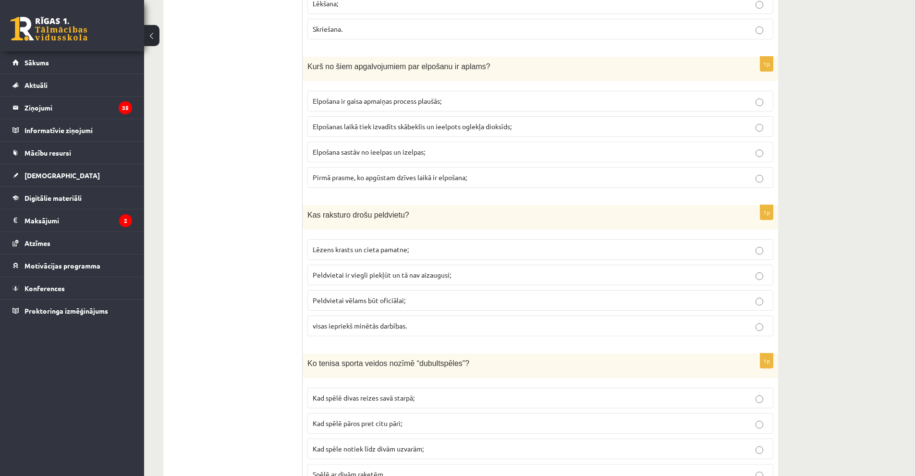
click at [348, 327] on span "visas iepriekš minētās darbības." at bounding box center [360, 325] width 94 height 9
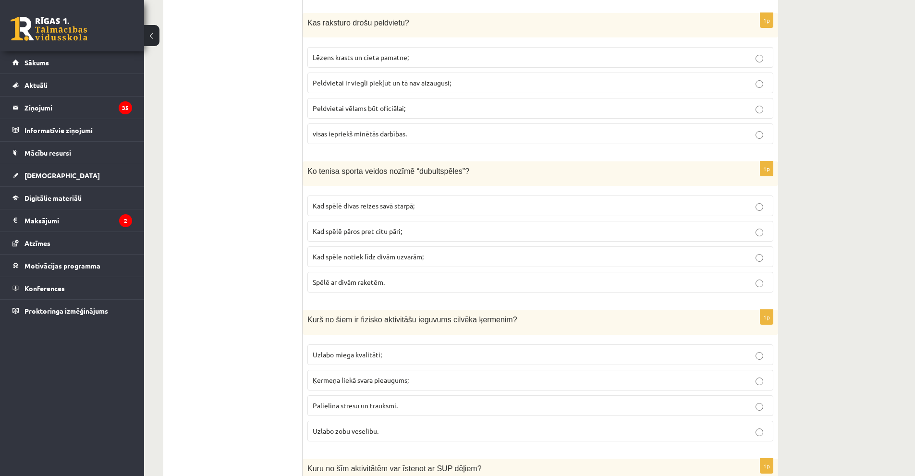
click at [371, 137] on span "visas iepriekš minētās darbības." at bounding box center [360, 133] width 94 height 9
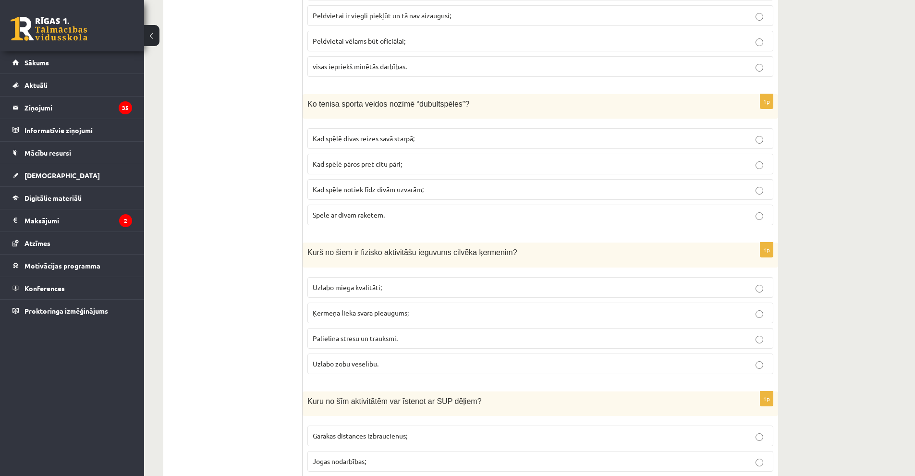
scroll to position [2642, 0]
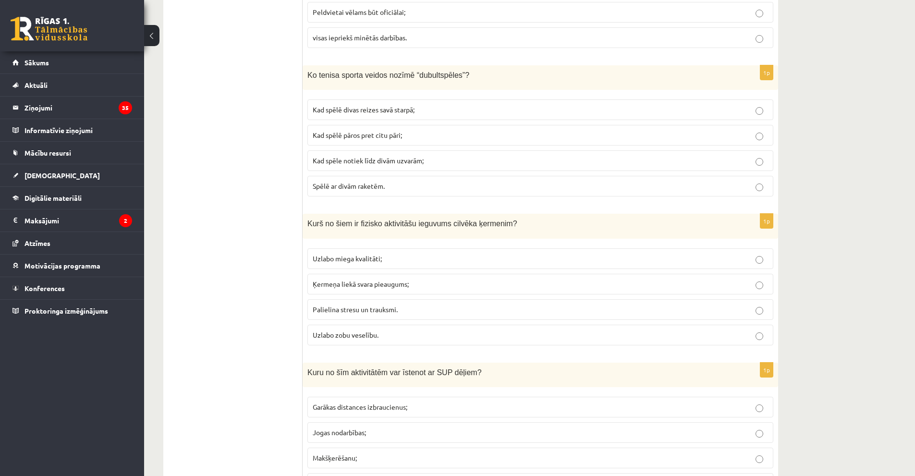
click at [417, 143] on label "Kad spēlē pāros pret citu pāri;" at bounding box center [540, 135] width 466 height 21
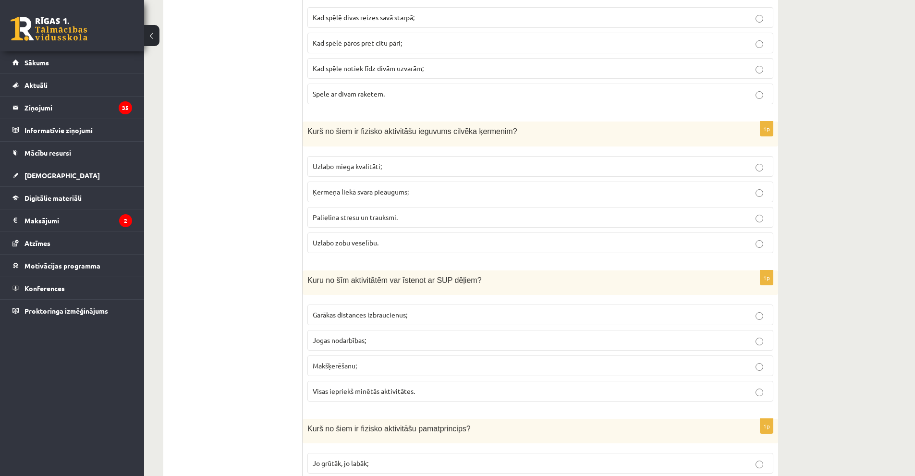
scroll to position [2738, 0]
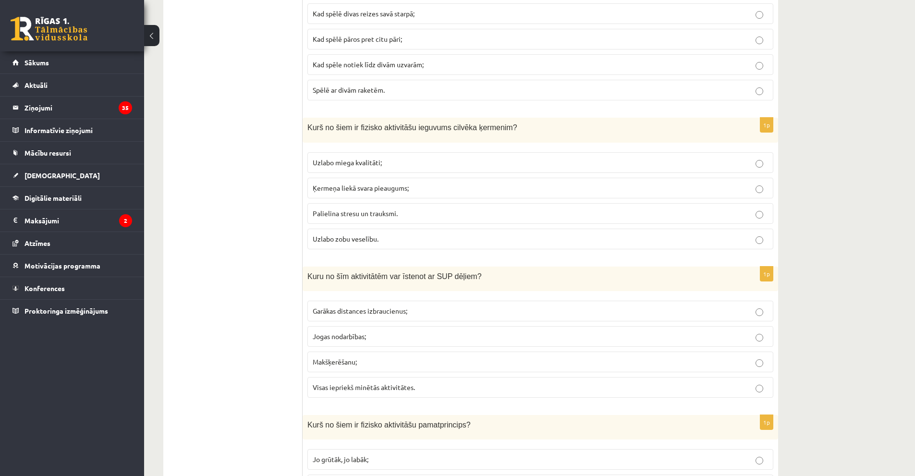
click at [376, 236] on span "Uzlabo zobu veselību." at bounding box center [346, 238] width 66 height 9
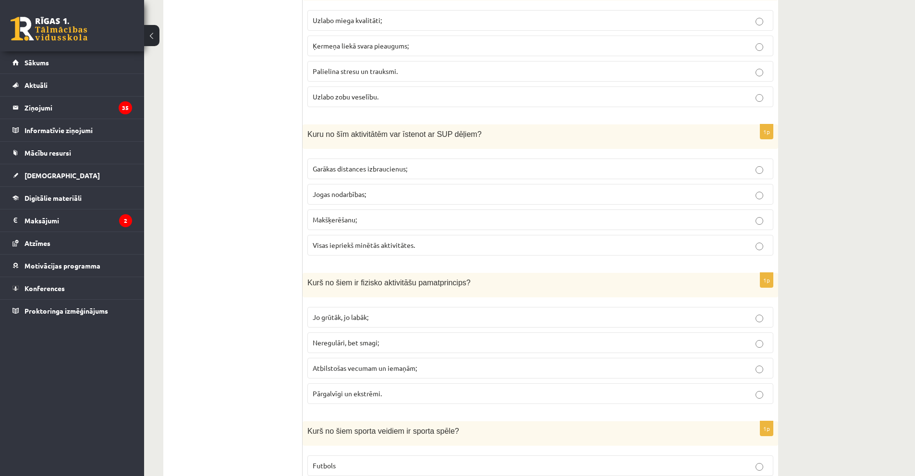
scroll to position [2882, 0]
click at [379, 242] on span "Visas iepriekš minētās aktivitātes." at bounding box center [364, 243] width 102 height 9
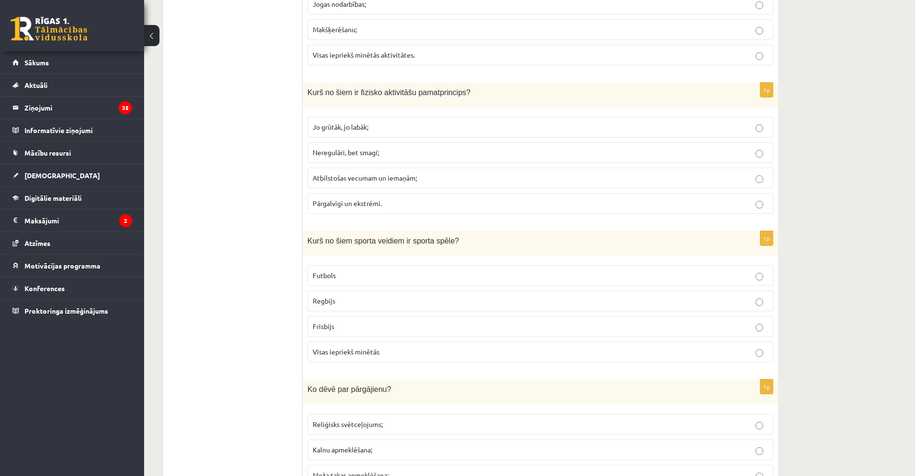
scroll to position [3074, 0]
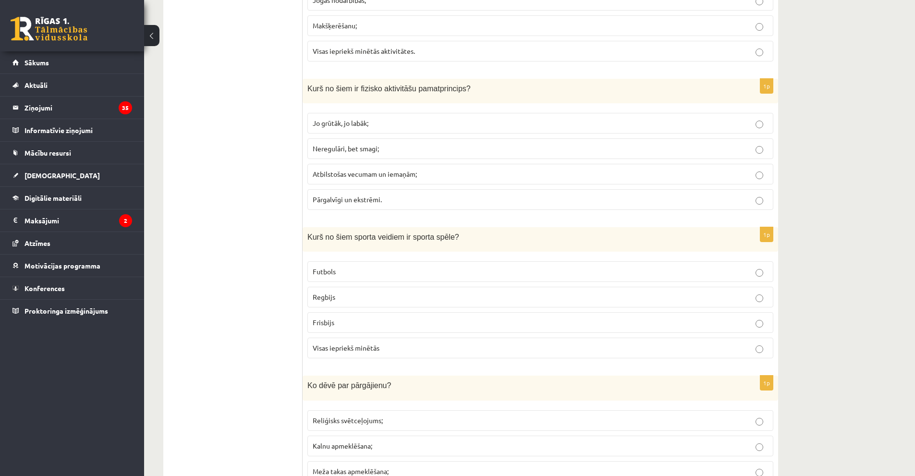
click at [373, 171] on span "Atbilstošas vecumam un iemaņām;" at bounding box center [365, 174] width 104 height 9
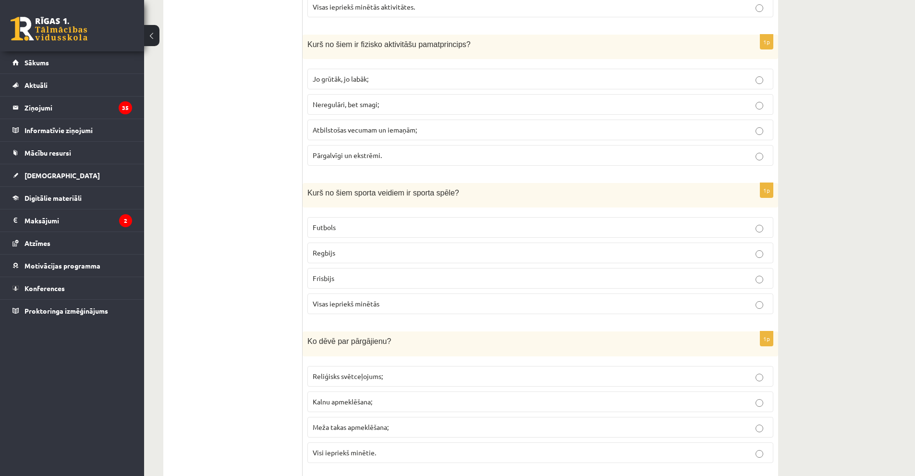
scroll to position [3122, 0]
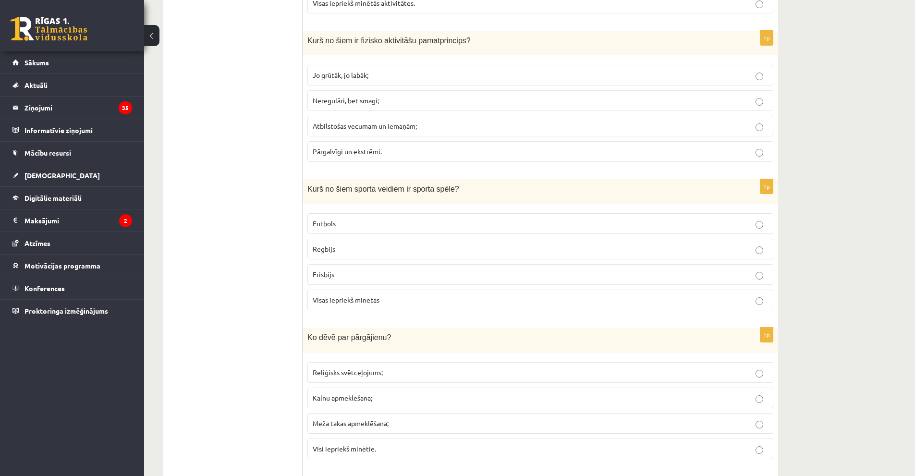
click at [387, 296] on p "Visas iepriekš minētās" at bounding box center [540, 300] width 455 height 10
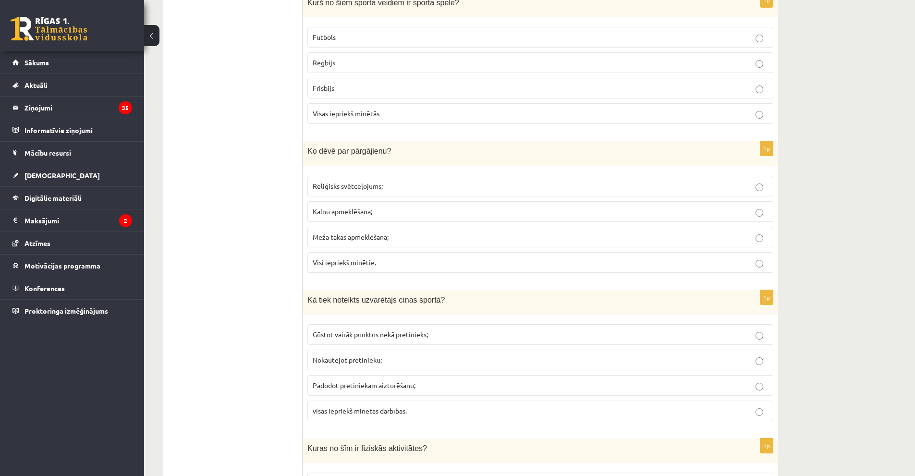
scroll to position [3314, 0]
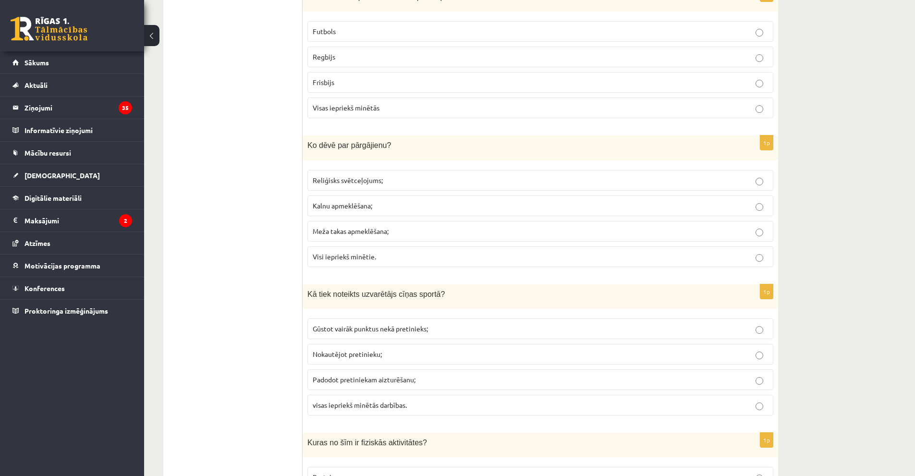
click at [376, 268] on fieldset "Reliģisks svētceļojums; Kalnu apmeklēšana; Meža takas apmeklēšana; Visi iepriek…" at bounding box center [540, 217] width 466 height 105
click at [376, 255] on p "Visi iepriekš minētie." at bounding box center [540, 257] width 455 height 10
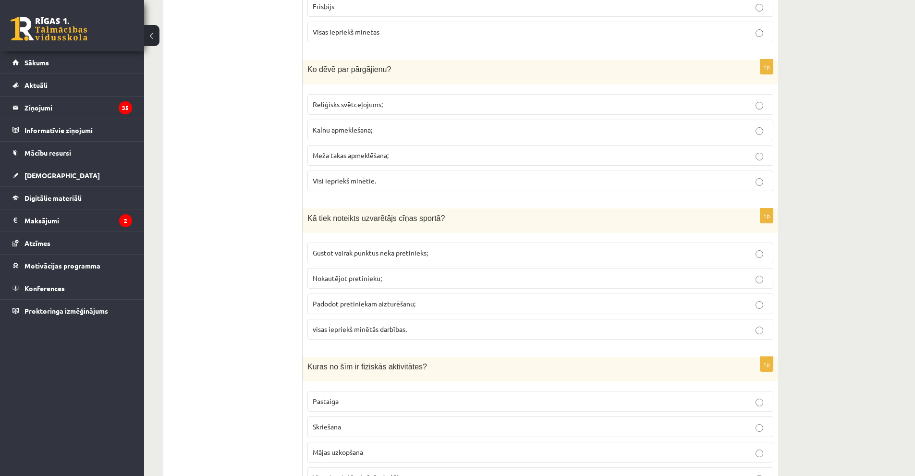
scroll to position [3410, 0]
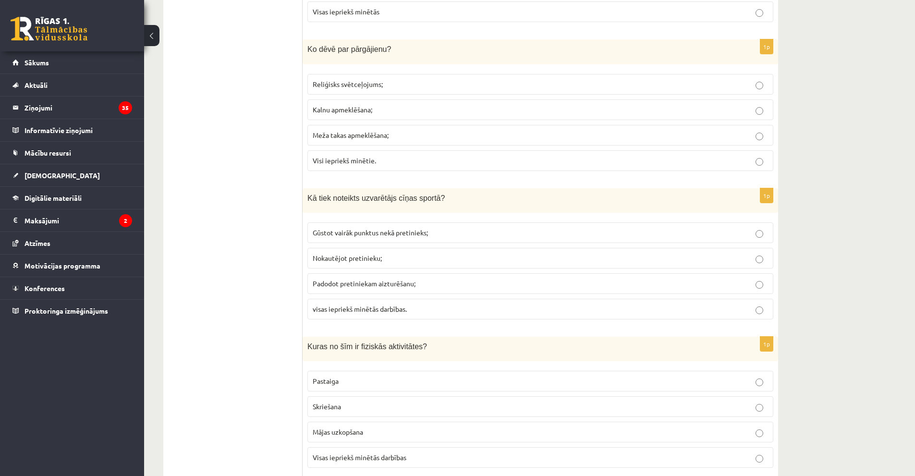
click at [355, 313] on p "visas iepriekš minētās darbības." at bounding box center [540, 309] width 455 height 10
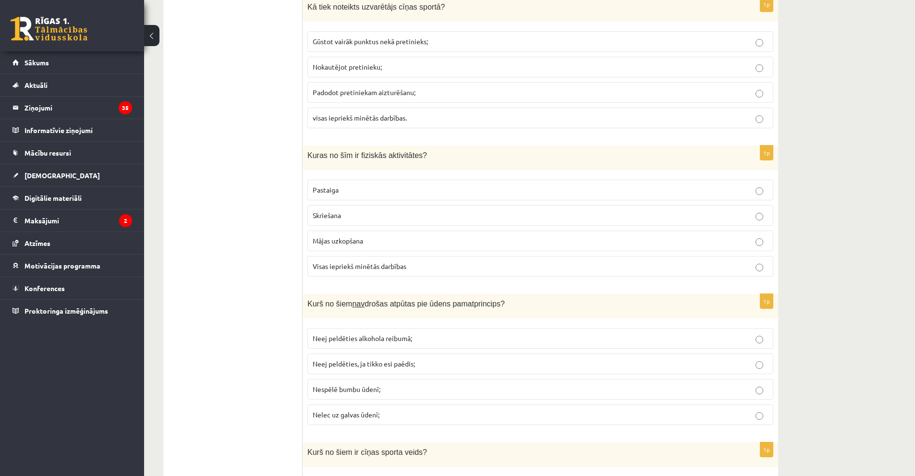
scroll to position [3603, 0]
click at [417, 270] on p "Visas iepriekš minētās darbības" at bounding box center [540, 265] width 455 height 10
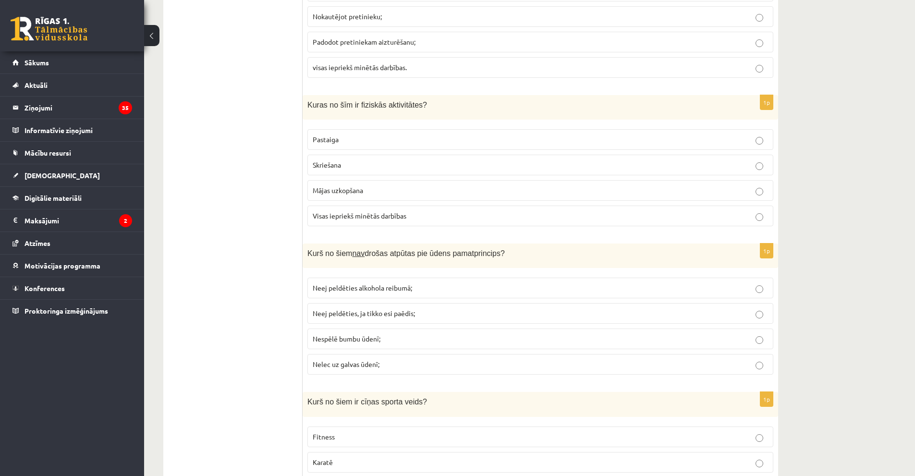
scroll to position [3699, 0]
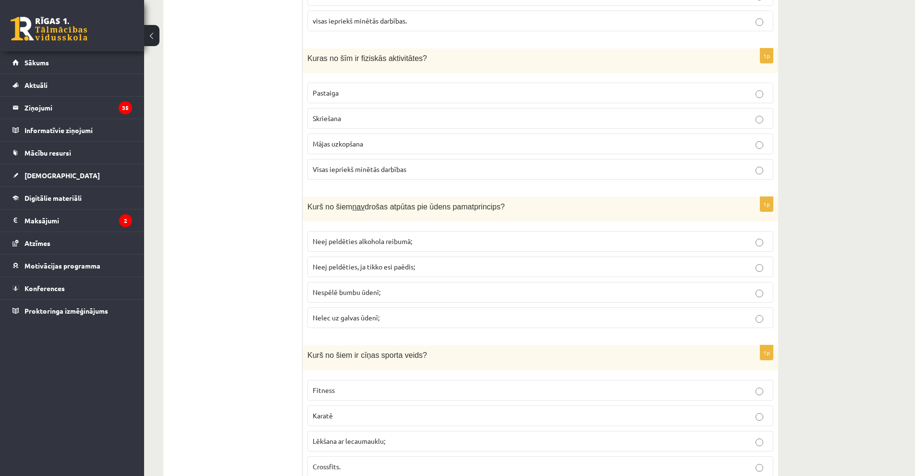
click at [385, 297] on p "Nespēlē bumbu ūdenī;" at bounding box center [540, 292] width 455 height 10
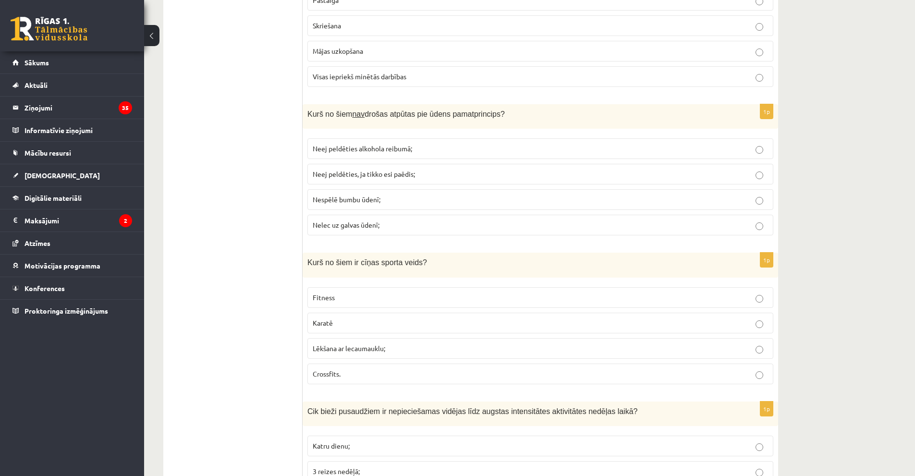
scroll to position [3795, 0]
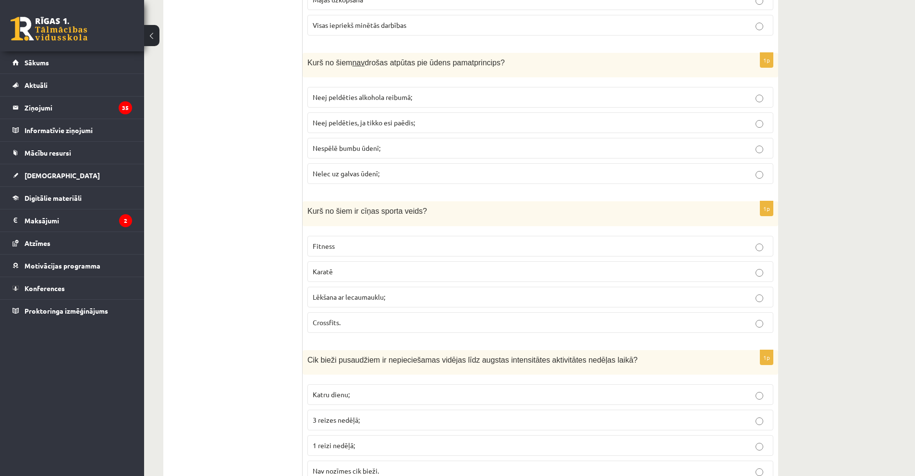
click at [347, 275] on p "Karatē" at bounding box center [540, 272] width 455 height 10
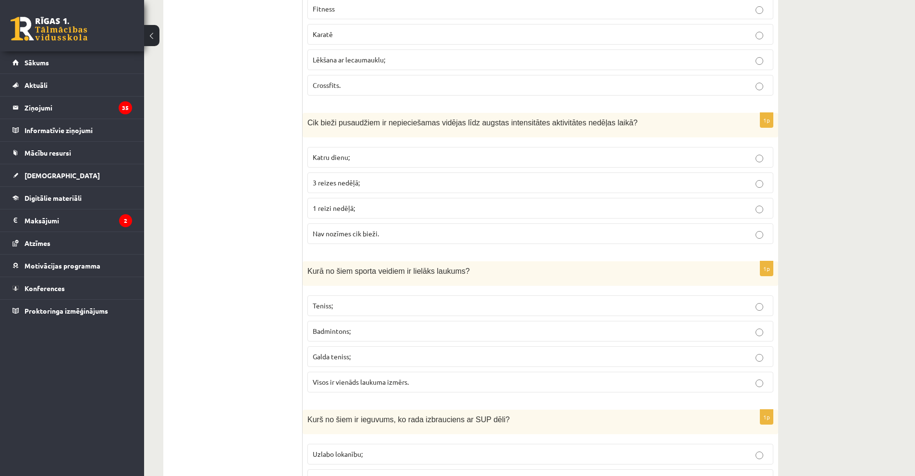
scroll to position [4083, 0]
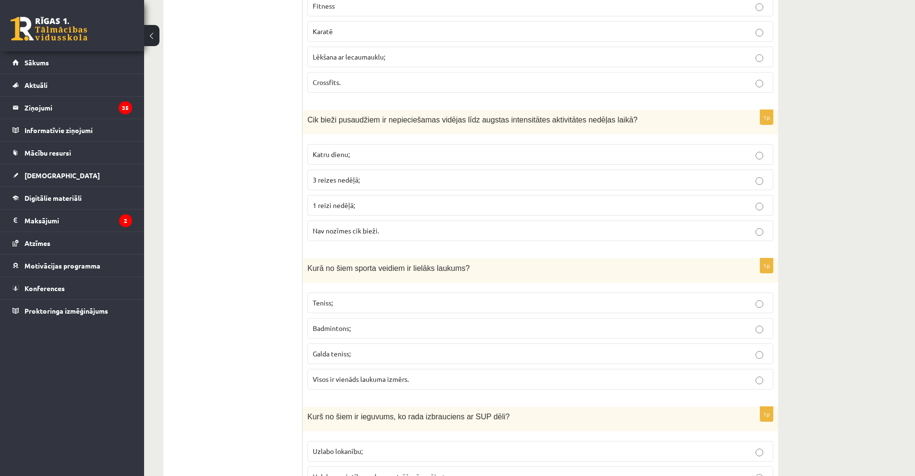
click at [378, 302] on p "Teniss;" at bounding box center [540, 303] width 455 height 10
click at [341, 151] on span "Katru dienu;" at bounding box center [331, 154] width 37 height 9
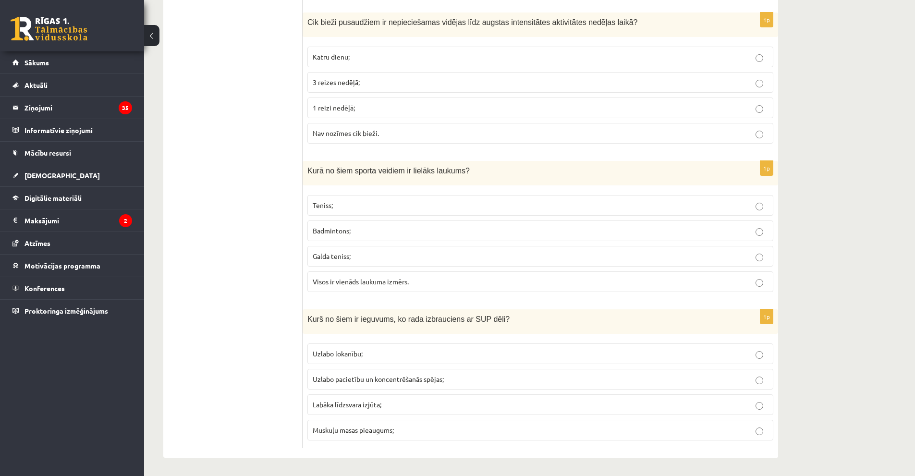
scroll to position [4182, 0]
click at [370, 413] on label "Labāka līdzsvara izjūta;" at bounding box center [540, 403] width 466 height 21
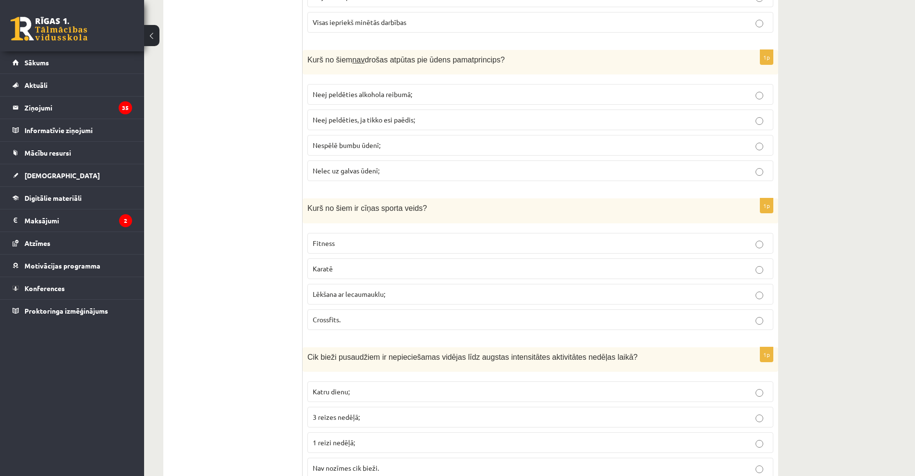
scroll to position [3509, 0]
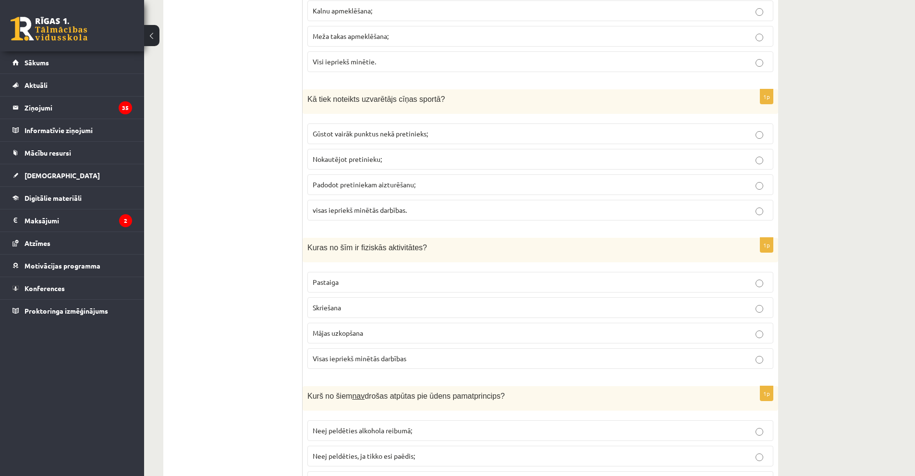
drag, startPoint x: 914, startPoint y: 378, endPoint x: 922, endPoint y: 209, distance: 168.8
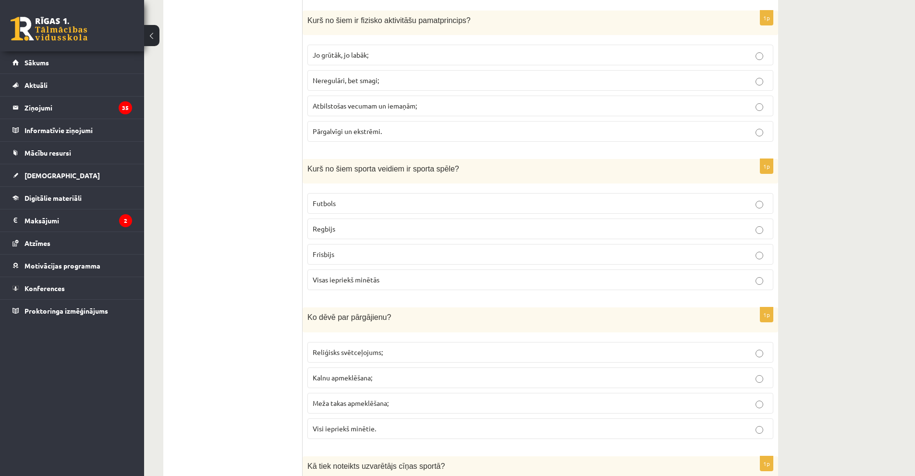
scroll to position [3555, 0]
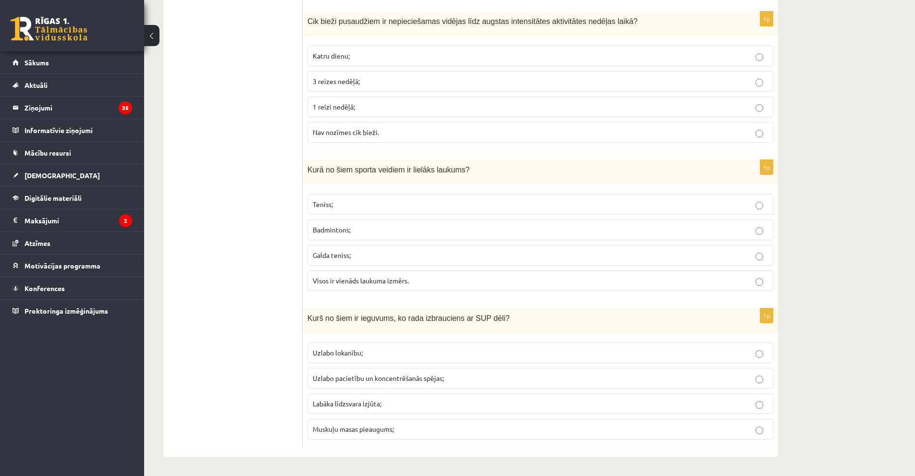
drag, startPoint x: 583, startPoint y: 397, endPoint x: 602, endPoint y: 406, distance: 21.1
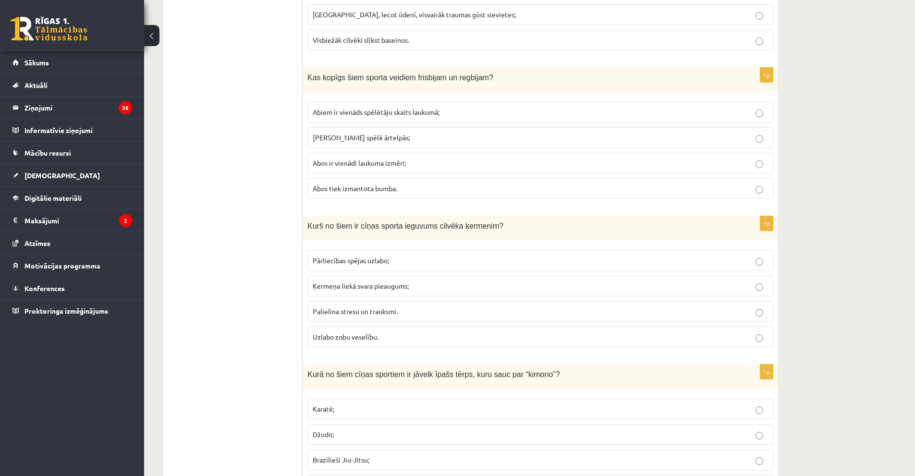
scroll to position [0, 0]
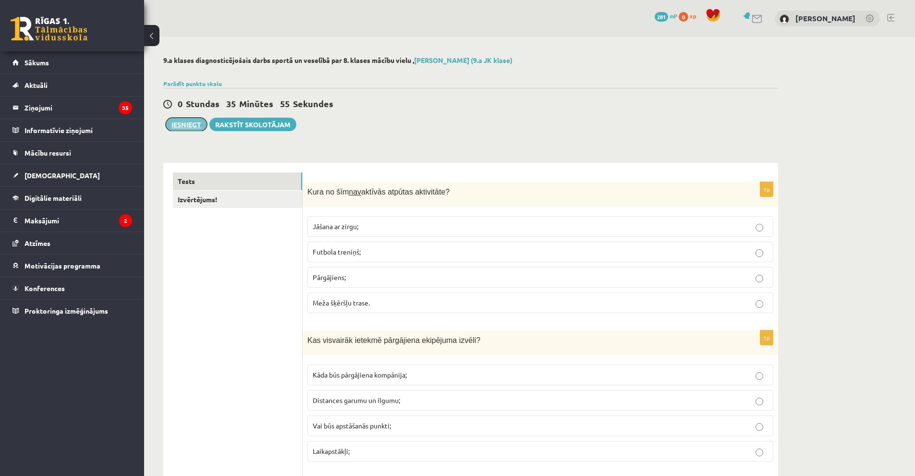
click at [177, 123] on button "Iesniegt" at bounding box center [186, 124] width 41 height 13
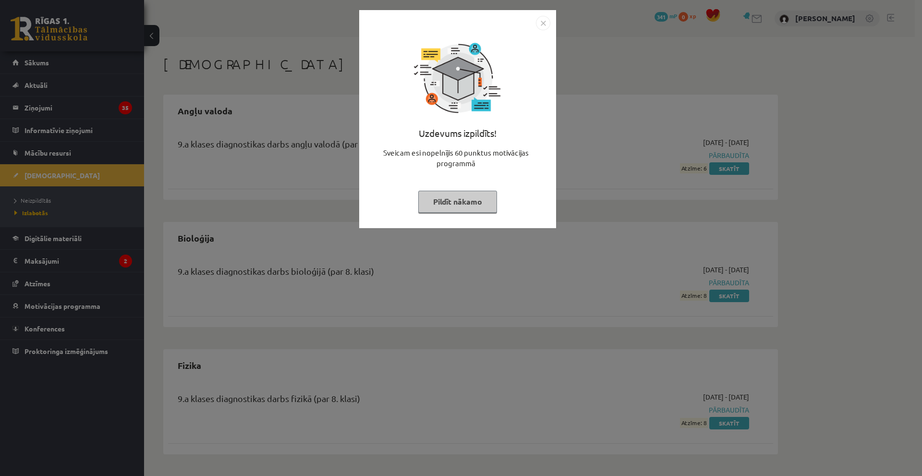
click at [546, 26] on img "Close" at bounding box center [543, 23] width 14 height 14
